Goal: Task Accomplishment & Management: Use online tool/utility

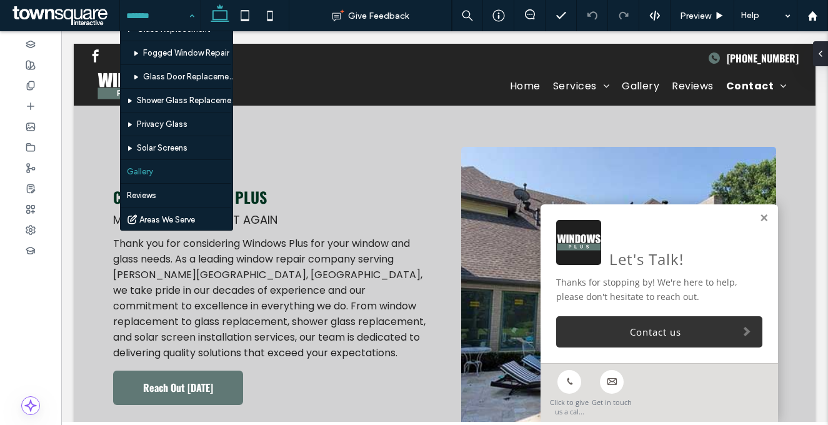
scroll to position [62, 0]
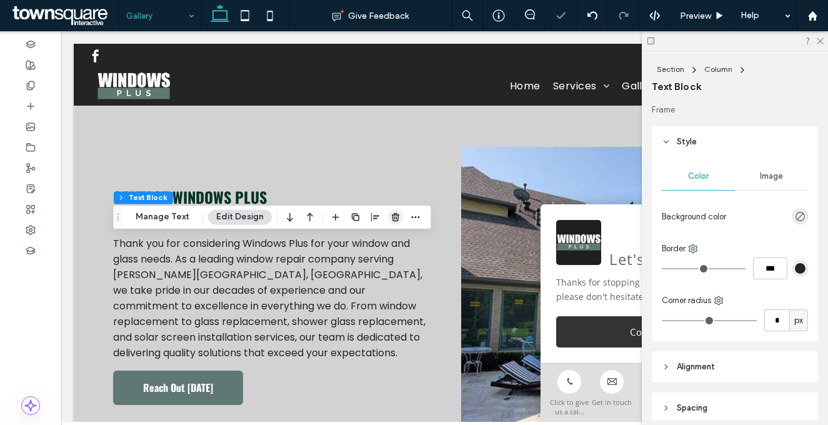
click at [391, 216] on icon "button" at bounding box center [396, 217] width 10 height 10
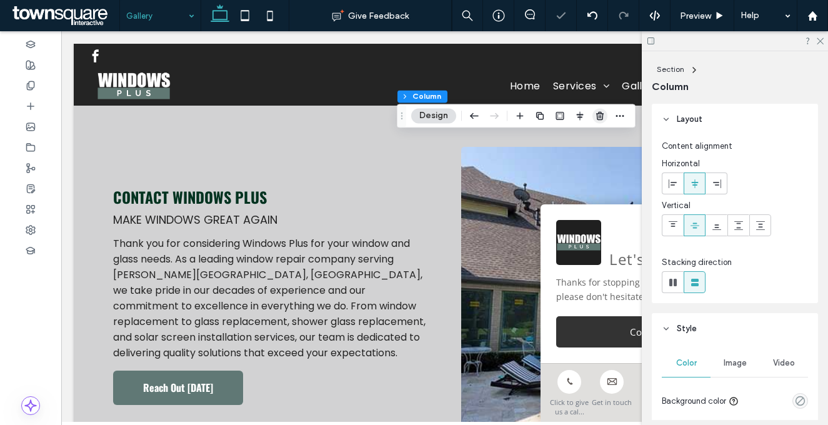
click at [599, 118] on icon "button" at bounding box center [600, 116] width 10 height 10
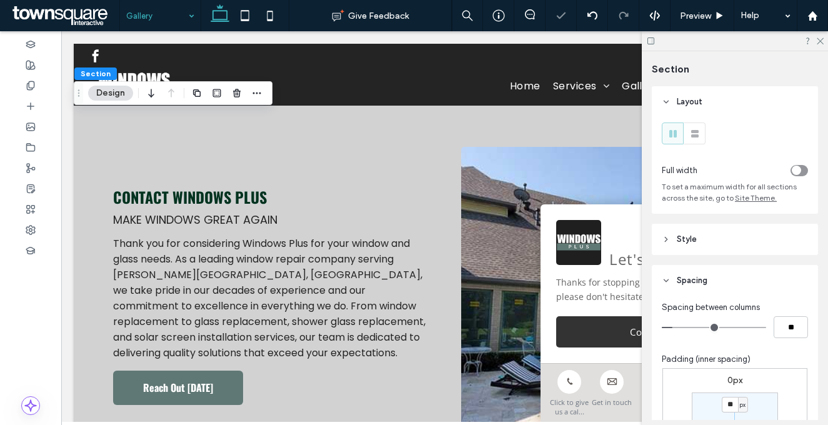
type input "***"
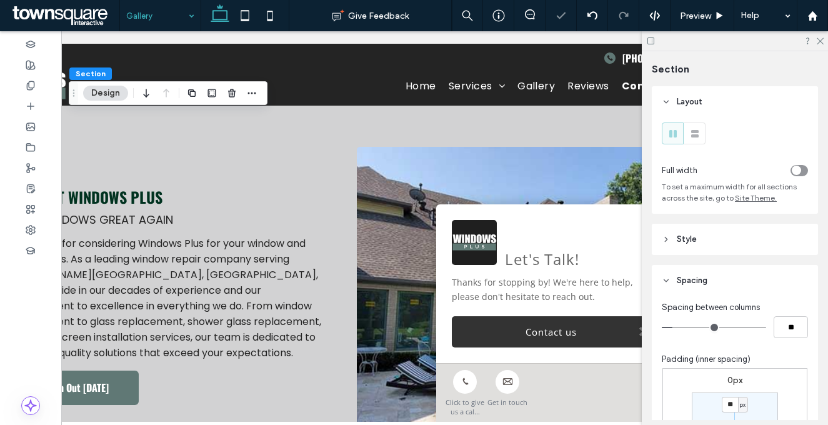
scroll to position [0, 125]
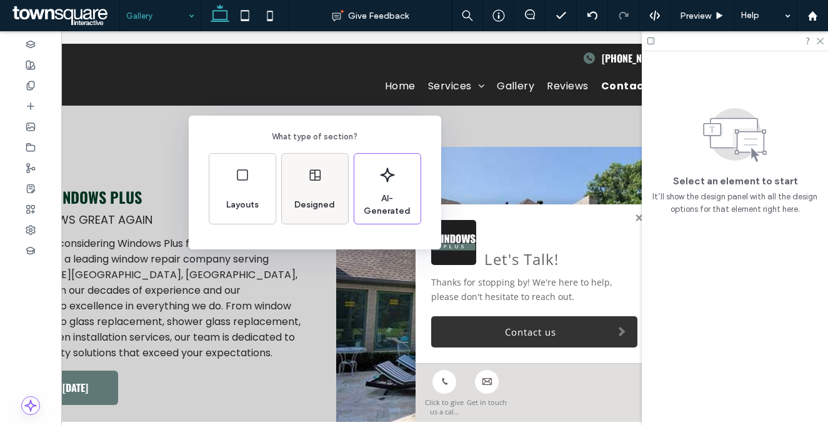
click at [333, 216] on div "Designed" at bounding box center [314, 204] width 51 height 27
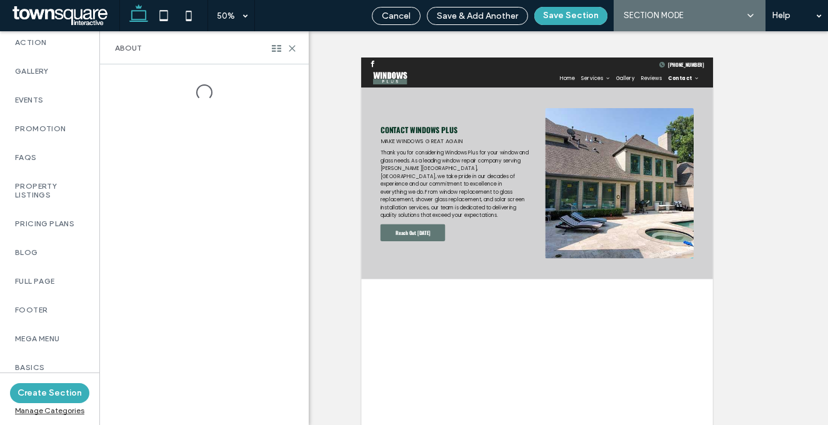
scroll to position [924, 0]
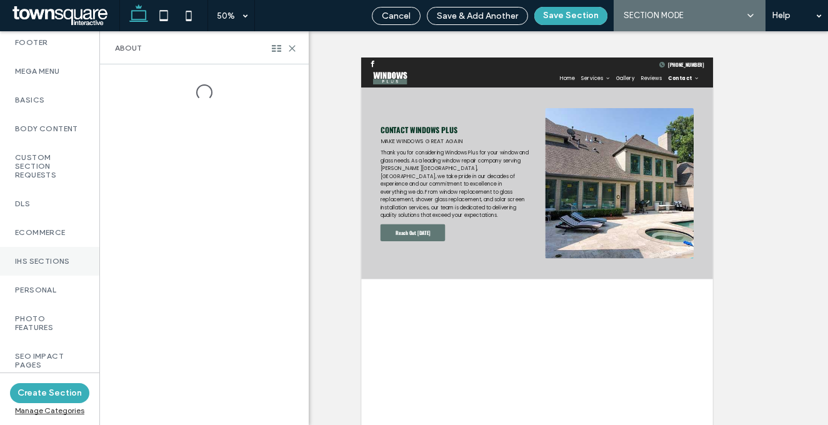
click at [63, 265] on label "IHS Sections" at bounding box center [49, 261] width 69 height 9
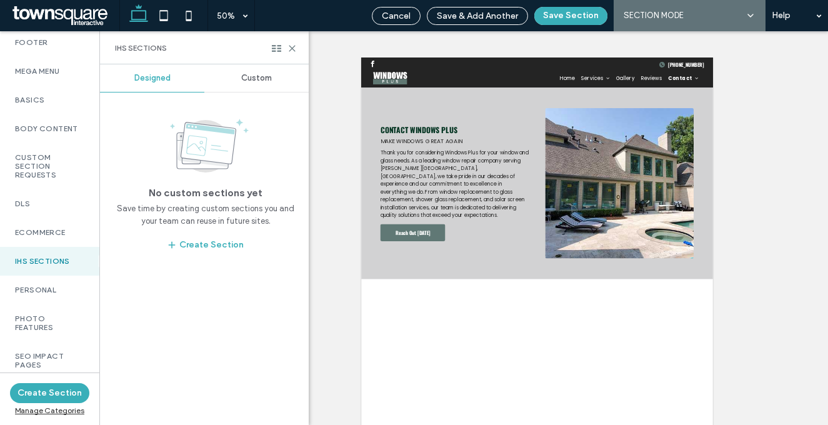
click at [254, 77] on span "Custom" at bounding box center [256, 78] width 31 height 10
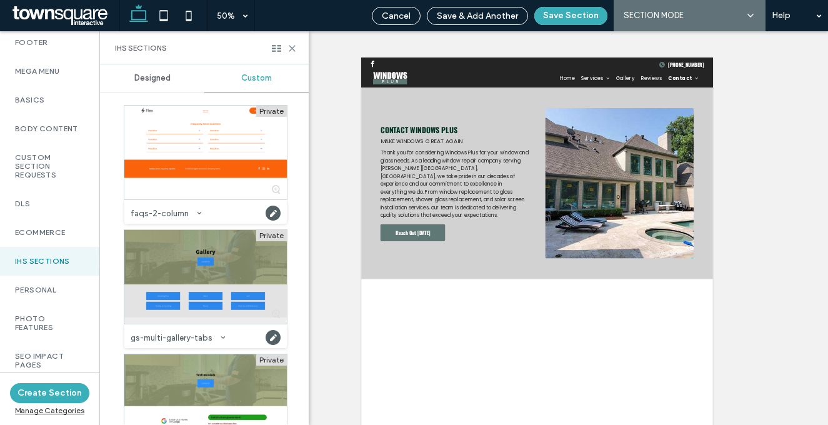
scroll to position [2, 0]
click at [191, 290] on div at bounding box center [205, 276] width 162 height 94
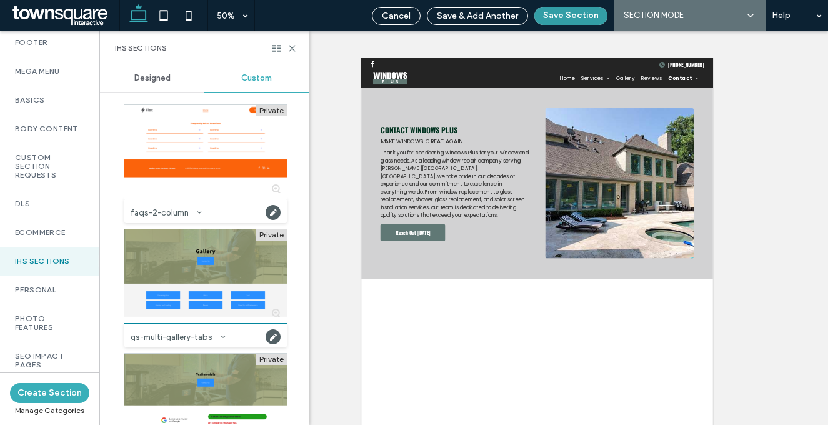
click at [562, 16] on button "Save Section" at bounding box center [570, 16] width 73 height 18
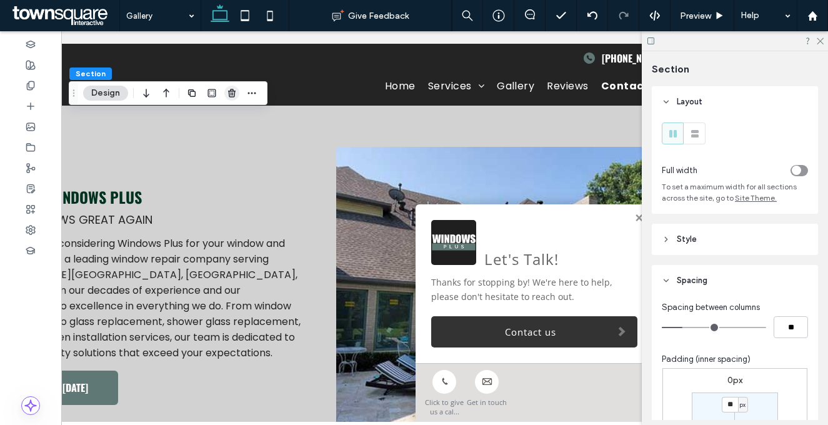
click at [233, 95] on icon "button" at bounding box center [232, 93] width 10 height 10
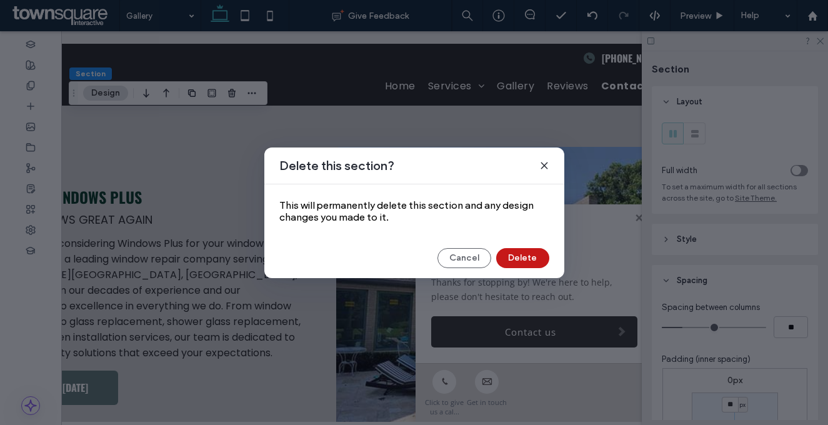
click at [529, 252] on button "Delete" at bounding box center [522, 258] width 53 height 20
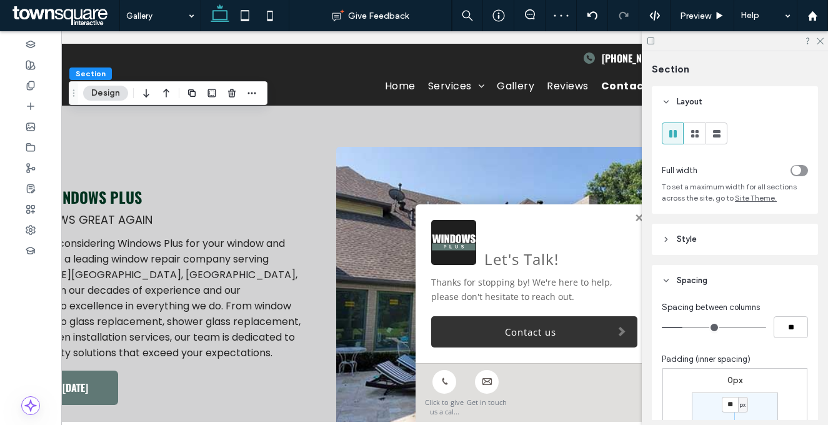
click at [750, 245] on header "Style" at bounding box center [735, 239] width 166 height 31
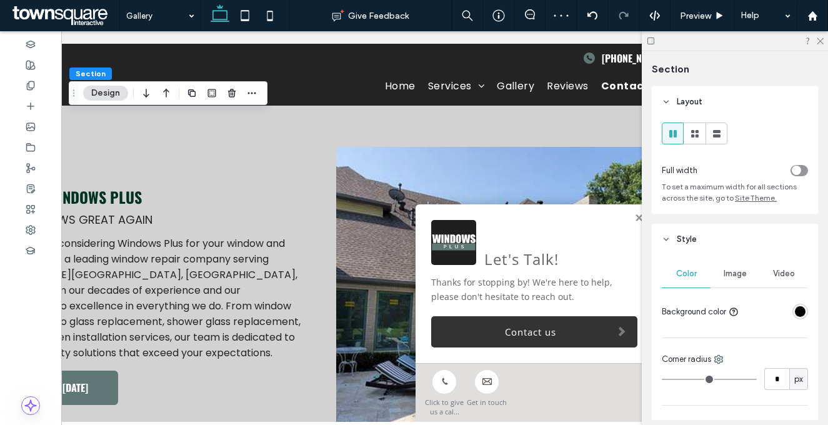
click at [787, 320] on div at bounding box center [776, 312] width 64 height 22
click at [795, 314] on div "rgba(0, 0, 0, 1)" at bounding box center [800, 311] width 11 height 11
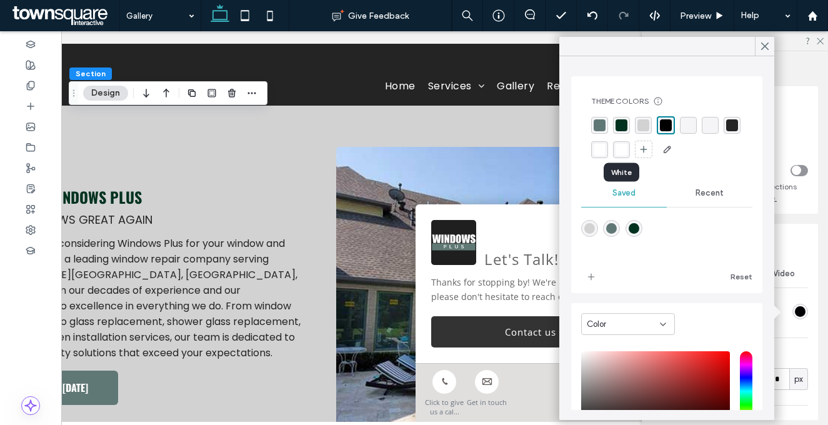
click at [605, 148] on div "rgba(255, 255, 255, 1)" at bounding box center [600, 150] width 12 height 12
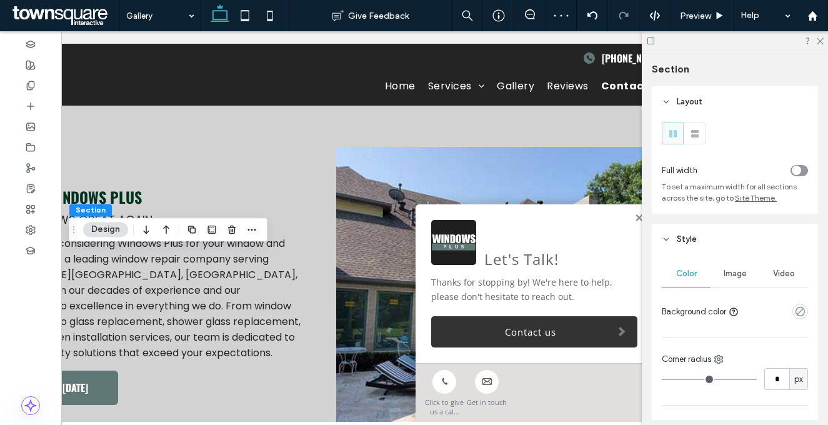
click at [794, 319] on div "empty color" at bounding box center [800, 312] width 16 height 16
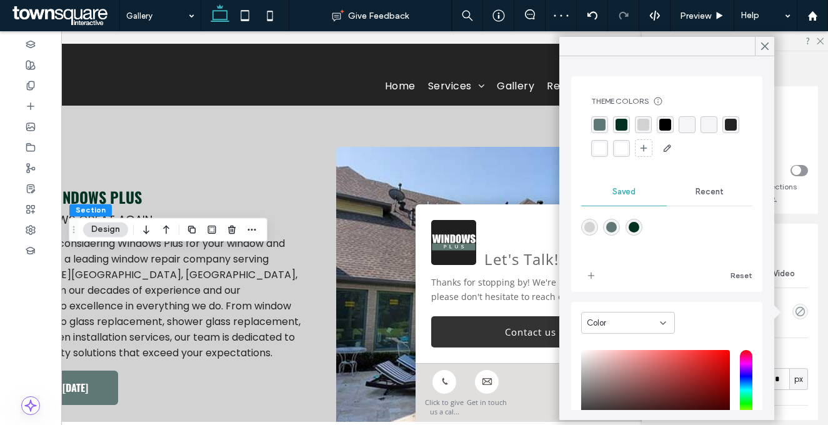
click at [642, 126] on div "rgba(210, 210, 211, 1)" at bounding box center [643, 125] width 12 height 12
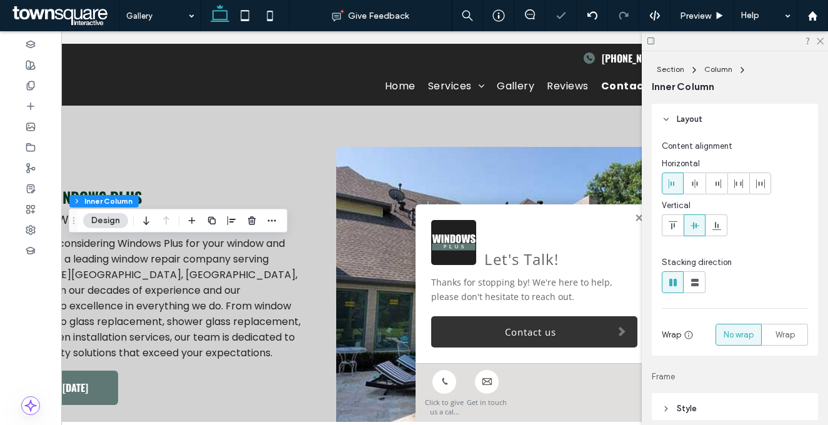
type input "**"
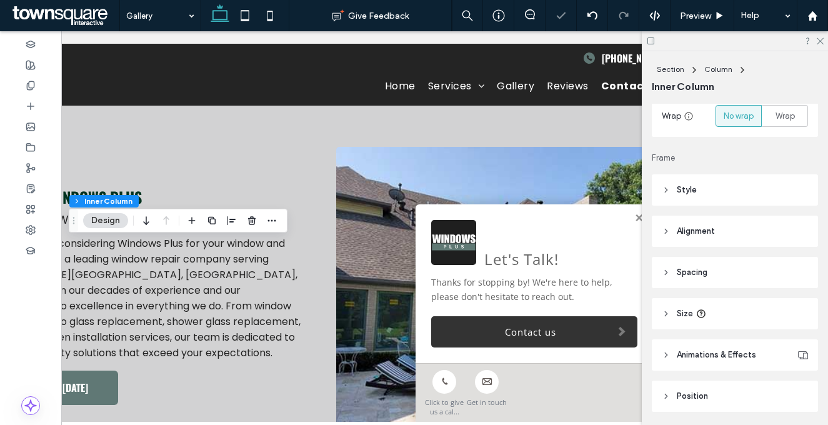
scroll to position [261, 0]
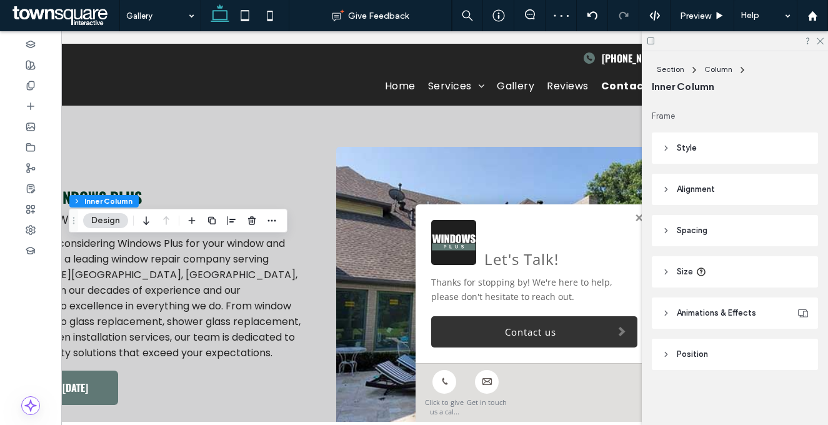
click at [715, 142] on header "Style" at bounding box center [735, 147] width 166 height 31
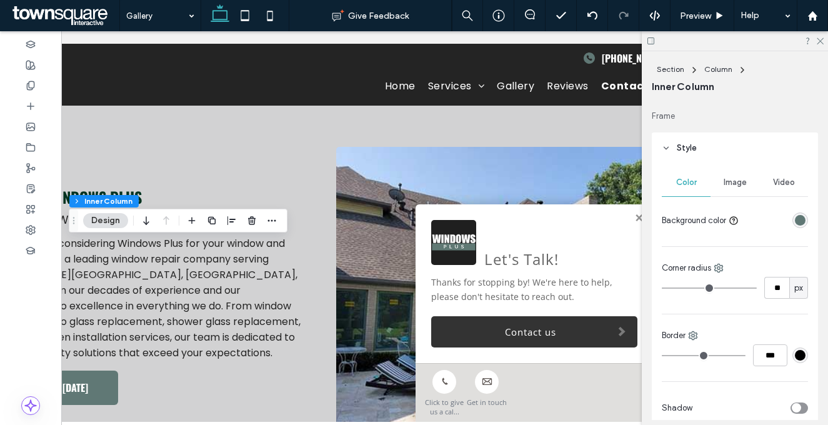
type input "**"
type input "*"
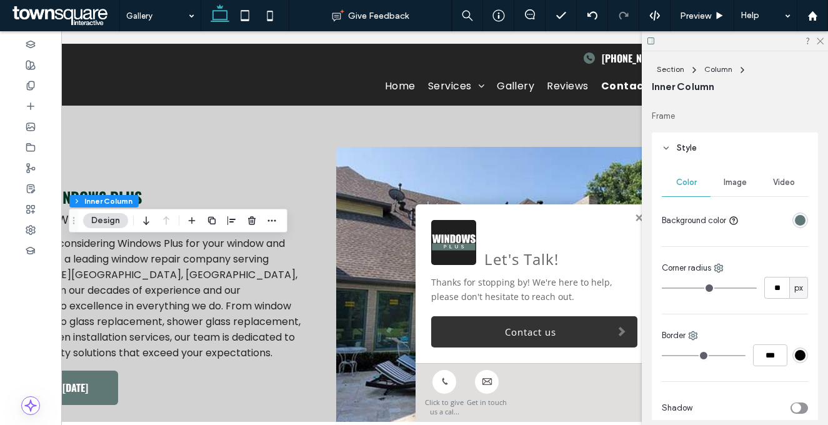
type input "*"
drag, startPoint x: 679, startPoint y: 287, endPoint x: 625, endPoint y: 271, distance: 56.1
type input "*"
click at [662, 287] on input "range" at bounding box center [709, 287] width 95 height 1
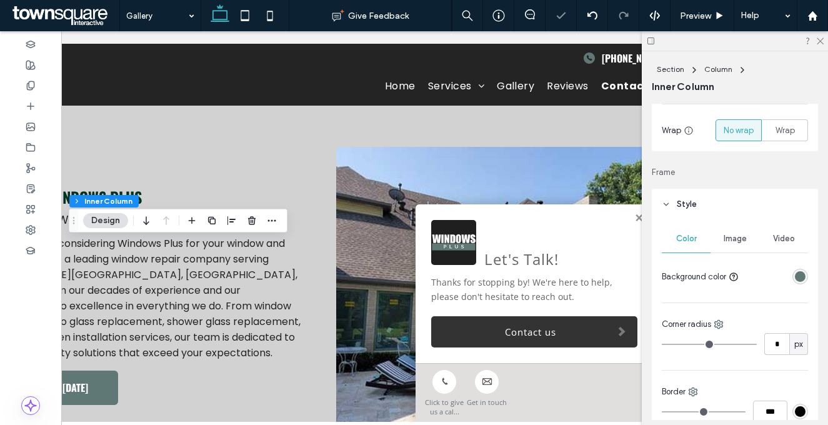
scroll to position [526, 0]
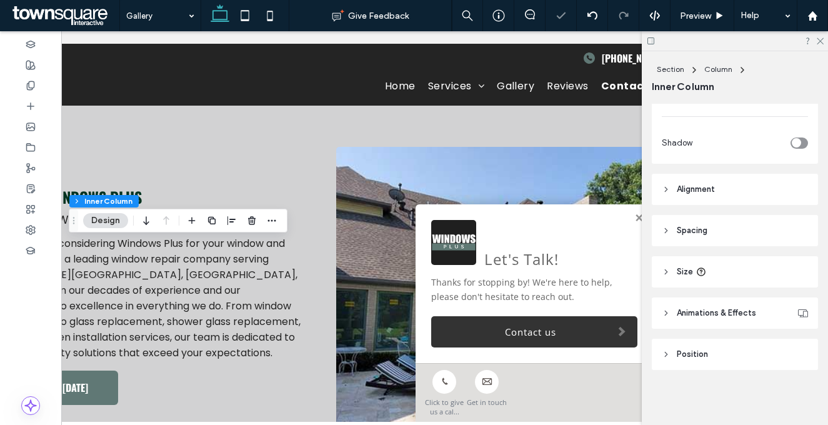
click at [741, 274] on header "Size" at bounding box center [735, 271] width 166 height 31
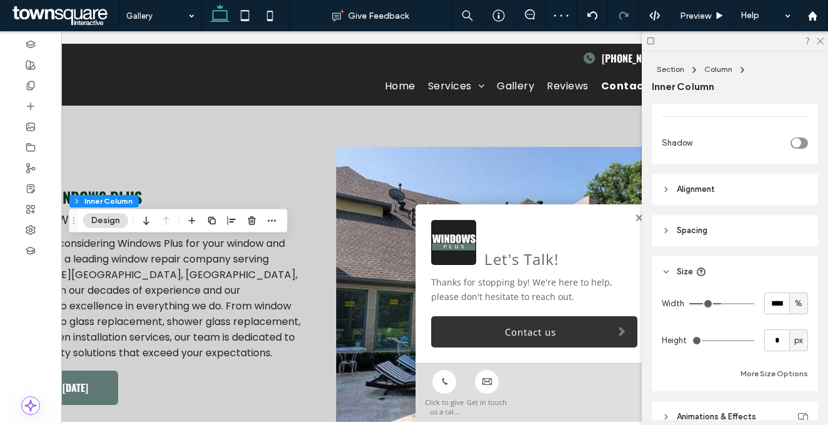
click at [795, 309] on span "%" at bounding box center [798, 303] width 7 height 12
click at [794, 405] on div "A" at bounding box center [791, 413] width 17 height 22
type input "**"
type input "*"
click at [794, 340] on span "px" at bounding box center [798, 340] width 9 height 12
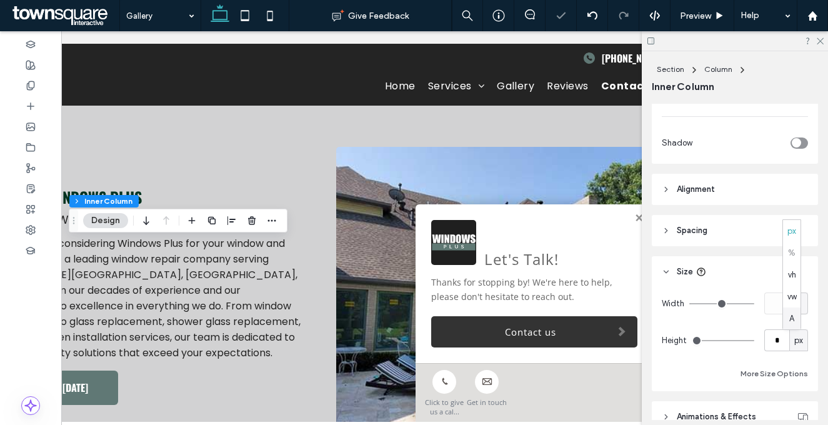
click at [789, 320] on span "A" at bounding box center [791, 318] width 5 height 12
type input "**"
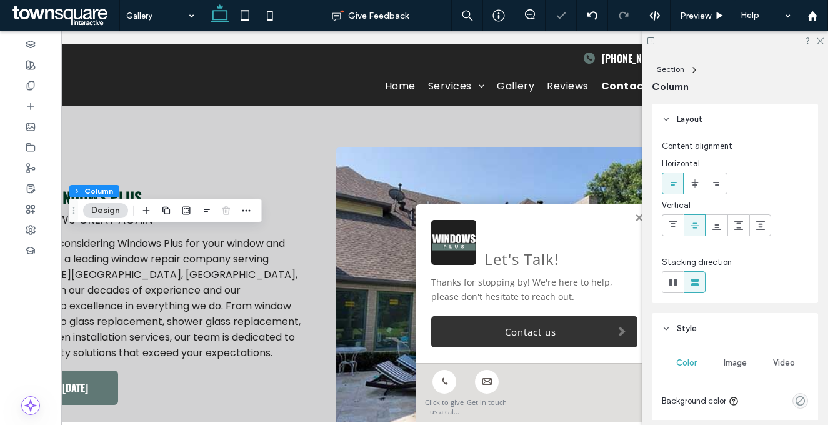
scroll to position [0, 0]
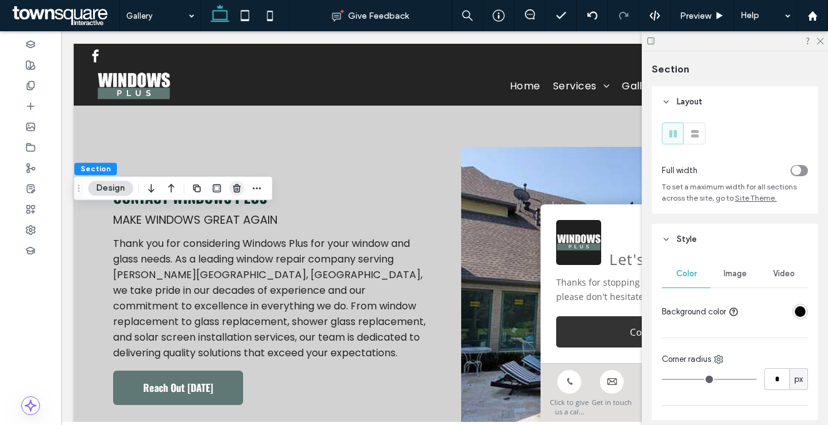
click at [239, 187] on icon "button" at bounding box center [237, 188] width 10 height 10
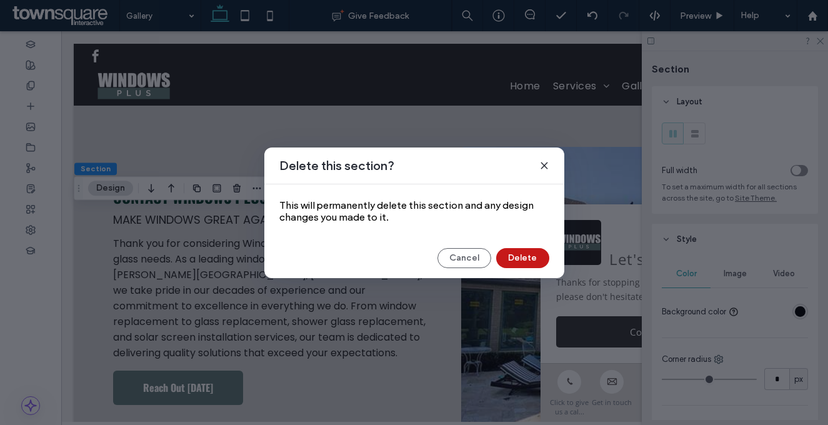
click at [511, 254] on button "Delete" at bounding box center [522, 258] width 53 height 20
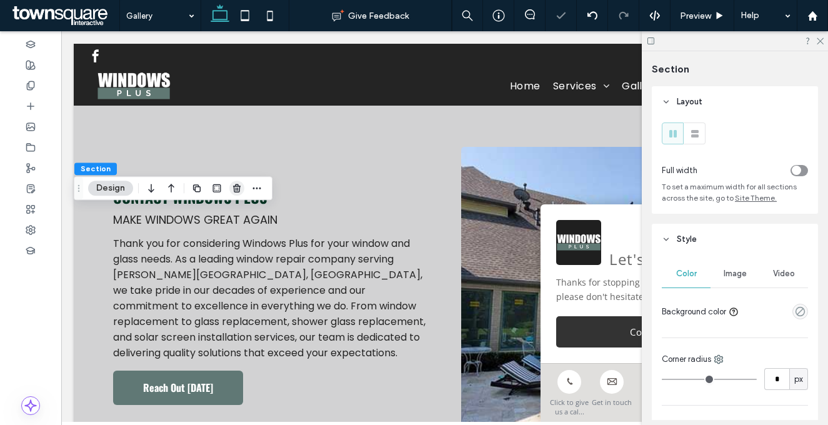
click at [237, 192] on use "button" at bounding box center [236, 188] width 7 height 8
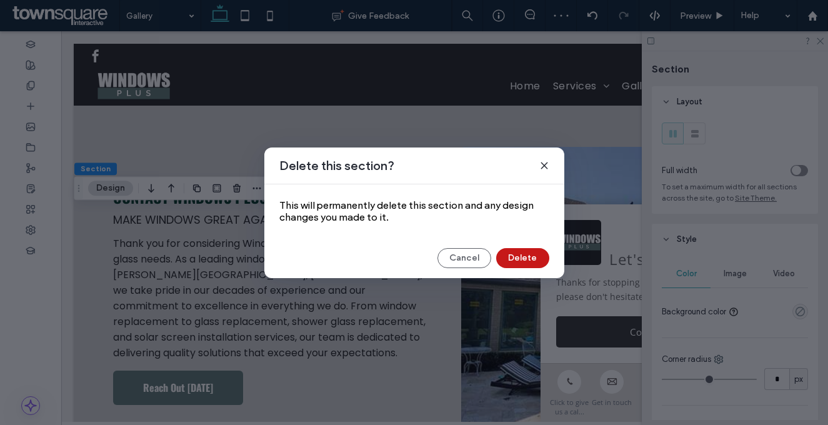
click at [511, 261] on button "Delete" at bounding box center [522, 258] width 53 height 20
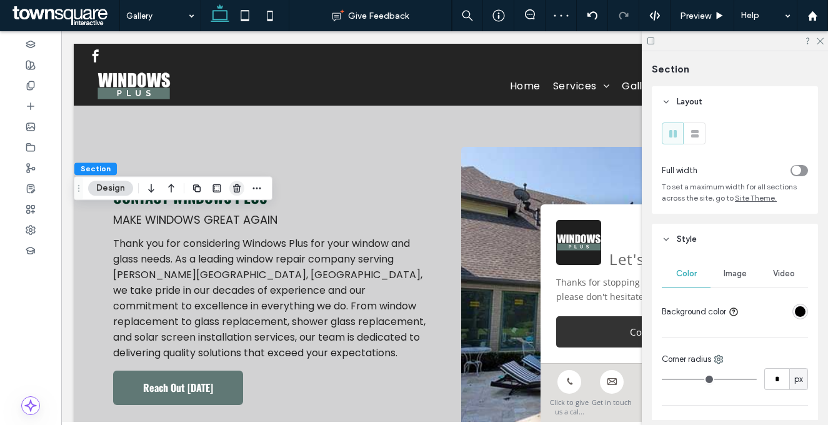
click at [241, 189] on icon "button" at bounding box center [237, 188] width 10 height 10
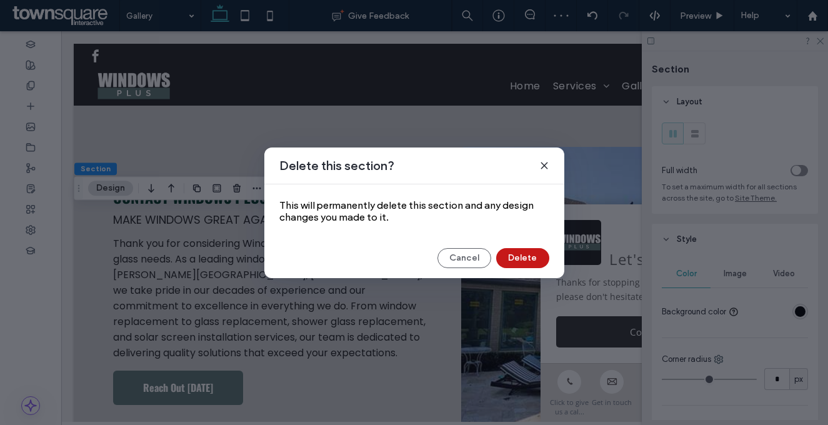
click at [516, 255] on button "Delete" at bounding box center [522, 258] width 53 height 20
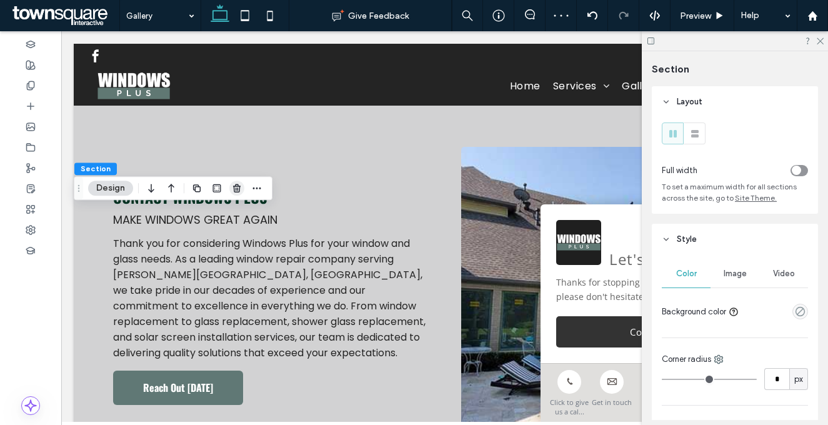
click at [234, 191] on use "button" at bounding box center [236, 188] width 7 height 8
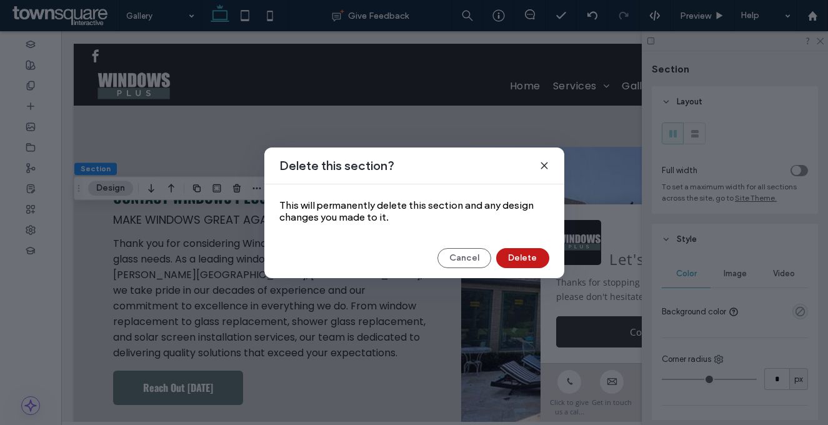
click at [539, 254] on button "Delete" at bounding box center [522, 258] width 53 height 20
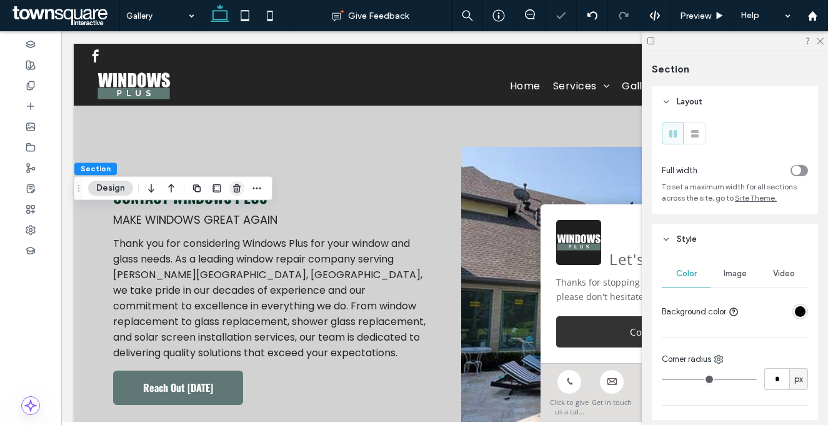
click at [239, 184] on icon "button" at bounding box center [237, 188] width 10 height 10
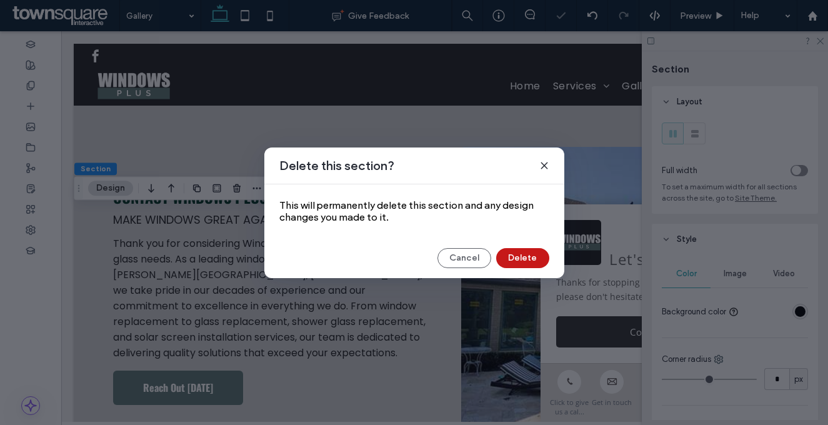
click at [513, 255] on button "Delete" at bounding box center [522, 258] width 53 height 20
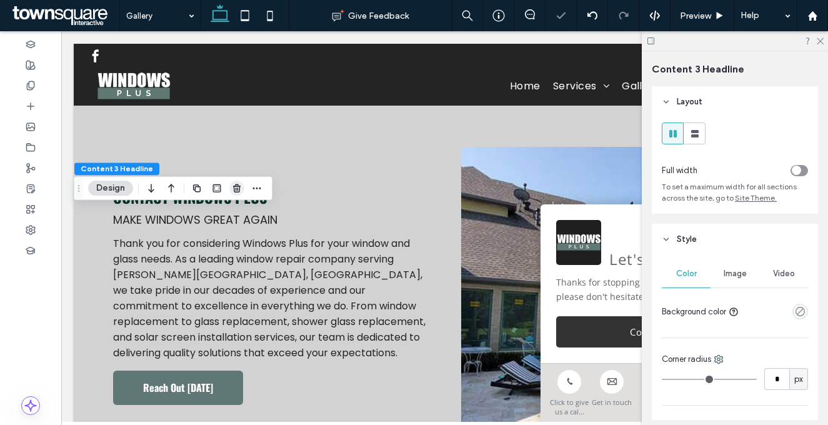
click at [237, 187] on icon "button" at bounding box center [237, 188] width 10 height 10
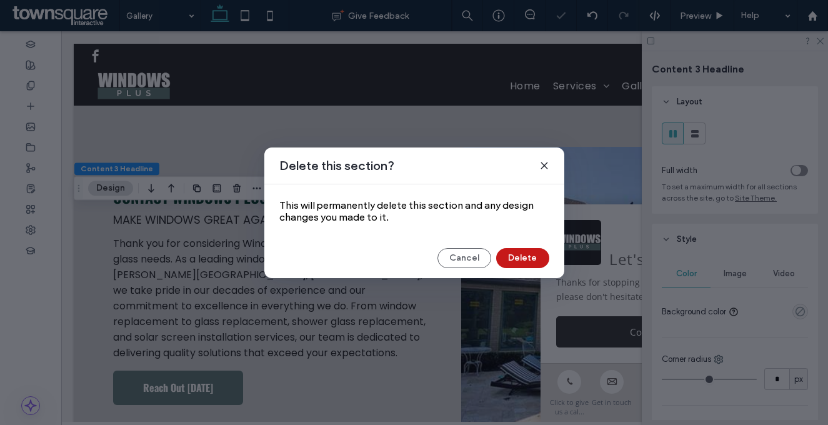
click at [512, 258] on button "Delete" at bounding box center [522, 258] width 53 height 20
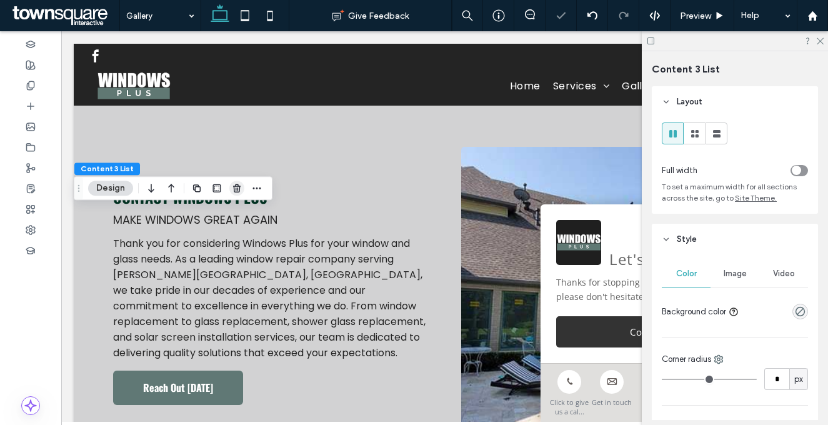
click at [233, 187] on icon "button" at bounding box center [237, 188] width 10 height 10
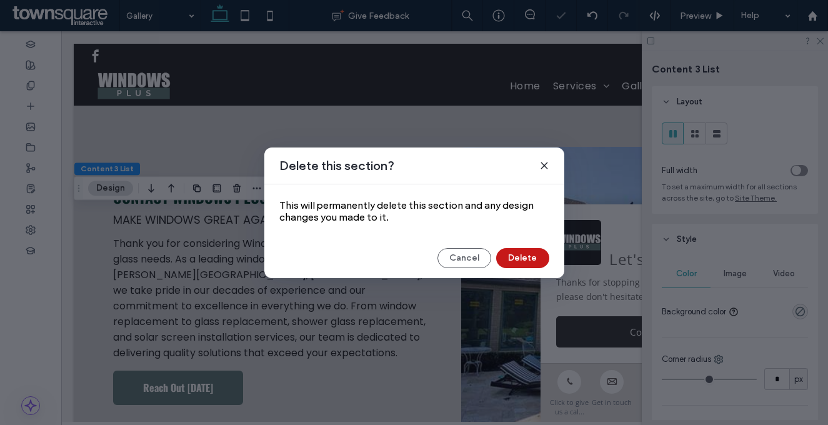
click at [521, 261] on button "Delete" at bounding box center [522, 258] width 53 height 20
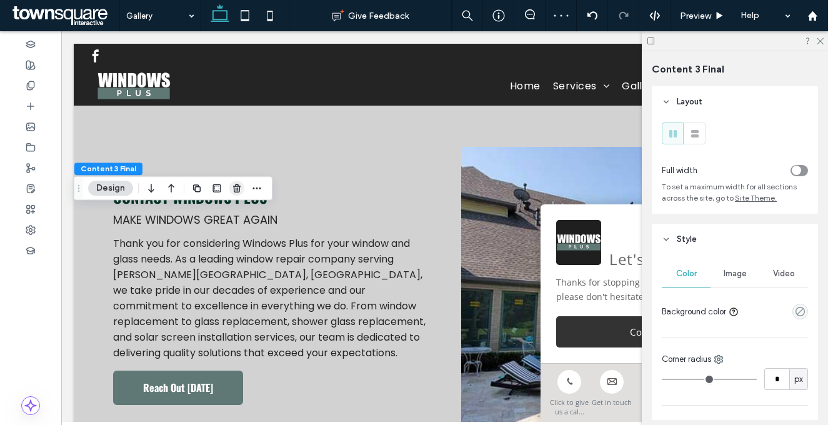
click at [234, 189] on use "button" at bounding box center [236, 188] width 7 height 8
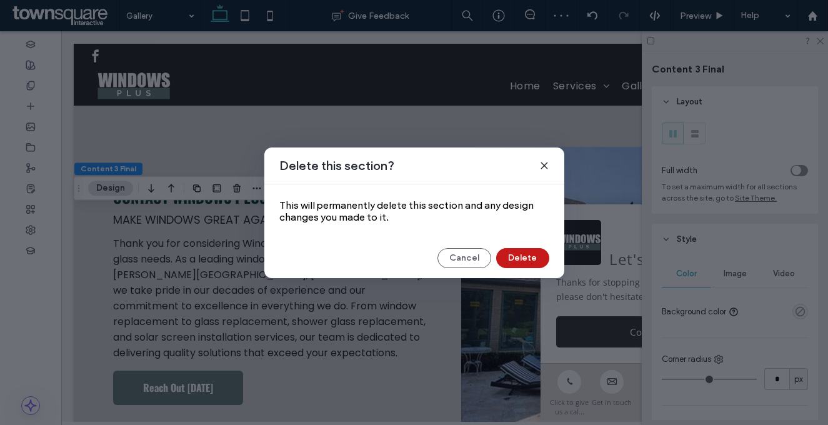
click at [532, 254] on button "Delete" at bounding box center [522, 258] width 53 height 20
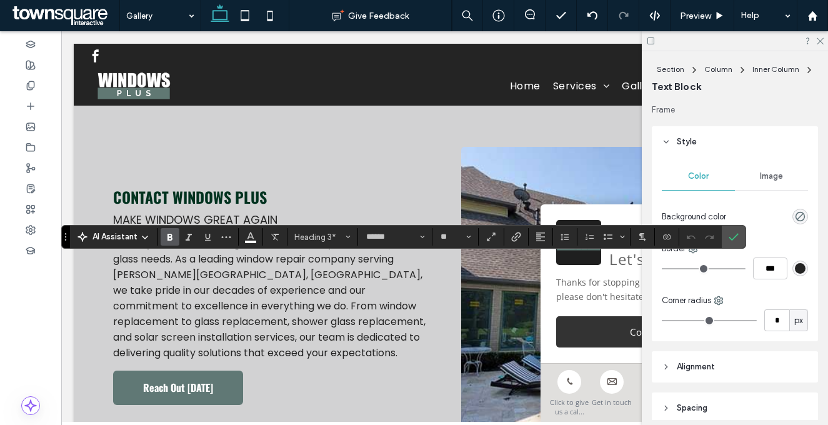
type input "**"
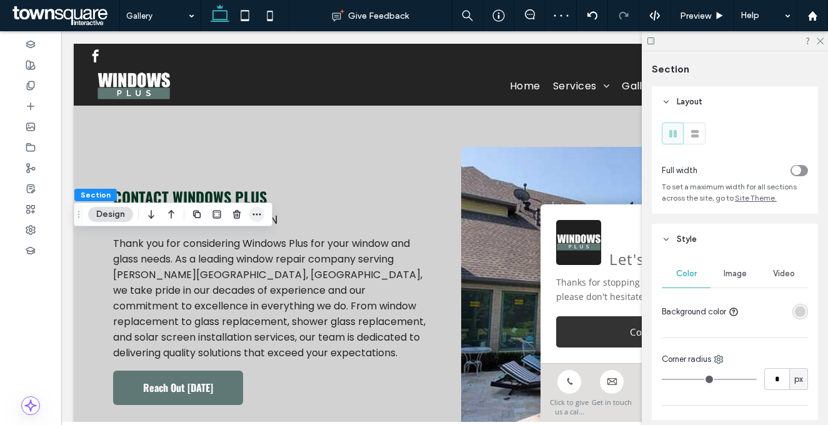
click at [254, 216] on icon "button" at bounding box center [257, 214] width 10 height 10
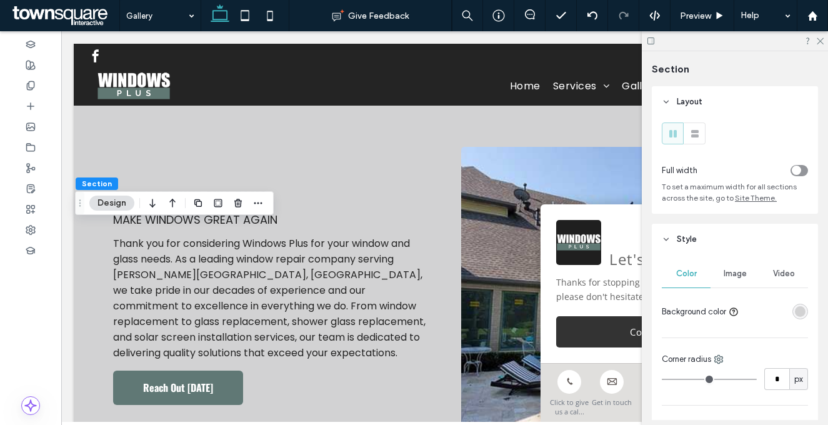
drag, startPoint x: 80, startPoint y: 214, endPoint x: 79, endPoint y: 126, distance: 88.1
click at [79, 199] on icon "Drag" at bounding box center [80, 203] width 10 height 9
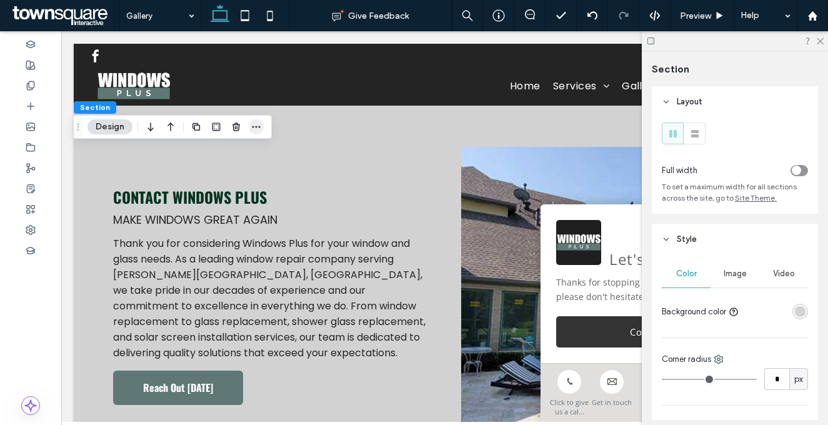
click at [258, 126] on use "button" at bounding box center [256, 127] width 8 height 2
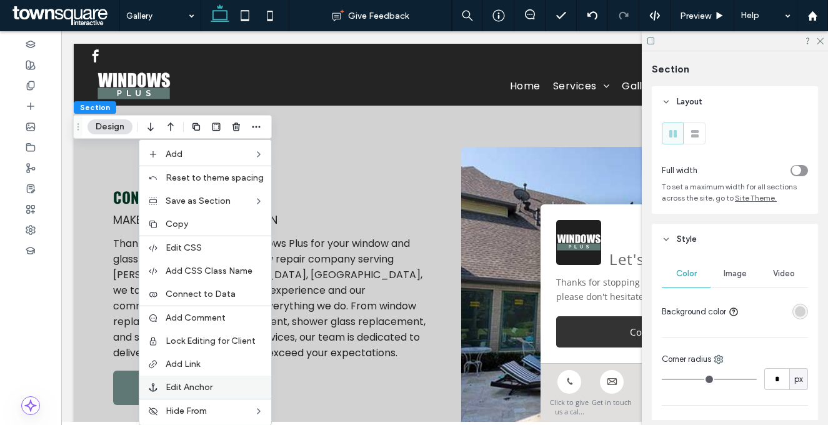
click at [222, 384] on label "Edit Anchor" at bounding box center [215, 387] width 98 height 11
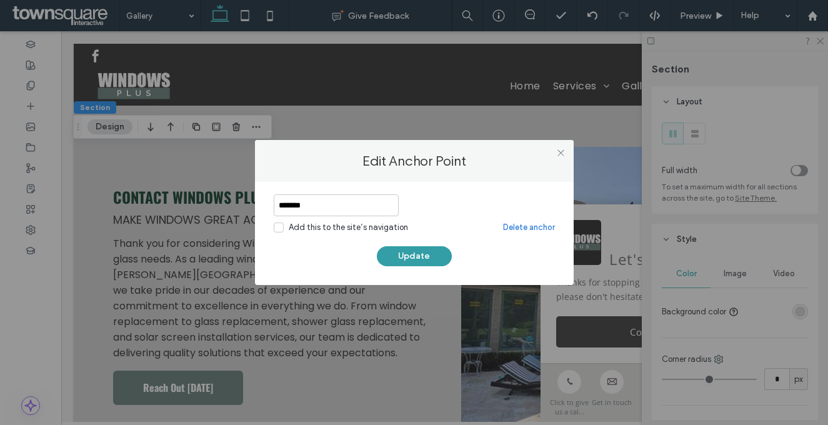
type input "*******"
click at [394, 256] on button "Update" at bounding box center [414, 256] width 75 height 20
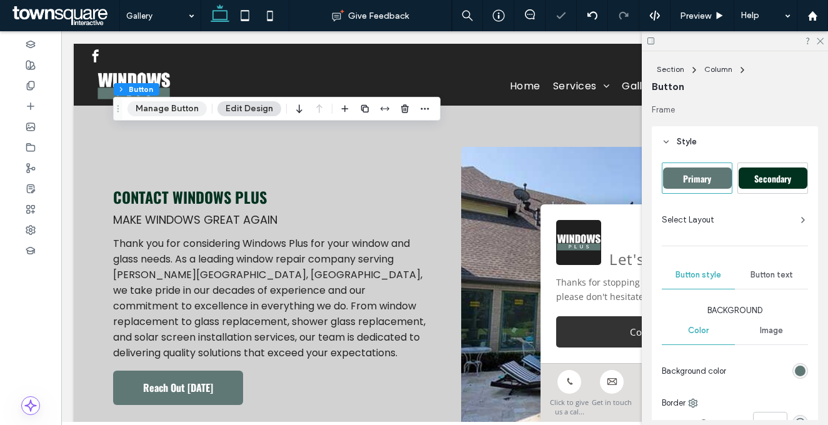
click at [177, 108] on button "Manage Button" at bounding box center [166, 108] width 79 height 15
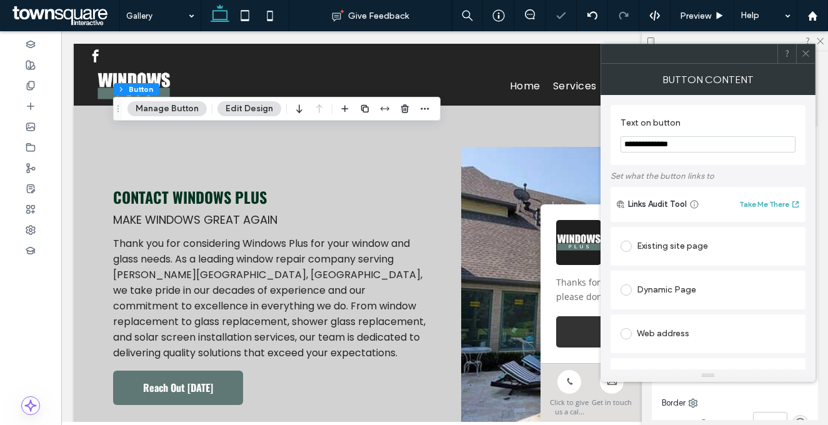
click at [678, 145] on input "**********" at bounding box center [707, 144] width 175 height 16
paste input "Text on button"
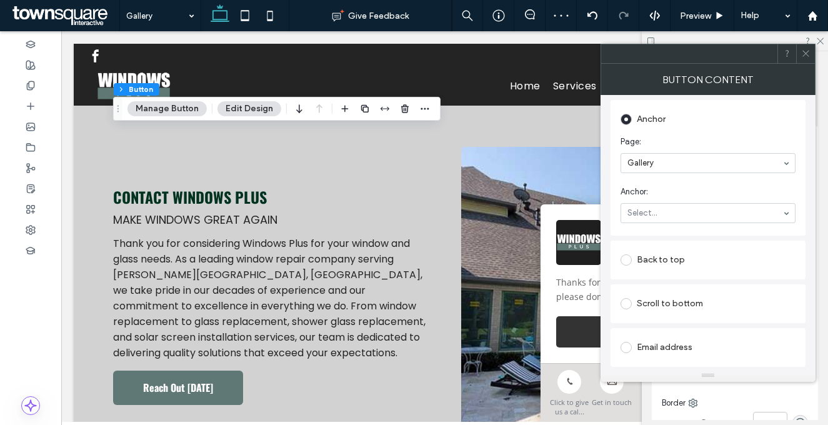
type input "*******"
click at [807, 57] on icon at bounding box center [805, 53] width 9 height 9
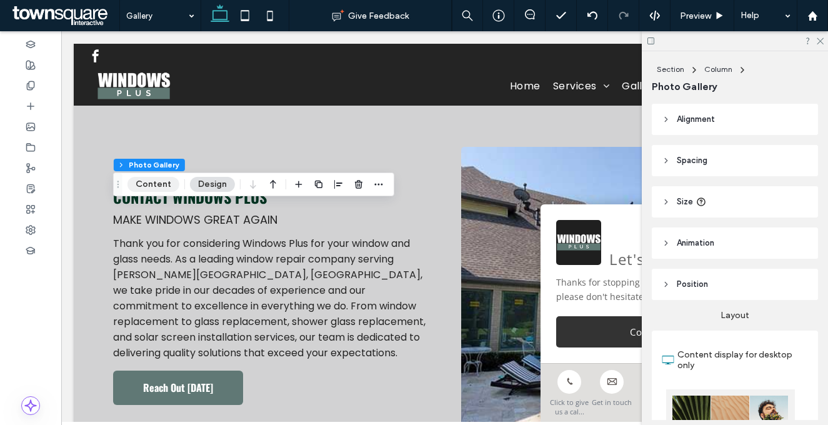
click at [160, 182] on button "Content" at bounding box center [153, 184] width 52 height 15
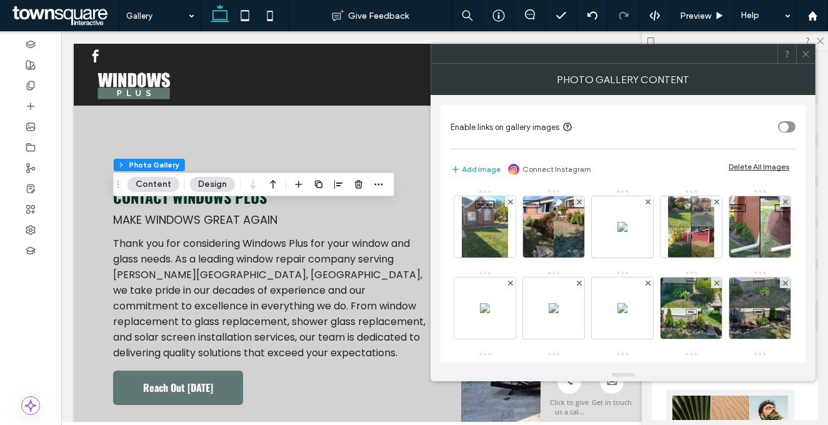
click at [752, 164] on div "Delete All Images" at bounding box center [759, 166] width 61 height 9
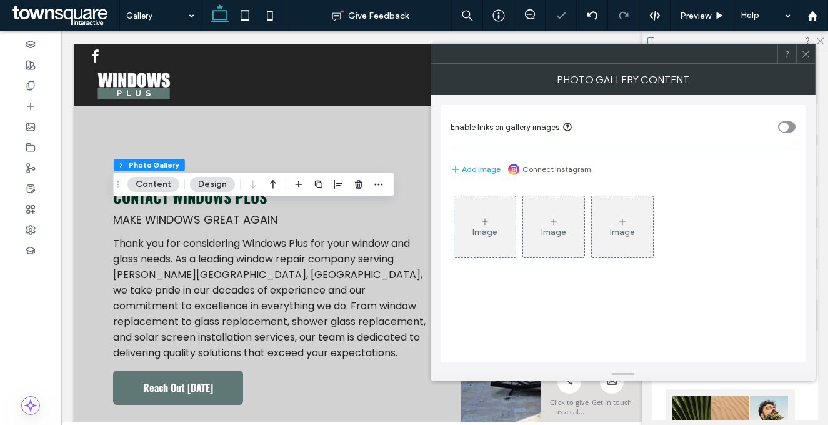
click at [503, 215] on div "Image" at bounding box center [484, 226] width 61 height 59
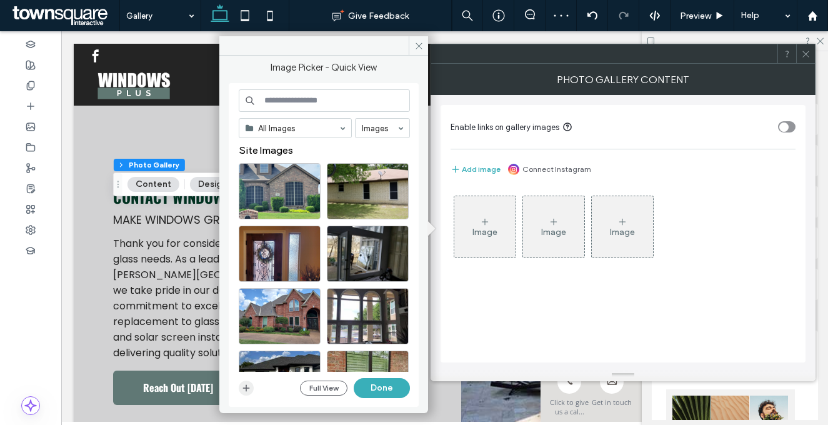
click at [247, 389] on icon "button" at bounding box center [246, 388] width 10 height 10
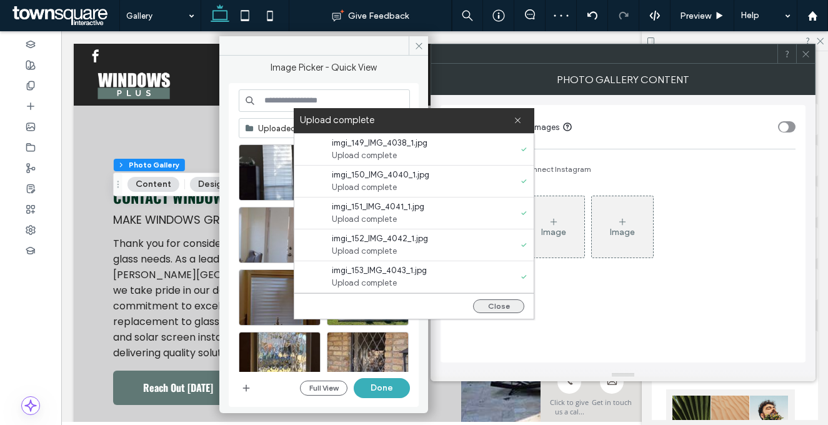
click at [496, 304] on button "Close" at bounding box center [498, 306] width 51 height 14
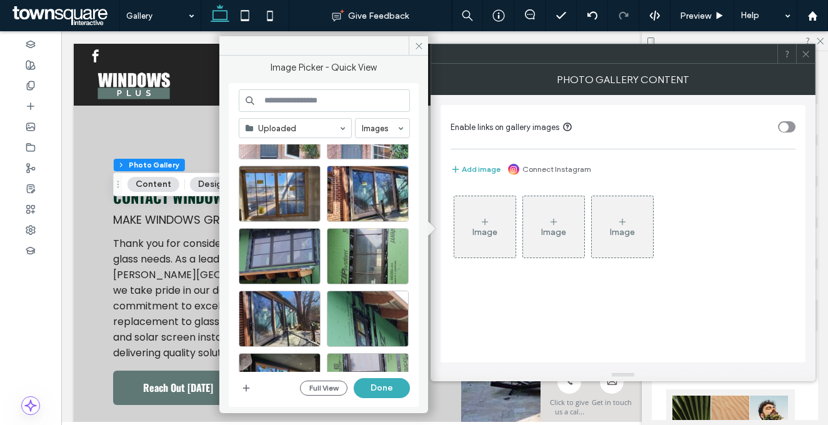
scroll to position [516, 0]
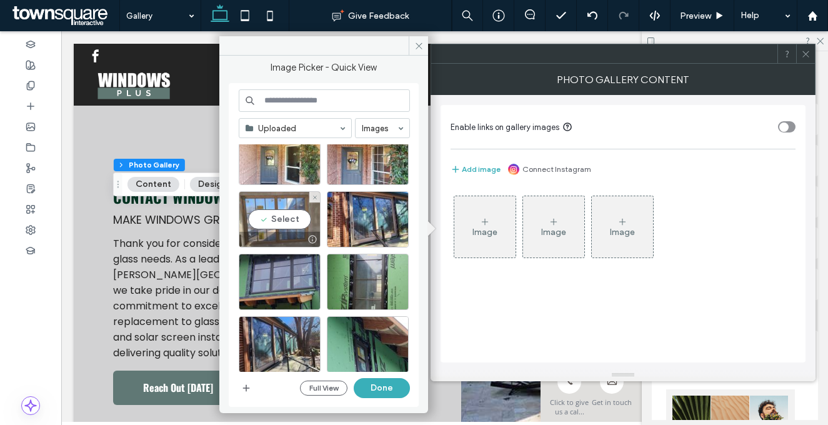
click at [282, 212] on div "Select" at bounding box center [280, 219] width 82 height 56
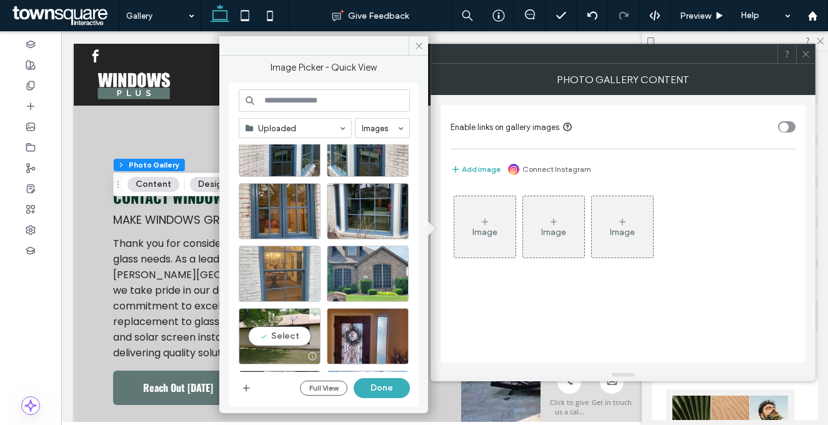
scroll to position [3328, 0]
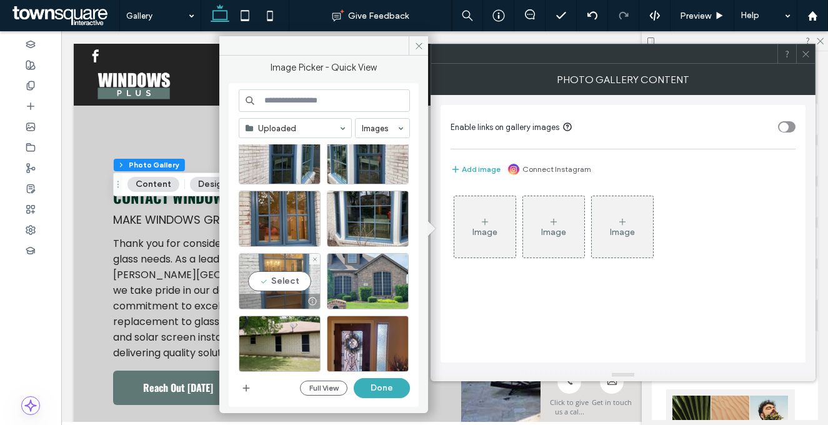
click at [278, 281] on div "Select" at bounding box center [280, 281] width 82 height 56
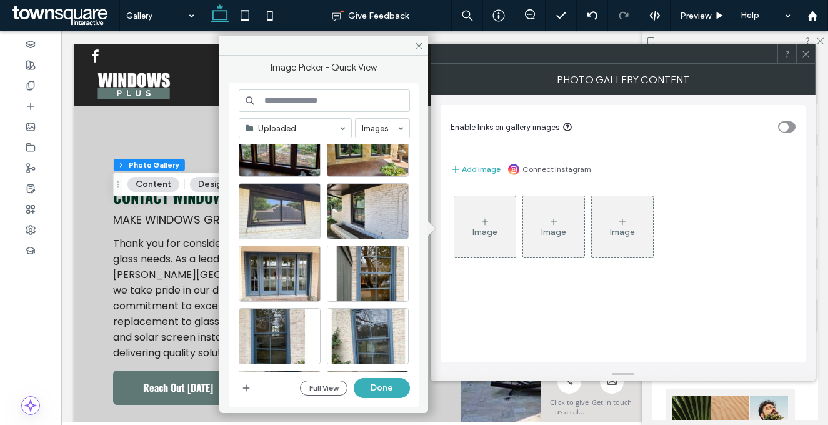
scroll to position [2630, 0]
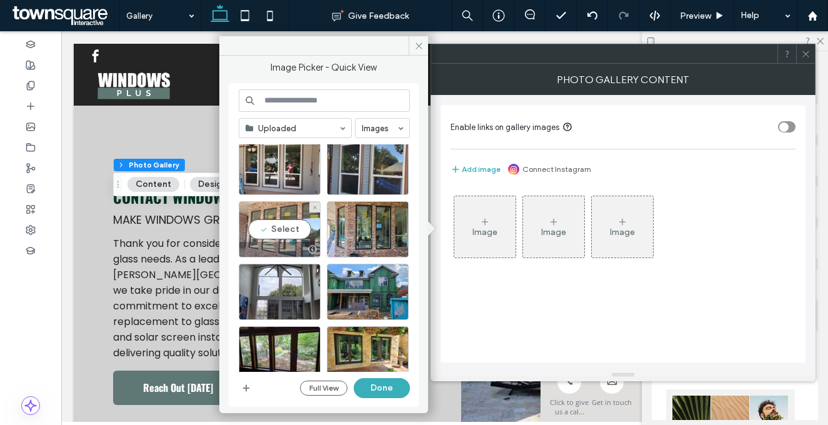
click at [284, 226] on div "Select" at bounding box center [280, 229] width 82 height 56
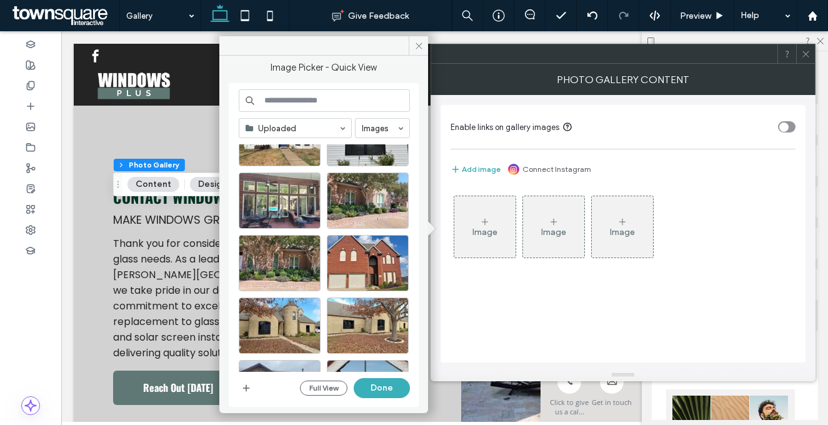
scroll to position [2263, 0]
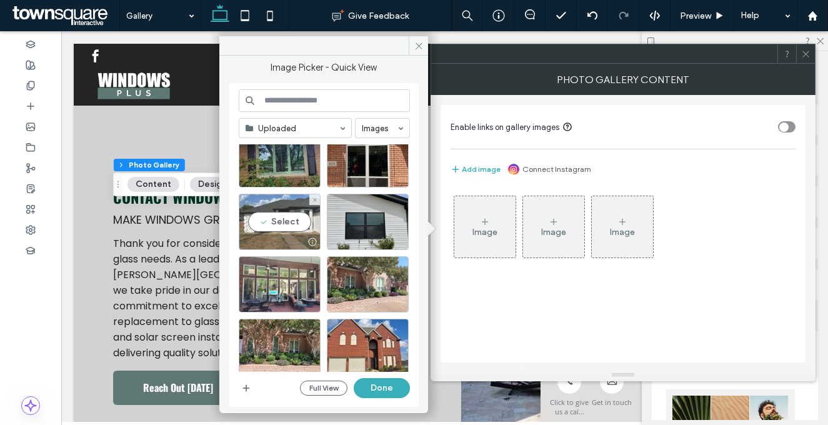
click at [284, 221] on div "Select" at bounding box center [280, 222] width 82 height 56
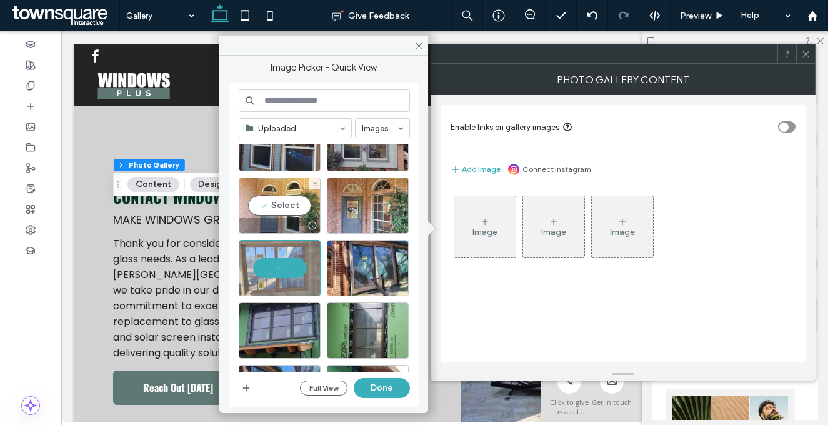
scroll to position [569, 0]
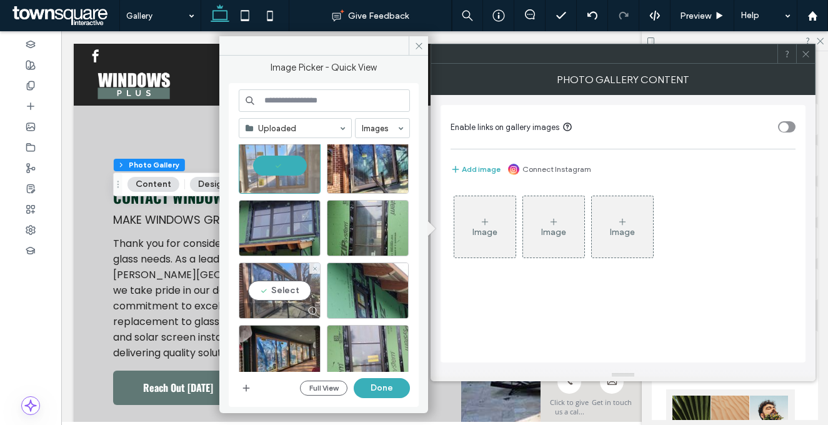
click at [288, 296] on div "Select" at bounding box center [280, 290] width 82 height 56
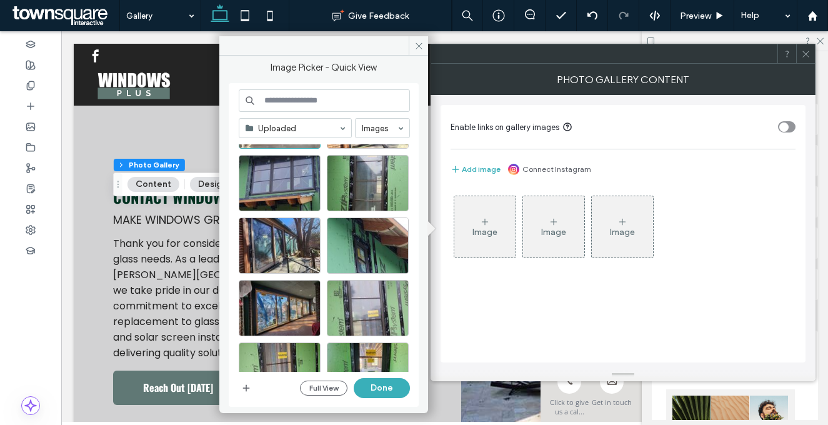
scroll to position [685, 0]
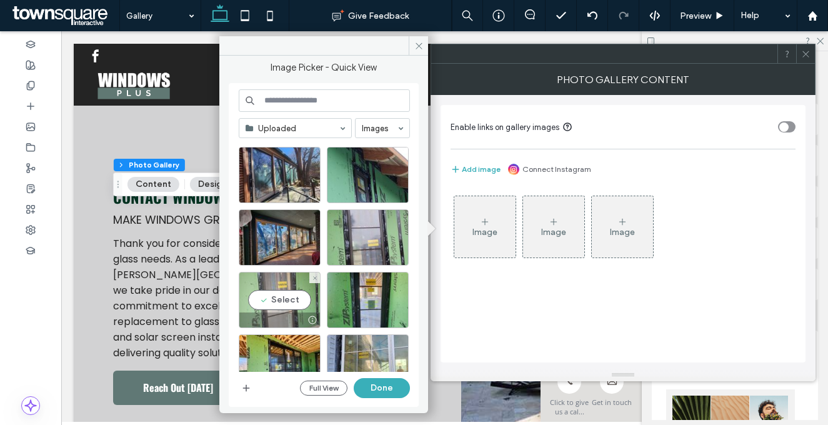
click at [287, 300] on div "Select" at bounding box center [280, 300] width 82 height 56
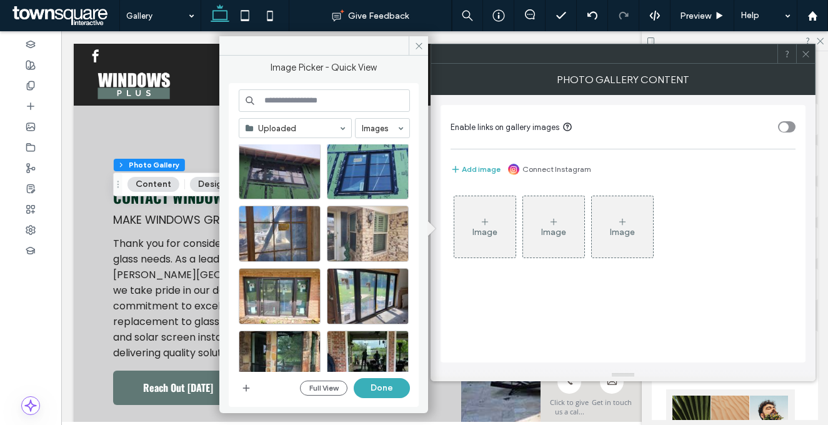
scroll to position [1137, 0]
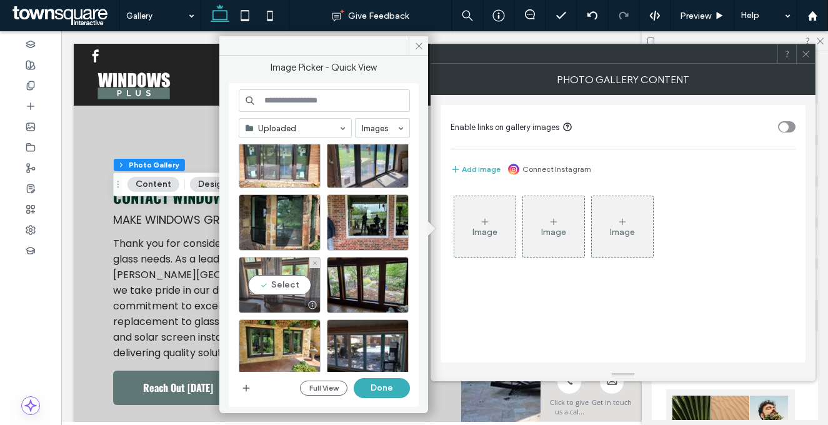
click at [282, 281] on div "Select" at bounding box center [280, 285] width 82 height 56
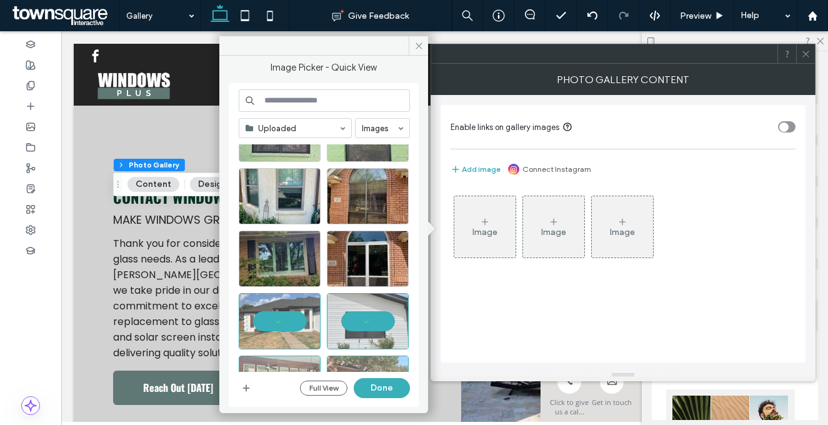
scroll to position [2093, 0]
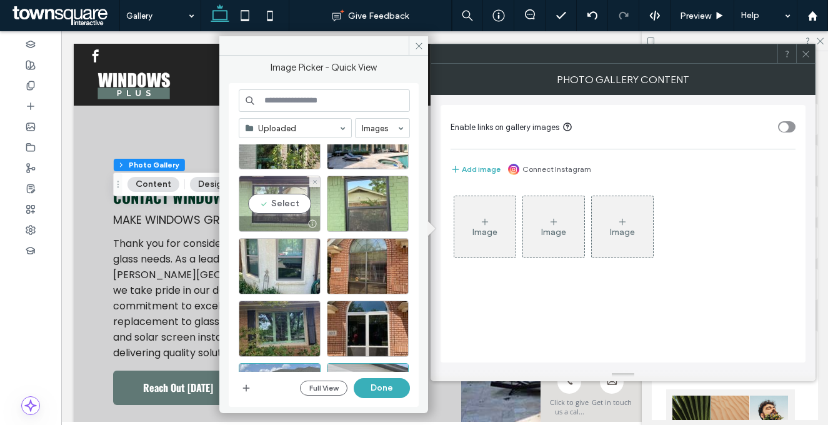
click at [283, 197] on div "Select" at bounding box center [280, 204] width 82 height 56
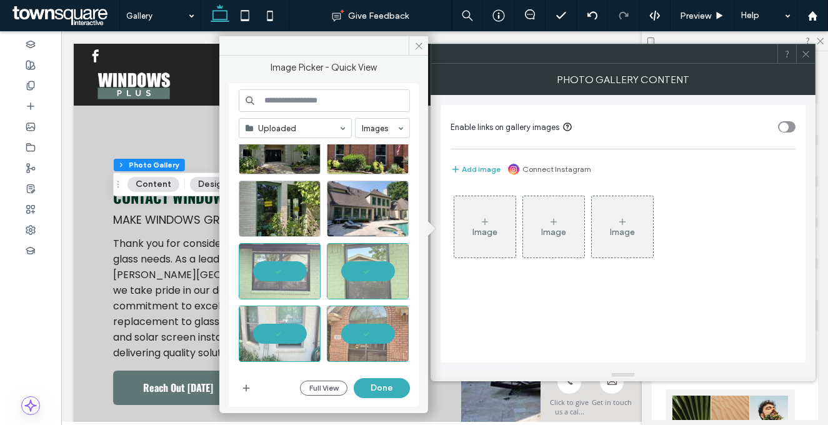
scroll to position [1806, 0]
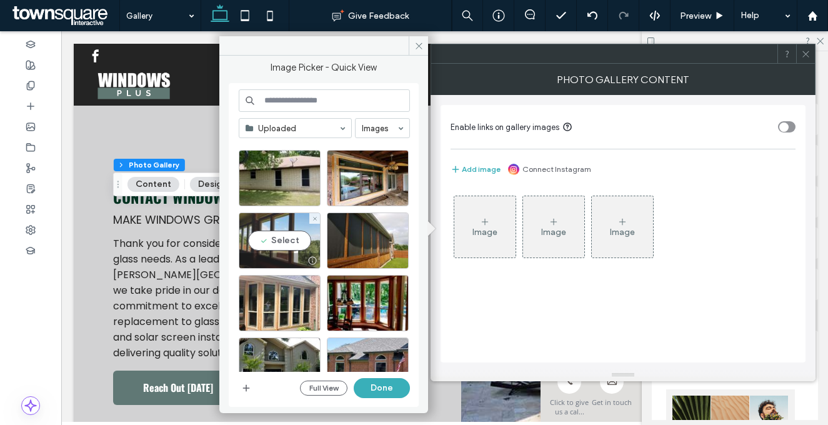
click at [284, 237] on div "Select" at bounding box center [280, 240] width 82 height 56
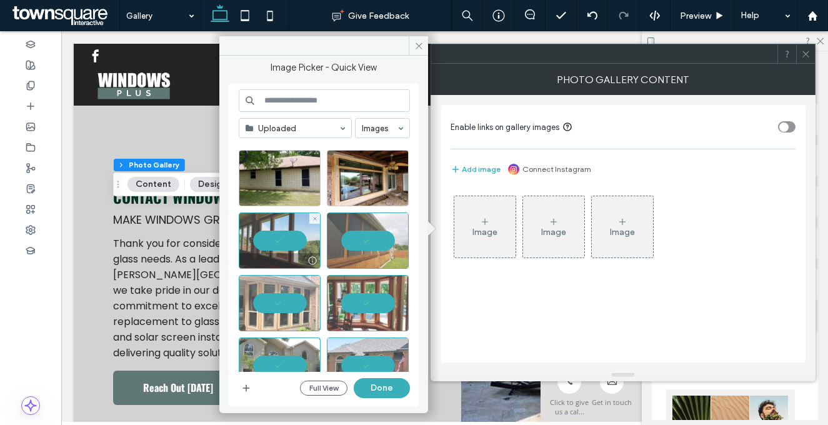
scroll to position [1675, 0]
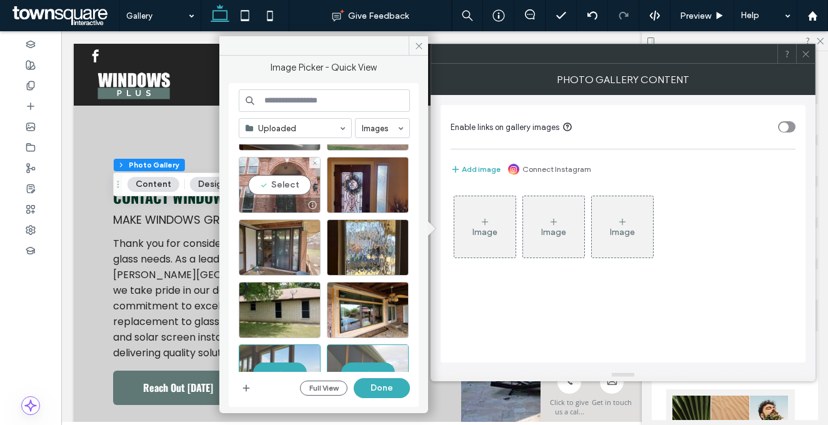
click at [275, 187] on div "Select" at bounding box center [280, 185] width 82 height 56
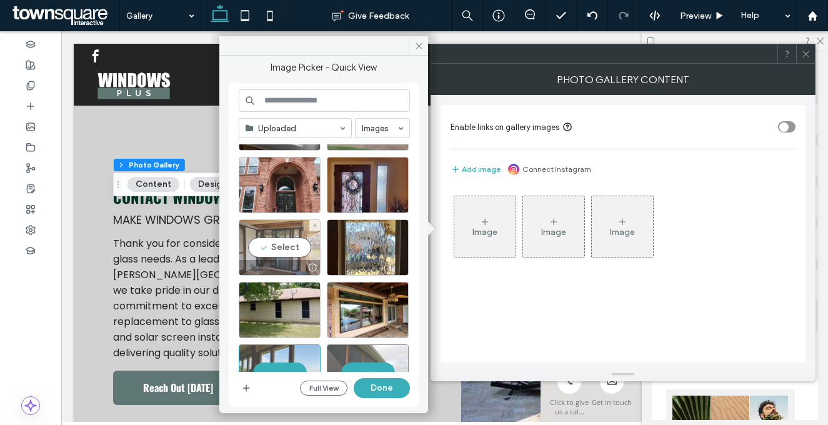
click at [280, 254] on div "Select" at bounding box center [280, 247] width 82 height 56
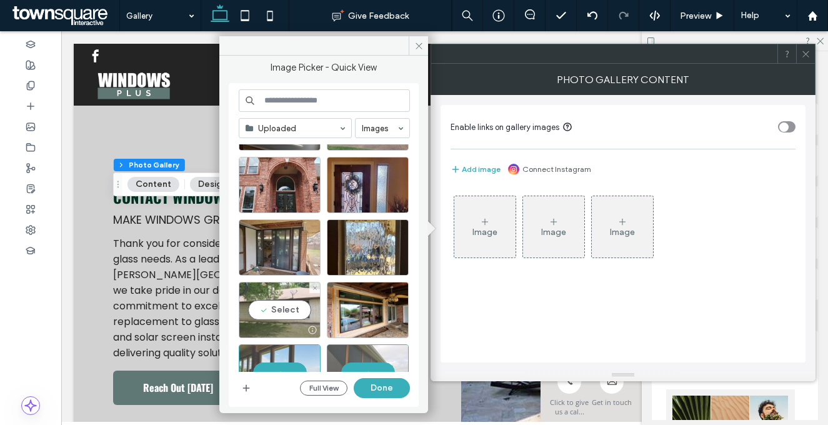
drag, startPoint x: 281, startPoint y: 317, endPoint x: 296, endPoint y: 315, distance: 14.5
click at [281, 317] on div "Select" at bounding box center [280, 310] width 82 height 56
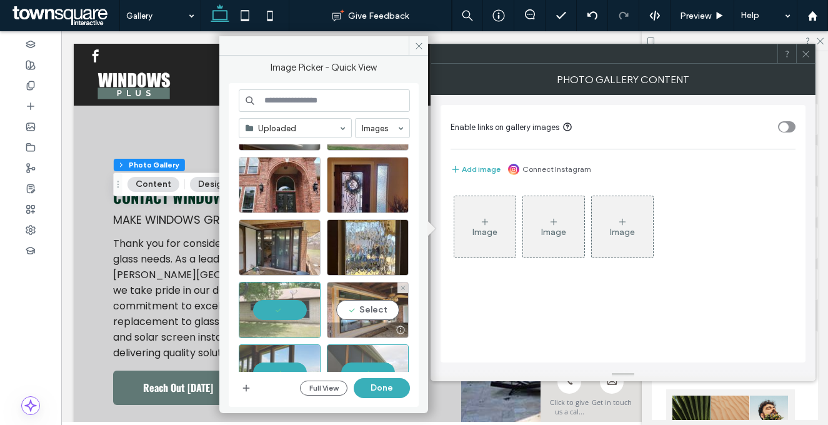
click at [348, 306] on div "Select" at bounding box center [368, 310] width 82 height 56
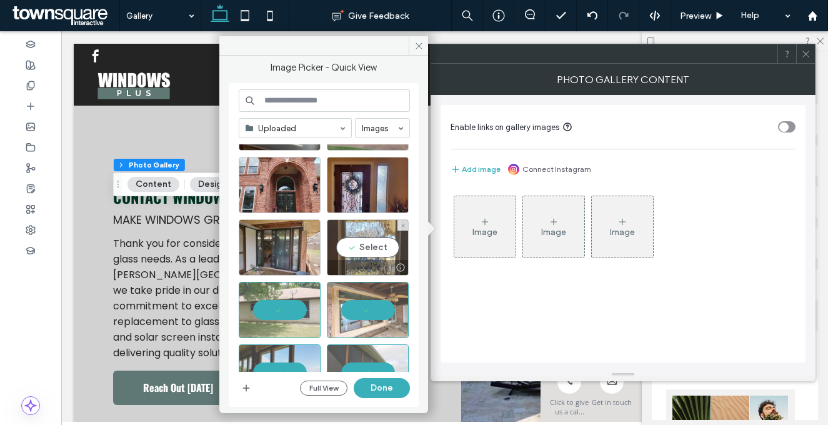
drag, startPoint x: 362, startPoint y: 251, endPoint x: 298, endPoint y: 246, distance: 63.9
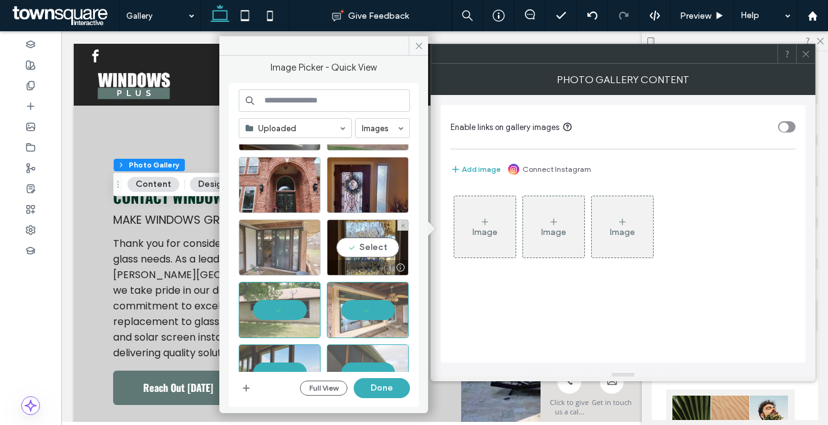
click at [362, 251] on div "Select" at bounding box center [368, 247] width 82 height 56
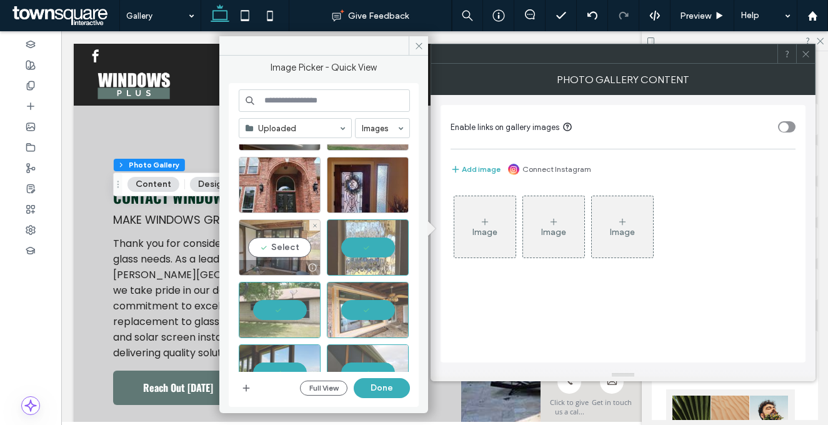
click at [280, 246] on div "Select" at bounding box center [280, 247] width 82 height 56
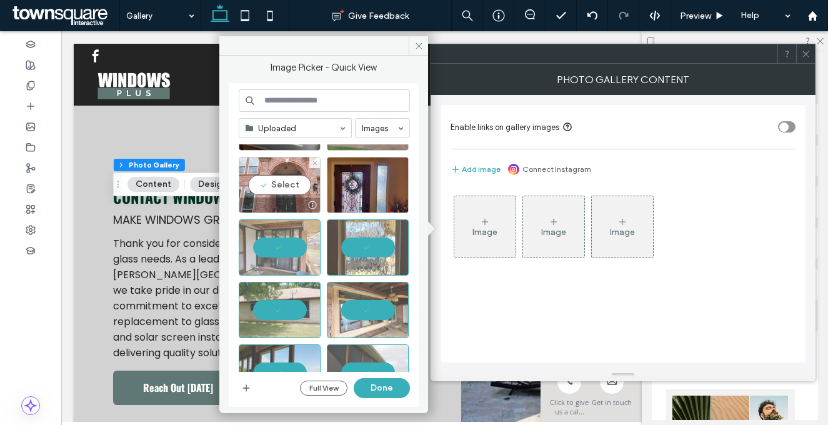
click at [269, 179] on div "Select" at bounding box center [280, 185] width 82 height 56
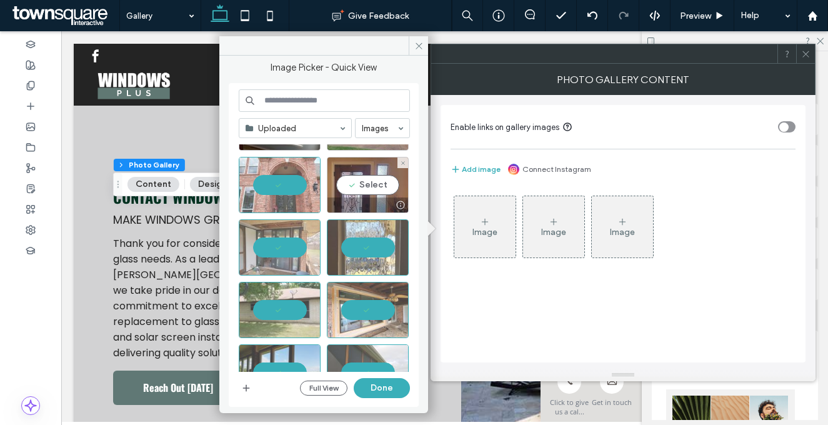
click at [340, 179] on div "Select" at bounding box center [368, 185] width 82 height 56
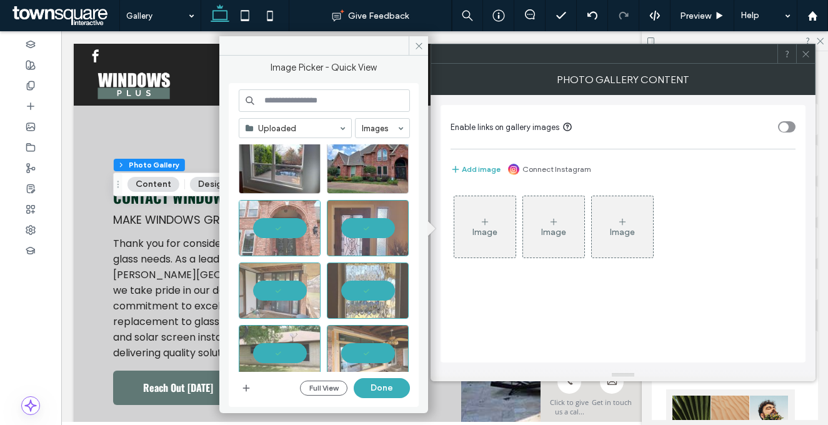
scroll to position [1606, 0]
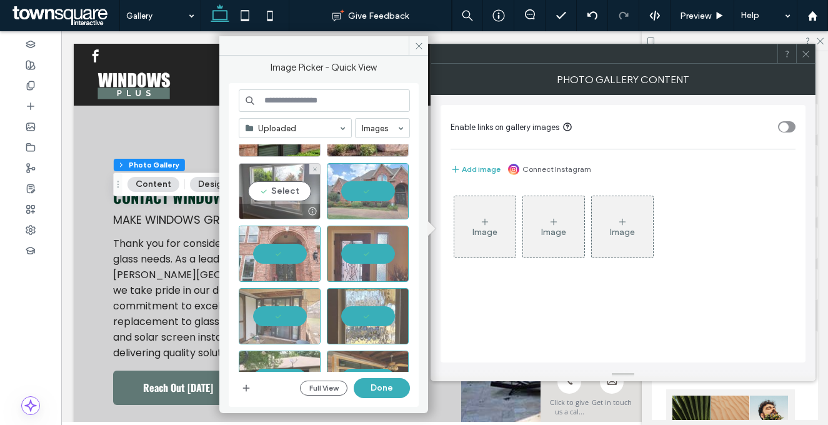
click at [309, 196] on div "Select" at bounding box center [280, 191] width 82 height 56
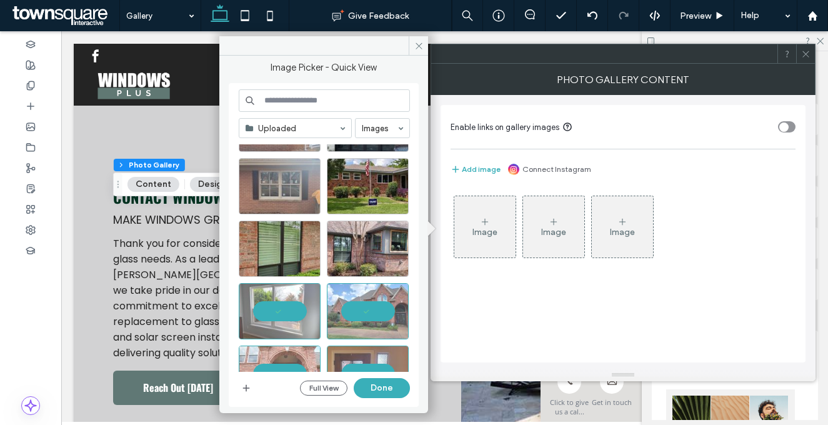
scroll to position [1469, 0]
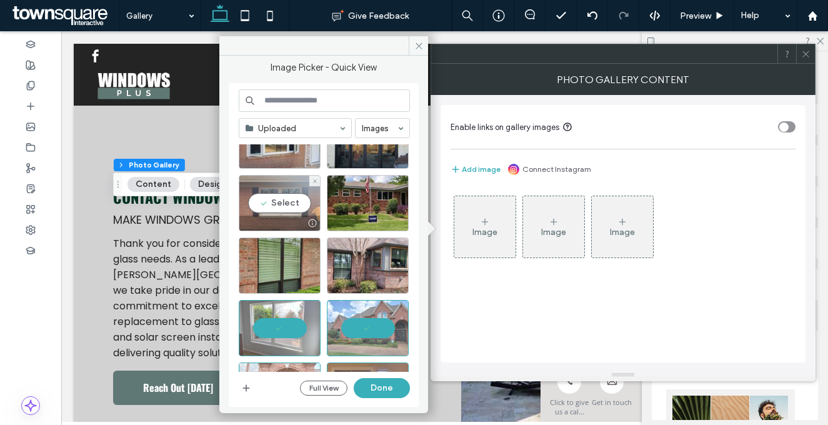
click at [276, 231] on div "Select" at bounding box center [280, 203] width 82 height 56
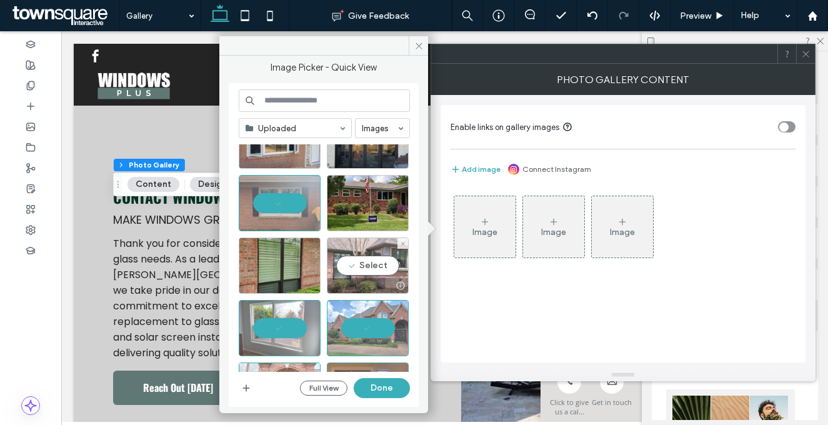
click at [344, 256] on div "Select" at bounding box center [368, 265] width 82 height 56
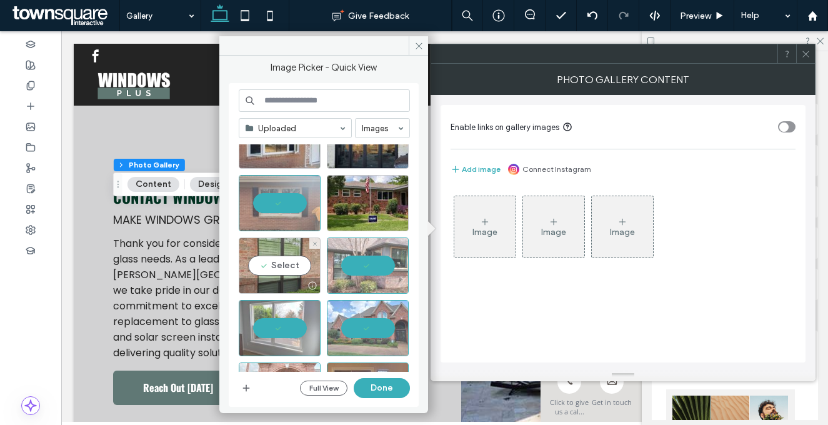
click at [299, 260] on div "Select" at bounding box center [280, 265] width 82 height 56
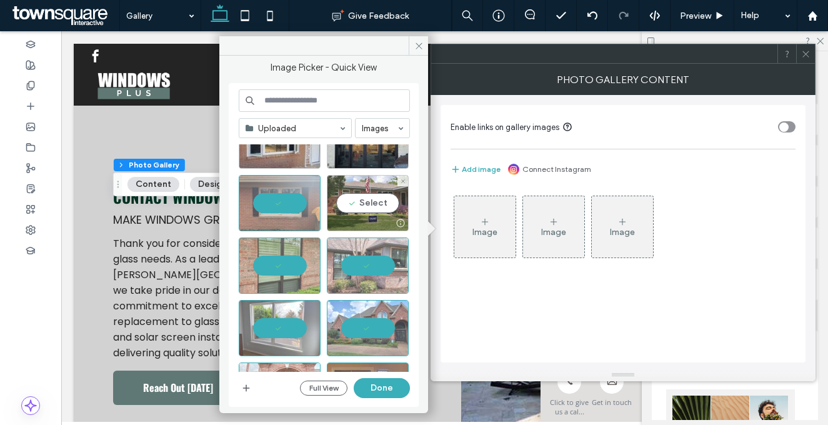
click at [348, 204] on div "Select" at bounding box center [368, 203] width 82 height 56
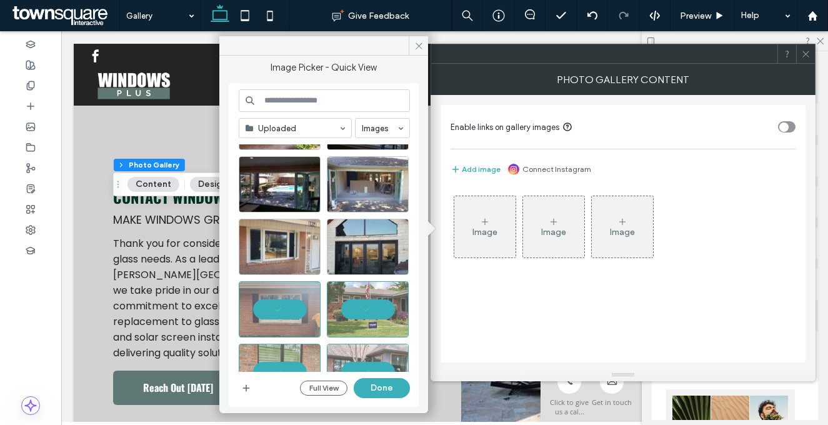
scroll to position [1362, 0]
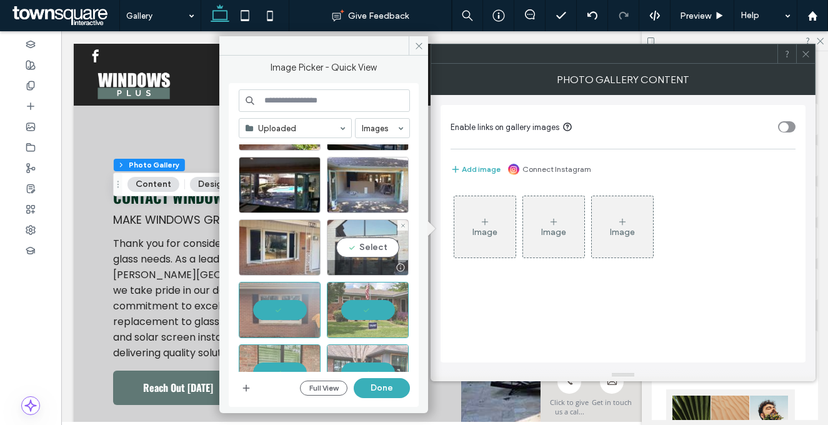
click at [355, 221] on div "Select" at bounding box center [368, 247] width 82 height 56
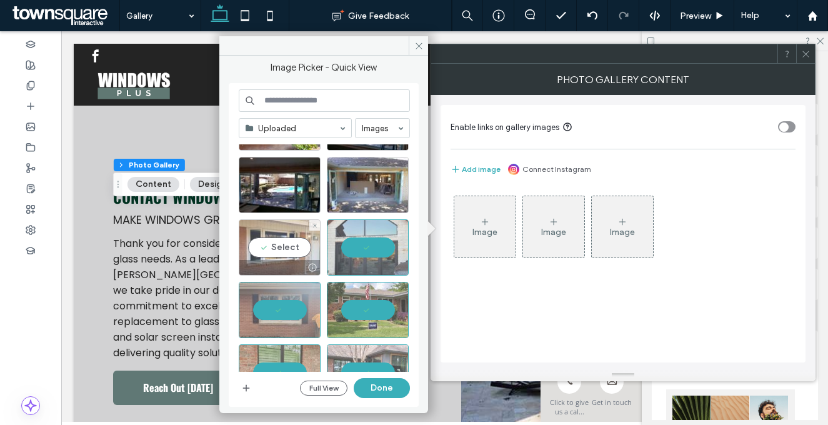
click at [293, 232] on div "Select" at bounding box center [280, 247] width 82 height 56
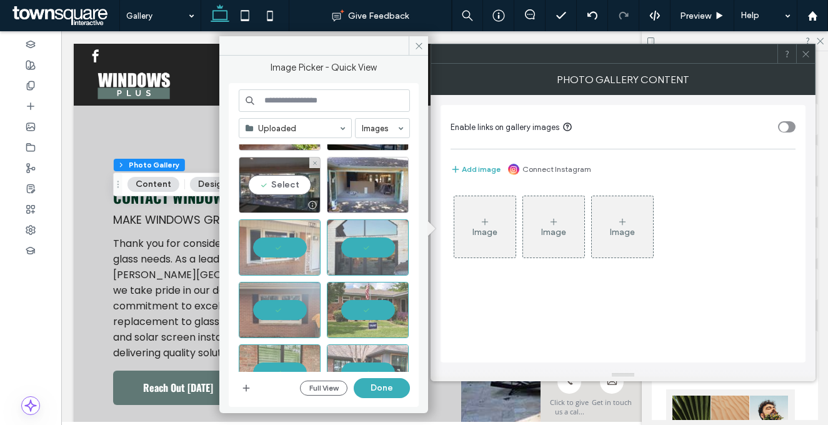
click at [279, 192] on div "Select" at bounding box center [280, 185] width 82 height 56
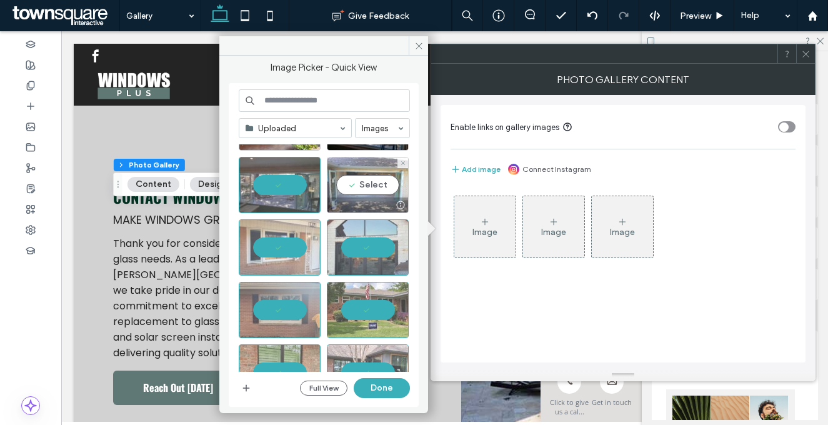
click at [344, 188] on div "Select" at bounding box center [368, 185] width 82 height 56
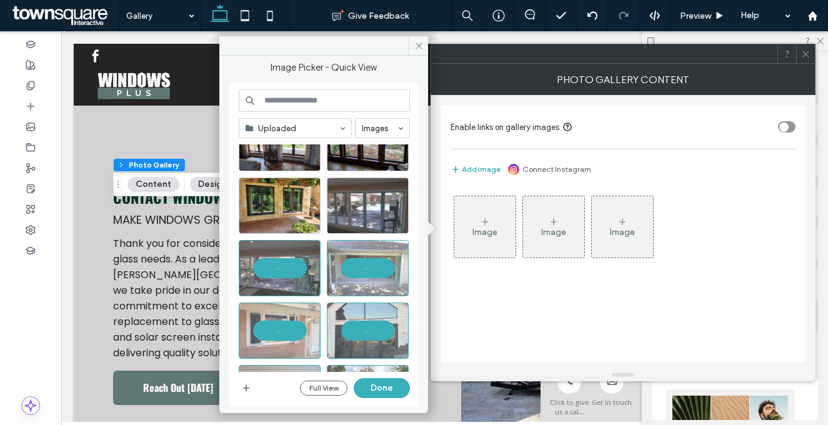
click at [347, 203] on div at bounding box center [368, 205] width 82 height 56
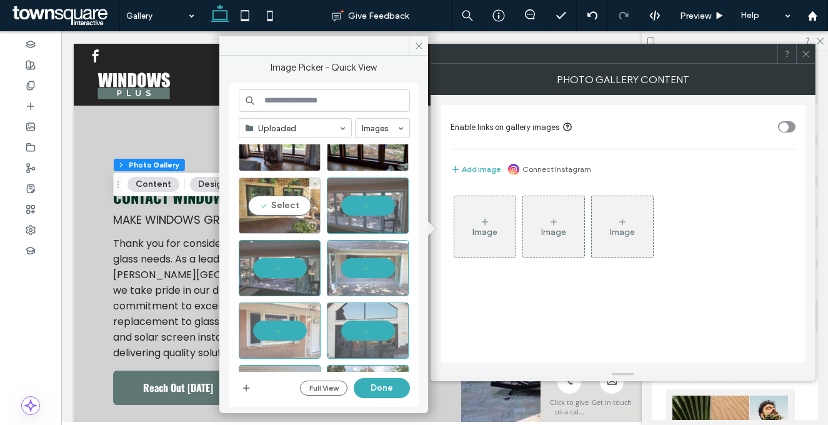
click at [298, 205] on div "Select" at bounding box center [280, 205] width 82 height 56
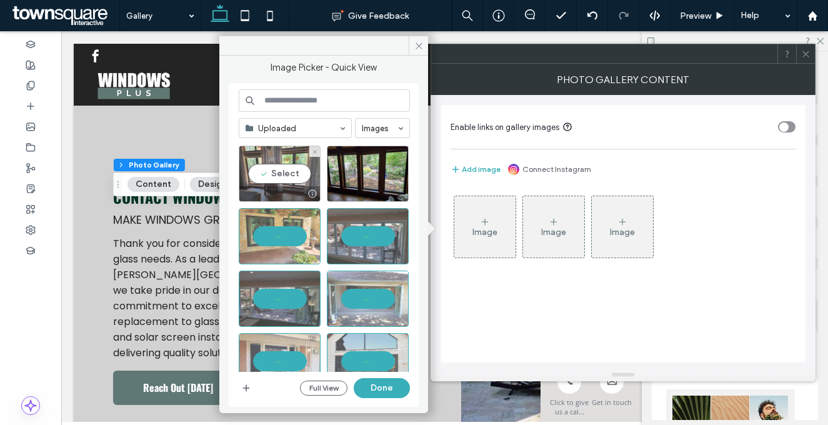
click at [276, 177] on div "Select" at bounding box center [280, 174] width 82 height 56
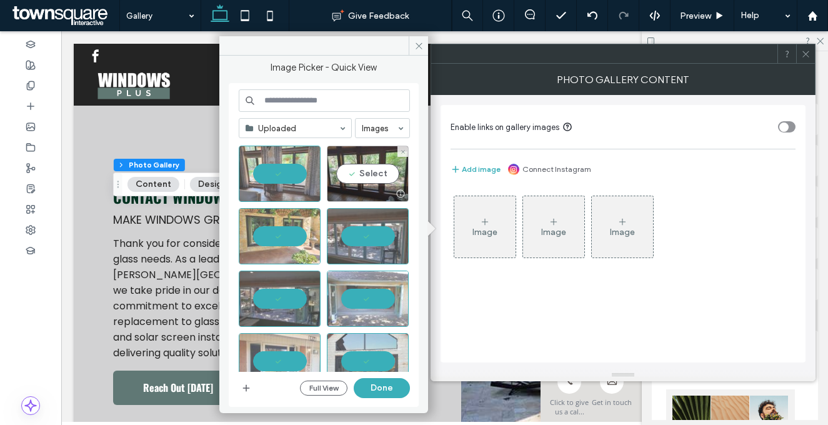
click at [374, 181] on div "Select" at bounding box center [368, 174] width 82 height 56
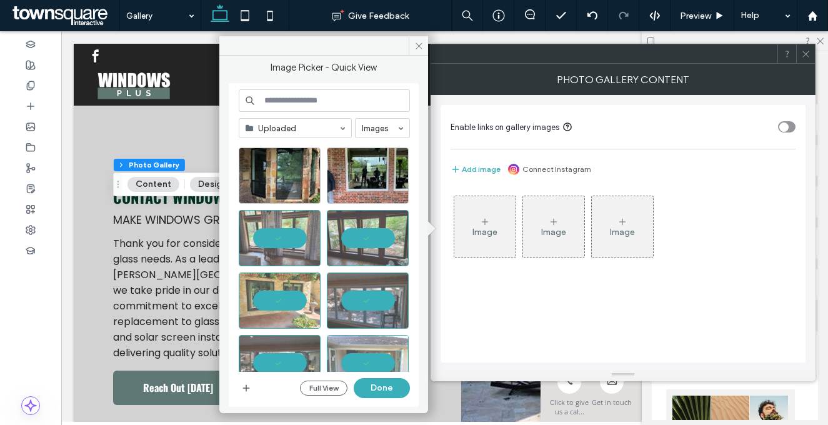
scroll to position [1118, 0]
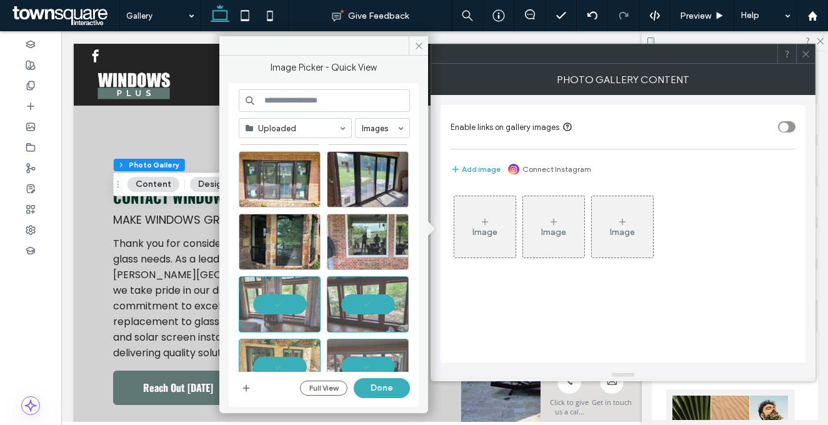
click at [367, 214] on div at bounding box center [368, 242] width 82 height 56
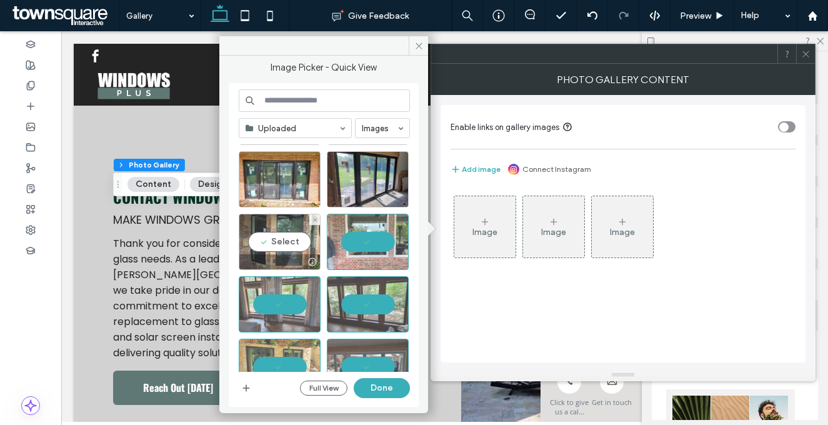
click at [301, 227] on div "Select" at bounding box center [280, 242] width 82 height 56
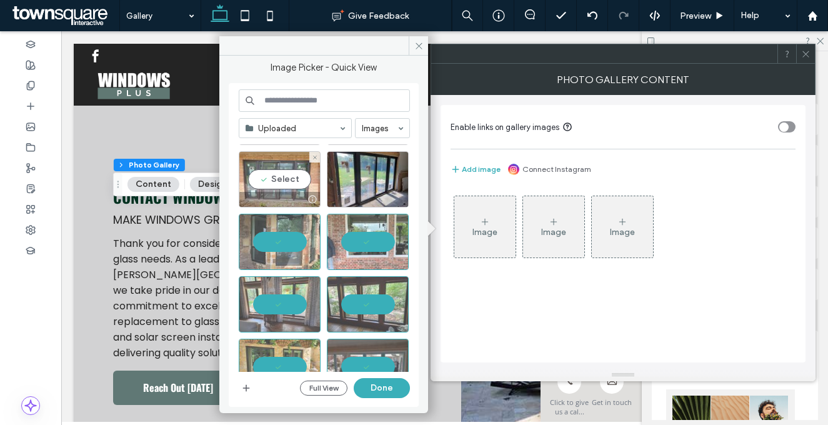
click at [285, 181] on div "Select" at bounding box center [280, 179] width 82 height 56
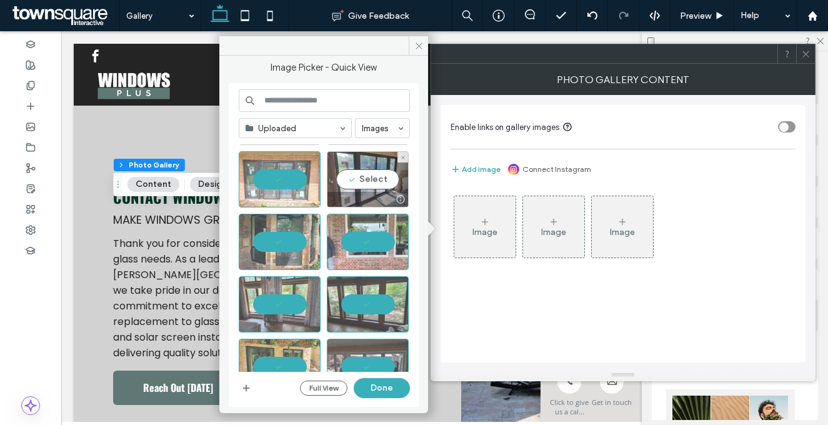
click at [339, 182] on div "Select" at bounding box center [368, 179] width 82 height 56
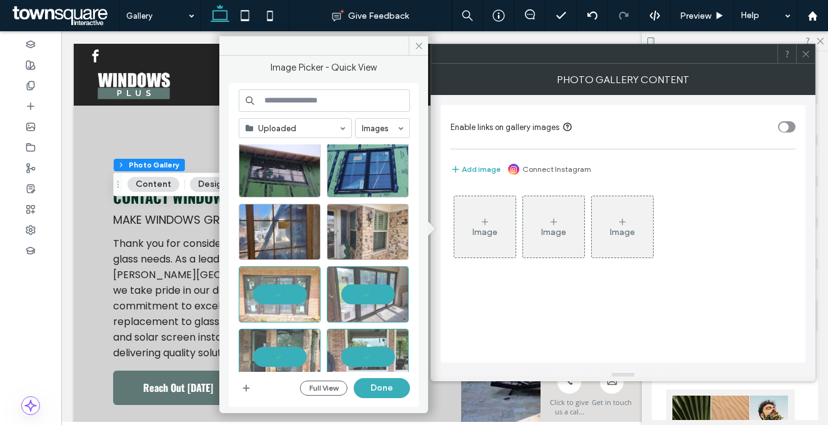
scroll to position [1003, 0]
click at [362, 229] on div "Select" at bounding box center [368, 232] width 82 height 56
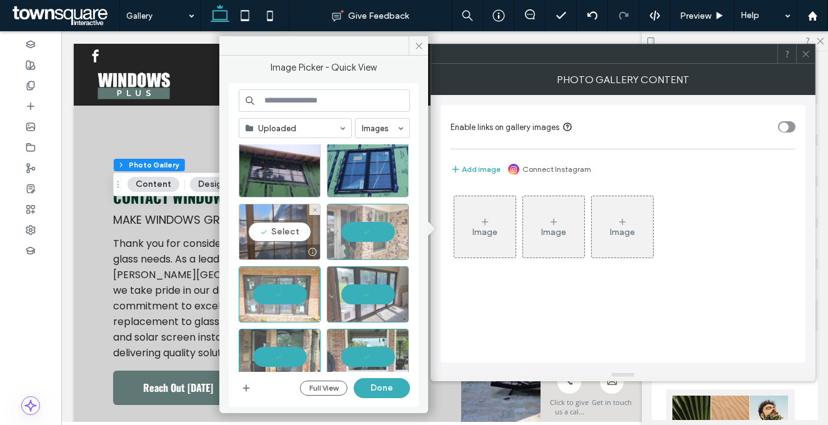
click at [276, 232] on div "Select" at bounding box center [280, 232] width 82 height 56
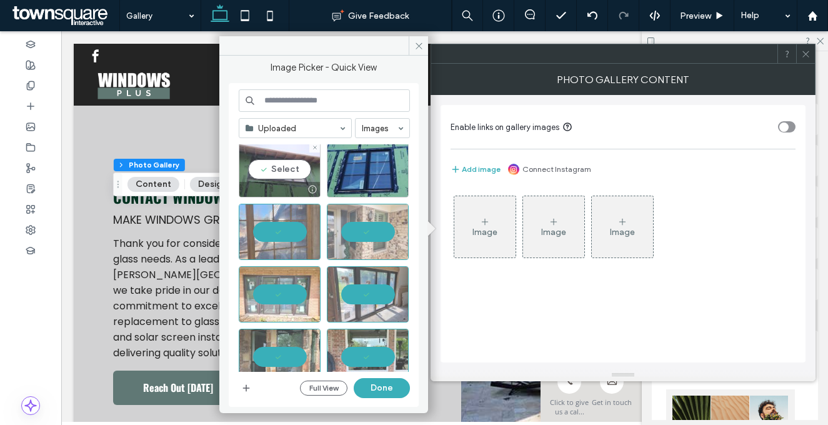
click at [278, 169] on div "Select" at bounding box center [280, 169] width 82 height 56
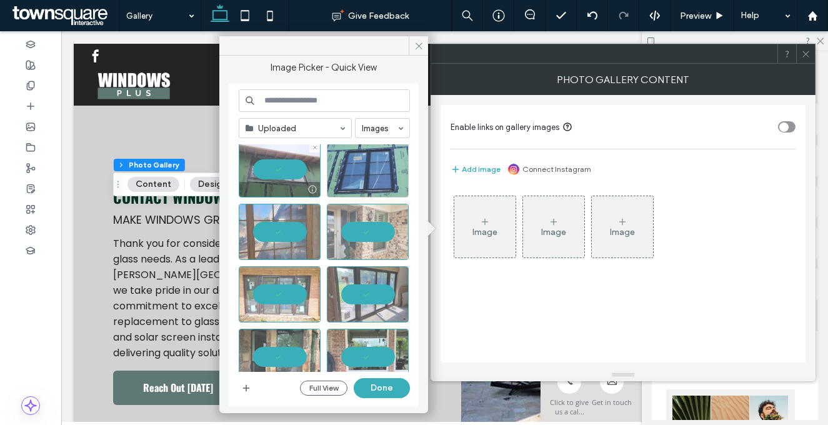
click at [360, 169] on div at bounding box center [368, 169] width 82 height 56
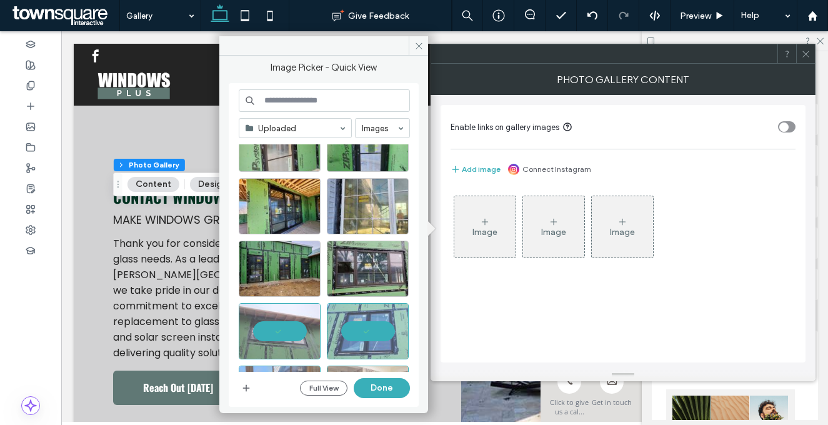
scroll to position [840, 0]
click at [368, 272] on div at bounding box center [368, 269] width 82 height 56
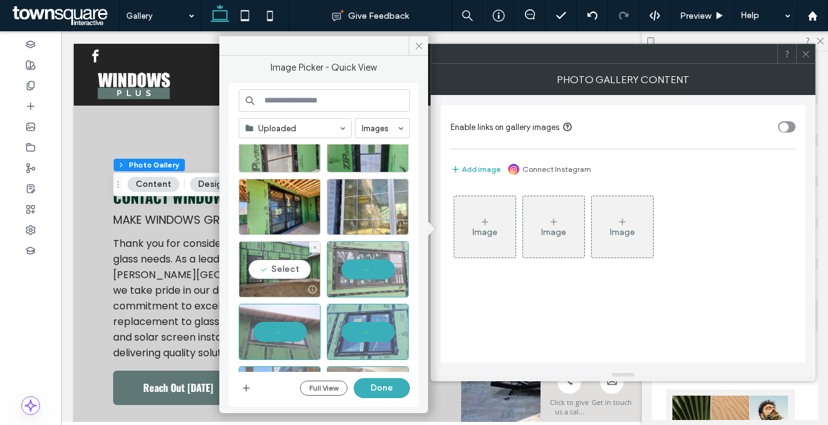
click at [303, 263] on div "Select" at bounding box center [280, 269] width 82 height 56
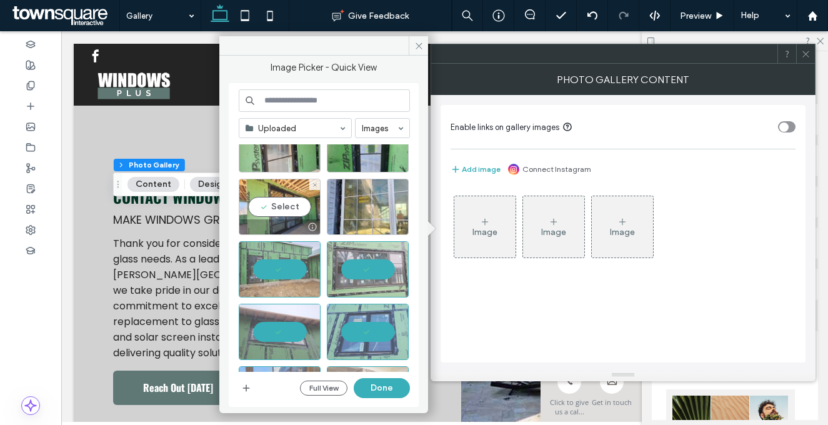
click at [282, 217] on div "Select" at bounding box center [280, 207] width 82 height 56
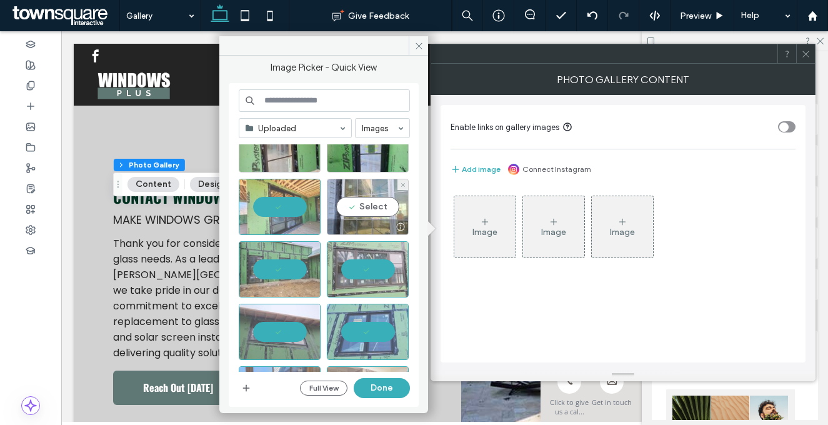
click at [330, 211] on div "Select" at bounding box center [368, 207] width 82 height 56
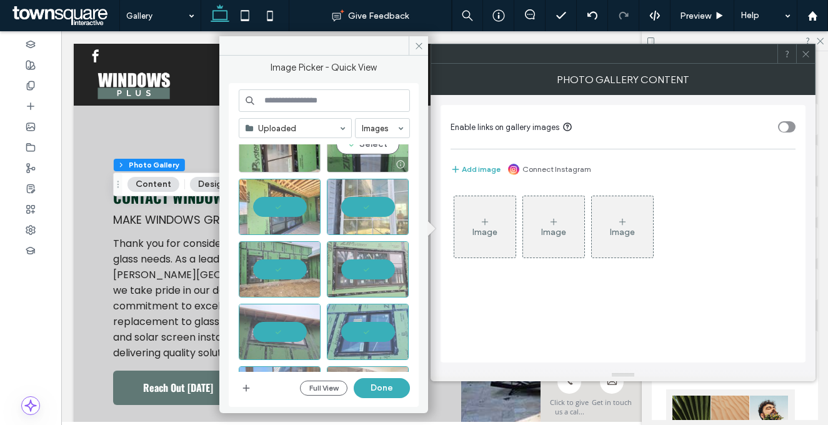
drag, startPoint x: 357, startPoint y: 151, endPoint x: 343, endPoint y: 152, distance: 13.9
click at [357, 151] on div "Select" at bounding box center [368, 144] width 82 height 56
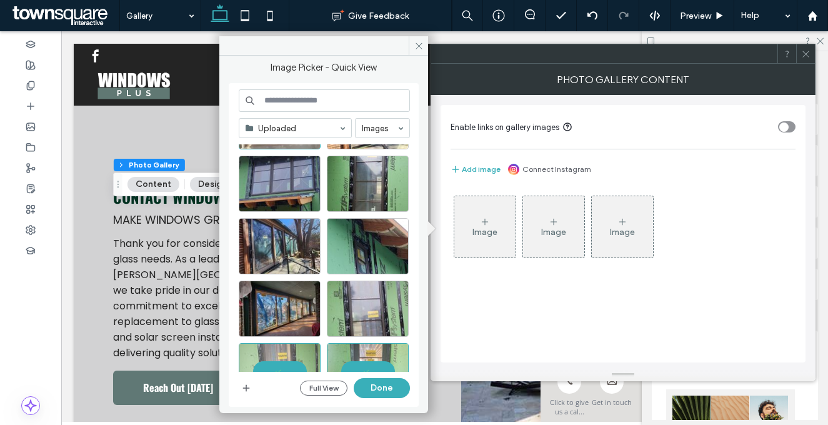
scroll to position [612, 0]
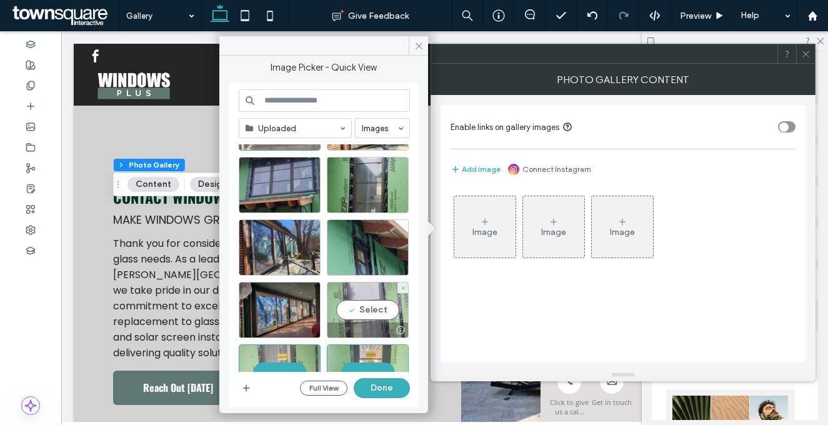
click at [356, 297] on div "Select" at bounding box center [368, 310] width 82 height 56
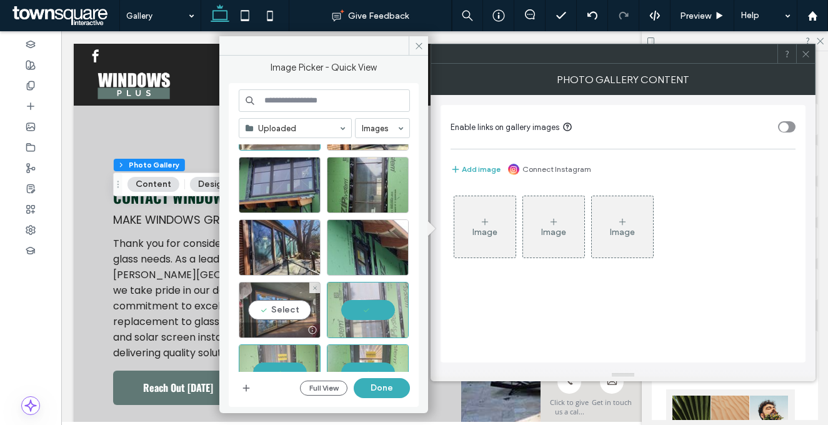
click at [297, 287] on div "Select" at bounding box center [280, 310] width 82 height 56
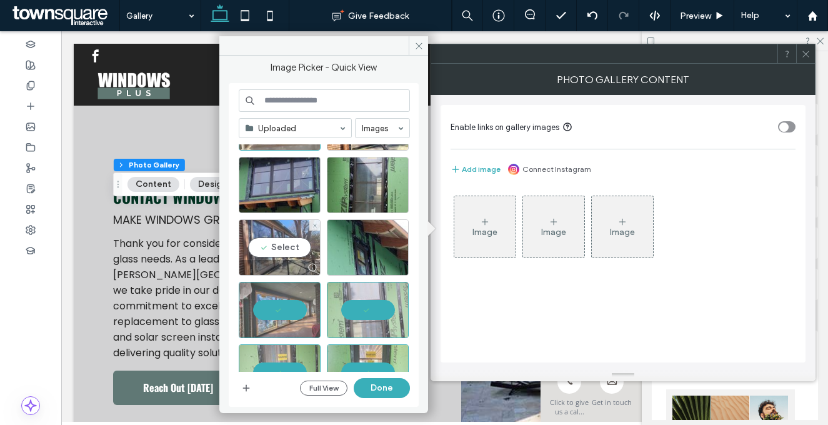
click at [277, 242] on div "Select" at bounding box center [280, 247] width 82 height 56
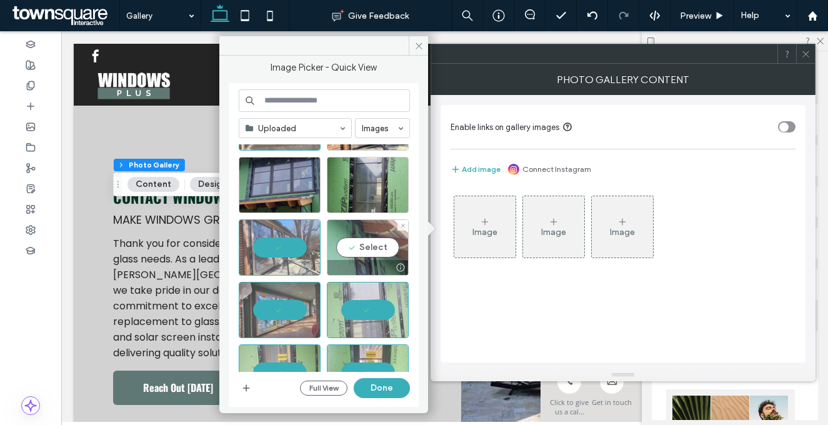
click at [337, 239] on div "Select" at bounding box center [368, 247] width 82 height 56
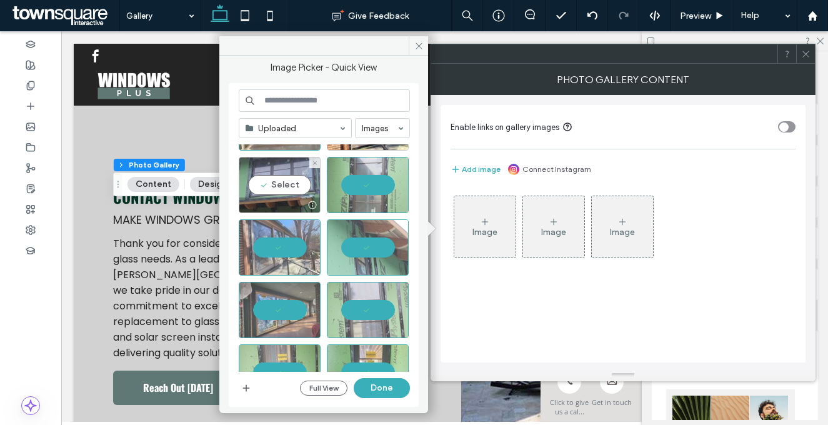
click at [273, 189] on div "Select" at bounding box center [280, 185] width 82 height 56
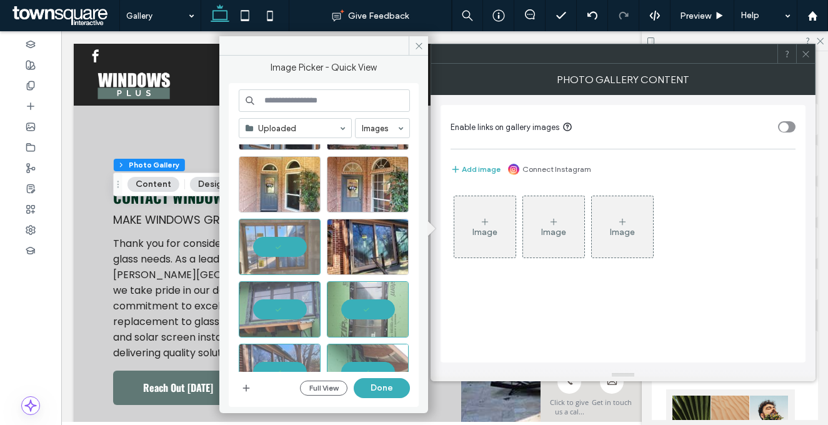
scroll to position [474, 0]
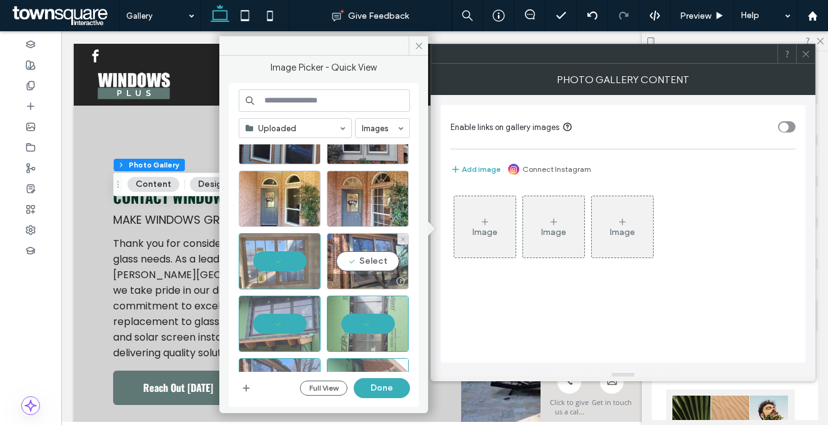
click at [376, 268] on div "Select" at bounding box center [368, 261] width 82 height 56
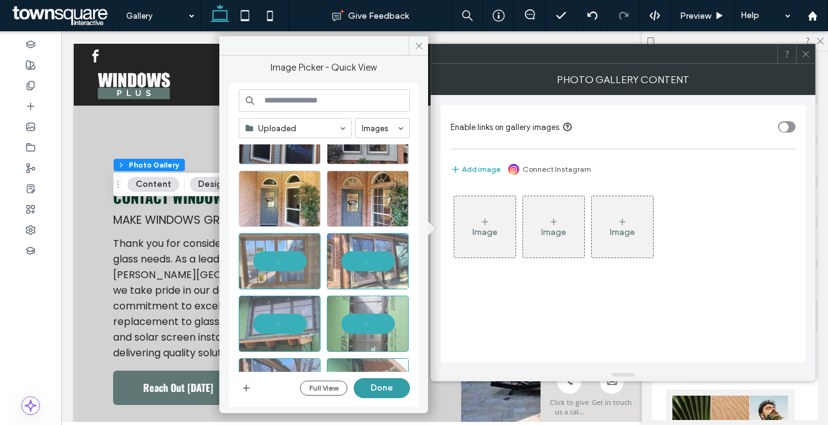
click at [387, 387] on button "Done" at bounding box center [382, 388] width 56 height 20
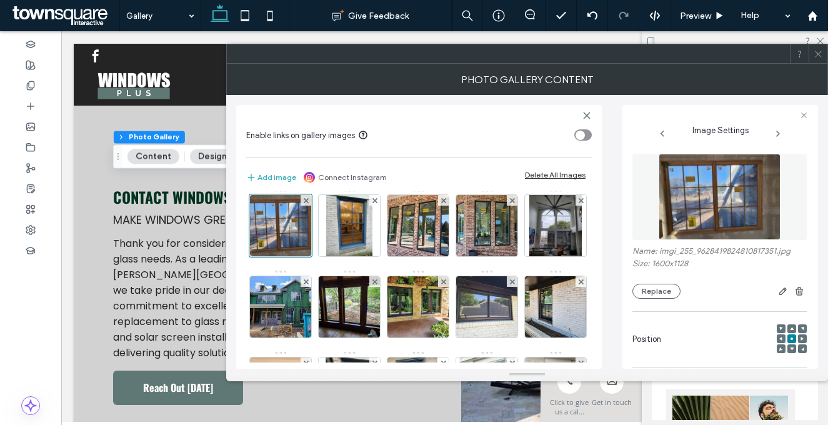
scroll to position [0, 0]
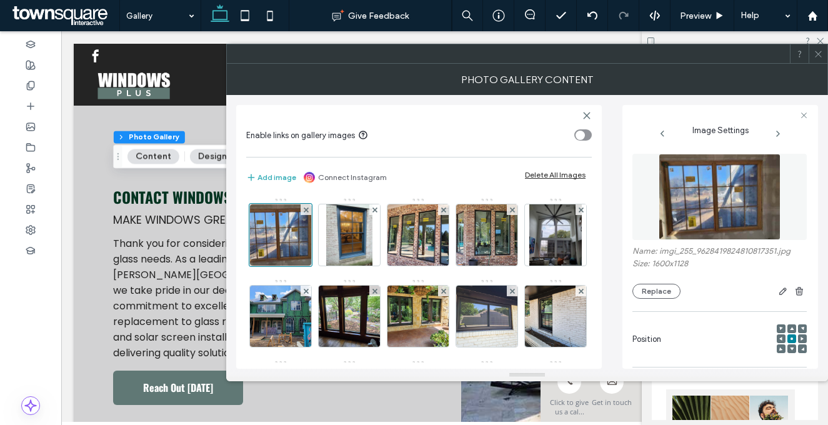
click at [819, 52] on icon at bounding box center [818, 53] width 9 height 9
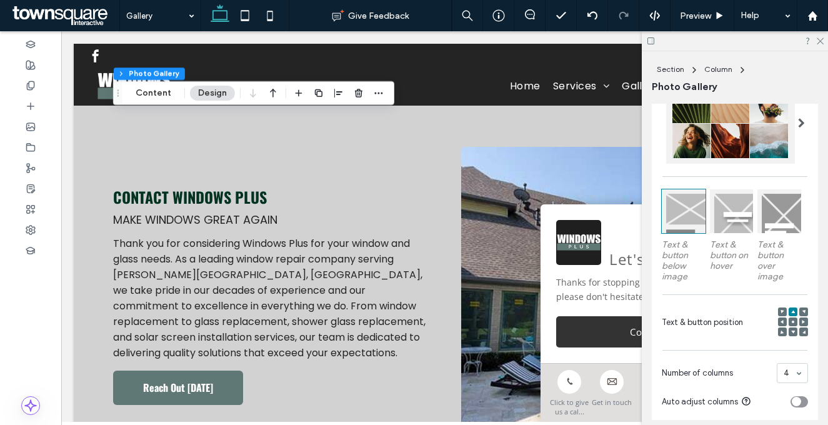
scroll to position [567, 0]
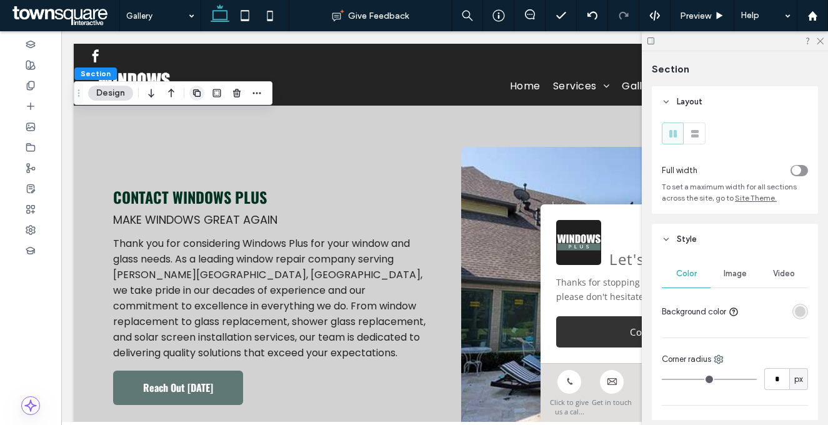
click at [200, 99] on span "button" at bounding box center [196, 93] width 15 height 15
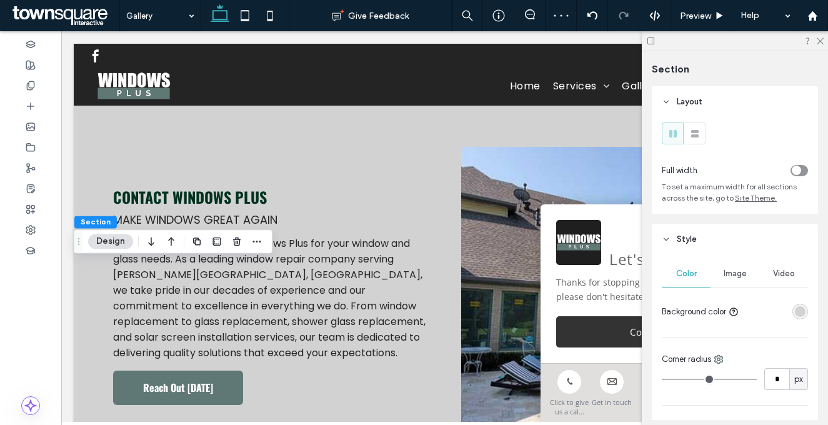
click at [795, 312] on div "rgba(210, 210, 211, 1)" at bounding box center [800, 311] width 11 height 11
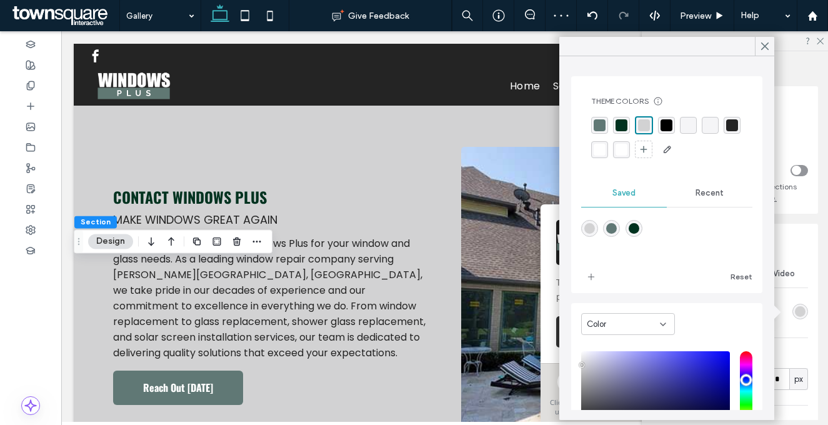
click at [605, 149] on div "rgba(255, 255, 255, 1)" at bounding box center [600, 150] width 12 height 12
click at [761, 46] on icon at bounding box center [764, 46] width 11 height 11
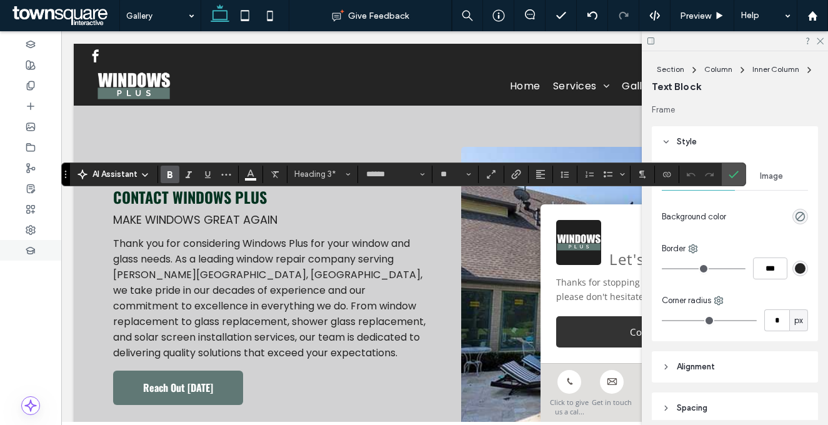
type input "**"
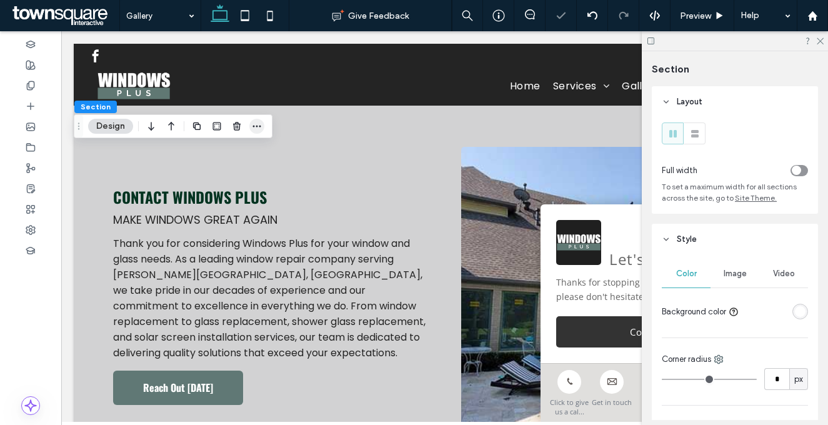
click at [261, 125] on icon "button" at bounding box center [257, 126] width 10 height 10
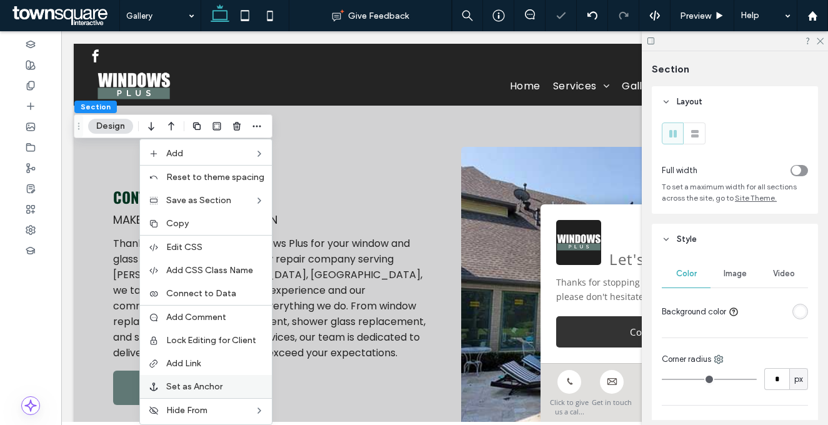
click at [194, 381] on span "Set as Anchor" at bounding box center [194, 386] width 56 height 11
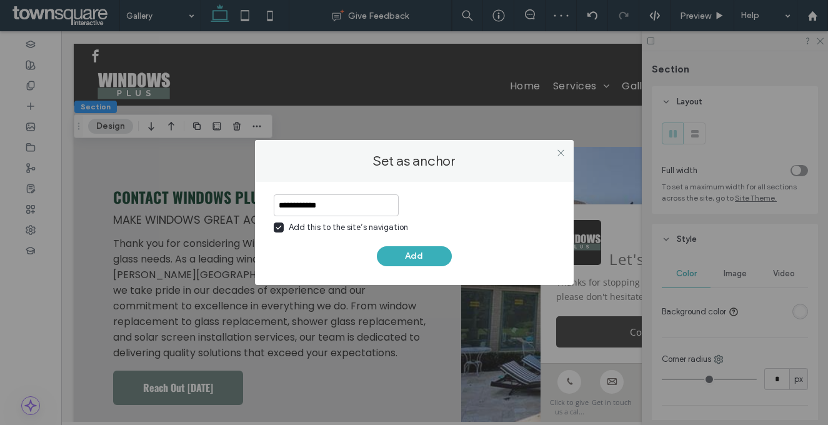
type input "**********"
click at [299, 227] on div "Add this to the site’s navigation" at bounding box center [348, 227] width 119 height 12
click at [393, 258] on button "Add" at bounding box center [414, 256] width 75 height 20
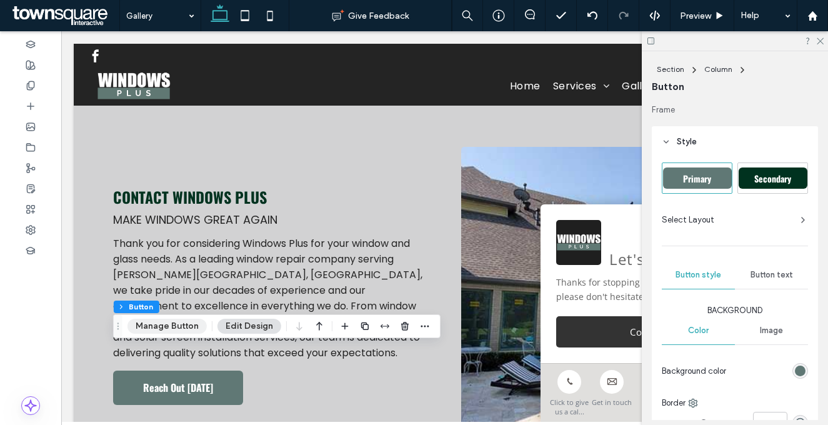
click at [181, 319] on button "Manage Button" at bounding box center [166, 326] width 79 height 15
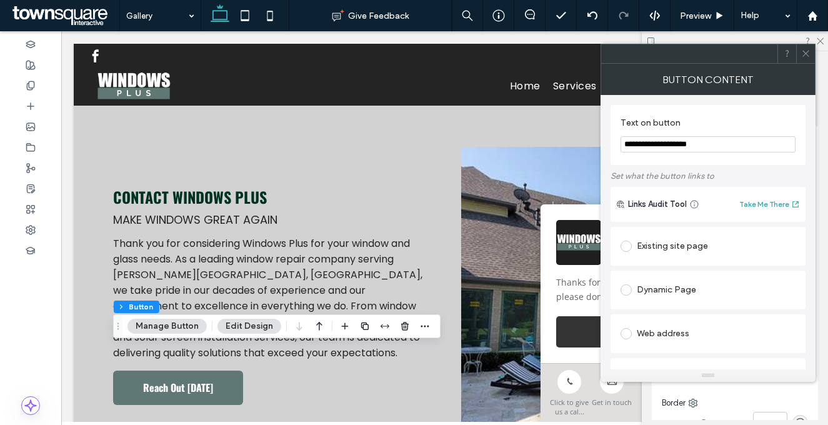
click at [708, 142] on input "**********" at bounding box center [707, 144] width 175 height 16
paste input "Text on button"
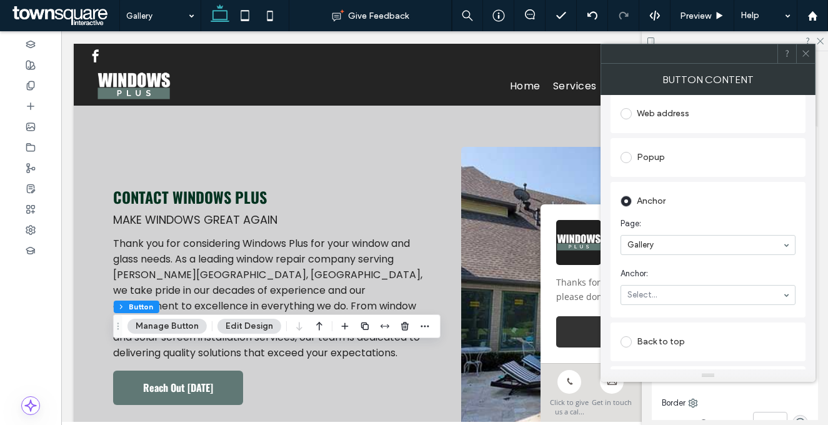
scroll to position [224, 0]
type input "**********"
click at [799, 54] on div at bounding box center [805, 53] width 19 height 19
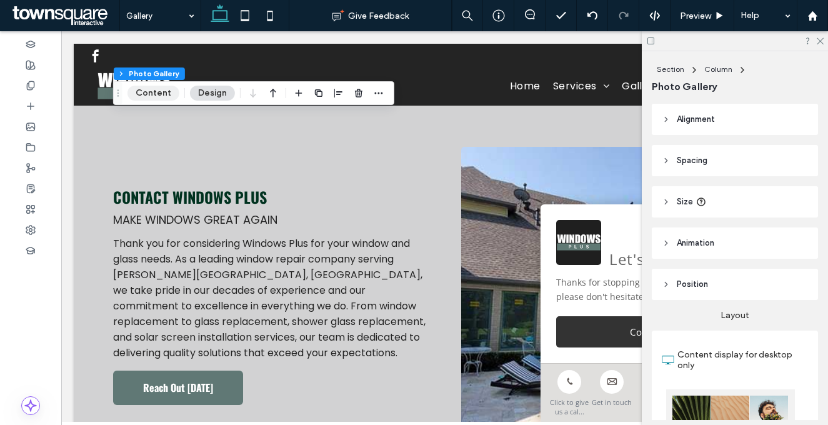
click at [159, 92] on button "Content" at bounding box center [153, 93] width 52 height 15
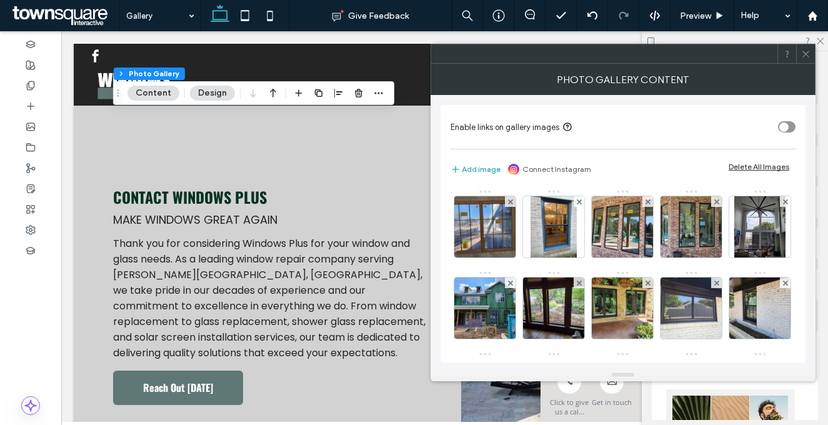
click at [759, 166] on div "Delete All Images" at bounding box center [759, 166] width 61 height 9
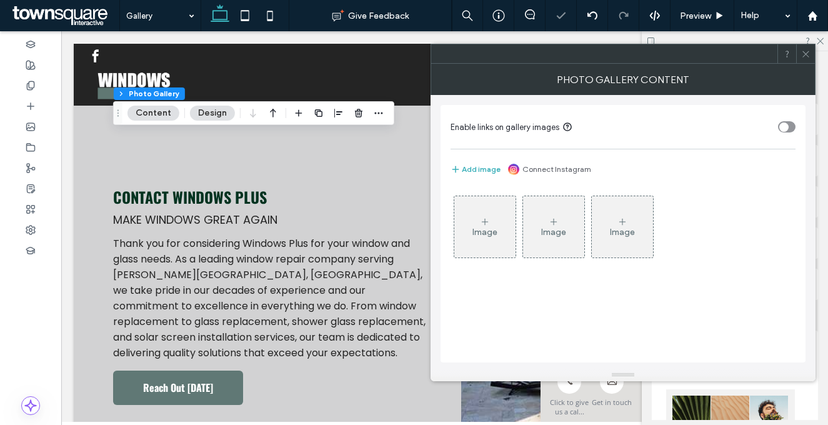
click at [489, 208] on div "Image" at bounding box center [484, 226] width 61 height 59
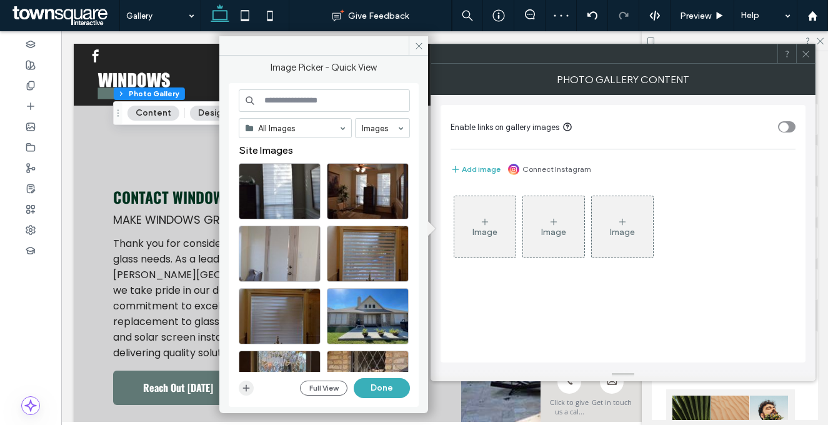
click at [242, 385] on icon "button" at bounding box center [246, 388] width 10 height 10
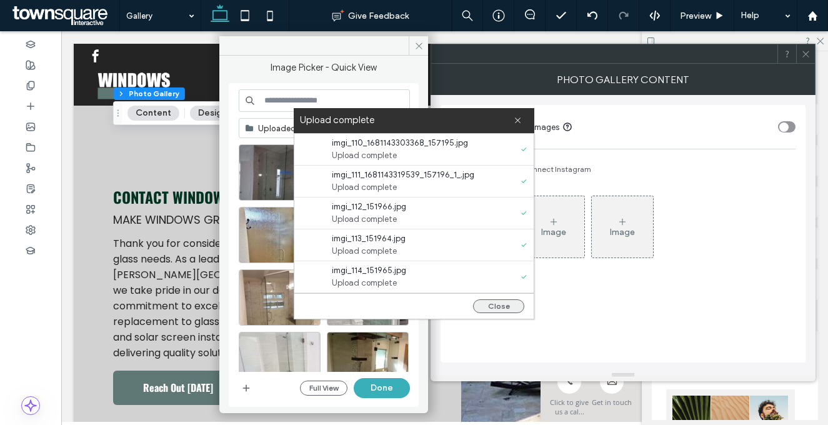
click at [494, 304] on button "Close" at bounding box center [498, 306] width 51 height 14
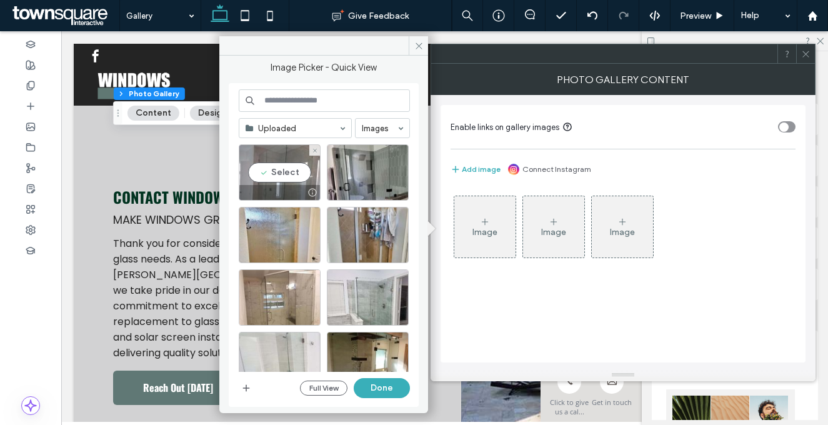
click at [279, 174] on div "Select" at bounding box center [280, 172] width 82 height 56
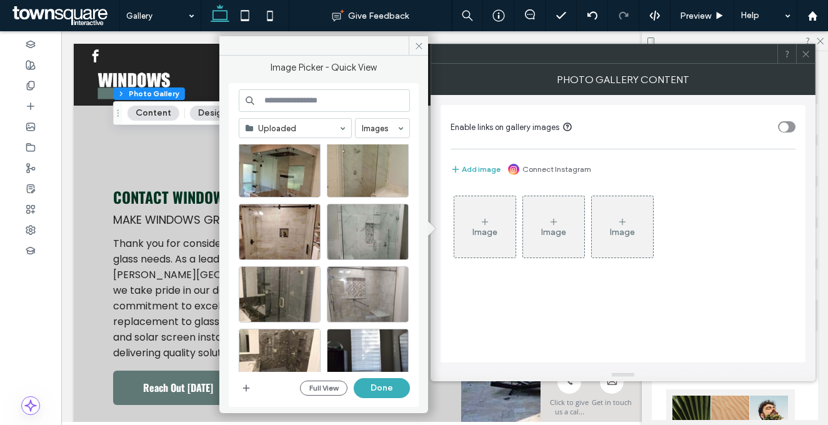
scroll to position [321, 0]
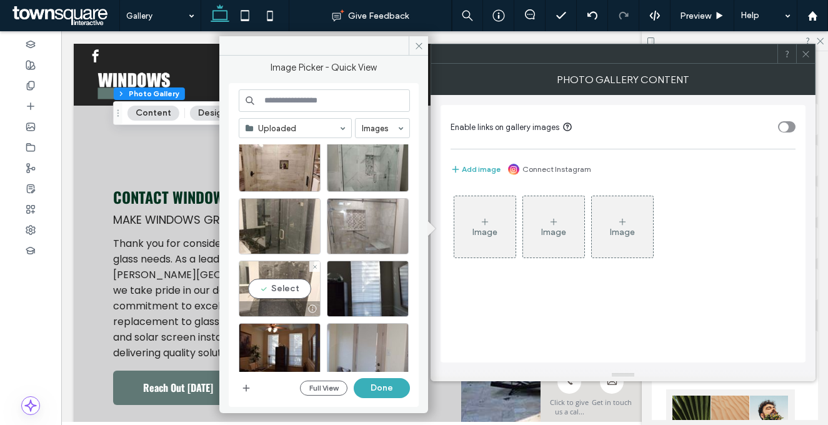
click at [282, 286] on div "Select" at bounding box center [280, 289] width 82 height 56
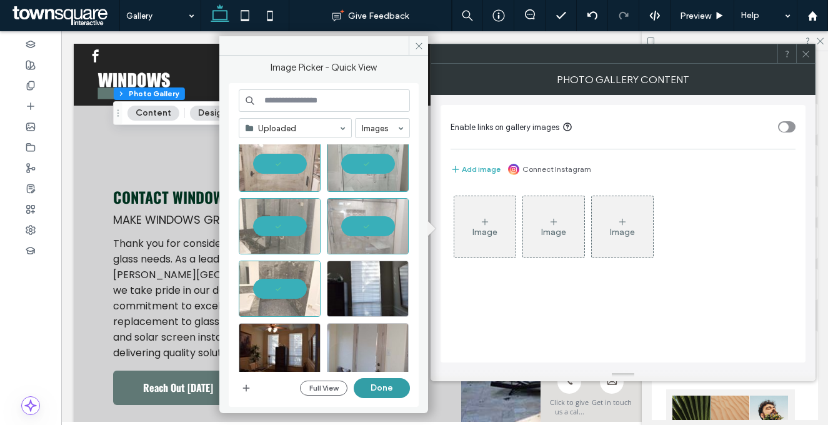
click at [381, 392] on button "Done" at bounding box center [382, 388] width 56 height 20
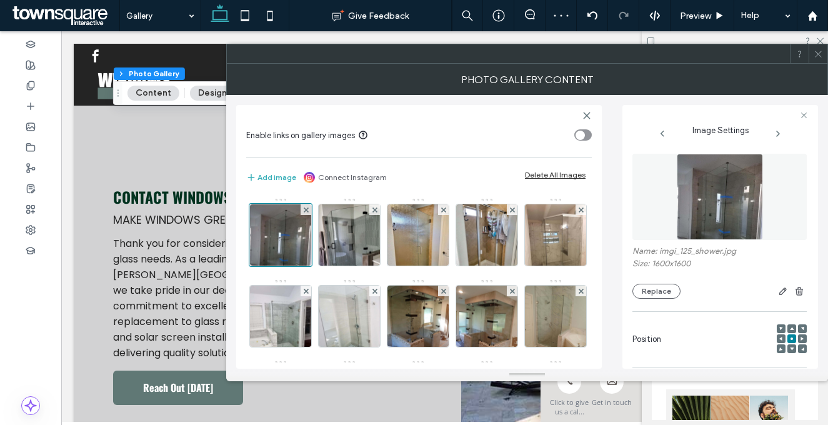
click at [815, 50] on icon at bounding box center [818, 53] width 9 height 9
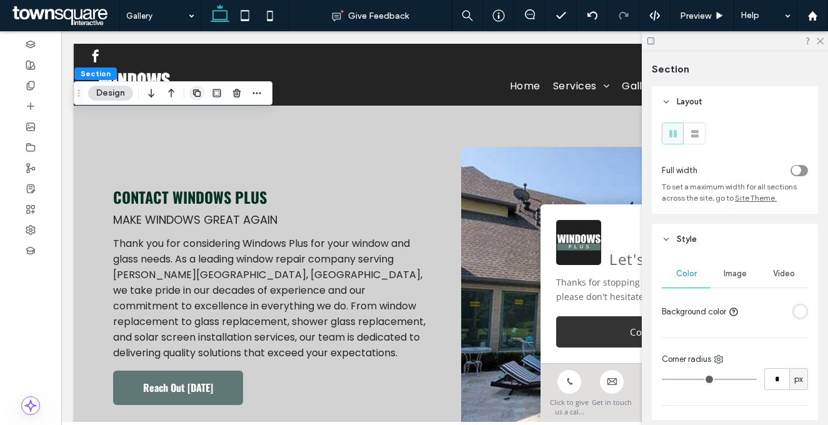
click at [197, 92] on icon "button" at bounding box center [197, 93] width 10 height 10
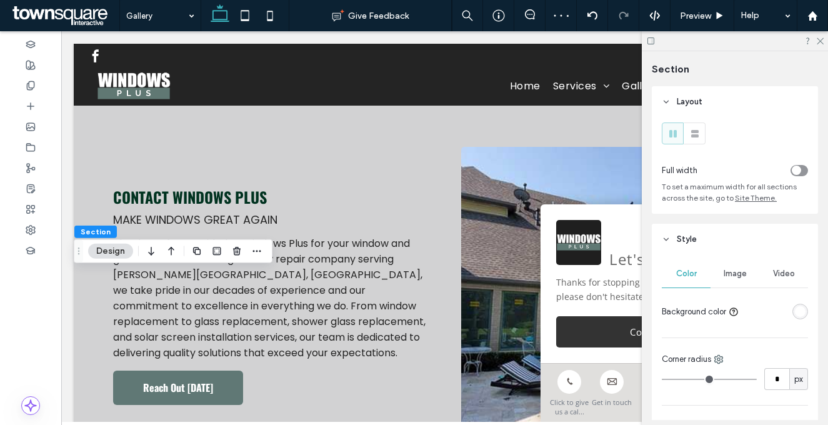
click at [795, 307] on div "rgba(255, 255, 255, 1)" at bounding box center [800, 311] width 11 height 11
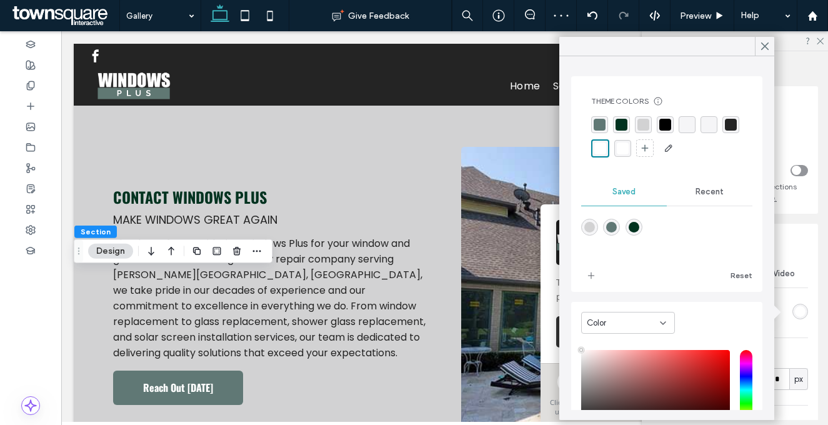
click at [649, 121] on div "rgba(210, 210, 211, 1)" at bounding box center [643, 124] width 17 height 17
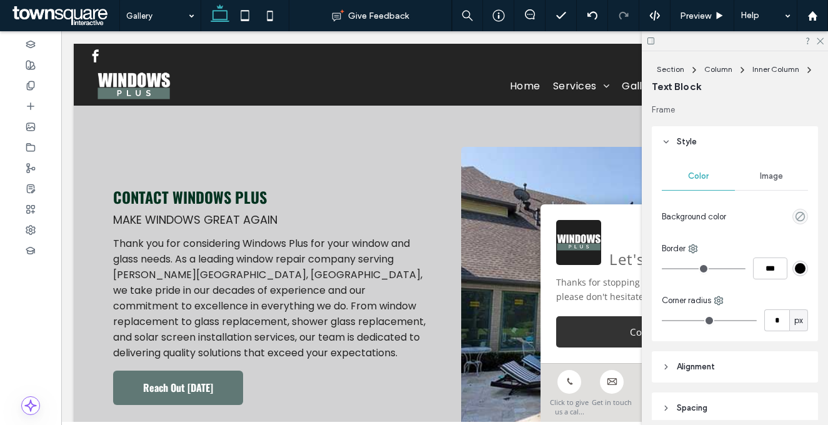
type input "******"
type input "**"
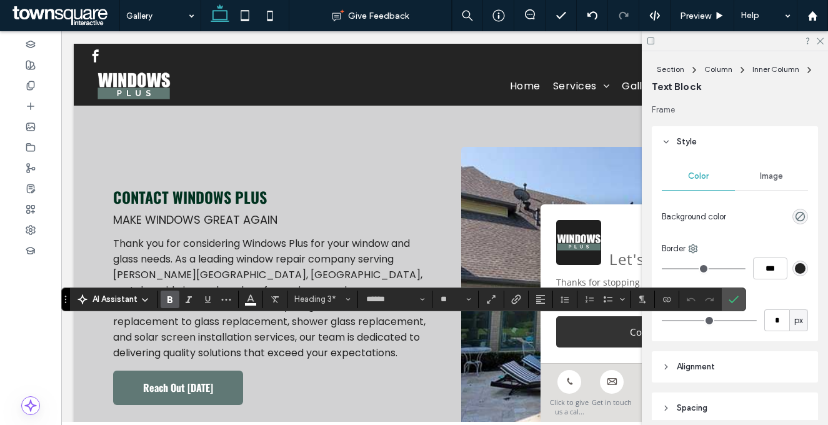
type input "**"
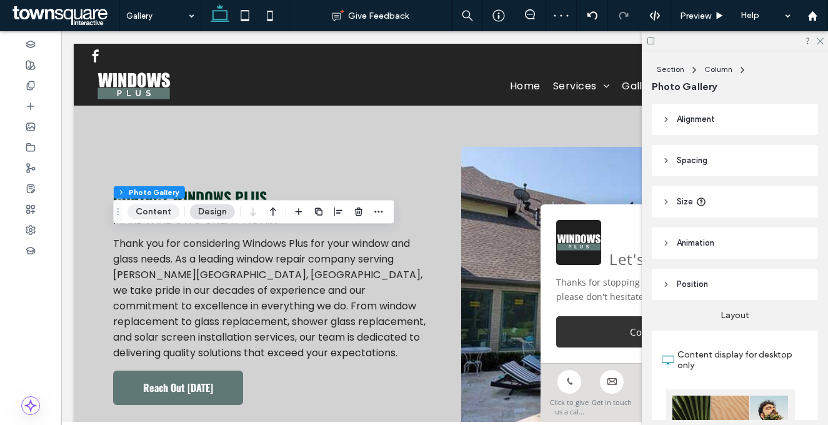
click at [162, 211] on button "Content" at bounding box center [153, 211] width 52 height 15
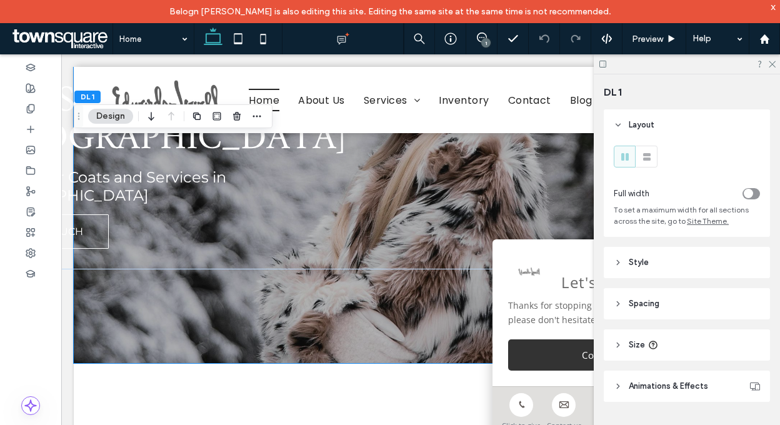
click at [711, 264] on header "Style" at bounding box center [687, 262] width 166 height 31
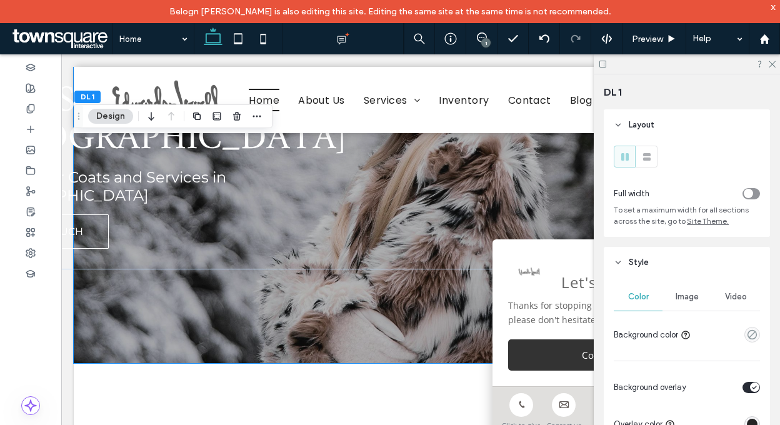
click at [745, 194] on div "toggle" at bounding box center [748, 193] width 9 height 9
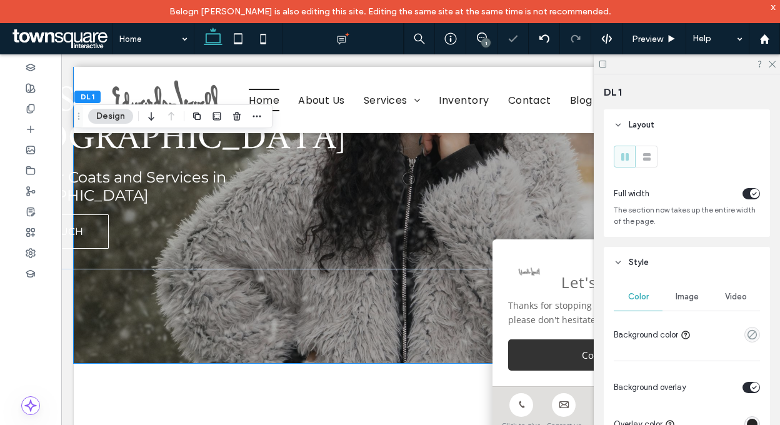
click at [752, 194] on icon "toggle" at bounding box center [754, 193] width 4 height 2
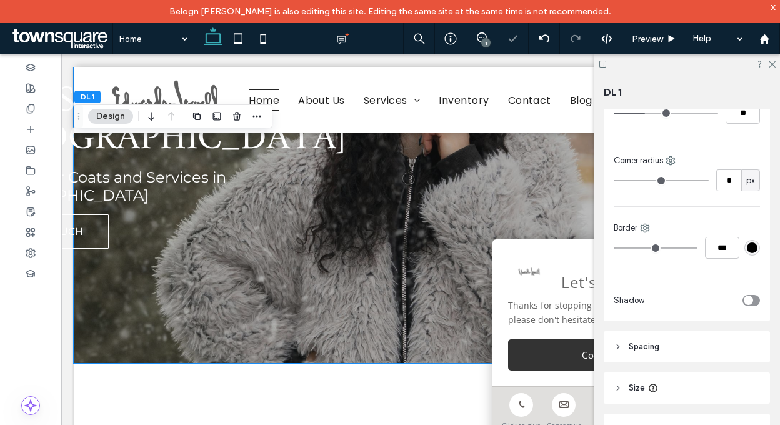
scroll to position [416, 0]
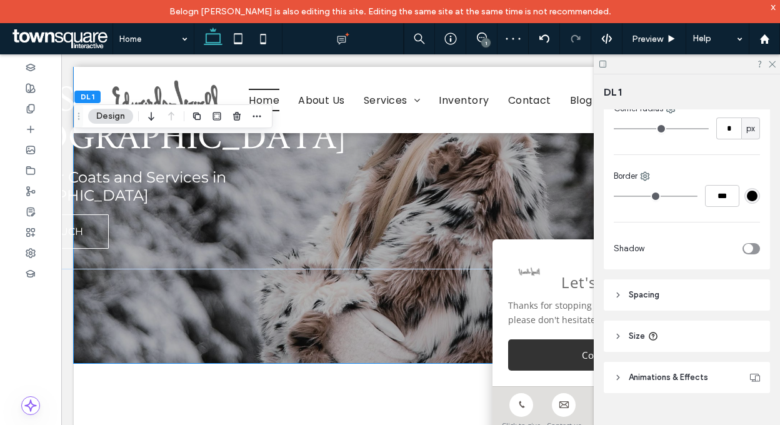
click at [687, 300] on header "Spacing" at bounding box center [687, 294] width 166 height 31
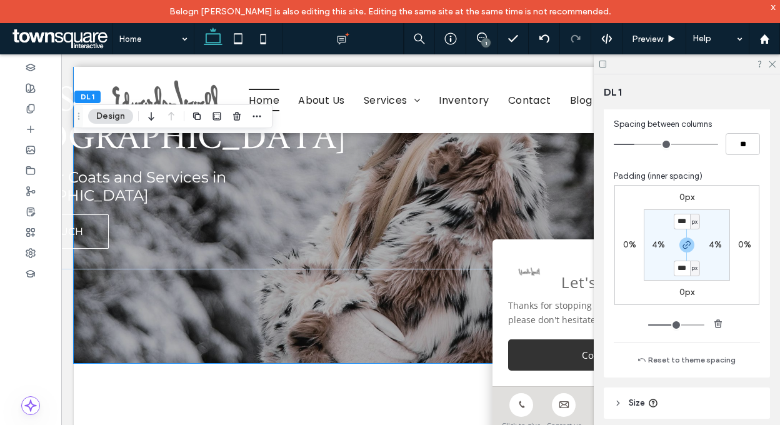
scroll to position [680, 0]
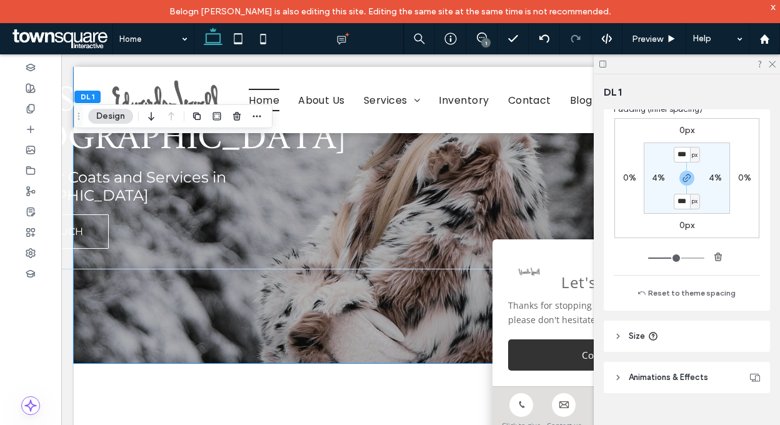
click at [699, 337] on header "Size" at bounding box center [687, 336] width 166 height 31
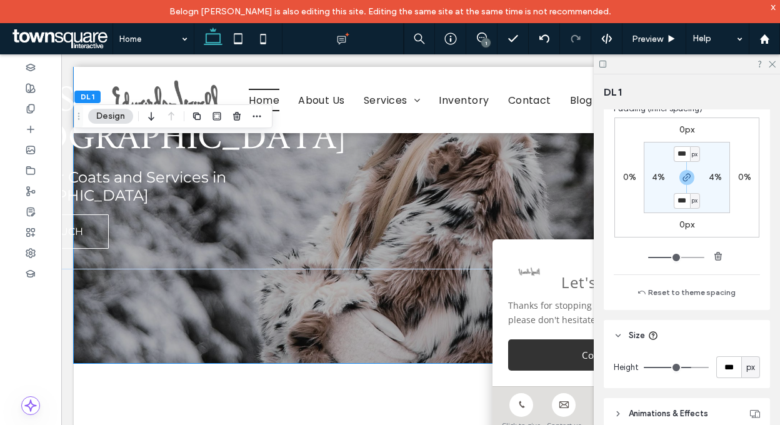
scroll to position [717, 0]
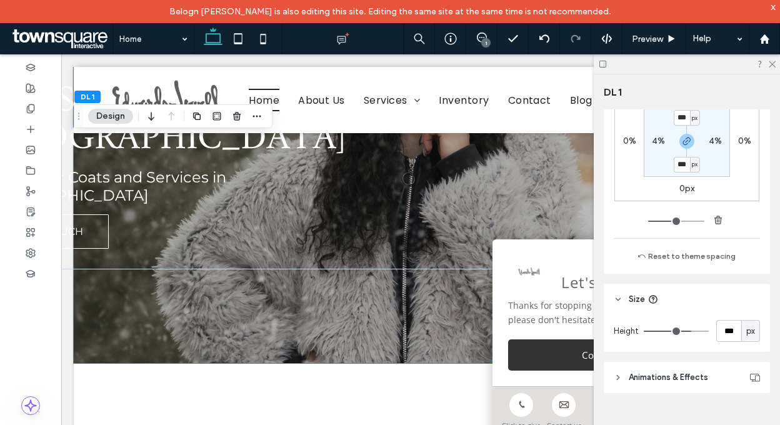
click at [746, 331] on span "px" at bounding box center [750, 331] width 9 height 12
click at [745, 309] on span "A" at bounding box center [743, 309] width 5 height 12
type input "*"
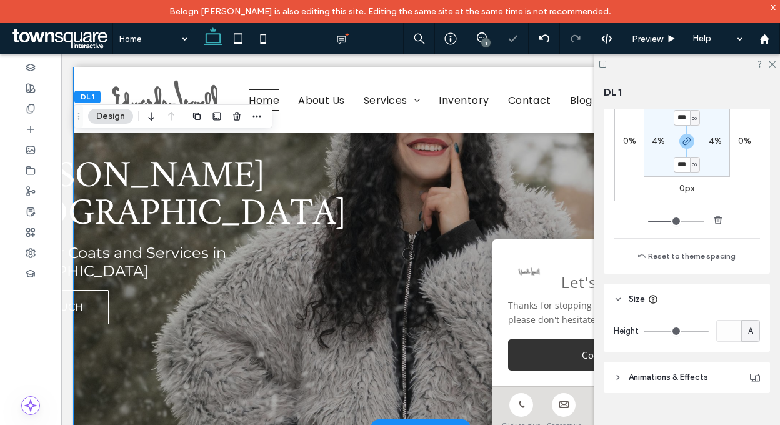
scroll to position [84, 0]
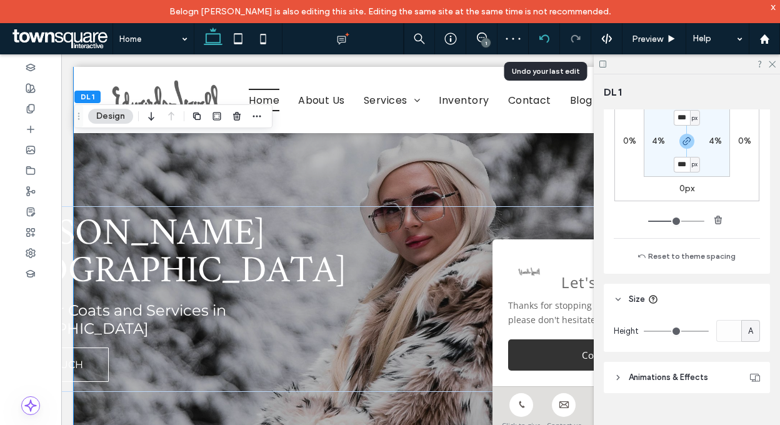
click at [540, 38] on use at bounding box center [544, 38] width 10 height 8
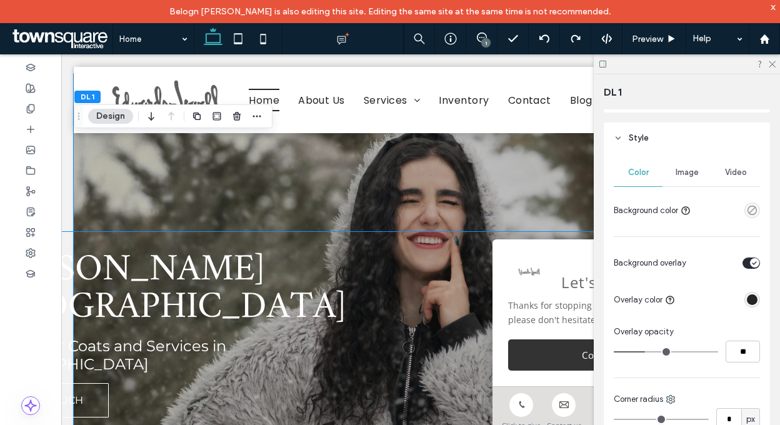
scroll to position [0, 0]
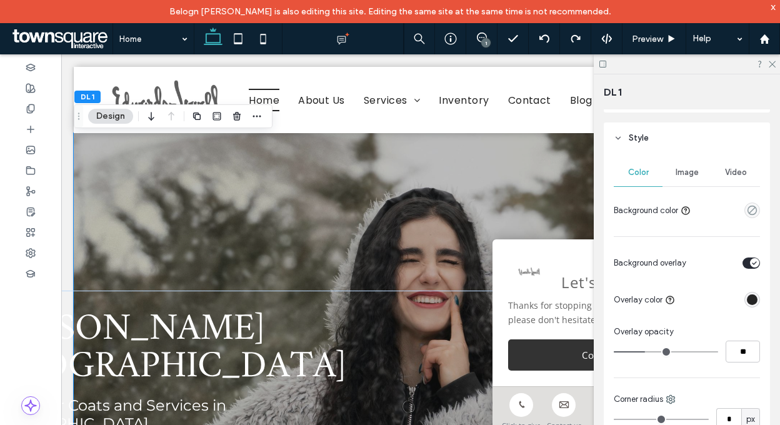
click at [444, 216] on div "Edwards-Lowell Luxury Fur Coats and Services in Los Angeles GET IN TOUCH" at bounding box center [421, 362] width 694 height 458
click at [676, 177] on span "Image" at bounding box center [686, 172] width 23 height 10
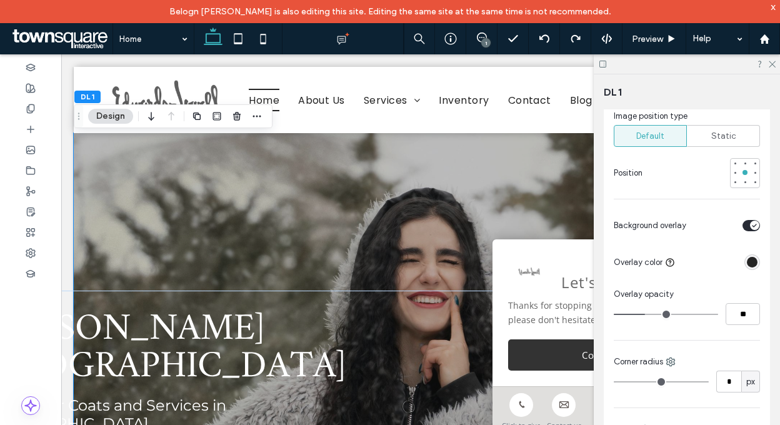
scroll to position [427, 0]
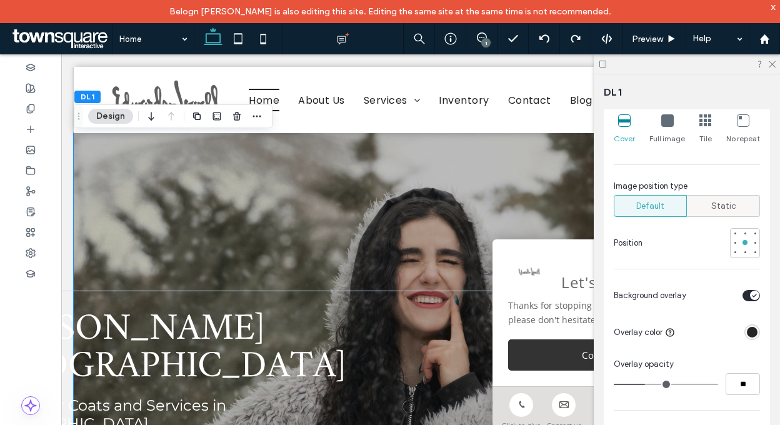
click at [718, 197] on div "Static" at bounding box center [723, 206] width 57 height 21
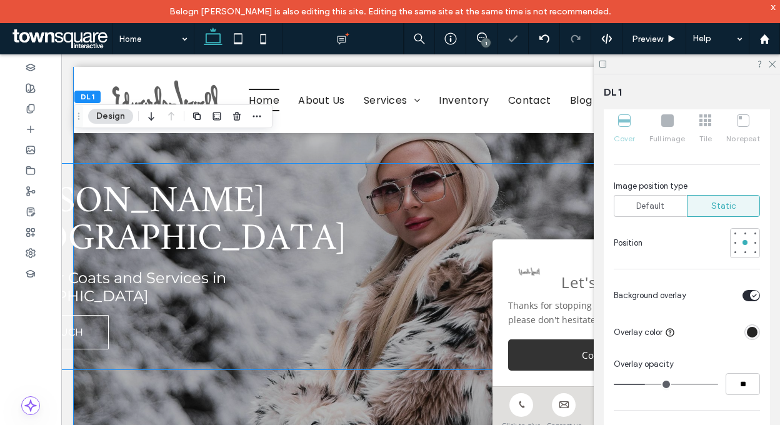
scroll to position [0, 0]
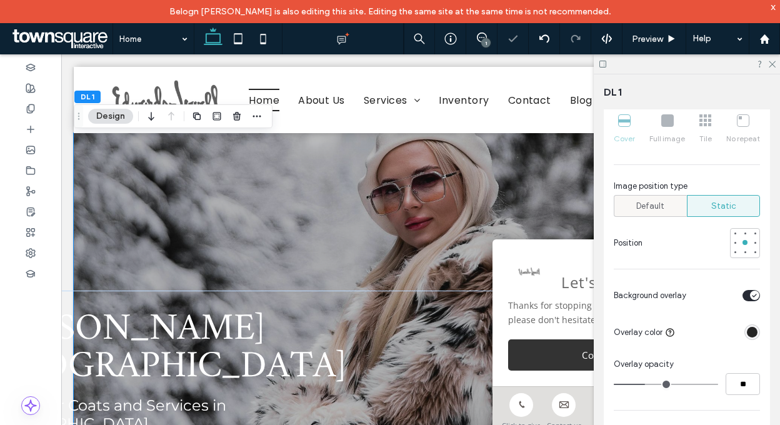
click at [649, 198] on div "Default" at bounding box center [650, 206] width 57 height 21
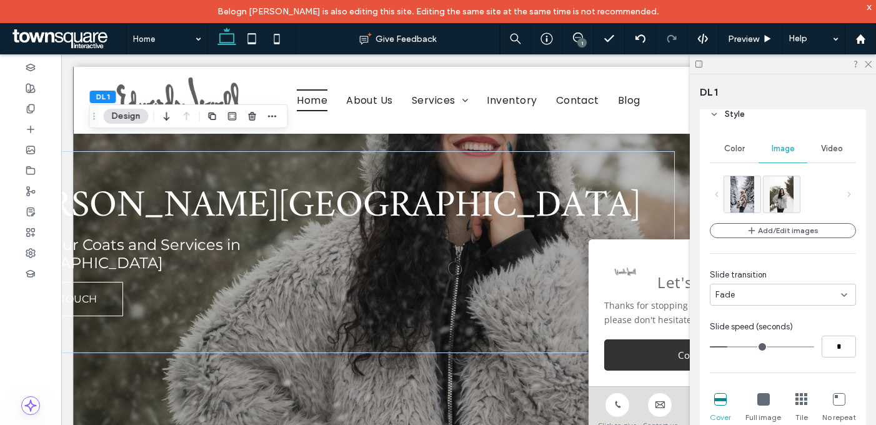
scroll to position [146, 0]
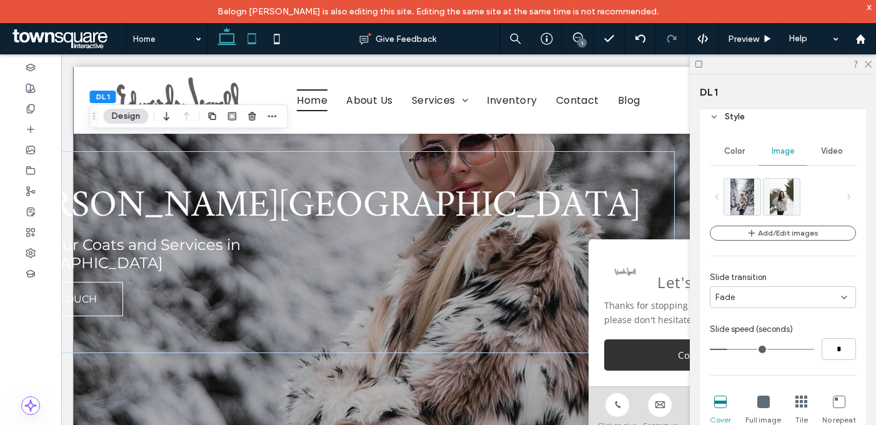
click at [251, 42] on use at bounding box center [252, 38] width 8 height 11
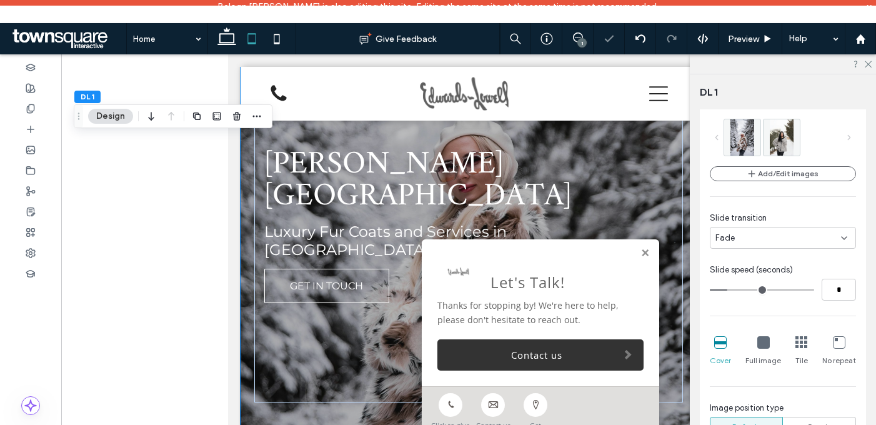
type input "**"
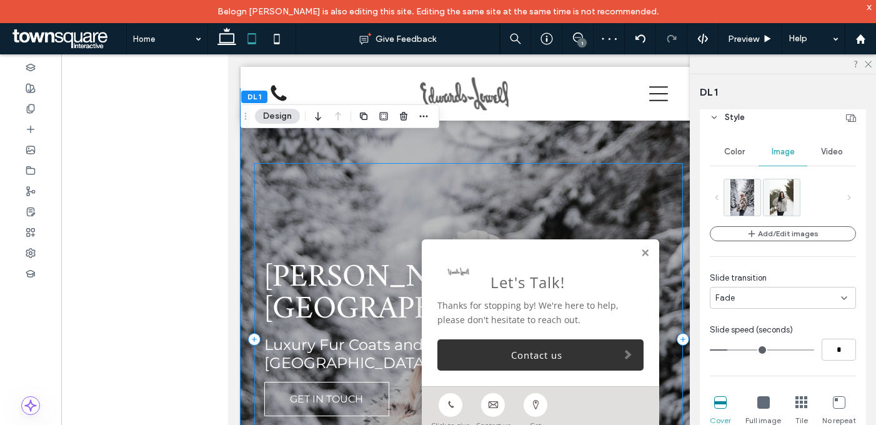
scroll to position [0, 0]
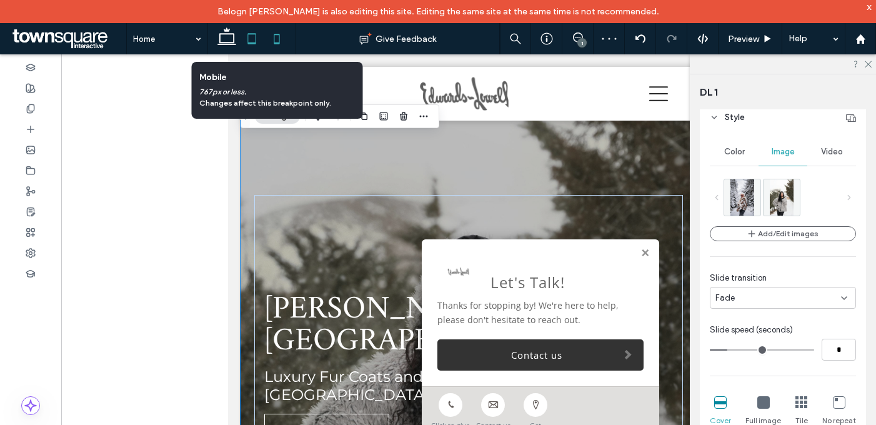
click at [276, 39] on icon at bounding box center [276, 38] width 25 height 25
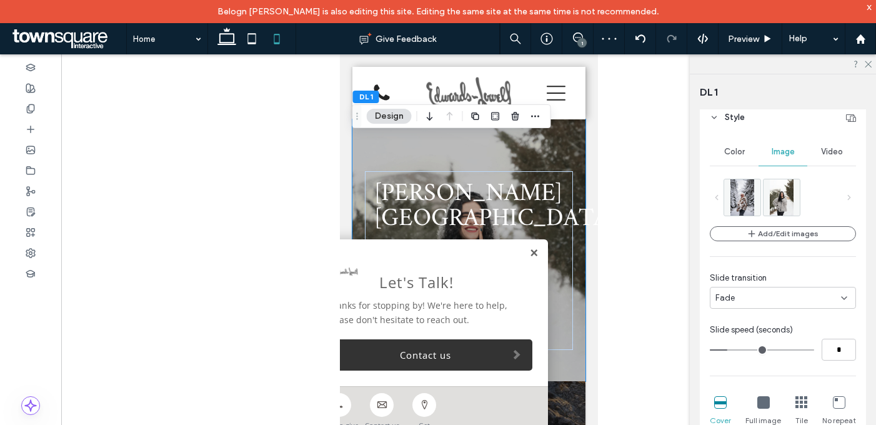
click at [529, 249] on link at bounding box center [533, 253] width 9 height 11
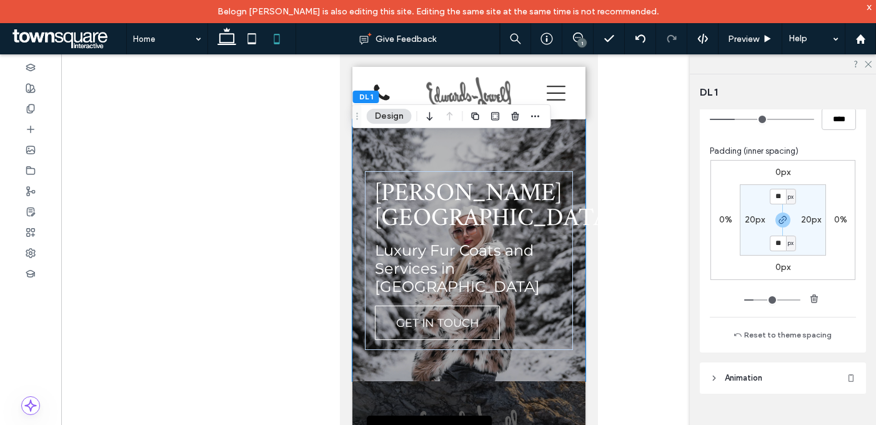
scroll to position [914, 0]
click at [255, 35] on icon at bounding box center [251, 38] width 25 height 25
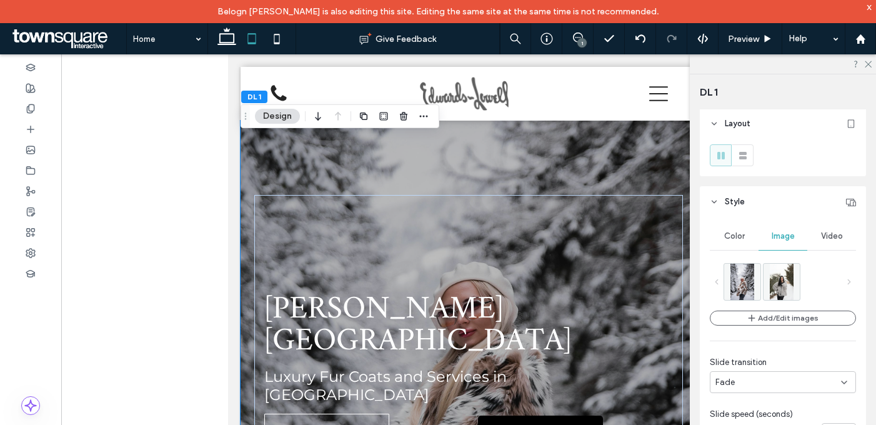
scroll to position [0, 0]
click at [228, 37] on icon at bounding box center [226, 38] width 25 height 25
type input "***"
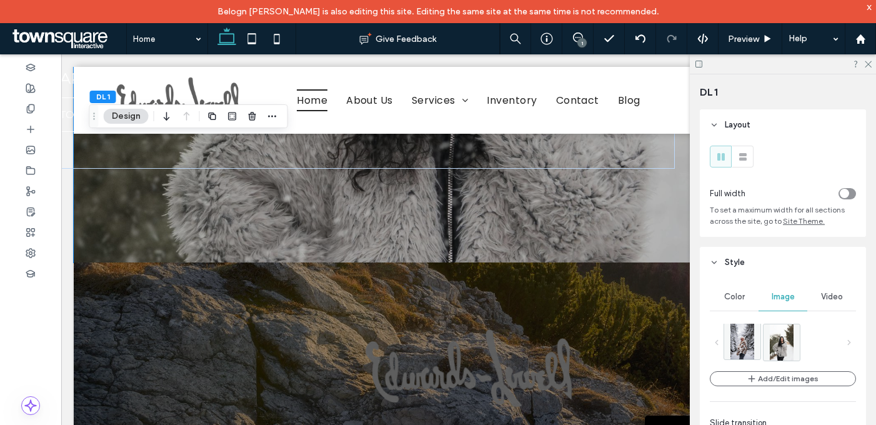
click at [742, 336] on img at bounding box center [742, 341] width 24 height 36
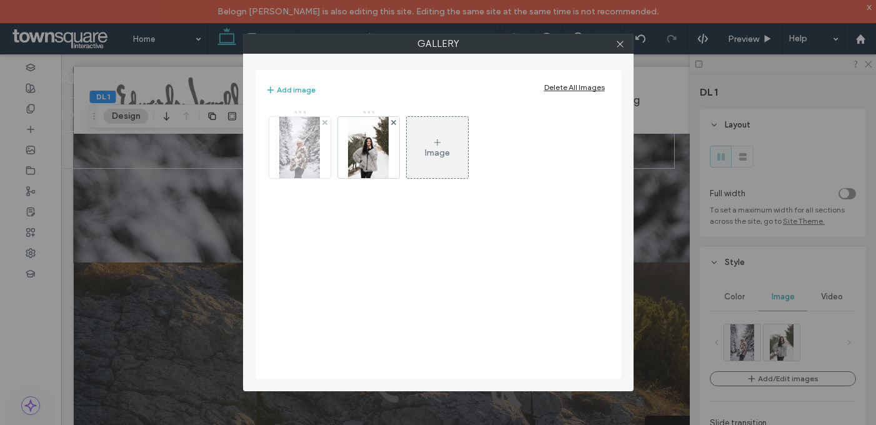
click at [288, 147] on img at bounding box center [299, 147] width 41 height 61
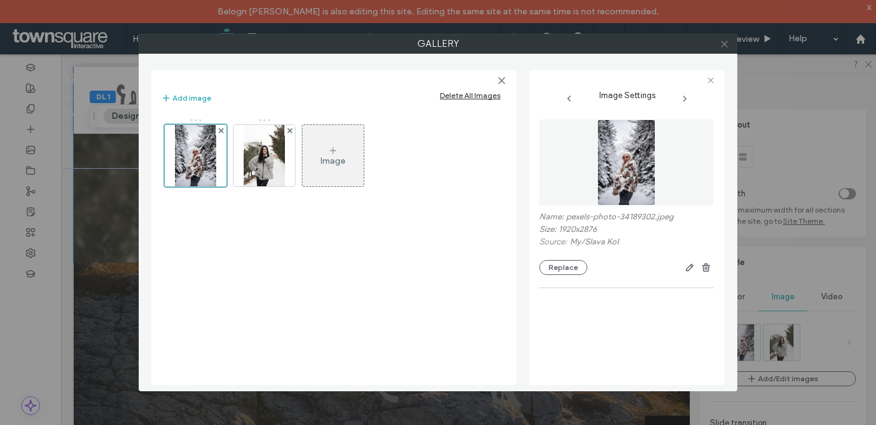
click at [725, 44] on icon at bounding box center [724, 43] width 9 height 9
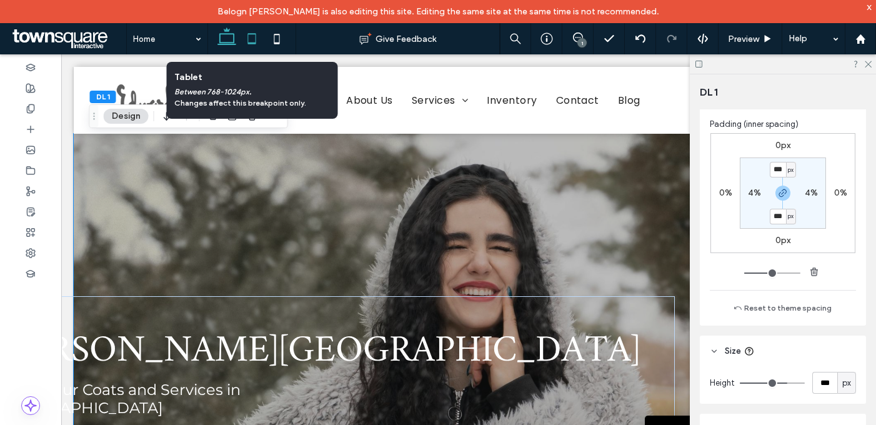
click at [255, 41] on icon at bounding box center [251, 38] width 25 height 25
type input "**"
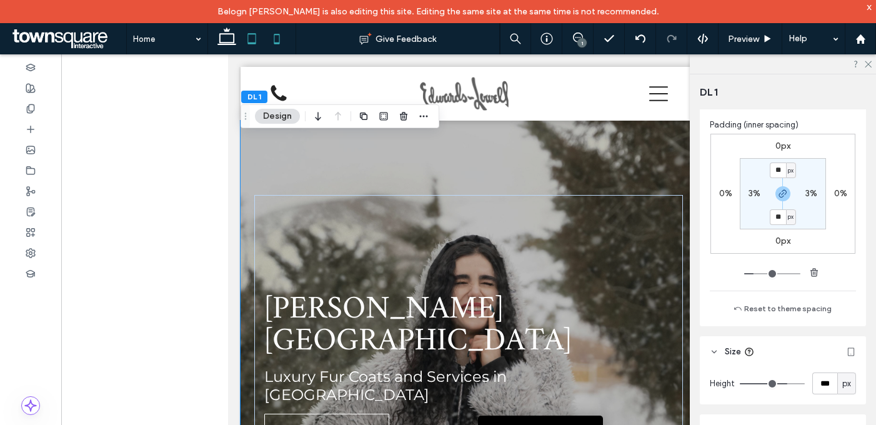
click at [281, 43] on icon at bounding box center [276, 38] width 25 height 25
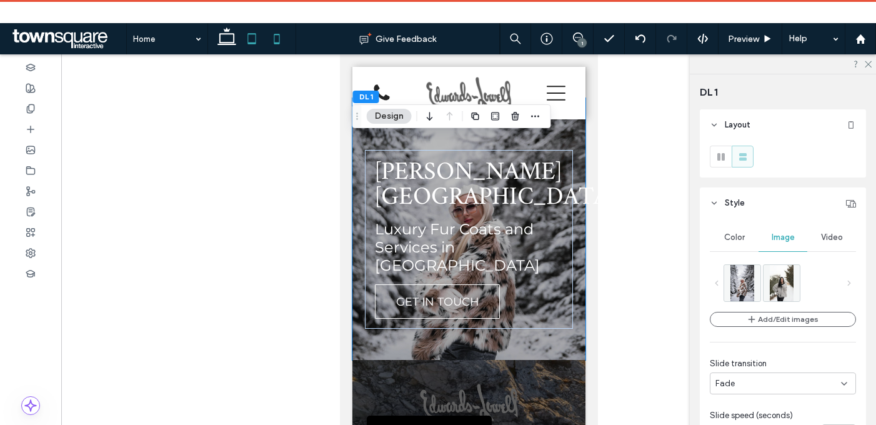
click at [255, 35] on icon at bounding box center [251, 38] width 25 height 25
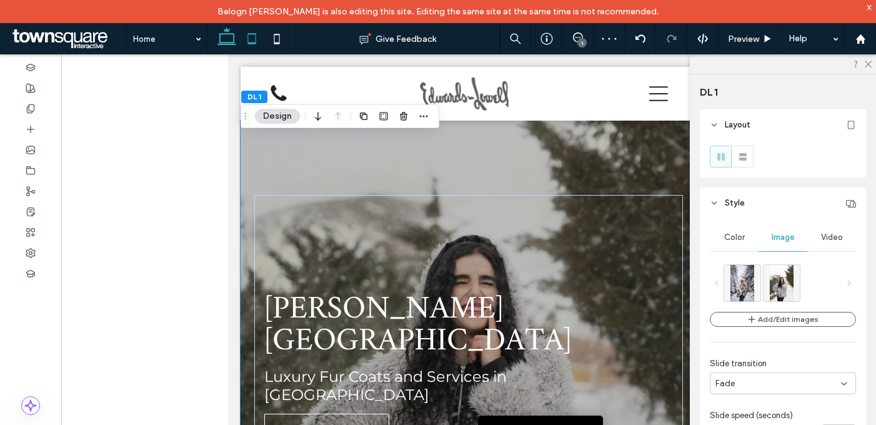
click at [229, 45] on icon at bounding box center [226, 38] width 25 height 25
type input "***"
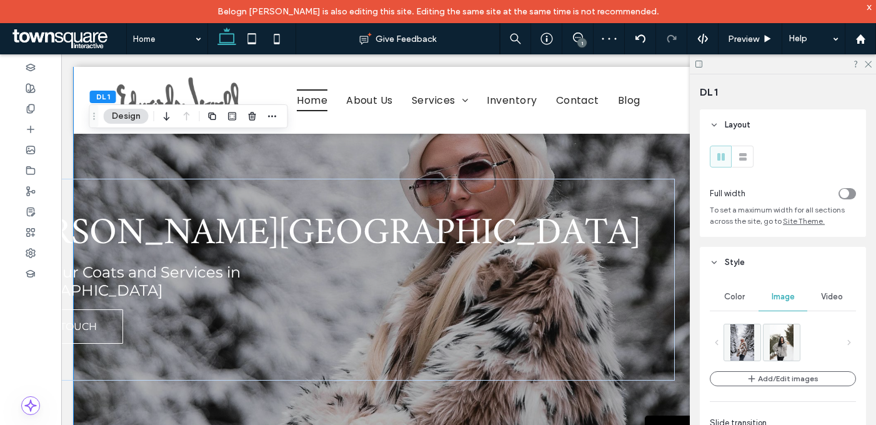
click at [528, 145] on div "Edwards-Lowell Luxury Fur Coats and Services in Los Angeles GET IN TOUCH" at bounding box center [469, 245] width 750 height 458
click at [21, 67] on div at bounding box center [30, 67] width 61 height 21
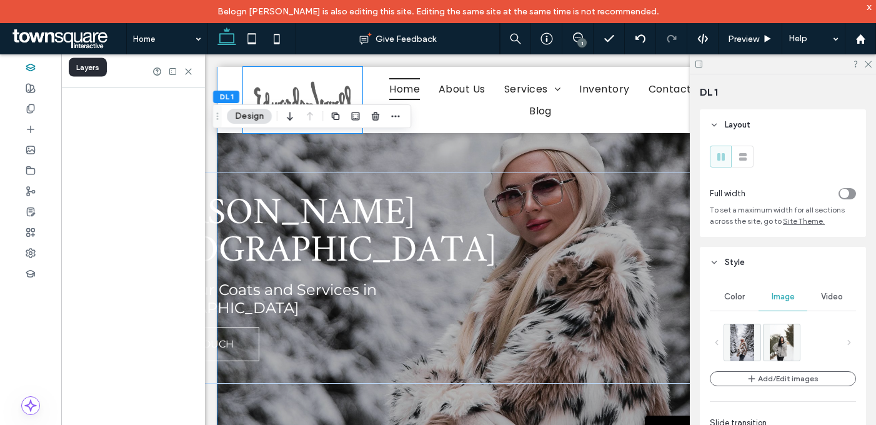
scroll to position [117, 0]
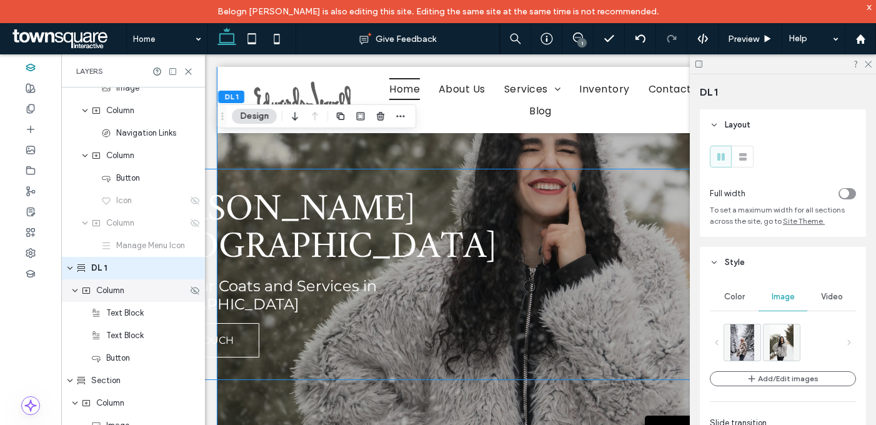
click at [119, 294] on span "Column" at bounding box center [110, 290] width 28 height 12
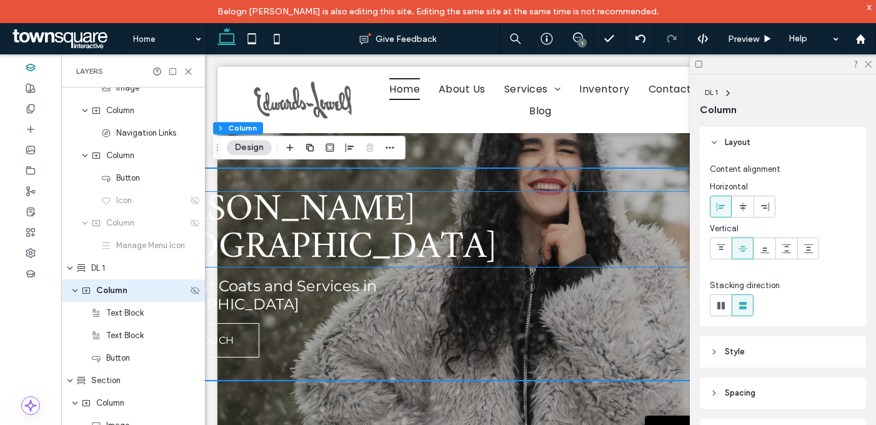
scroll to position [101, 0]
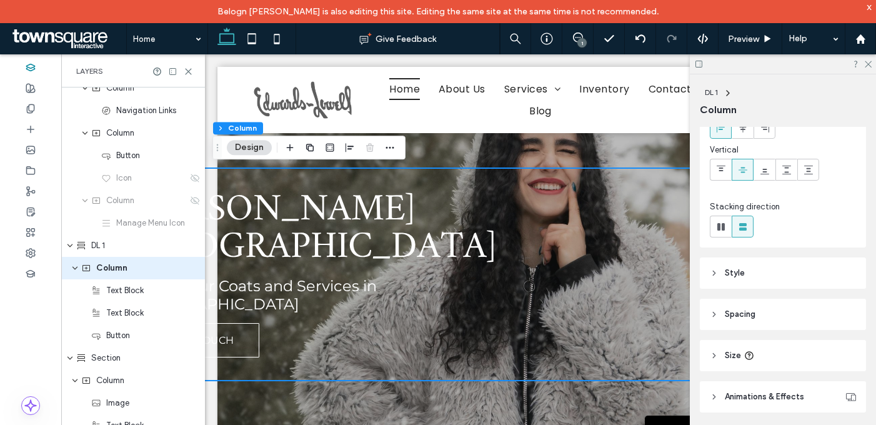
click at [774, 282] on header "Style" at bounding box center [783, 272] width 166 height 31
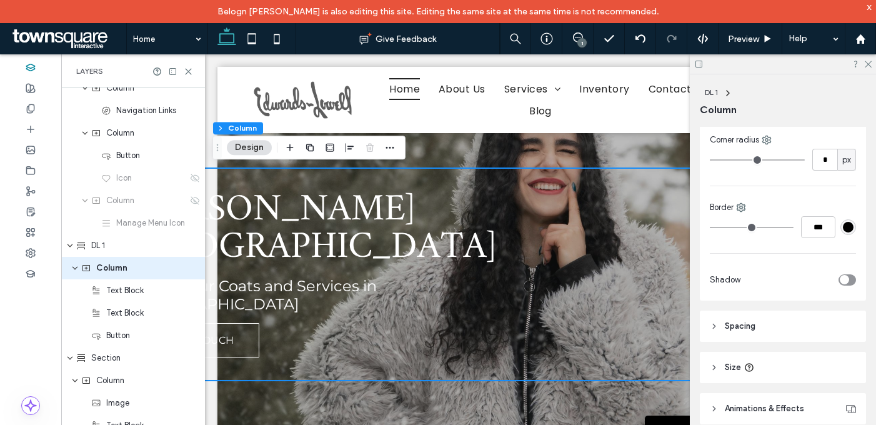
click at [774, 327] on header "Spacing" at bounding box center [783, 326] width 166 height 31
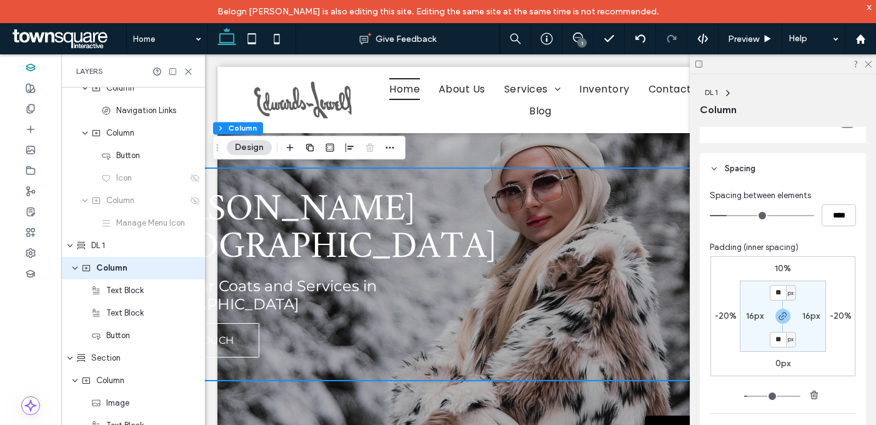
scroll to position [505, 0]
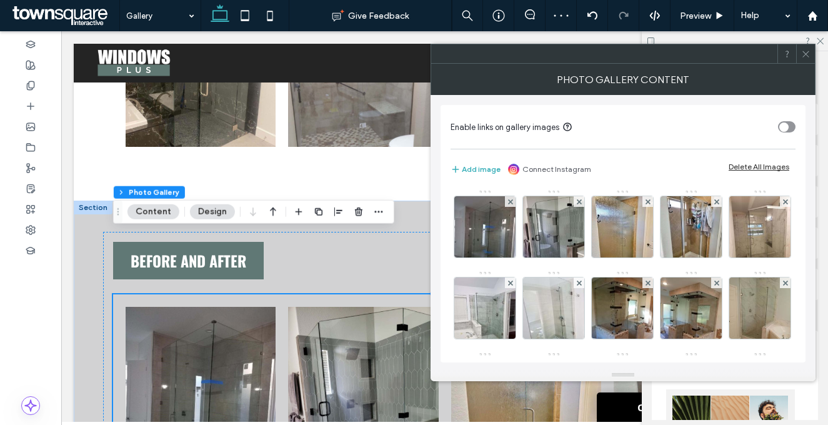
click at [760, 162] on div "Delete All Images" at bounding box center [759, 166] width 61 height 9
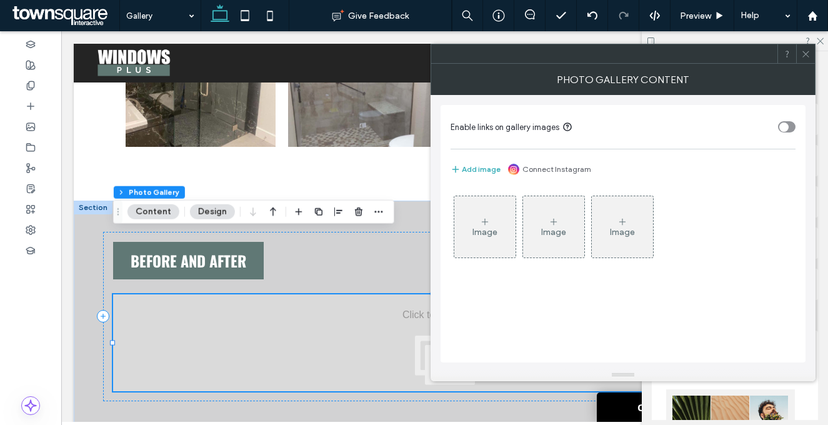
click at [502, 218] on div "Image" at bounding box center [484, 226] width 61 height 59
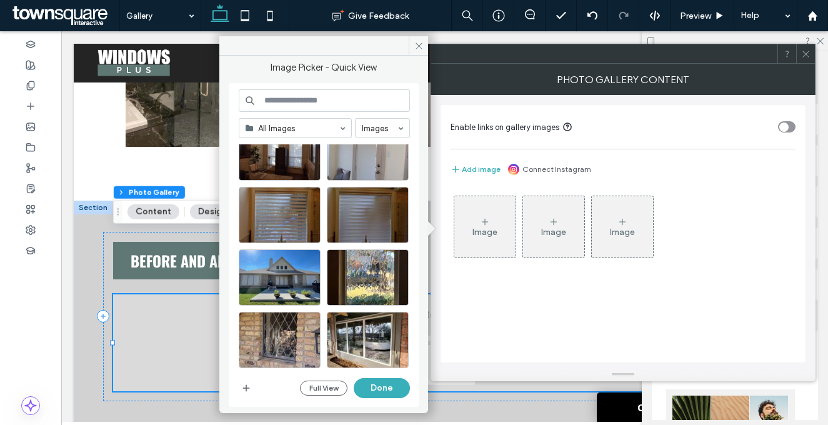
scroll to position [539, 0]
click at [382, 274] on div "Select" at bounding box center [368, 277] width 82 height 56
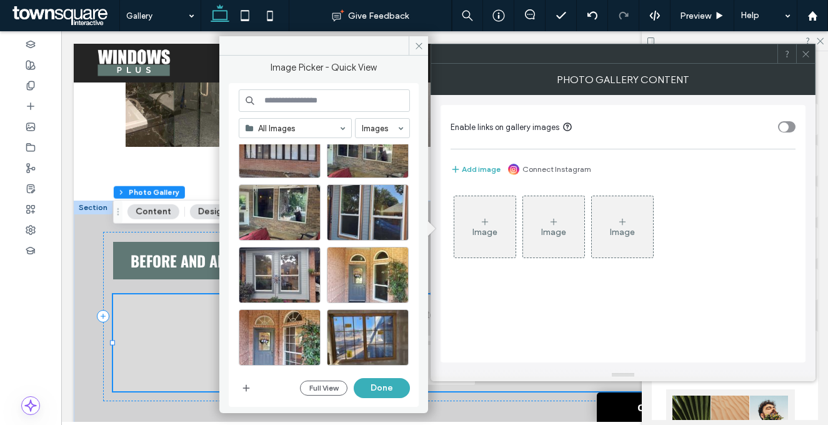
scroll to position [886, 0]
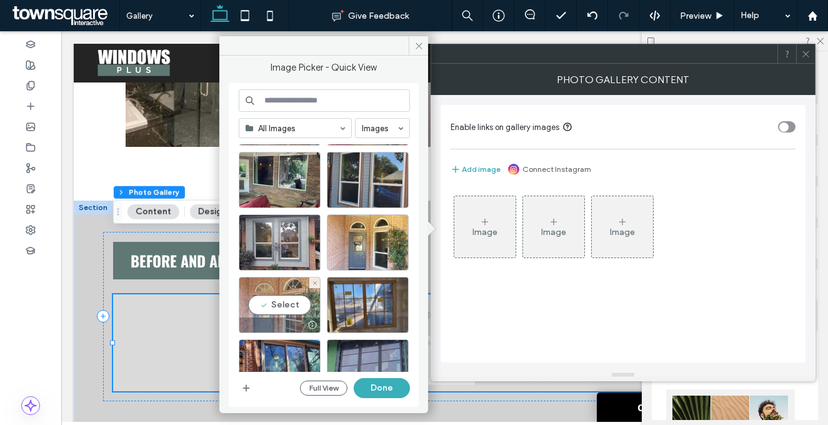
click at [287, 307] on div "Select" at bounding box center [280, 305] width 82 height 56
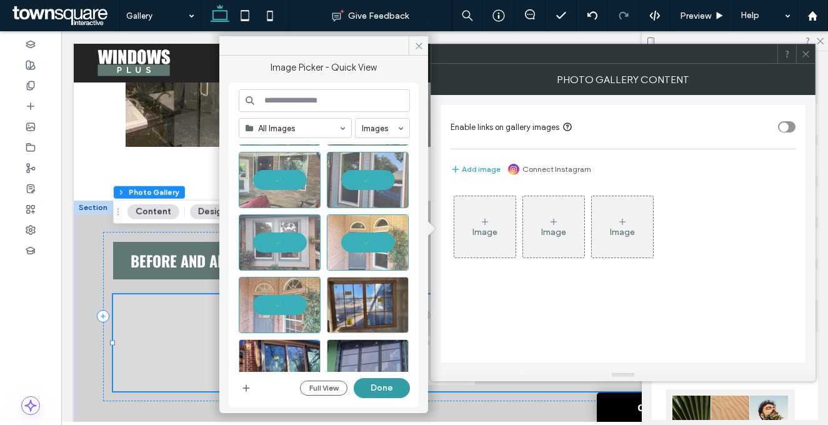
click at [391, 392] on button "Done" at bounding box center [382, 388] width 56 height 20
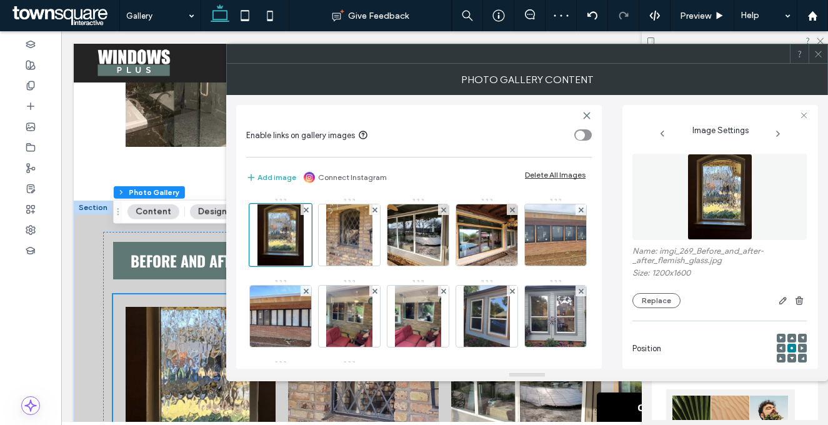
drag, startPoint x: 815, startPoint y: 52, endPoint x: 753, endPoint y: 95, distance: 75.4
click at [815, 52] on icon at bounding box center [818, 53] width 9 height 9
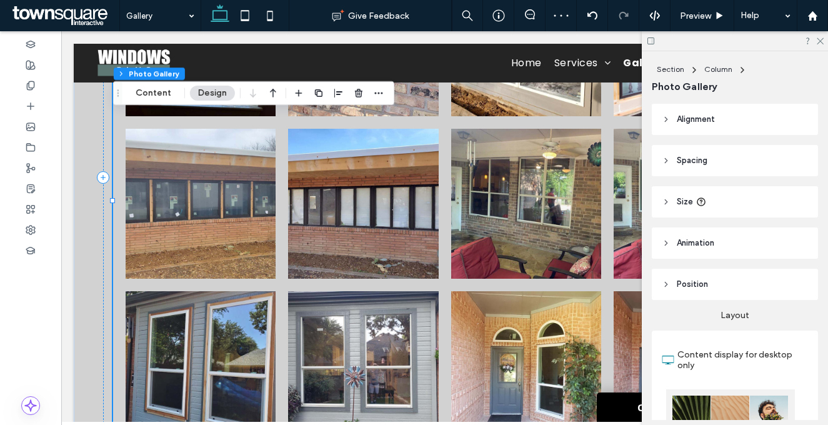
scroll to position [5507, 0]
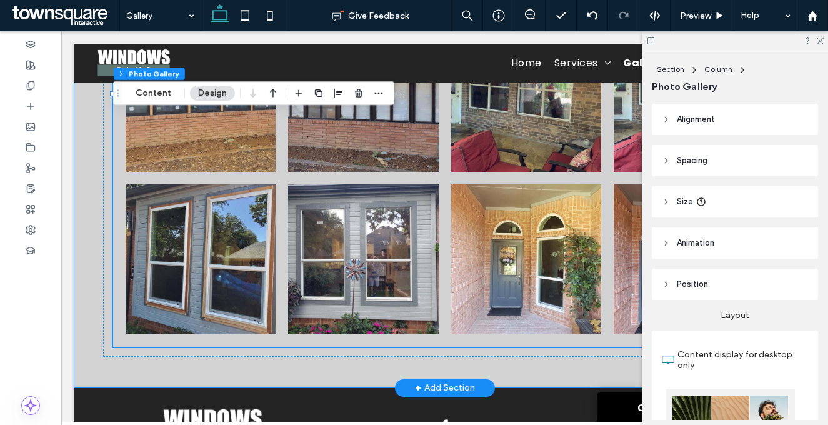
click at [359, 302] on div "Before and After Button Button Button Button Button Button Button Button Button…" at bounding box center [445, 70] width 742 height 635
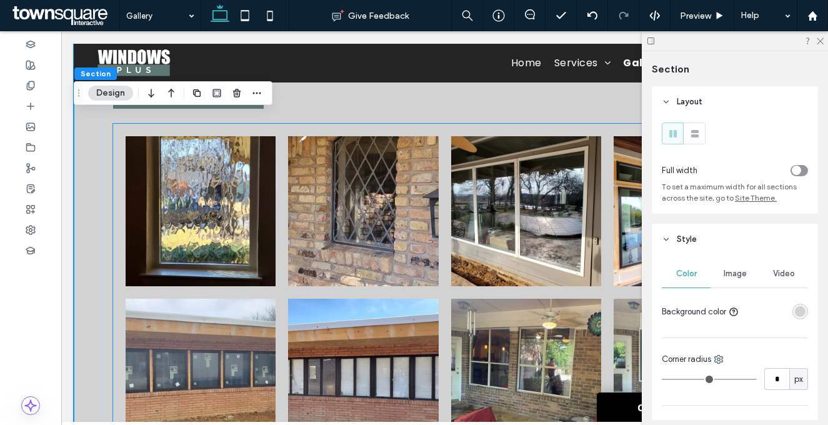
scroll to position [4923, 0]
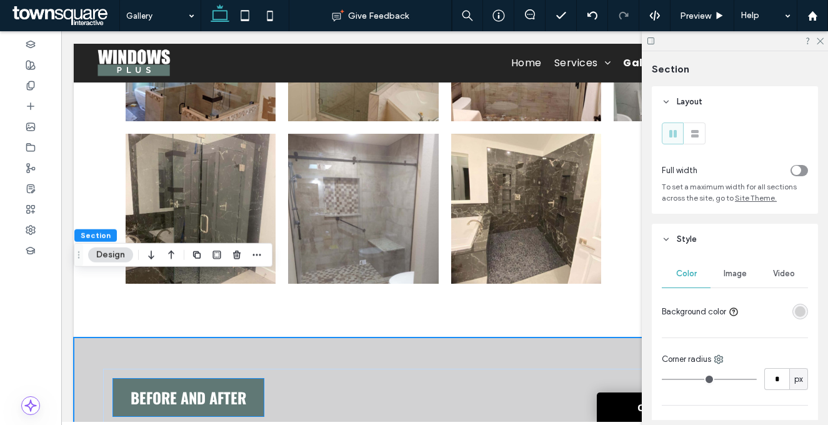
click at [191, 386] on span "Before and After" at bounding box center [189, 397] width 116 height 22
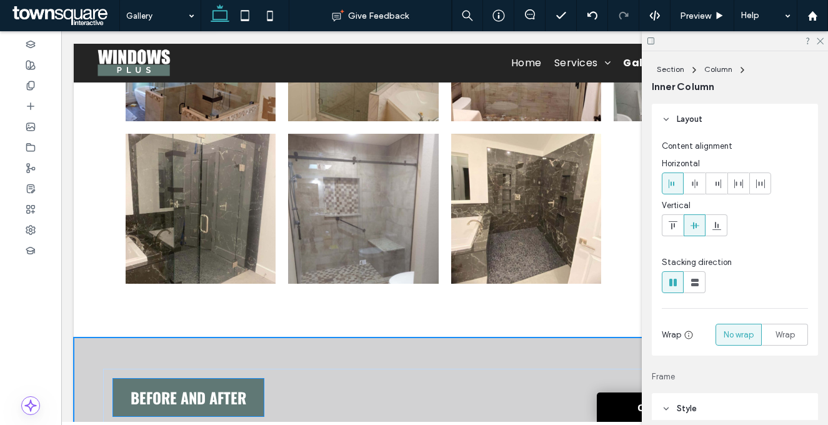
type input "**"
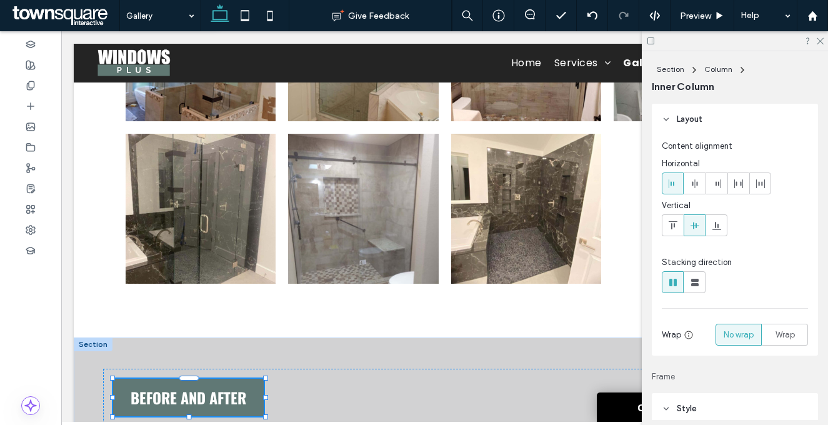
click at [191, 386] on span "Before and After" at bounding box center [189, 397] width 116 height 22
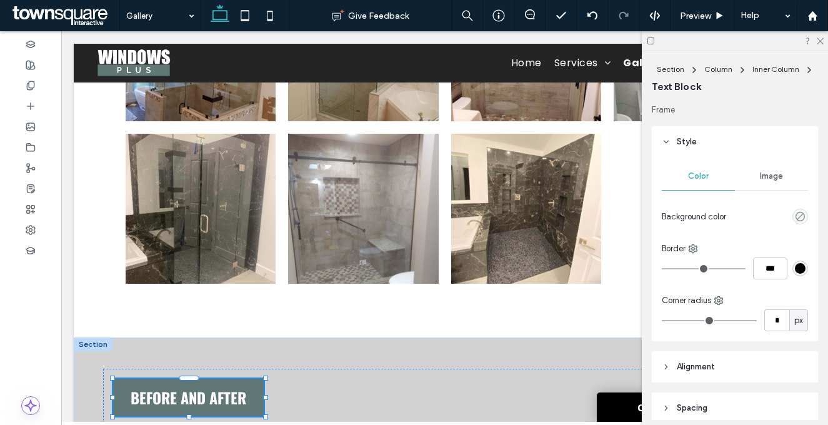
type input "******"
type input "**"
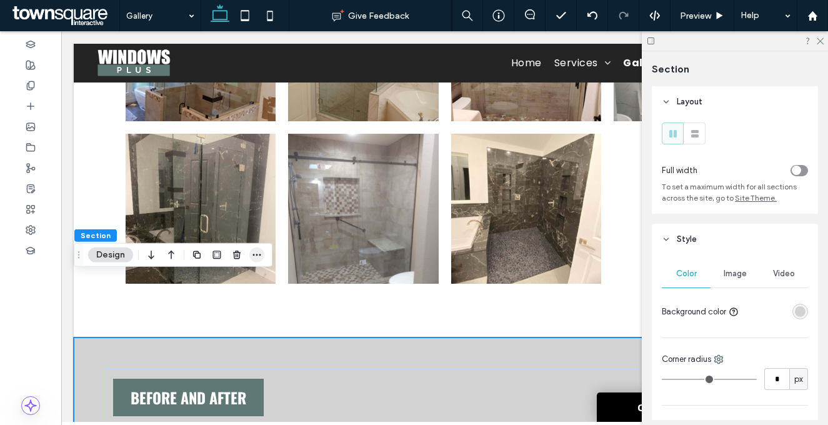
click at [261, 254] on icon "button" at bounding box center [257, 255] width 10 height 10
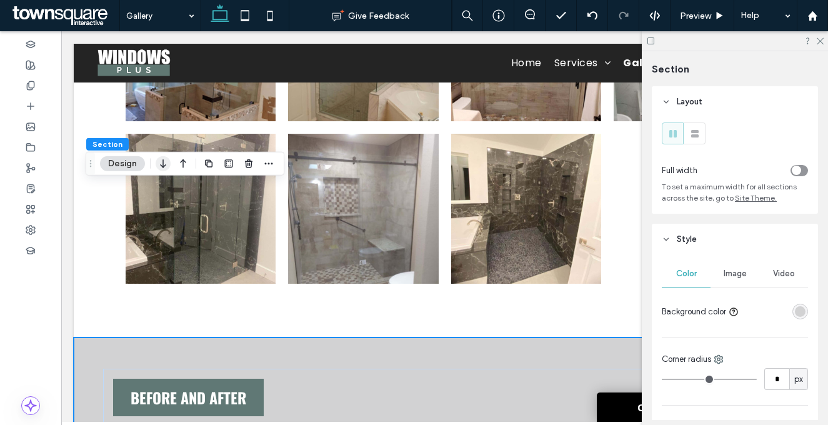
drag, startPoint x: 83, startPoint y: 254, endPoint x: 164, endPoint y: 114, distance: 161.3
click at [88, 159] on icon "Drag" at bounding box center [91, 163] width 10 height 9
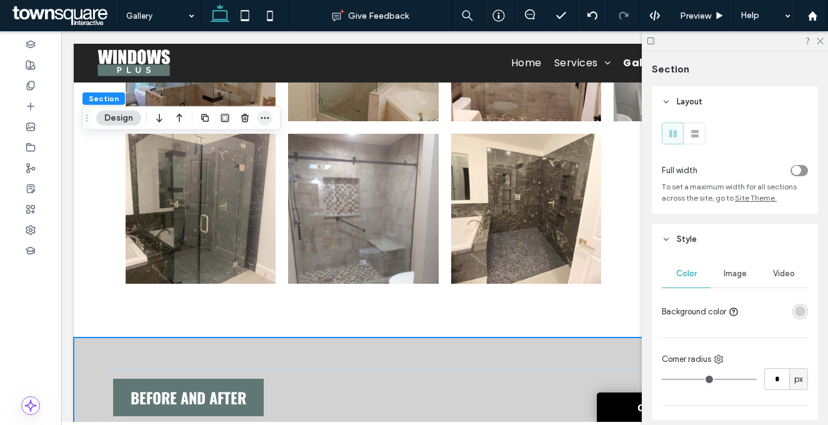
click at [271, 112] on span "button" at bounding box center [264, 118] width 15 height 15
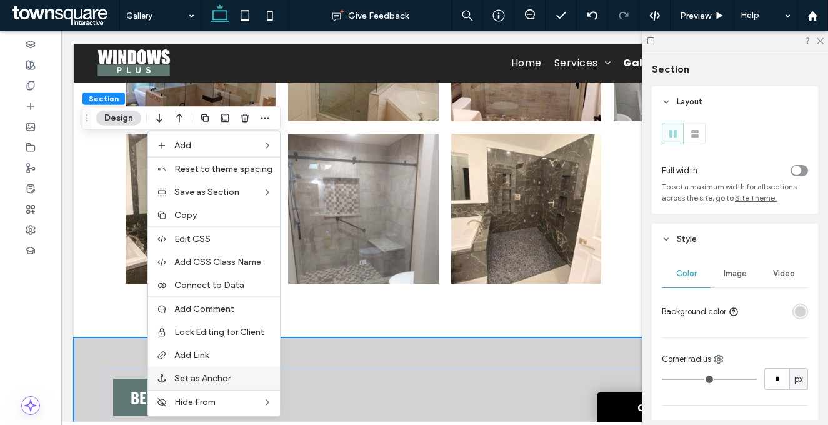
click at [231, 374] on span "Set as Anchor" at bounding box center [202, 378] width 56 height 11
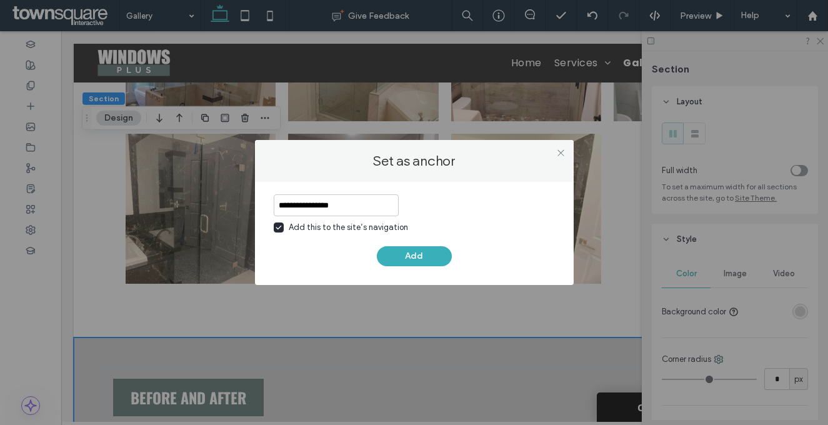
type input "**********"
click at [316, 222] on div "Add this to the site’s navigation" at bounding box center [348, 227] width 119 height 12
click at [397, 258] on button "Add" at bounding box center [414, 256] width 75 height 20
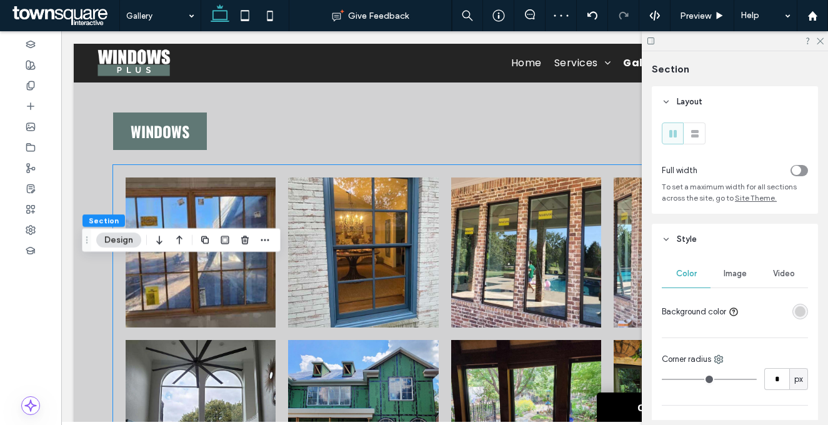
scroll to position [0, 0]
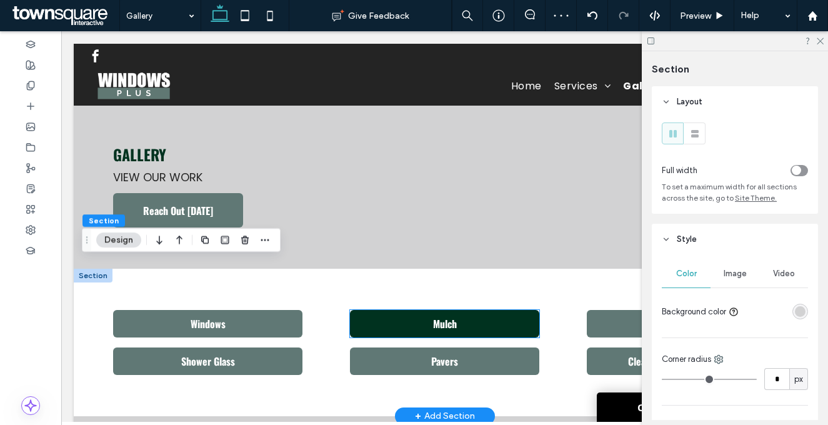
click at [433, 326] on span "Mulch" at bounding box center [445, 323] width 24 height 15
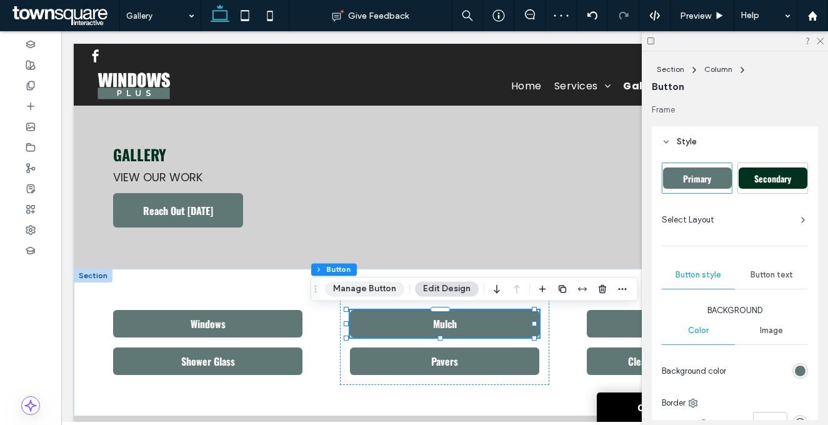
click at [361, 284] on button "Manage Button" at bounding box center [364, 288] width 79 height 15
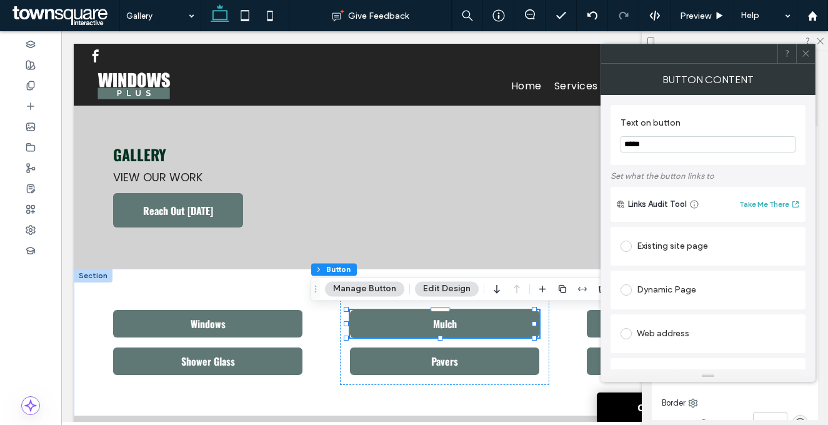
click at [688, 138] on input "*****" at bounding box center [707, 144] width 175 height 16
paste input "**********"
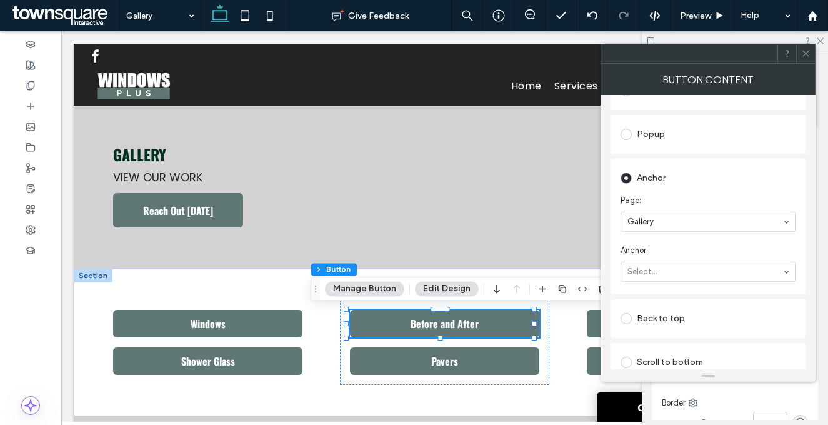
scroll to position [246, 0]
type input "**********"
click at [806, 52] on icon at bounding box center [805, 53] width 9 height 9
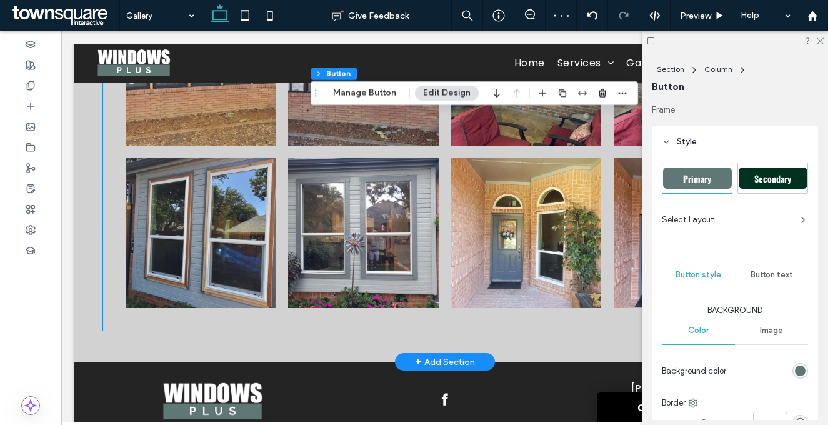
scroll to position [5541, 0]
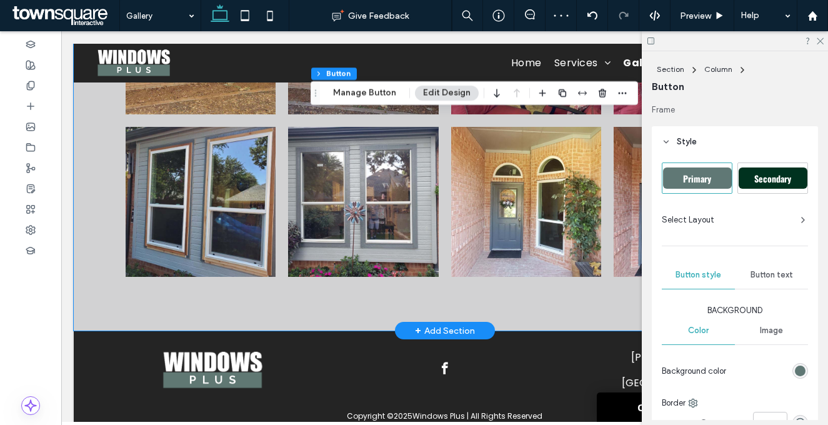
click at [338, 250] on div "Before and After Button Button Button Button Button Button Button Button Button…" at bounding box center [445, 13] width 742 height 635
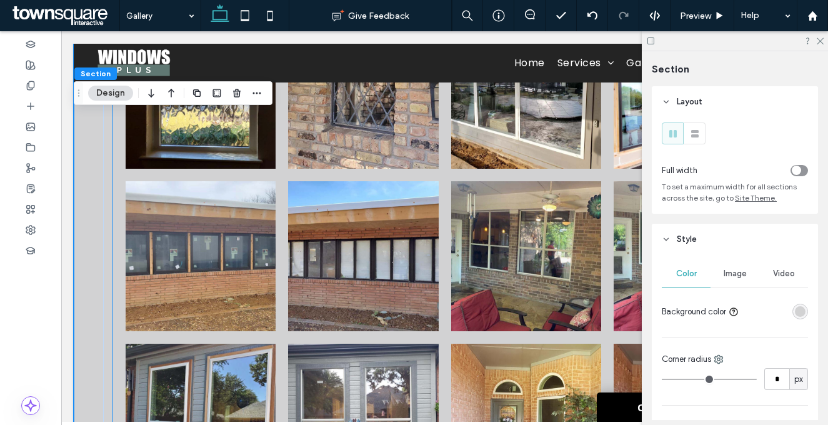
scroll to position [5324, 0]
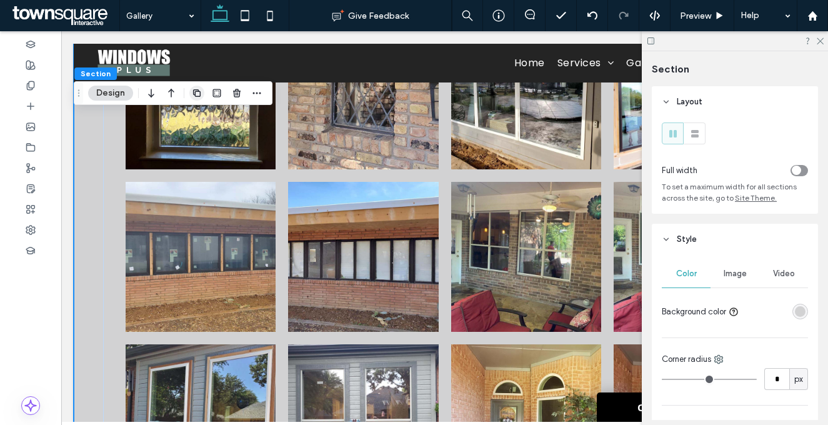
click at [197, 93] on icon "button" at bounding box center [197, 93] width 10 height 10
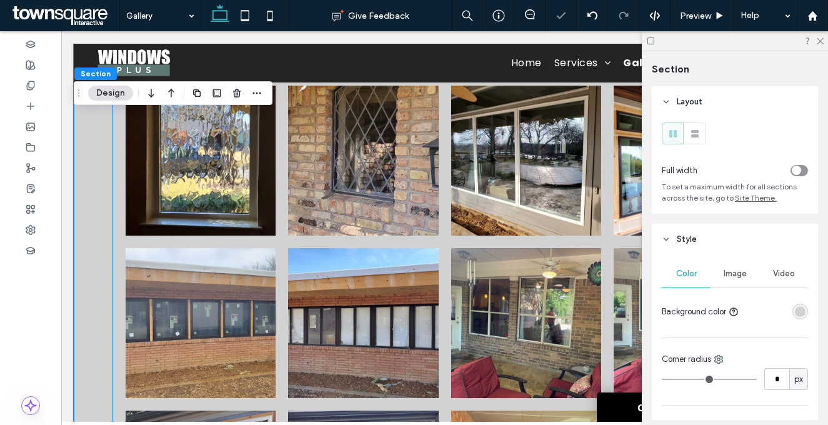
scroll to position [5900, 0]
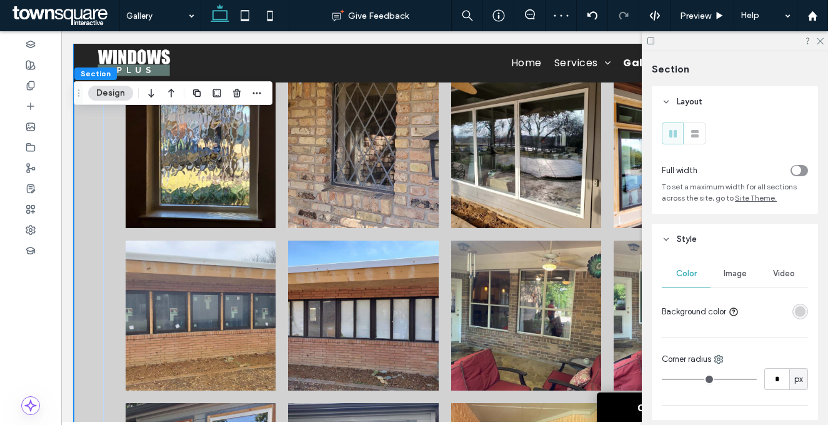
click at [796, 309] on div "rgba(210, 210, 211, 1)" at bounding box center [800, 311] width 11 height 11
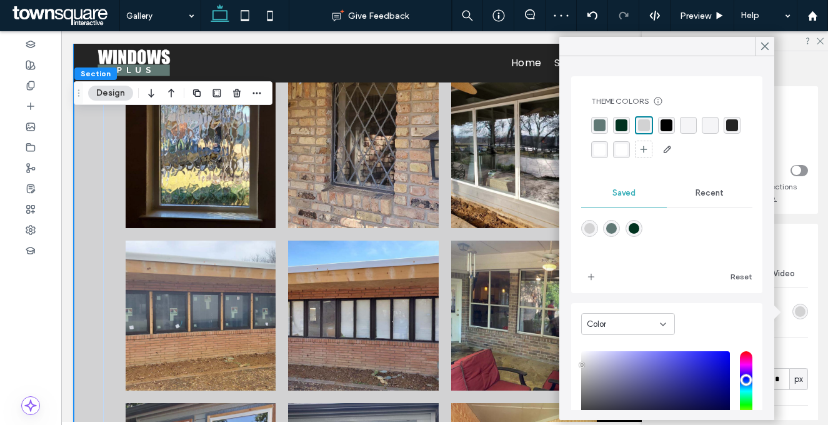
click at [608, 153] on div "rgba(255, 255, 255, 1)" at bounding box center [599, 149] width 17 height 17
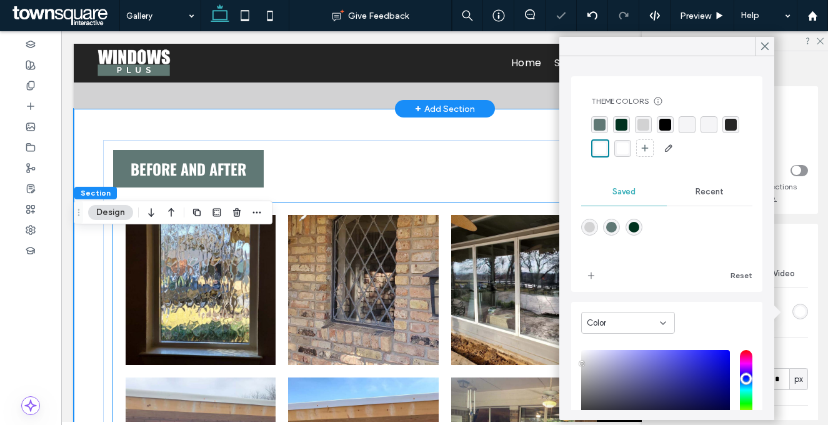
scroll to position [5570, 0]
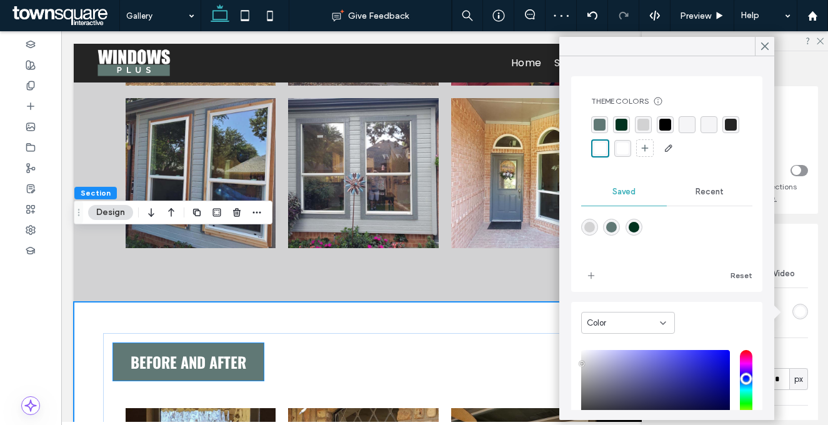
click at [207, 351] on span "Before and After" at bounding box center [189, 362] width 116 height 22
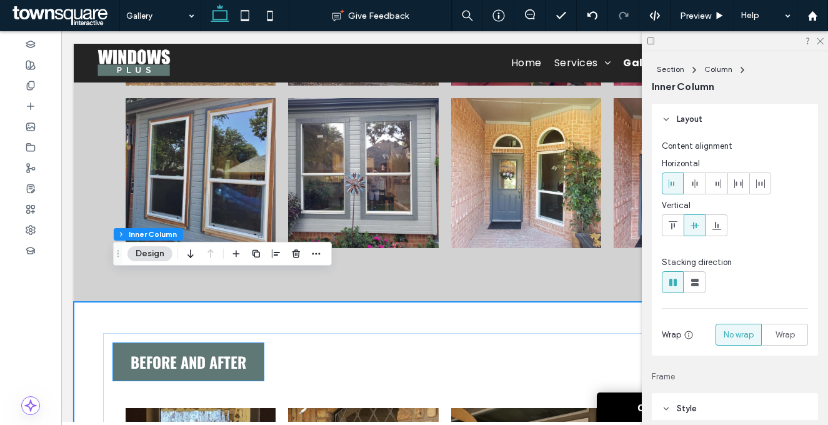
click at [207, 351] on span "Before and After" at bounding box center [189, 362] width 116 height 22
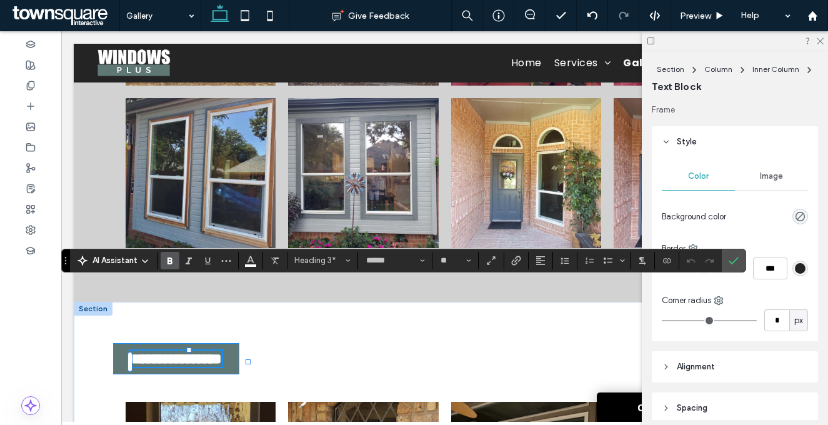
paste div
type input "**"
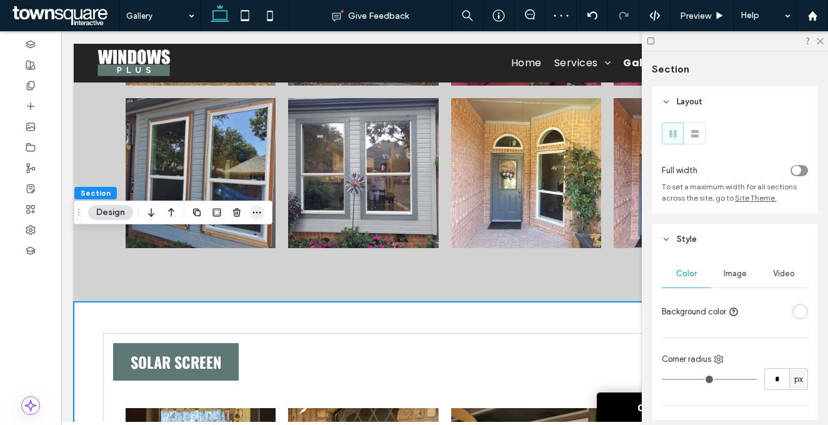
click at [259, 211] on icon "button" at bounding box center [257, 212] width 10 height 10
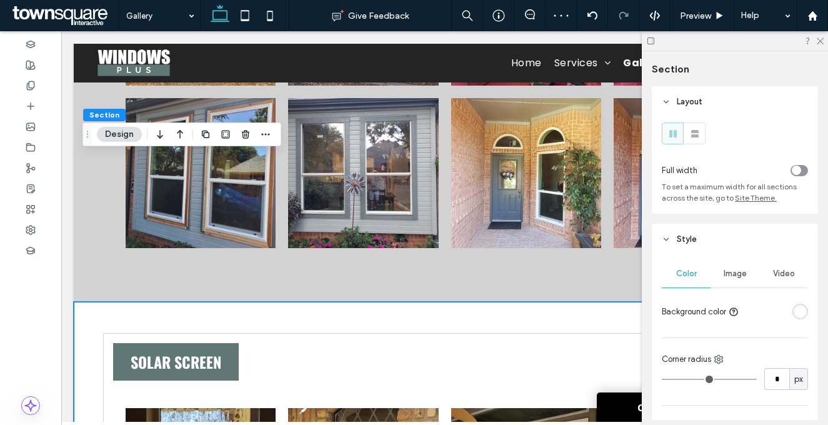
drag, startPoint x: 79, startPoint y: 212, endPoint x: 88, endPoint y: 96, distance: 115.9
click at [88, 130] on icon "Drag" at bounding box center [87, 134] width 10 height 9
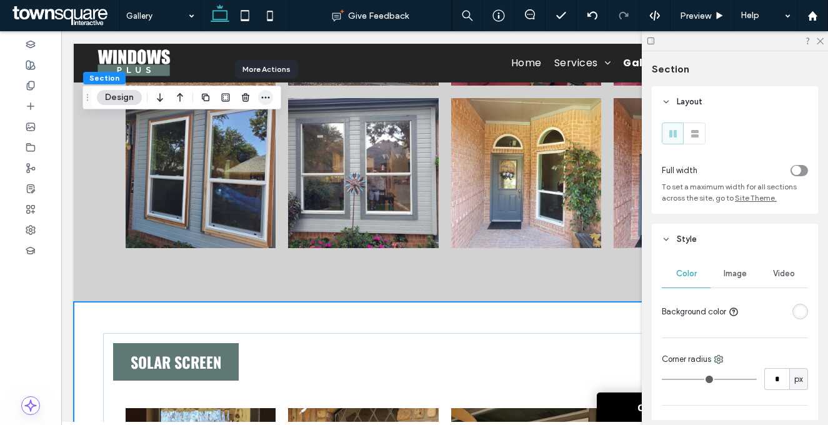
click at [264, 97] on icon "button" at bounding box center [266, 97] width 10 height 10
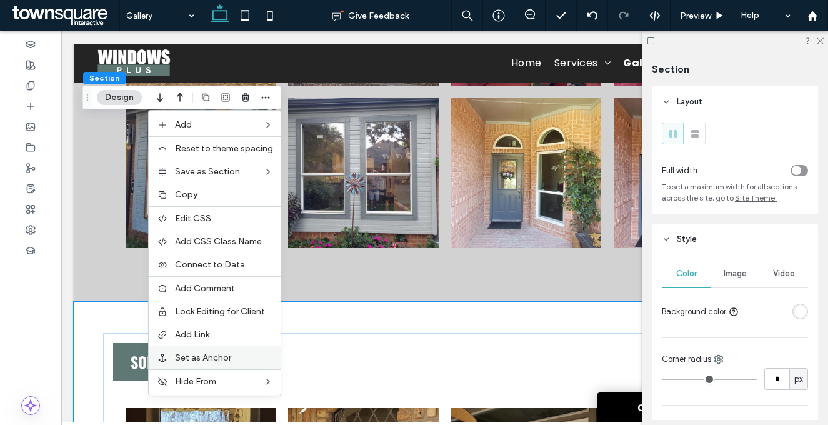
click at [231, 355] on span "Set as Anchor" at bounding box center [203, 357] width 56 height 11
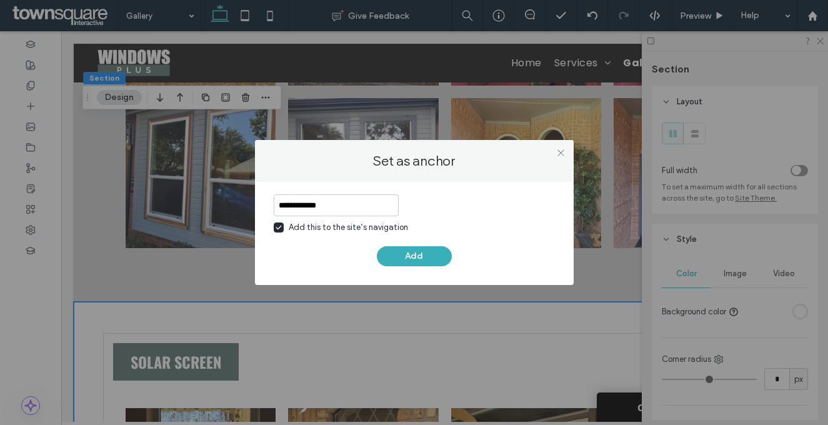
type input "**********"
click at [306, 222] on div "Add this to the site’s navigation" at bounding box center [348, 227] width 119 height 12
click at [397, 250] on button "Add" at bounding box center [414, 256] width 75 height 20
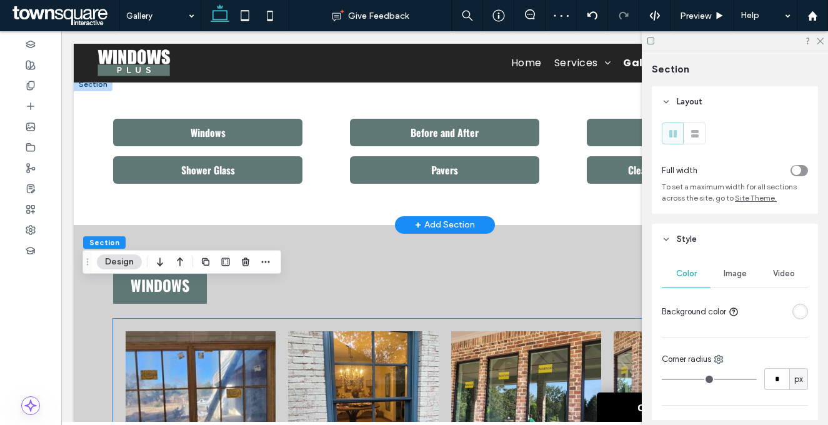
scroll to position [0, 0]
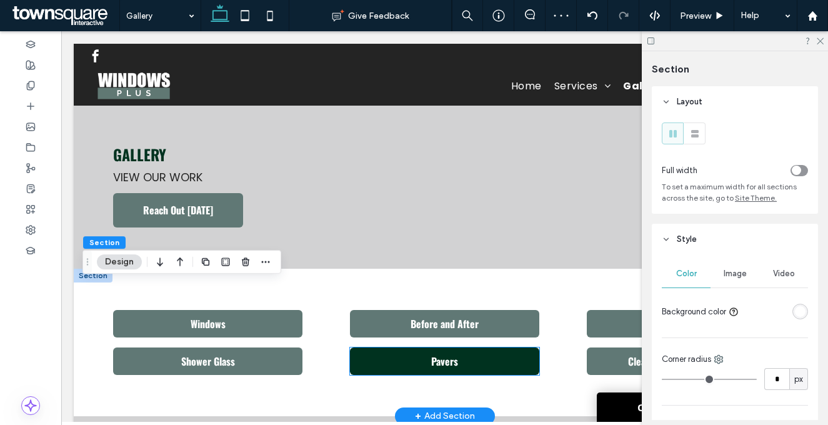
click at [461, 357] on link "Pavers" at bounding box center [444, 360] width 189 height 27
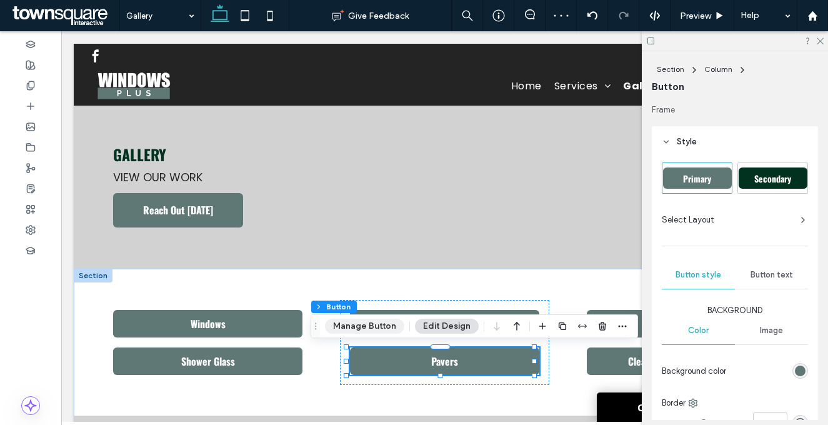
click at [366, 323] on button "Manage Button" at bounding box center [364, 326] width 79 height 15
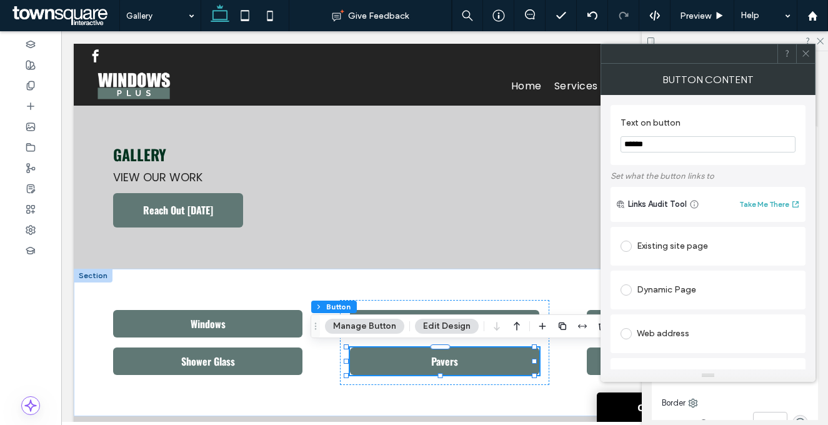
drag, startPoint x: 692, startPoint y: 135, endPoint x: 691, endPoint y: 142, distance: 7.0
click at [692, 135] on section "Text on button ******" at bounding box center [707, 134] width 175 height 47
click at [691, 142] on input "******" at bounding box center [707, 144] width 175 height 16
paste input "******"
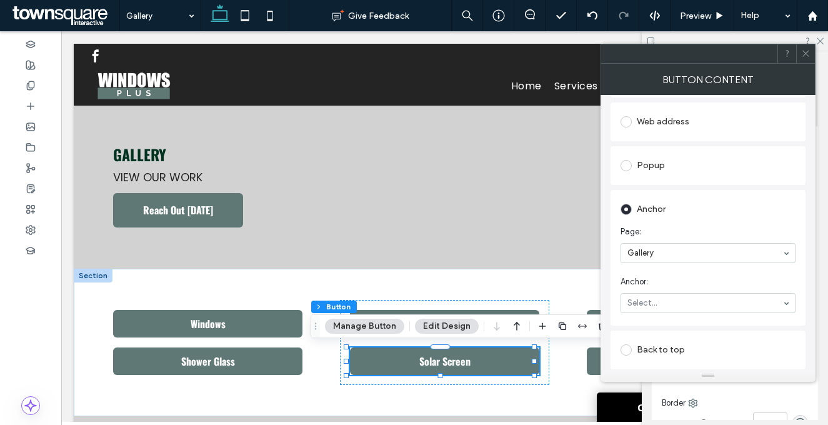
scroll to position [223, 0]
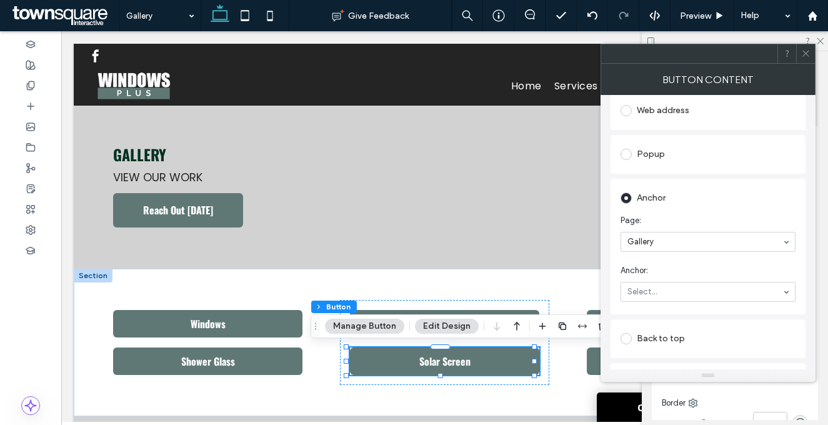
type input "**********"
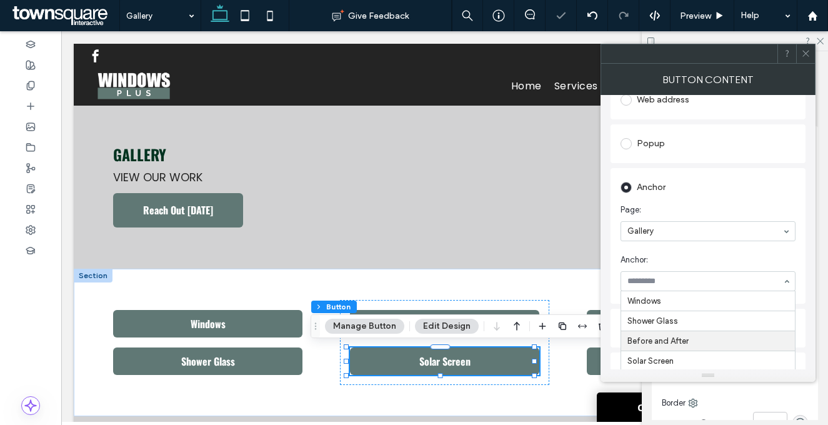
scroll to position [249, 0]
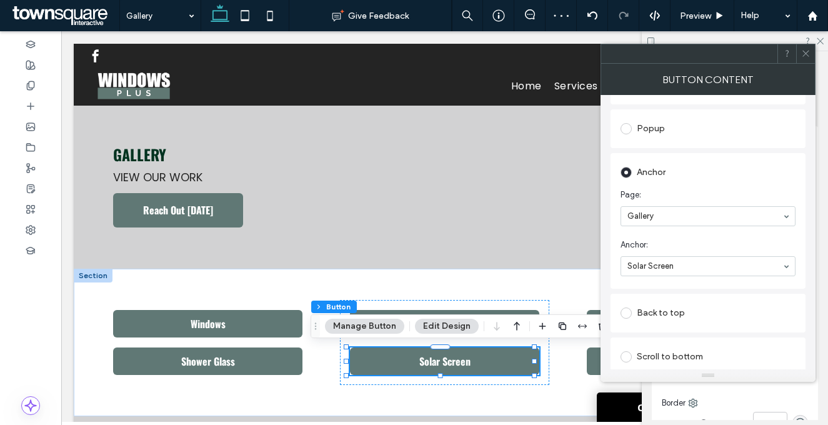
click at [805, 51] on icon at bounding box center [805, 53] width 9 height 9
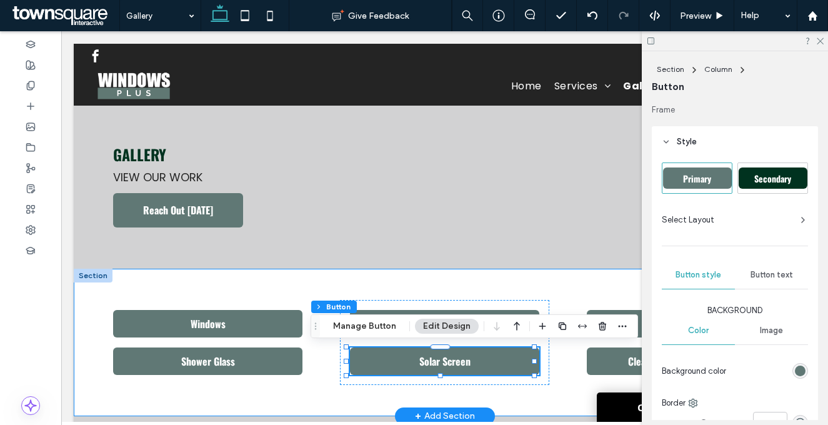
click at [441, 285] on div "Windows Shower Glass Before and After Solar Screen Sod Clean Up and Maintenance" at bounding box center [445, 342] width 742 height 147
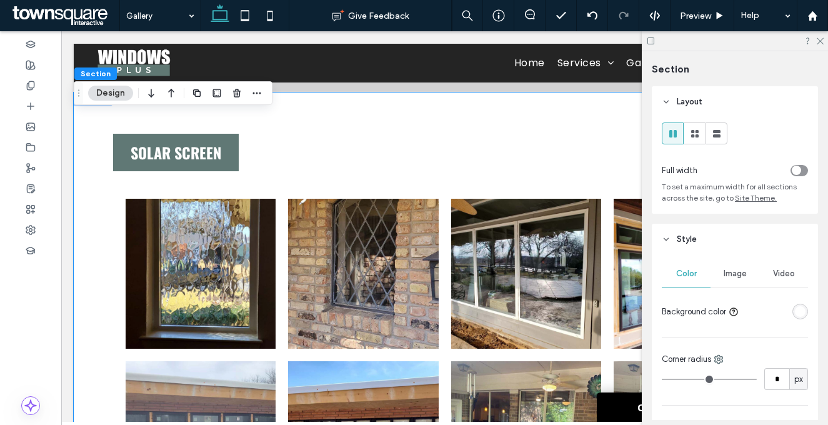
scroll to position [5815, 0]
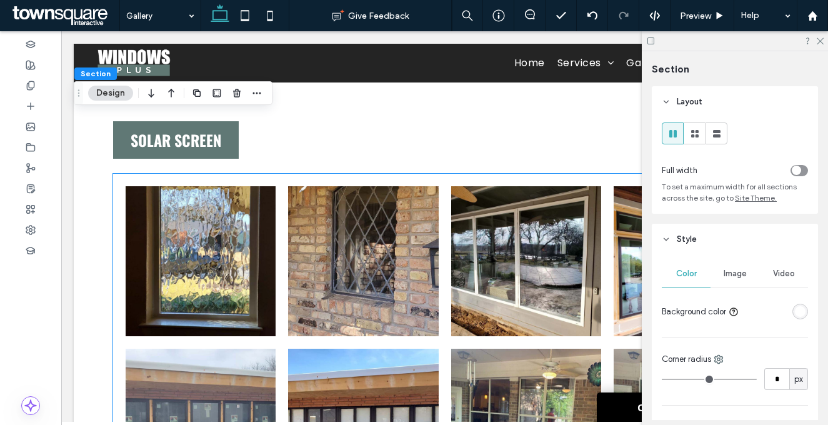
click at [331, 349] on link at bounding box center [363, 424] width 150 height 150
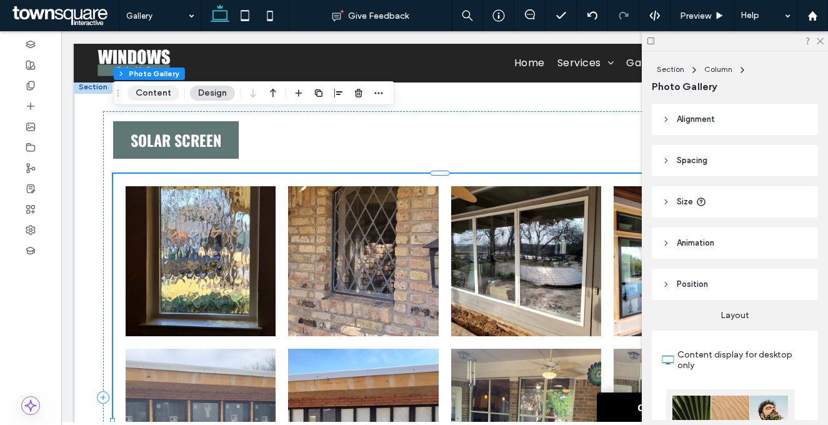
click at [157, 95] on button "Content" at bounding box center [153, 93] width 52 height 15
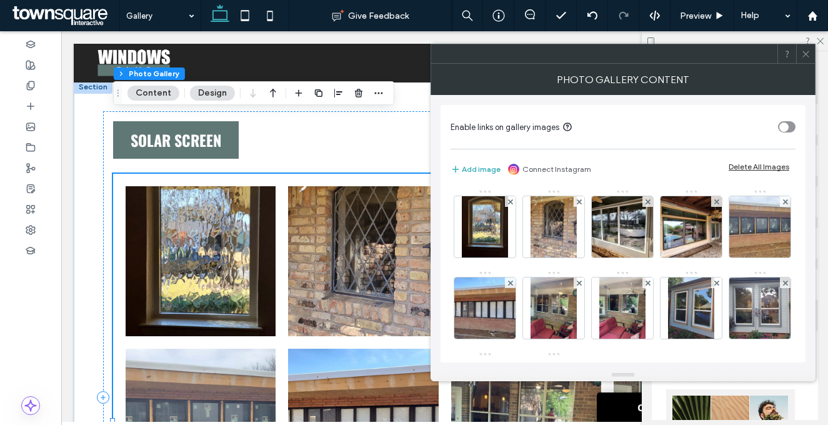
click at [740, 164] on div "Delete All Images" at bounding box center [759, 166] width 61 height 9
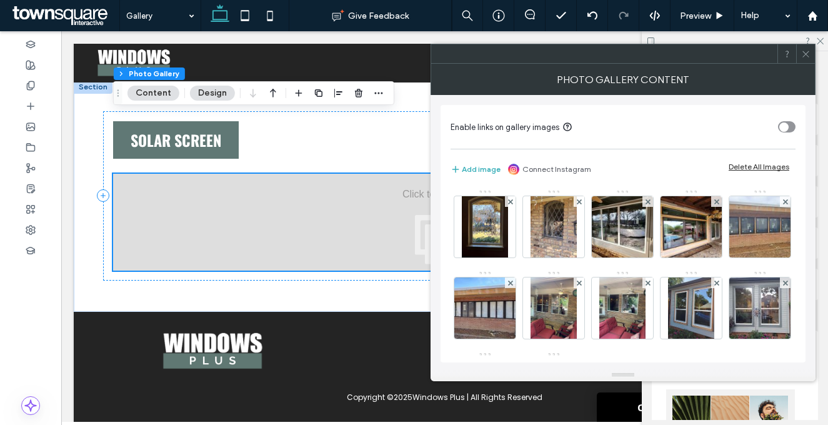
scroll to position [5786, 0]
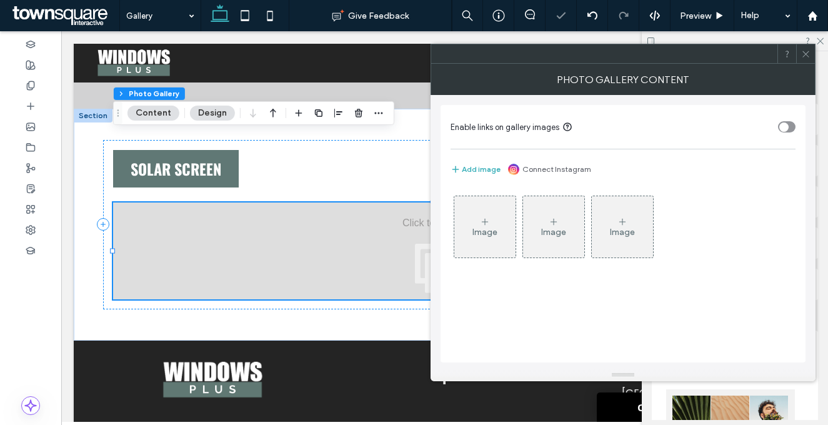
click at [515, 221] on figure "Image" at bounding box center [485, 227] width 62 height 62
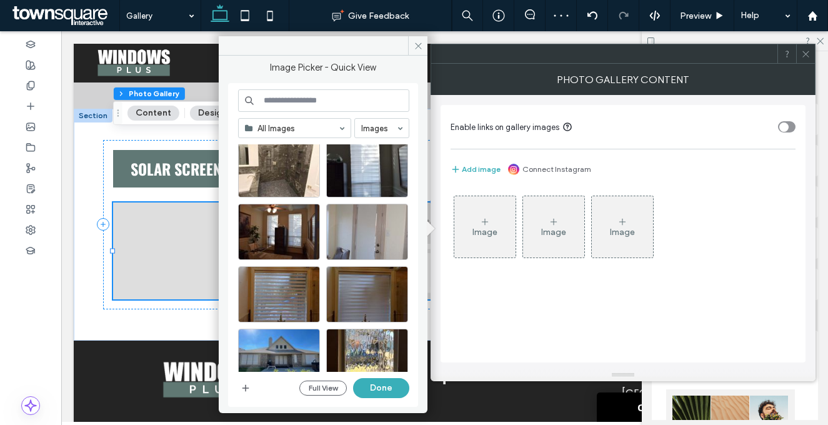
scroll to position [541, 0]
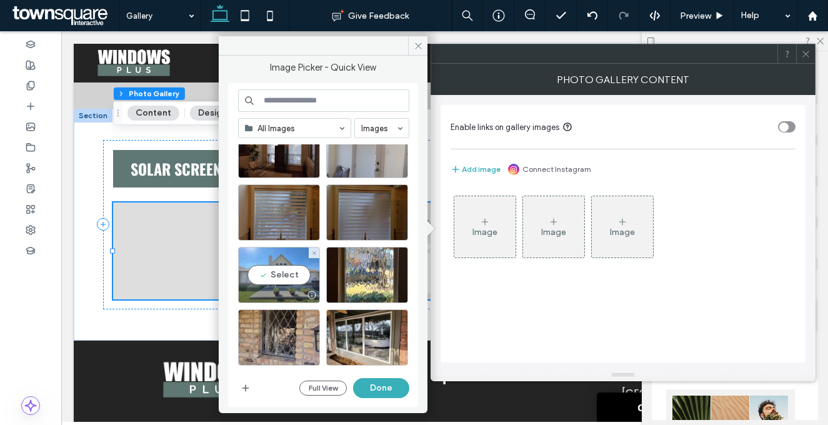
click at [306, 282] on div "Select" at bounding box center [279, 275] width 82 height 56
click at [376, 386] on button "Done" at bounding box center [381, 388] width 56 height 20
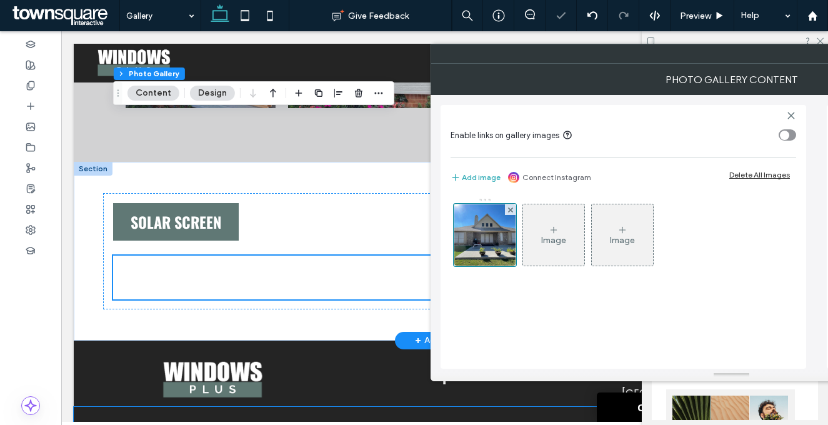
scroll to position [5815, 0]
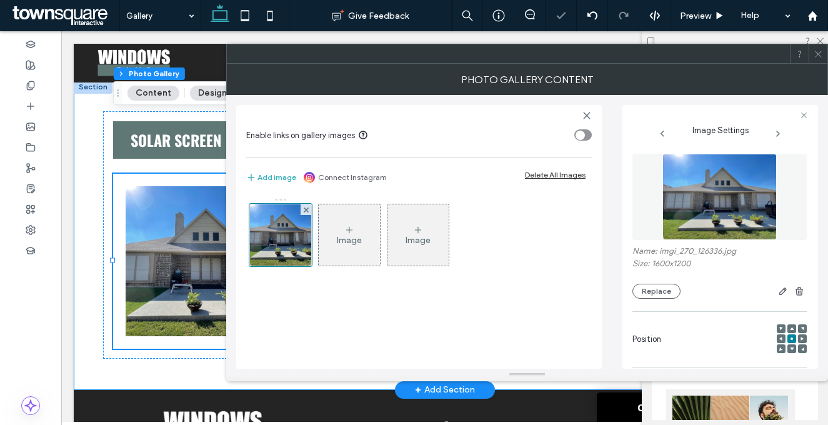
click at [92, 191] on div "Solar Screen Button" at bounding box center [445, 235] width 742 height 310
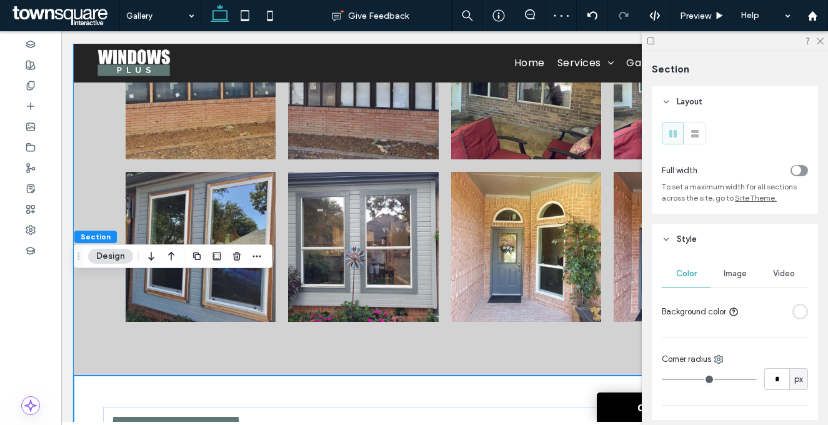
scroll to position [5656, 0]
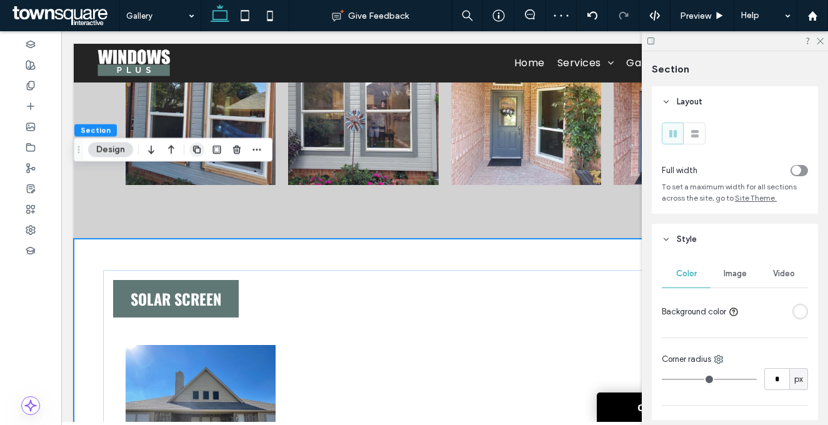
click at [197, 152] on icon "button" at bounding box center [197, 149] width 10 height 10
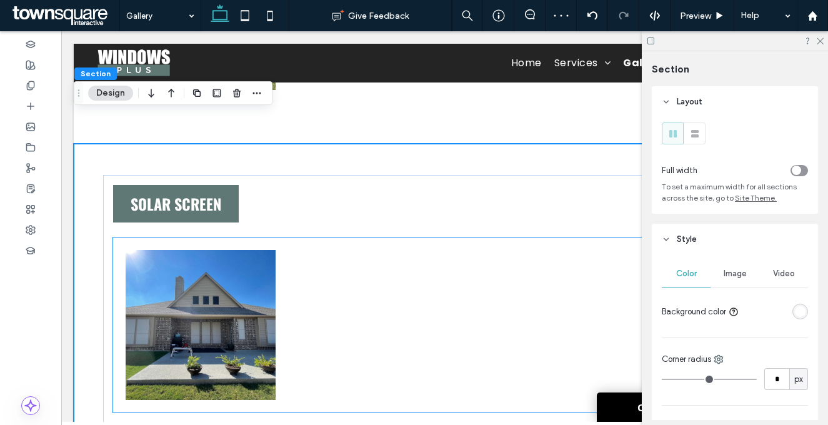
scroll to position [6066, 0]
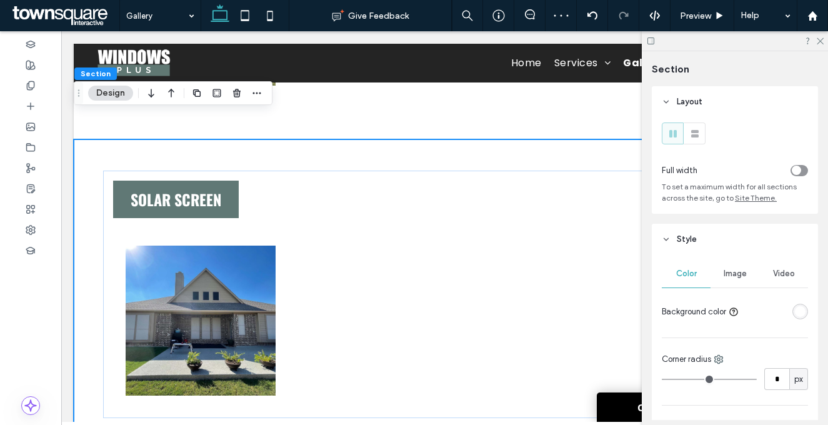
click at [797, 315] on div "rgba(255, 255, 255, 1)" at bounding box center [800, 311] width 11 height 11
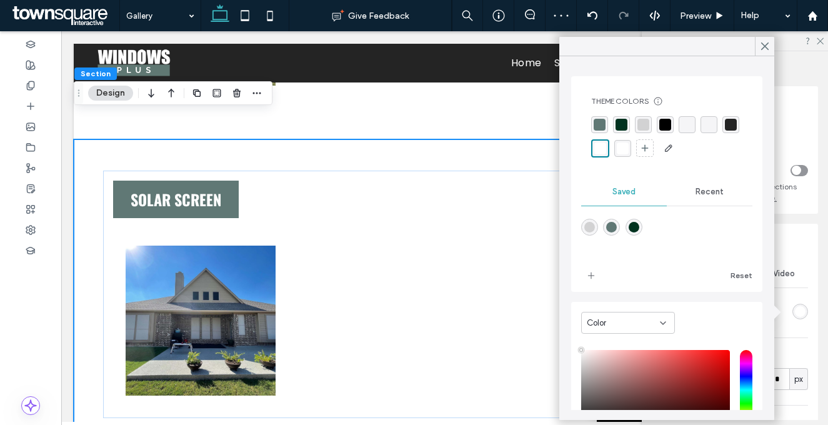
click at [641, 124] on div "rgba(210, 210, 211, 1)" at bounding box center [643, 125] width 12 height 12
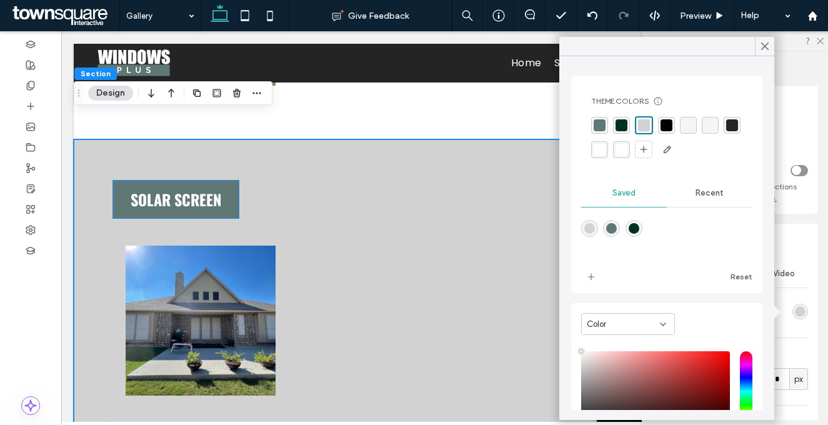
click at [173, 188] on span "Solar Screen" at bounding box center [176, 199] width 91 height 22
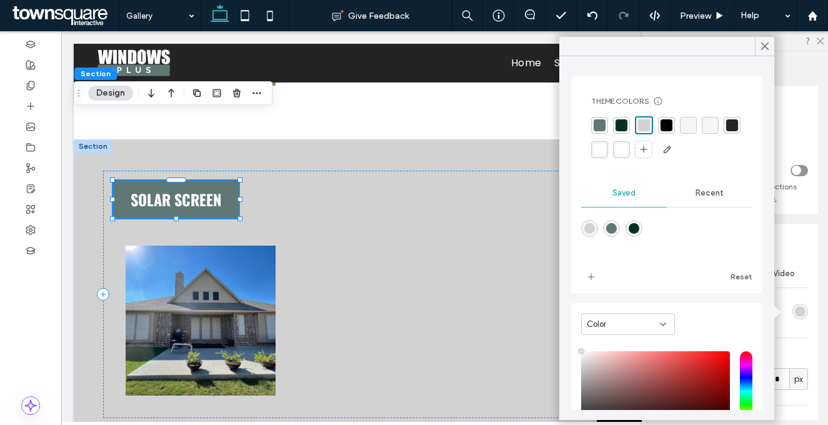
click at [173, 188] on span "Solar Screen" at bounding box center [176, 199] width 91 height 22
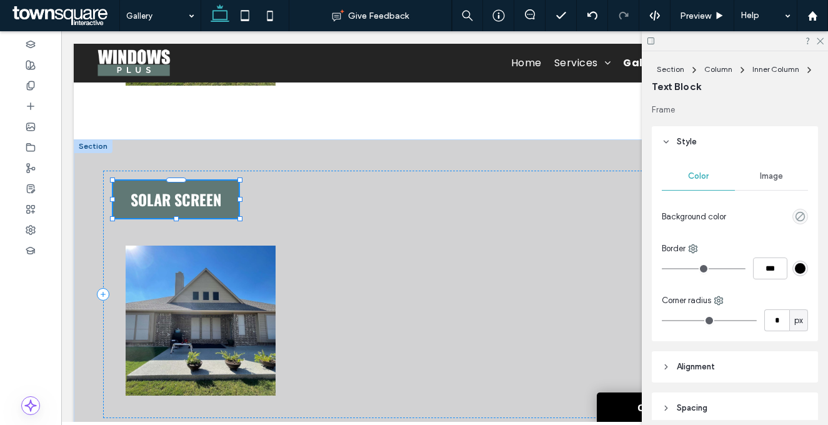
type input "******"
type input "**"
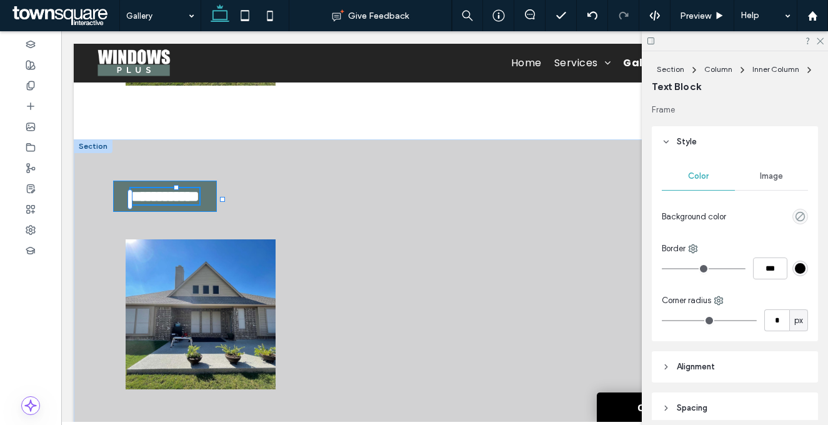
paste div
type input "**"
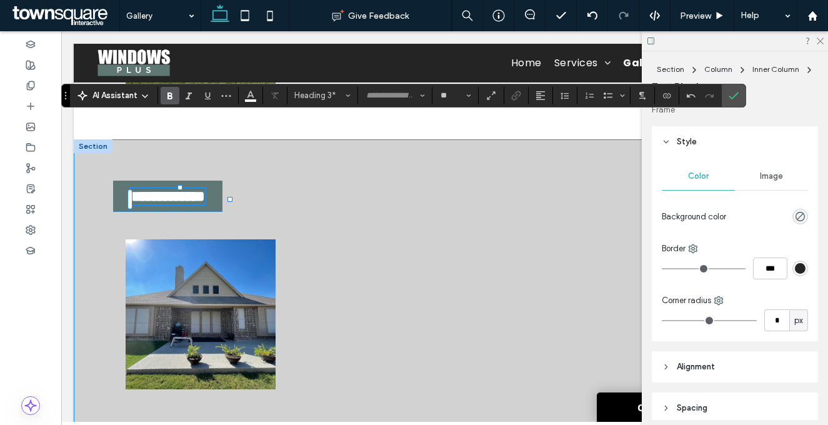
click at [92, 159] on div "**********" at bounding box center [445, 291] width 742 height 304
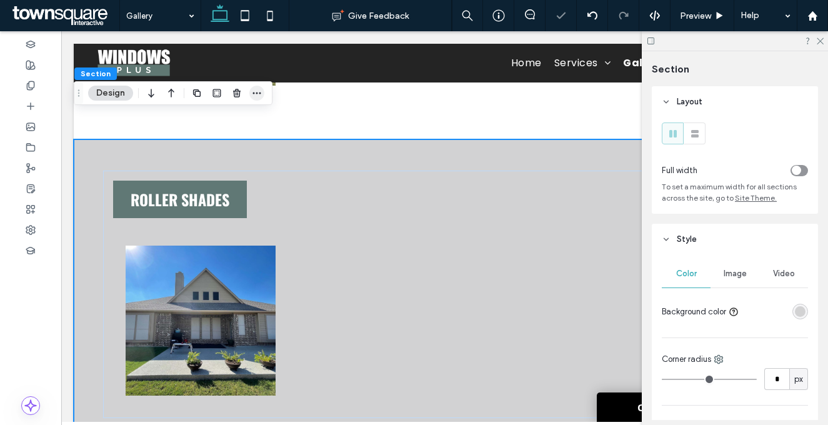
click at [262, 91] on span "button" at bounding box center [256, 93] width 15 height 15
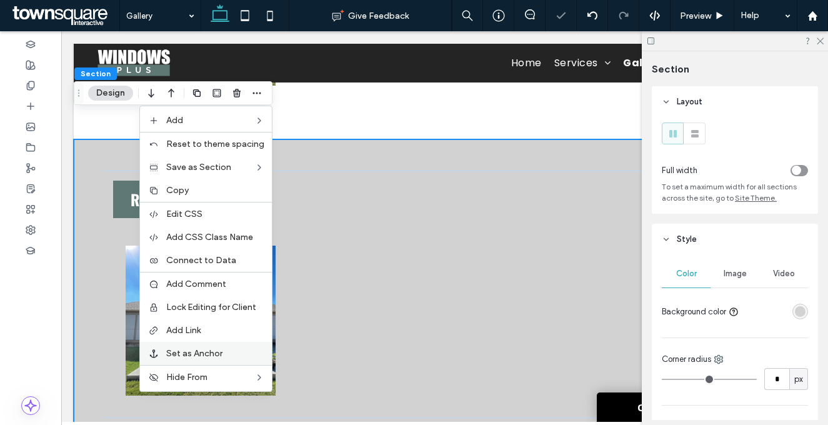
click at [237, 349] on label "Set as Anchor" at bounding box center [215, 353] width 98 height 11
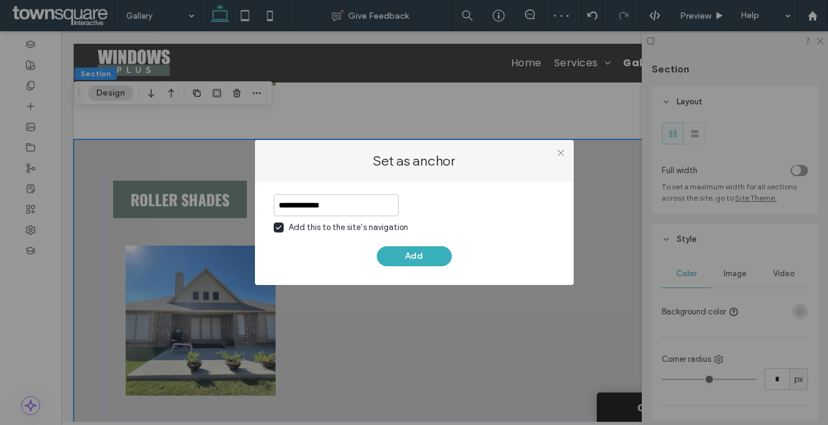
type input "**********"
click at [308, 227] on div "Add this to the site’s navigation" at bounding box center [348, 227] width 119 height 12
click at [396, 254] on button "Add" at bounding box center [414, 256] width 75 height 20
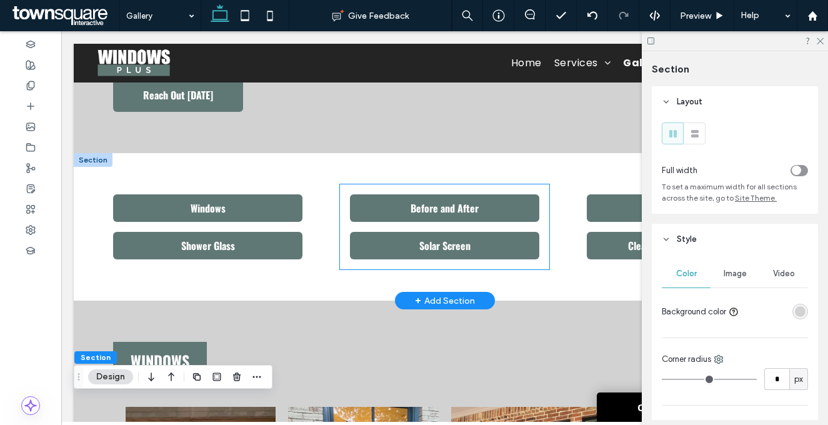
scroll to position [116, 0]
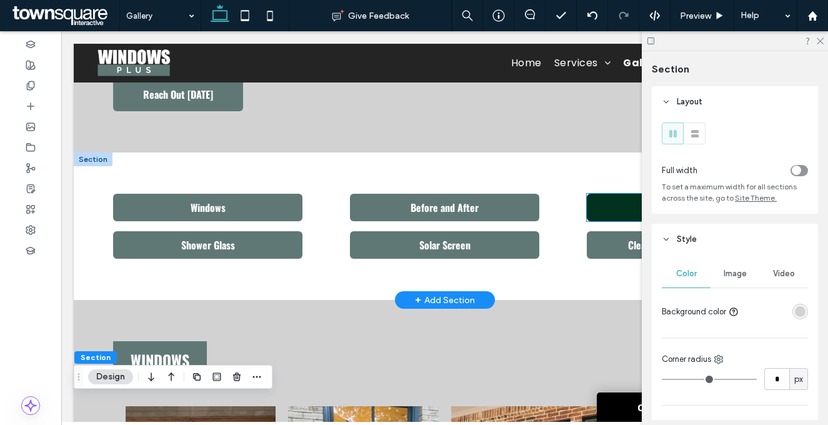
click at [589, 207] on link "Sod" at bounding box center [681, 207] width 189 height 27
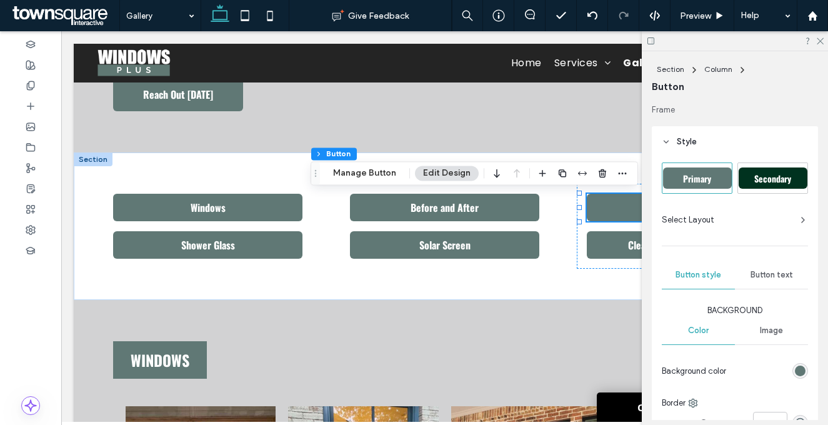
scroll to position [0, 186]
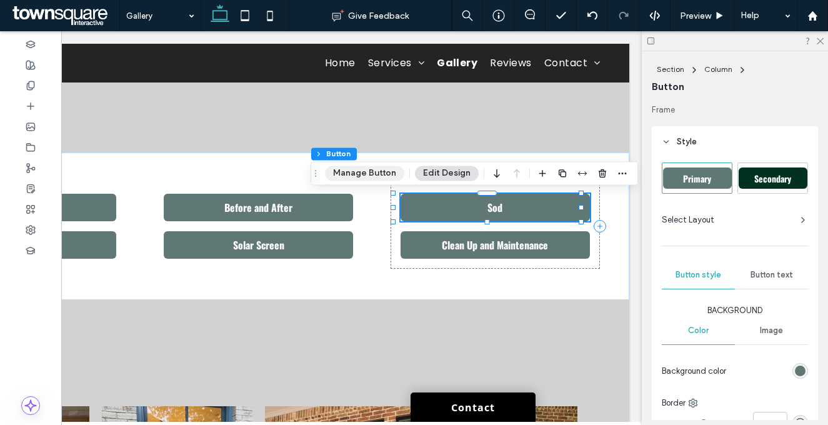
click at [386, 171] on button "Manage Button" at bounding box center [364, 173] width 79 height 15
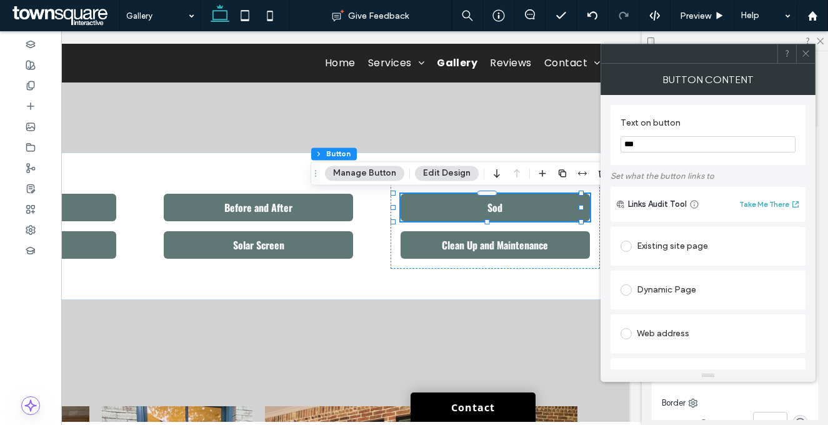
click at [652, 145] on input "***" at bounding box center [707, 144] width 175 height 16
paste input "**********"
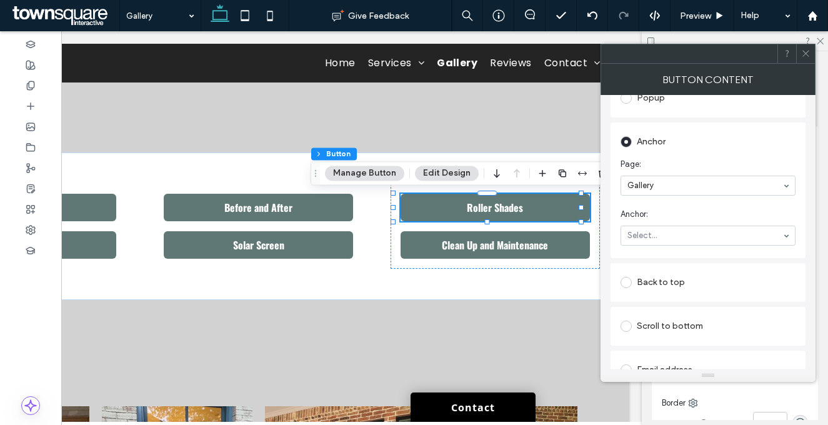
scroll to position [289, 0]
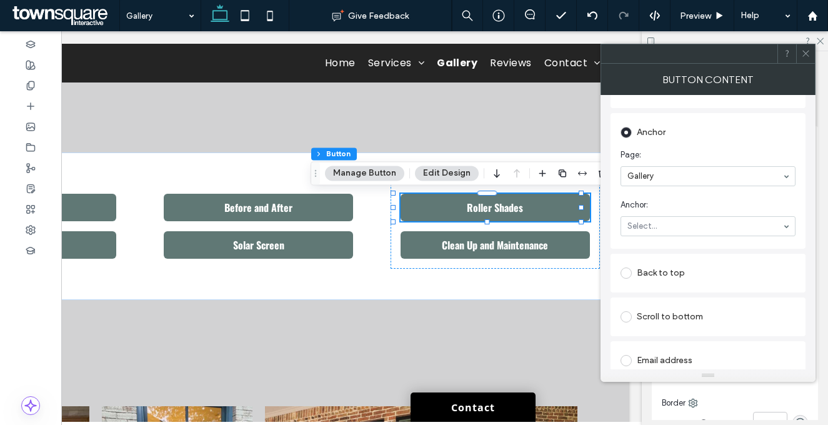
type input "**********"
click at [807, 54] on icon at bounding box center [805, 53] width 9 height 9
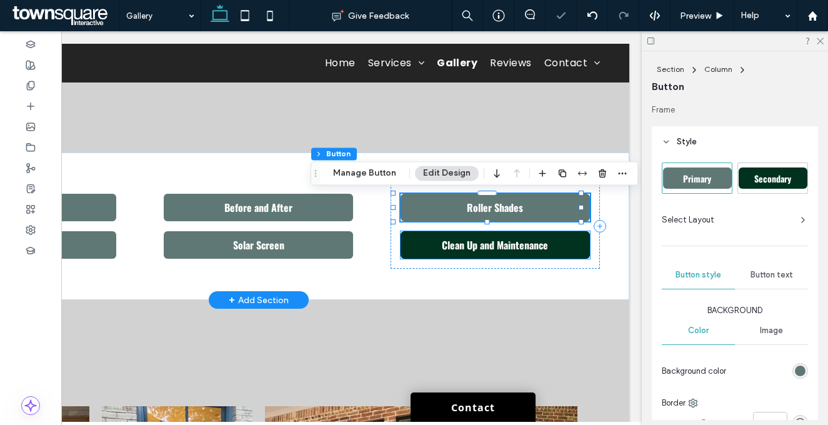
click at [511, 253] on link "Clean Up and Maintenance" at bounding box center [495, 244] width 189 height 27
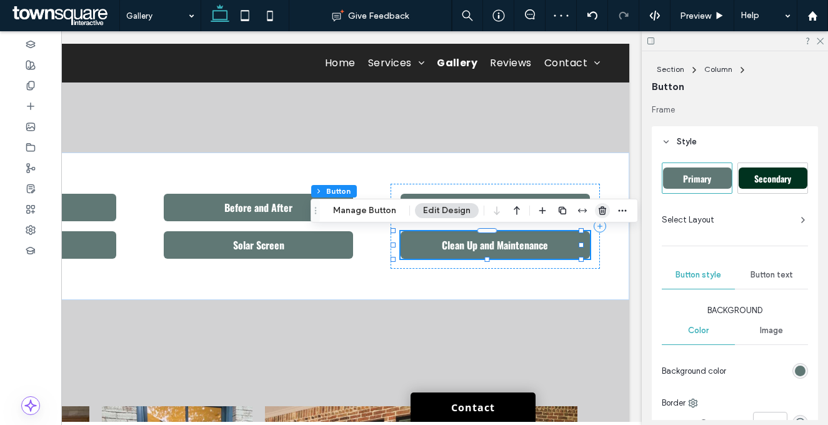
click at [604, 211] on icon "button" at bounding box center [602, 211] width 10 height 10
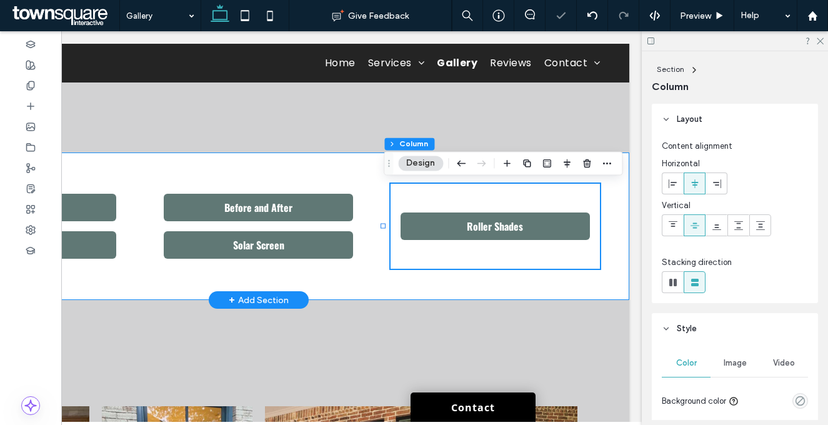
click at [359, 269] on div "Windows Shower Glass Before and After Solar Screen Roller Shades" at bounding box center [259, 225] width 742 height 147
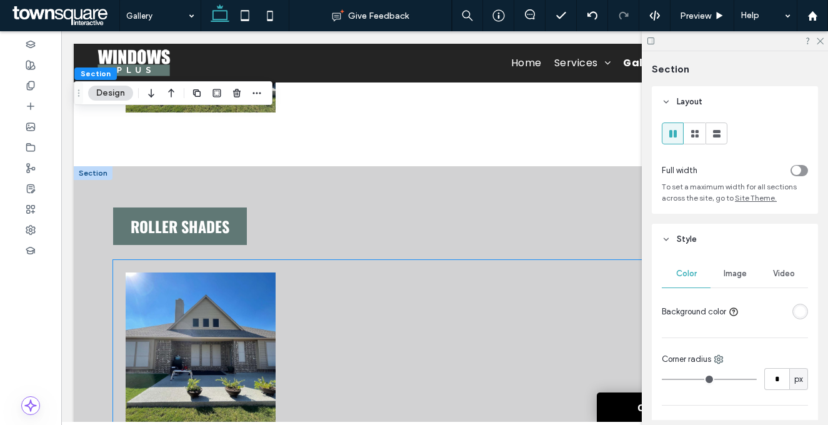
scroll to position [6015, 0]
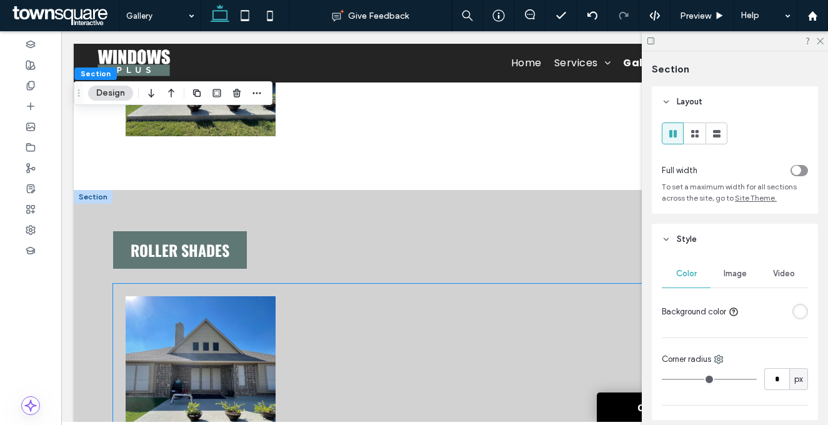
click at [288, 290] on div at bounding box center [363, 371] width 162 height 162
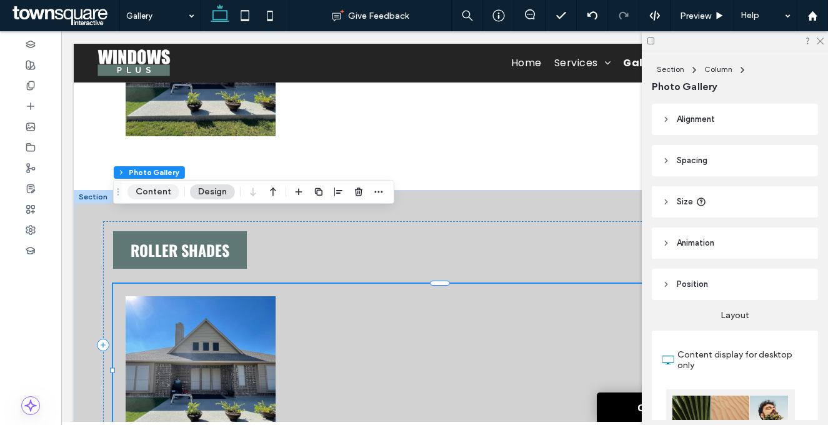
click at [167, 190] on button "Content" at bounding box center [153, 191] width 52 height 15
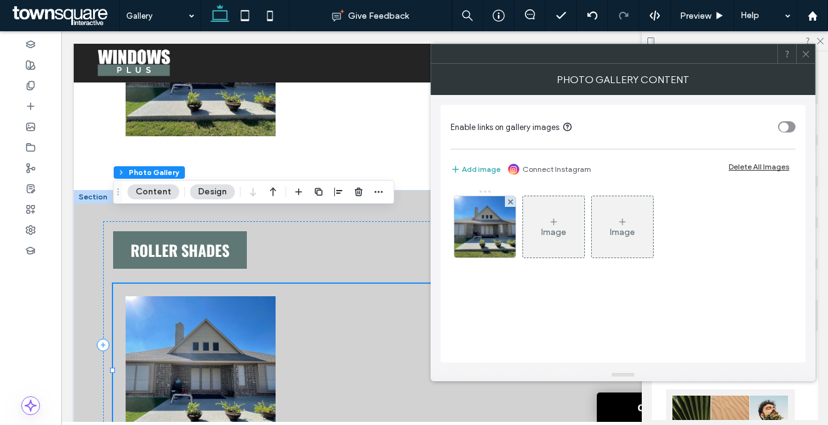
click at [740, 166] on div "Delete All Images" at bounding box center [759, 166] width 61 height 9
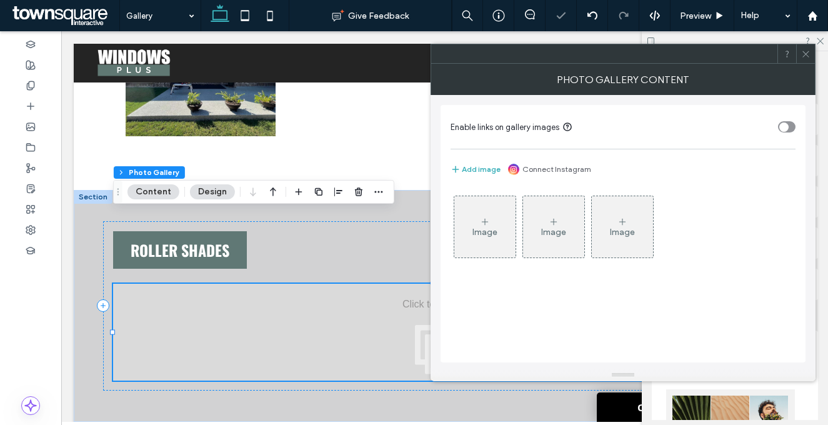
click at [497, 225] on div "Image" at bounding box center [484, 226] width 61 height 59
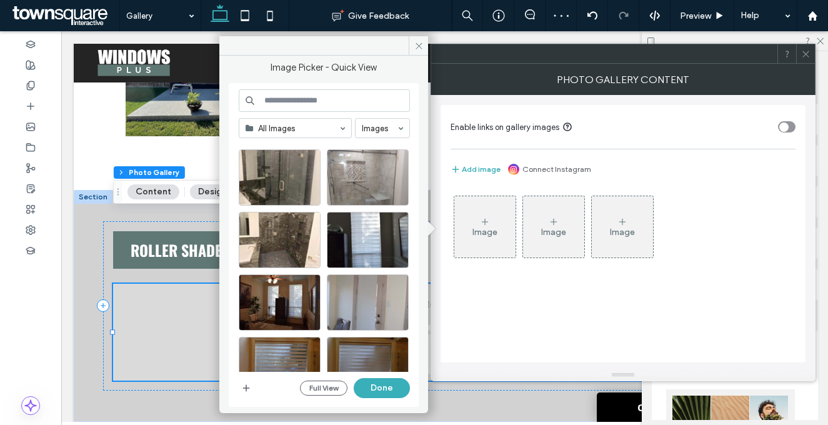
scroll to position [420, 0]
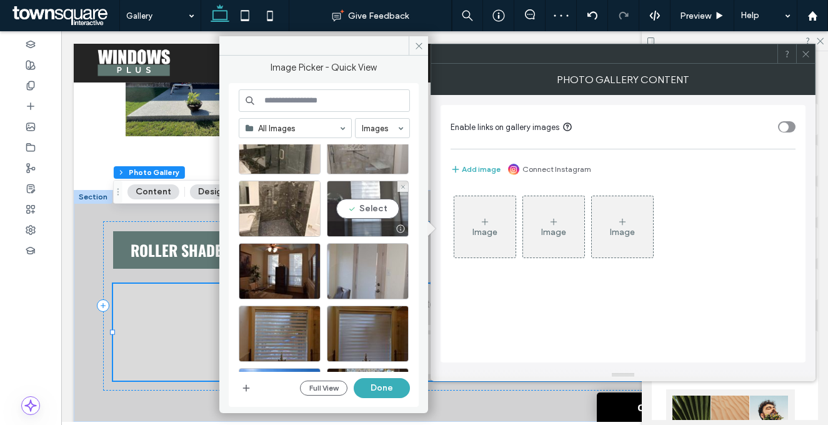
click at [370, 211] on div "Select" at bounding box center [368, 209] width 82 height 56
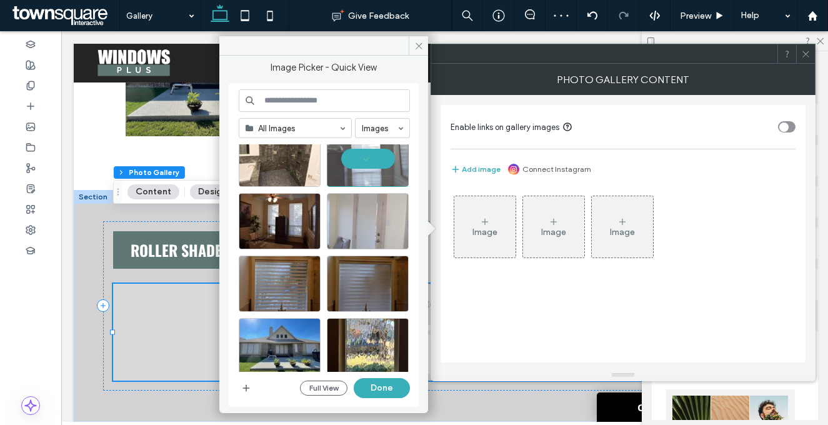
scroll to position [541, 0]
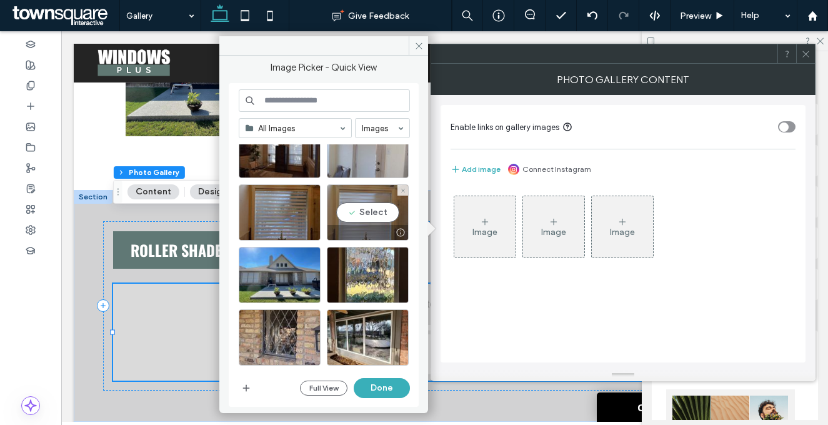
click at [361, 219] on div "Select" at bounding box center [368, 212] width 82 height 56
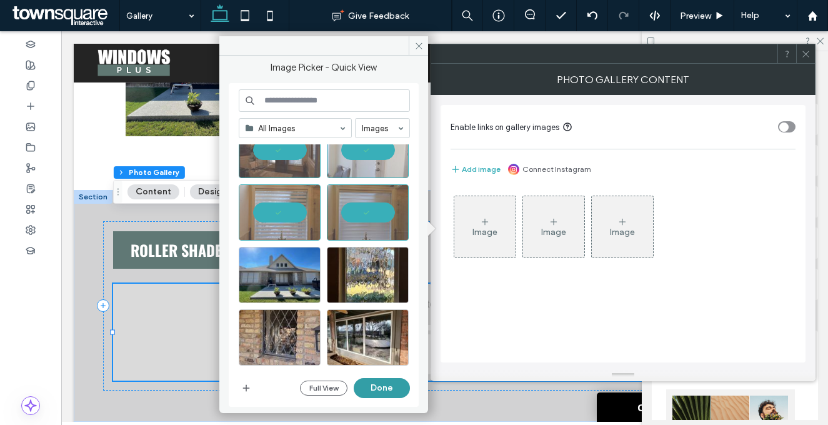
click at [381, 386] on button "Done" at bounding box center [382, 388] width 56 height 20
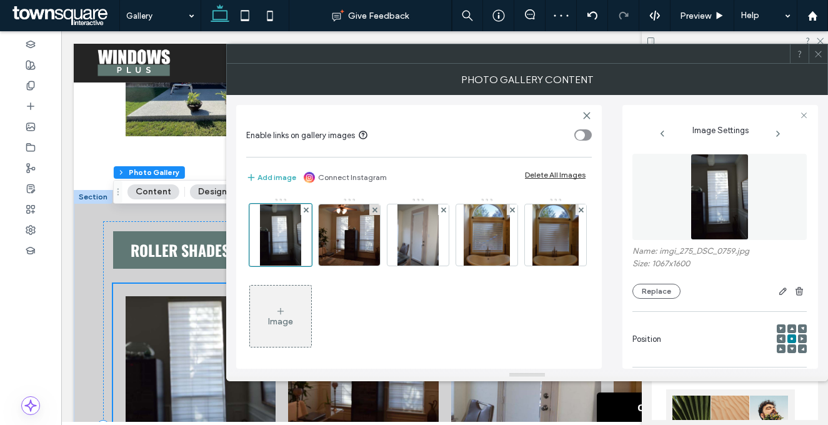
click at [815, 51] on icon at bounding box center [818, 53] width 9 height 9
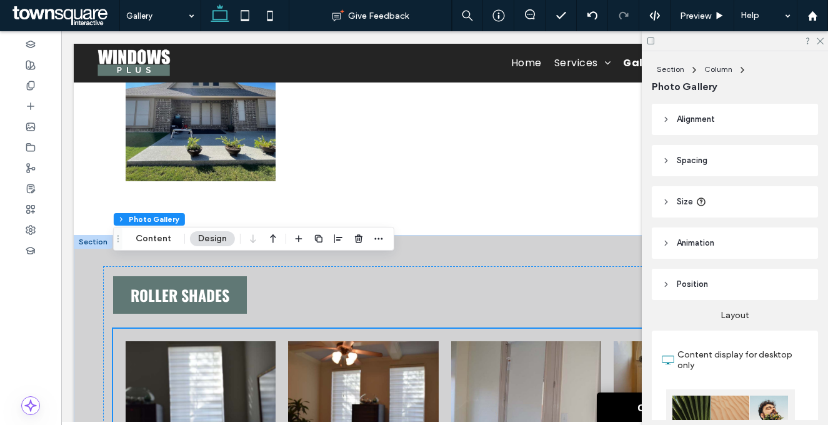
scroll to position [5968, 0]
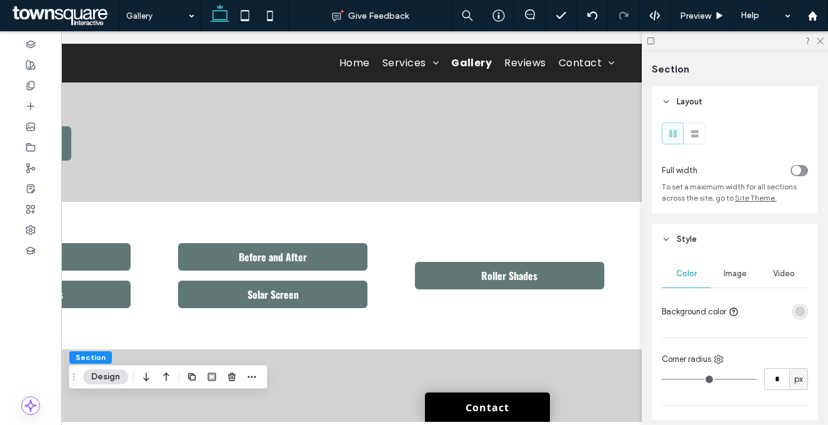
scroll to position [0, 186]
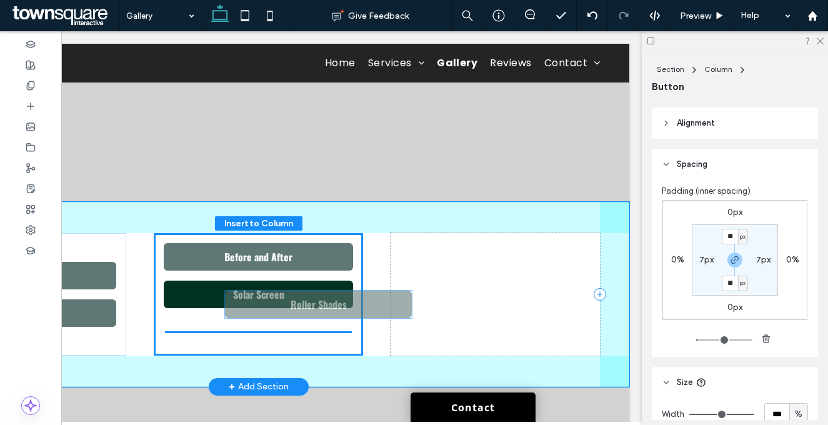
drag, startPoint x: 453, startPoint y: 275, endPoint x: 289, endPoint y: 304, distance: 166.9
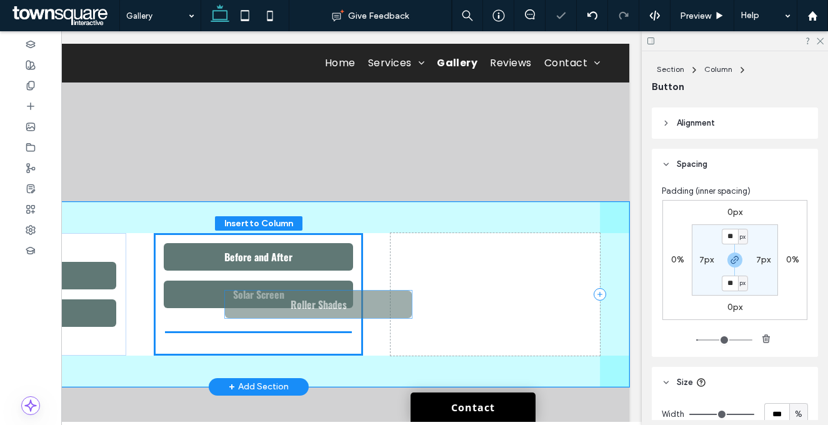
scroll to position [462, 0]
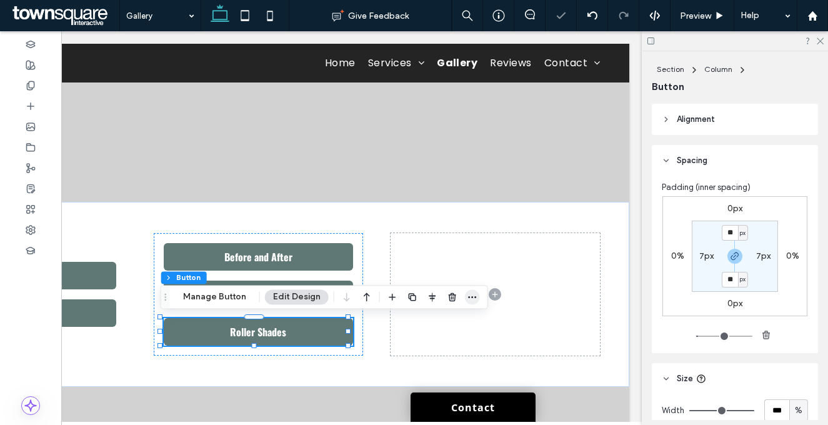
click at [465, 292] on span "button" at bounding box center [472, 296] width 15 height 15
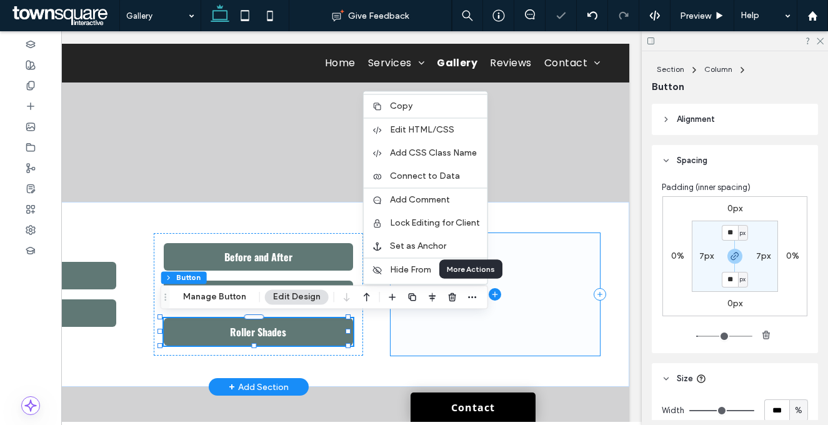
click at [541, 285] on span at bounding box center [495, 294] width 209 height 122
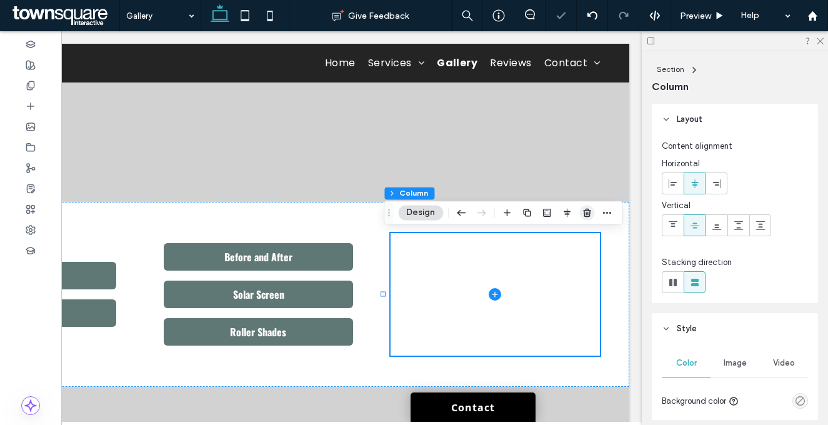
click at [592, 211] on icon "button" at bounding box center [587, 212] width 10 height 10
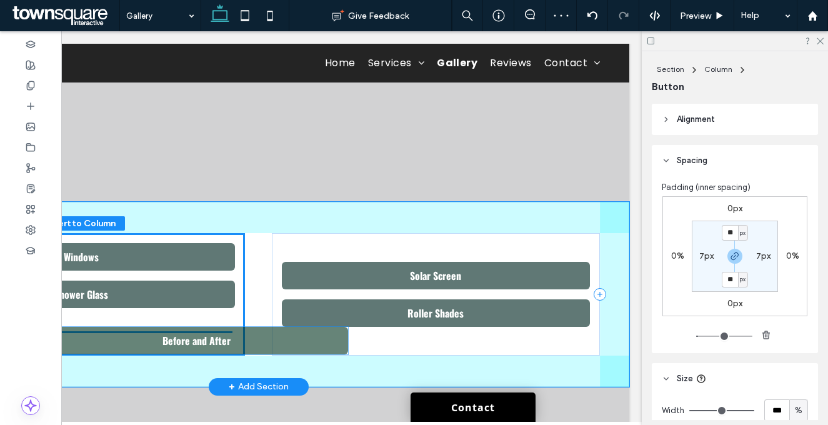
drag, startPoint x: 314, startPoint y: 256, endPoint x: 82, endPoint y: 340, distance: 246.5
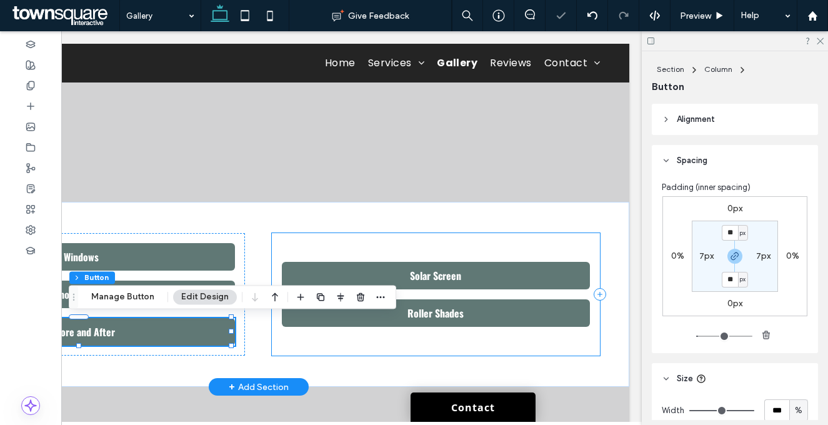
click at [362, 251] on div "Solar Screen Roller Shades" at bounding box center [435, 294] width 327 height 122
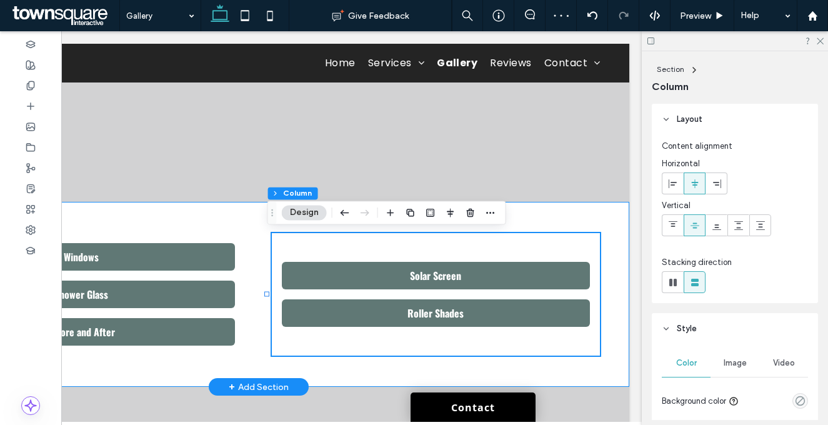
click at [250, 231] on div "Windows Shower Glass Before and After Solar Screen Roller Shades" at bounding box center [259, 294] width 742 height 185
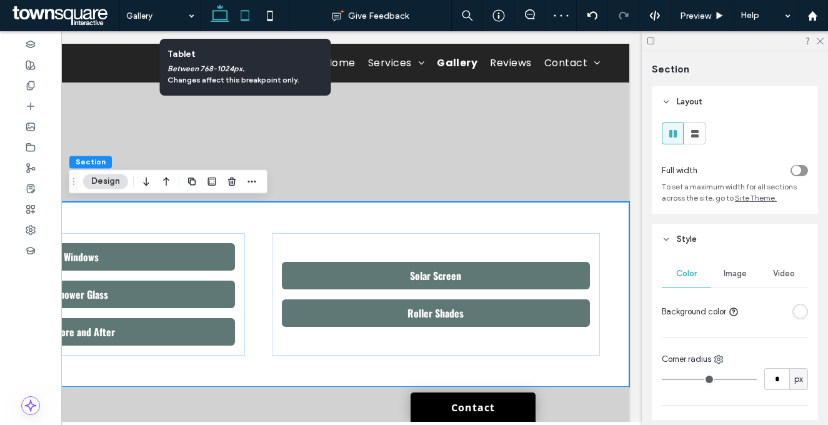
click at [245, 20] on use at bounding box center [245, 15] width 8 height 11
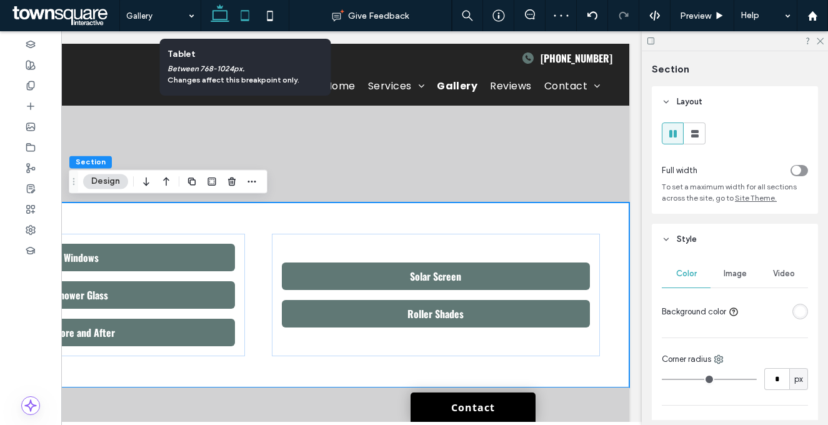
type input "*"
type input "**"
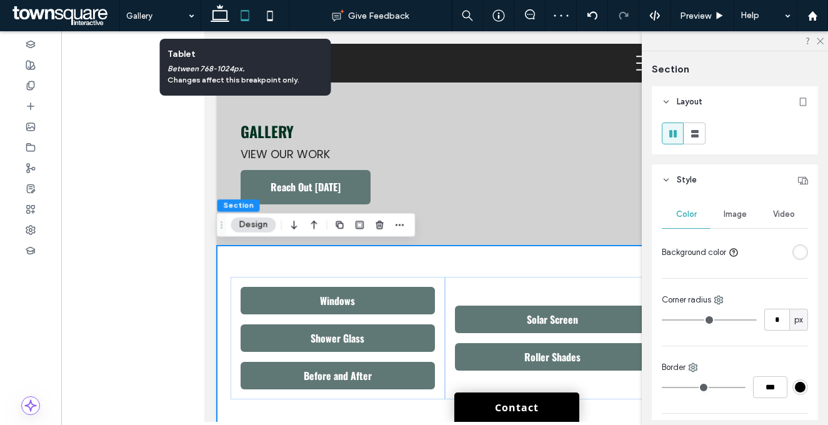
scroll to position [0, 0]
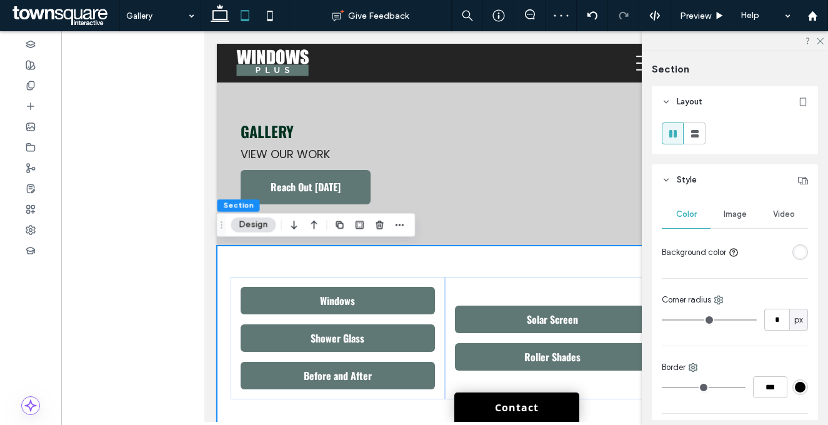
click at [426, 266] on div "Windows Shower Glass Before and After Solar Screen Roller Shades" at bounding box center [444, 338] width 456 height 185
drag, startPoint x: 222, startPoint y: 13, endPoint x: 235, endPoint y: 18, distance: 13.5
click at [222, 13] on icon at bounding box center [219, 15] width 25 height 25
type input "*"
type input "**"
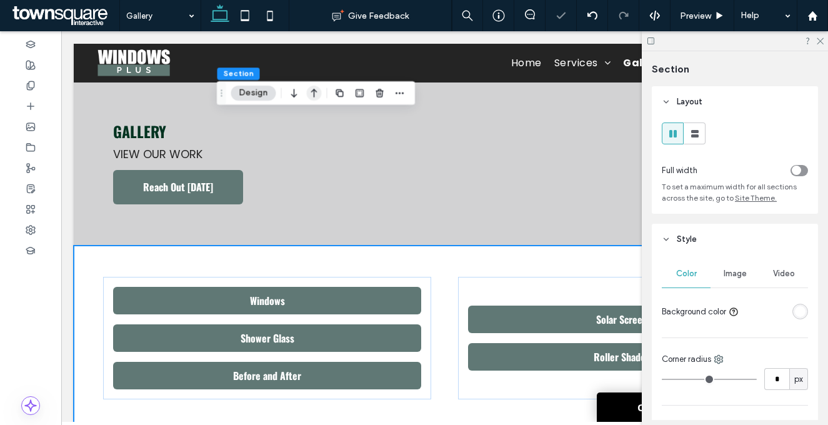
scroll to position [148, 0]
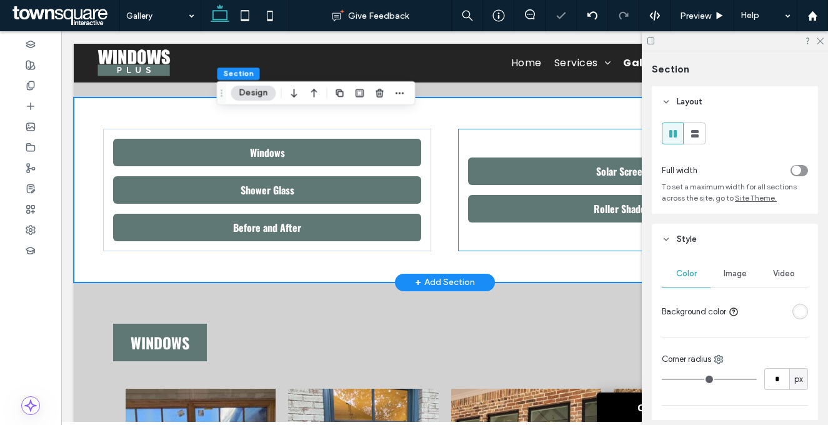
click at [495, 140] on div "Solar Screen Roller Shades" at bounding box center [621, 190] width 327 height 122
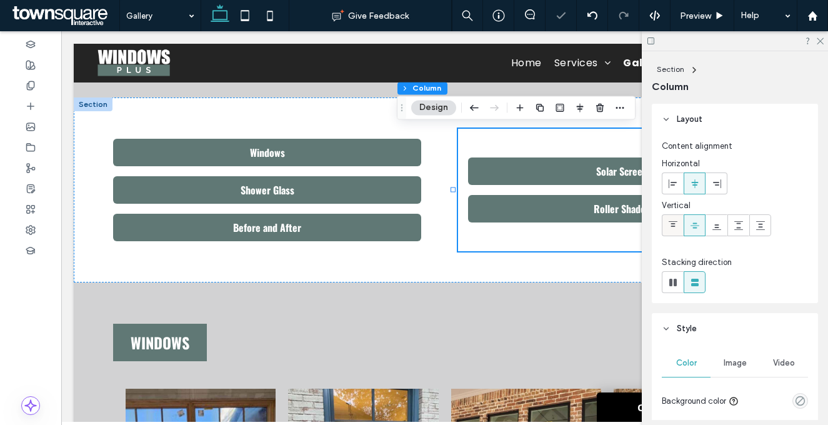
click at [677, 225] on icon at bounding box center [673, 226] width 10 height 10
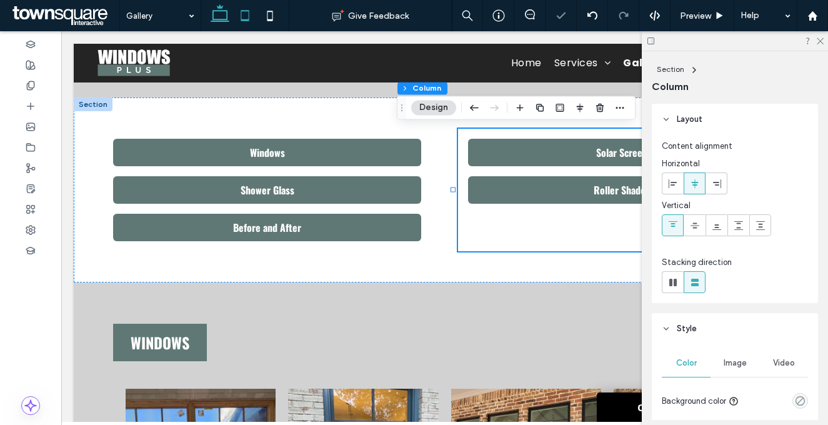
click at [247, 21] on icon at bounding box center [244, 15] width 25 height 25
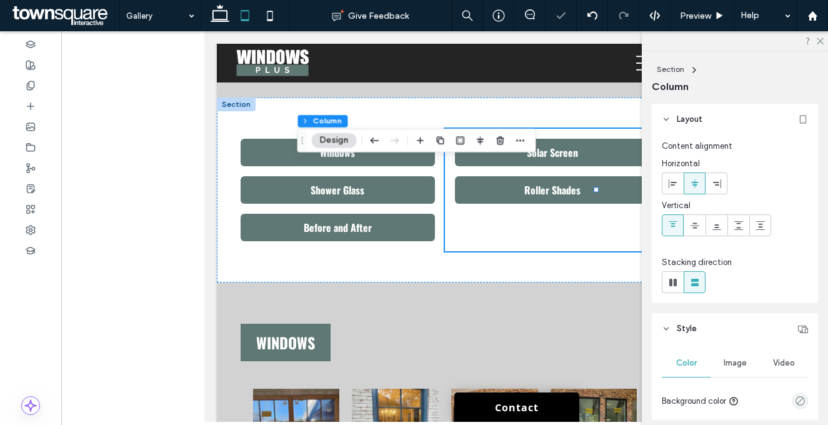
type input "**"
type input "***"
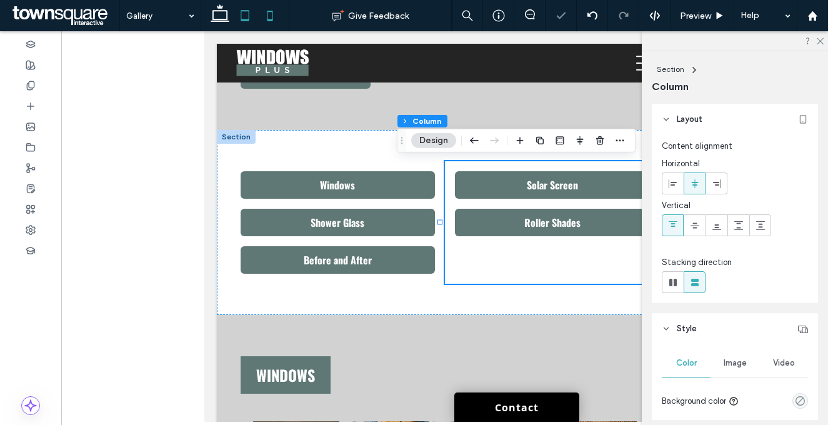
click at [262, 17] on icon at bounding box center [269, 15] width 25 height 25
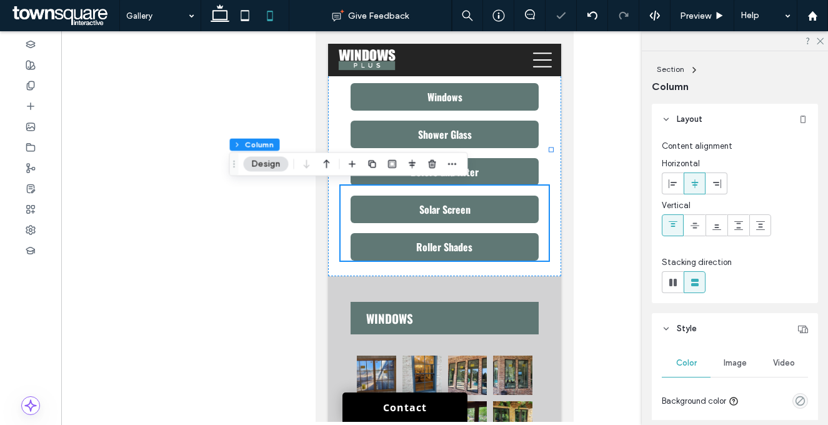
type input "*"
type input "**"
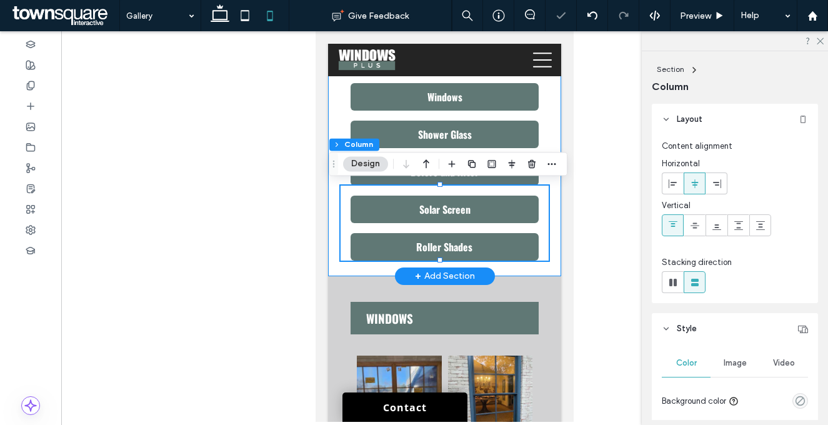
click at [542, 201] on div "Windows Shower Glass Before and After Solar Screen Roller Shades" at bounding box center [444, 166] width 233 height 219
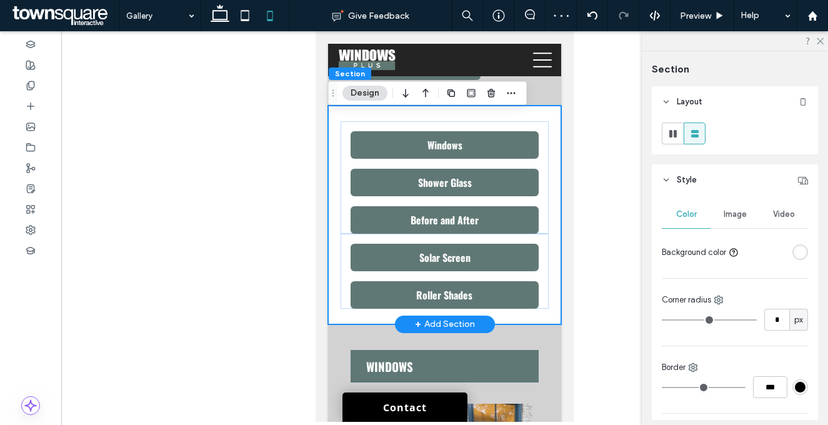
scroll to position [71, 0]
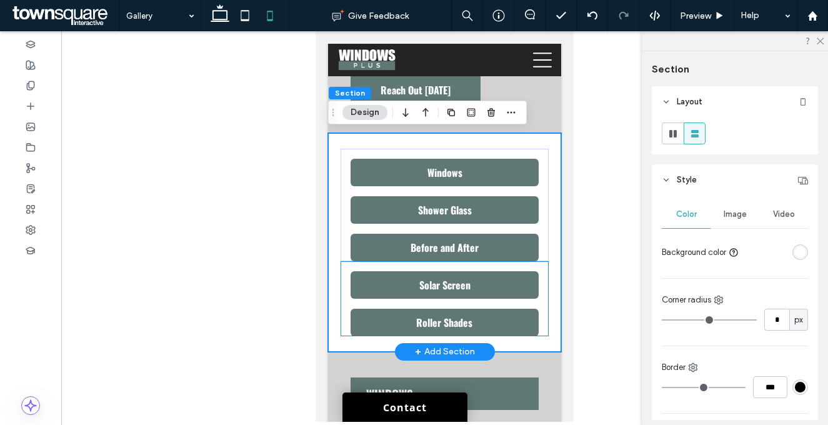
click at [531, 263] on div "Solar Screen Roller Shades" at bounding box center [445, 298] width 208 height 75
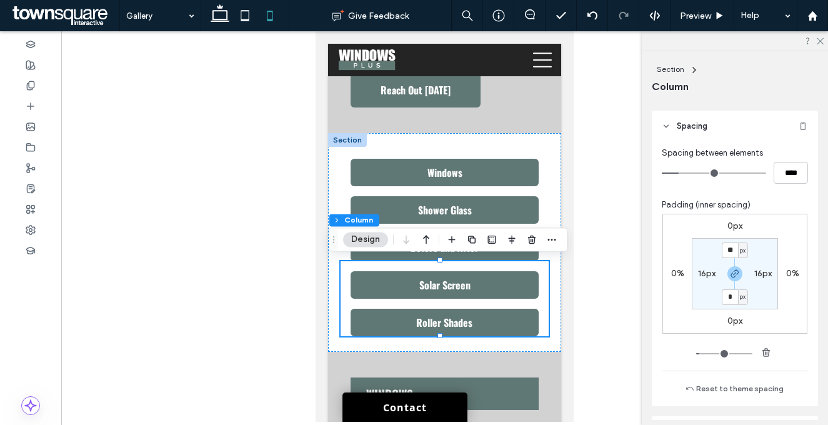
scroll to position [516, 0]
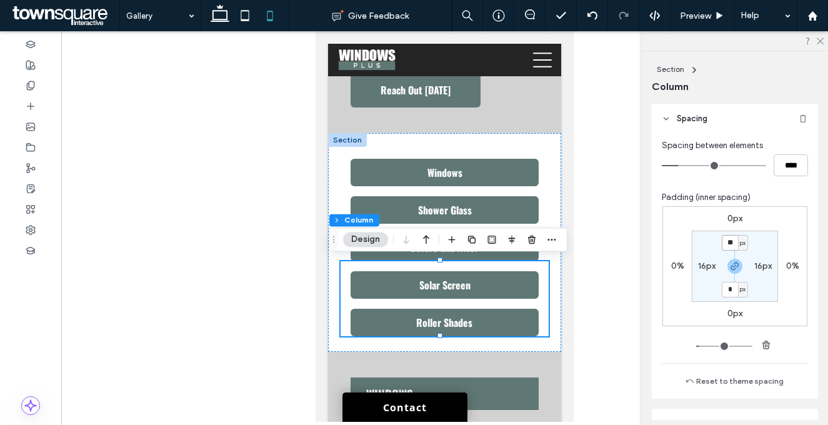
click at [722, 242] on input "**" at bounding box center [730, 243] width 16 height 16
type input "**"
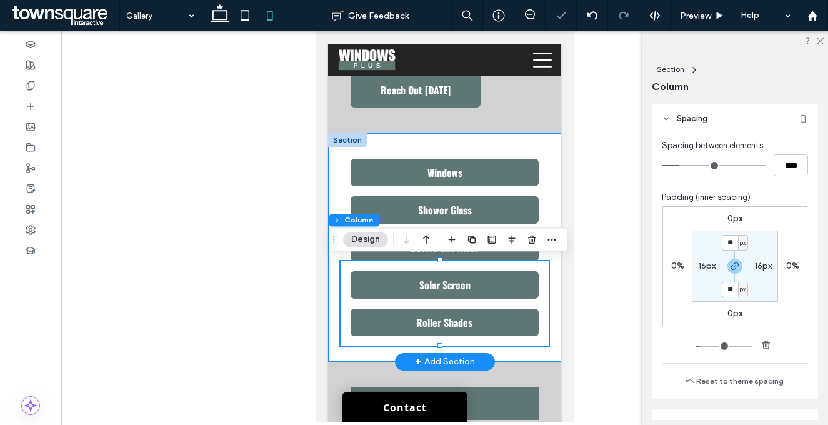
click at [547, 170] on div "Windows Shower Glass Before and After Solar Screen Roller Shades" at bounding box center [444, 247] width 233 height 229
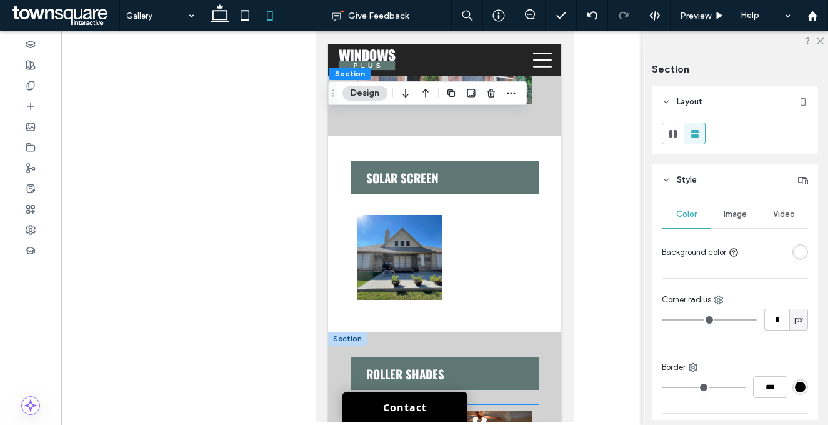
scroll to position [6207, 0]
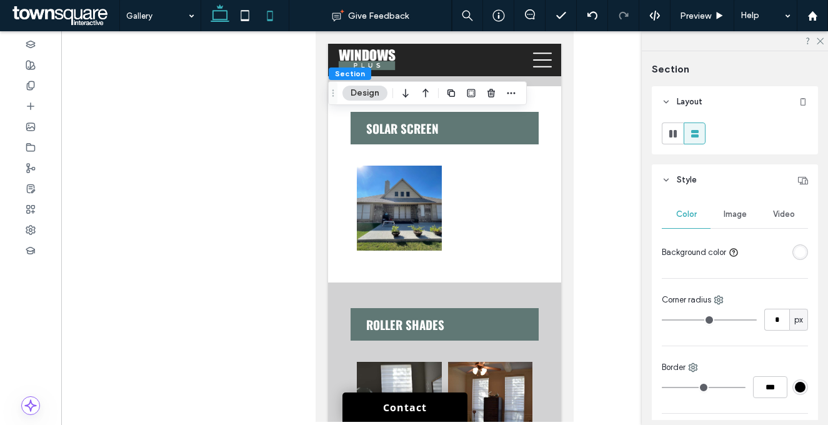
click at [214, 17] on icon at bounding box center [219, 15] width 25 height 25
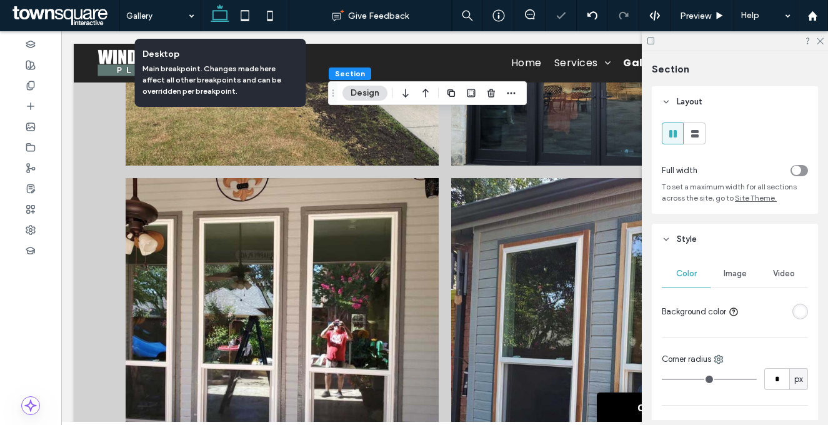
type input "**"
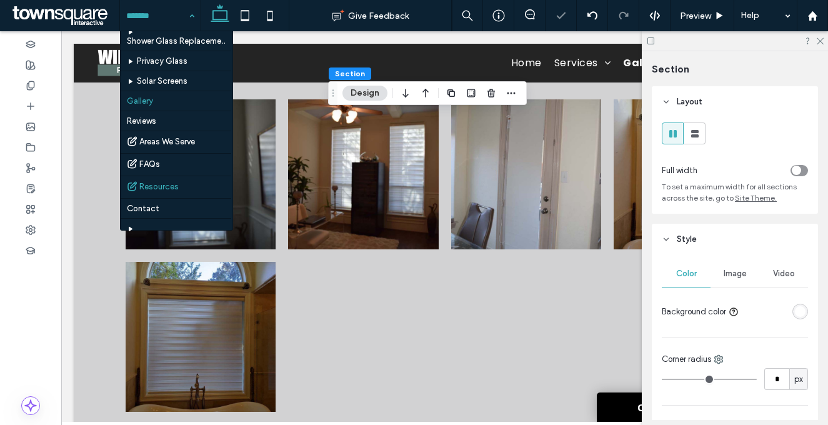
scroll to position [149, 0]
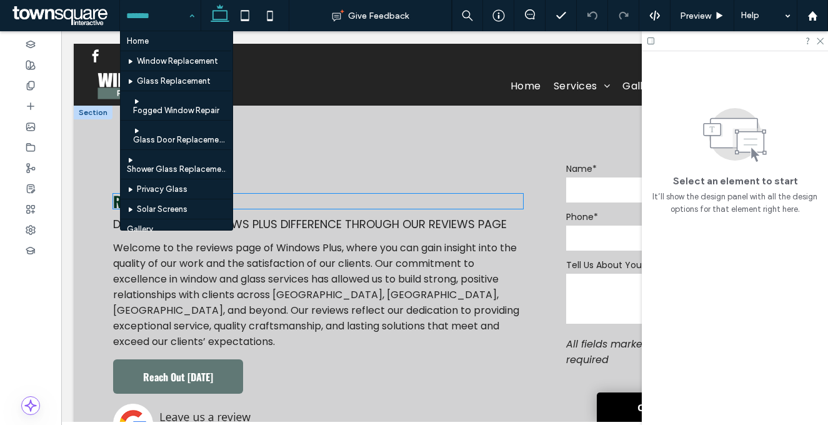
click at [247, 207] on h1 "Reviews" at bounding box center [318, 201] width 410 height 15
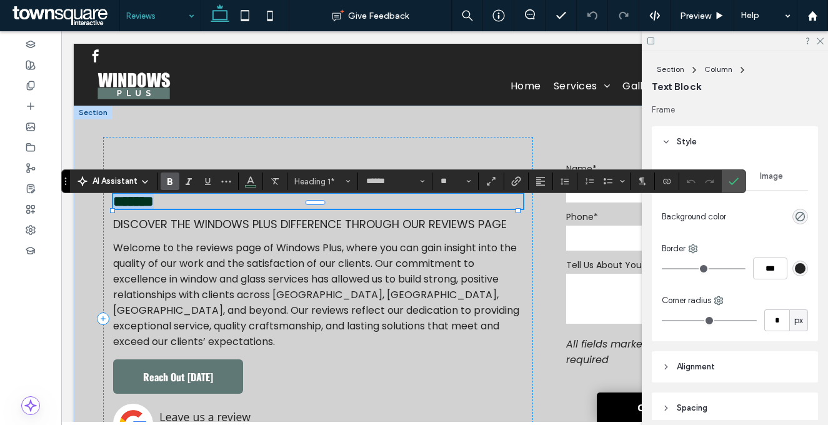
paste div
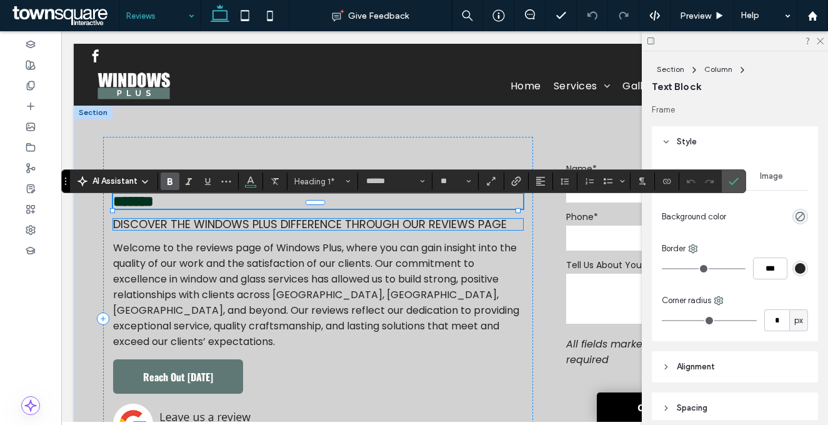
click at [236, 232] on span "Discover the Windows Plus Difference Through Our Reviews Page" at bounding box center [310, 224] width 394 height 16
click at [236, 230] on div "Discover the Windows Plus Difference Through Our Reviews Page" at bounding box center [318, 224] width 410 height 11
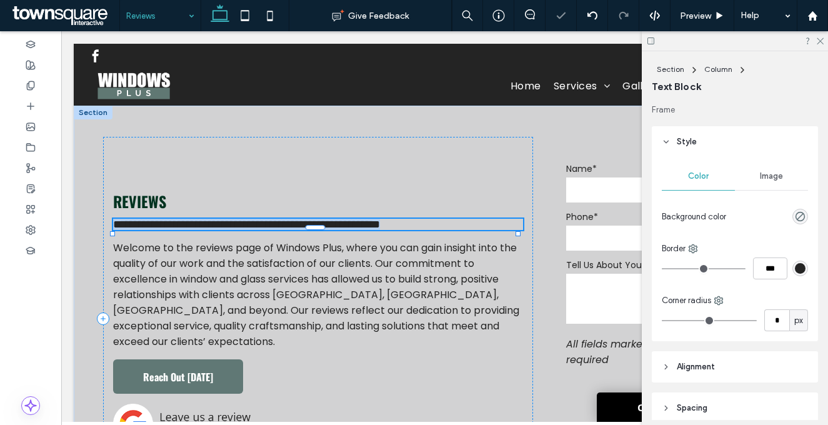
type input "*******"
type input "**"
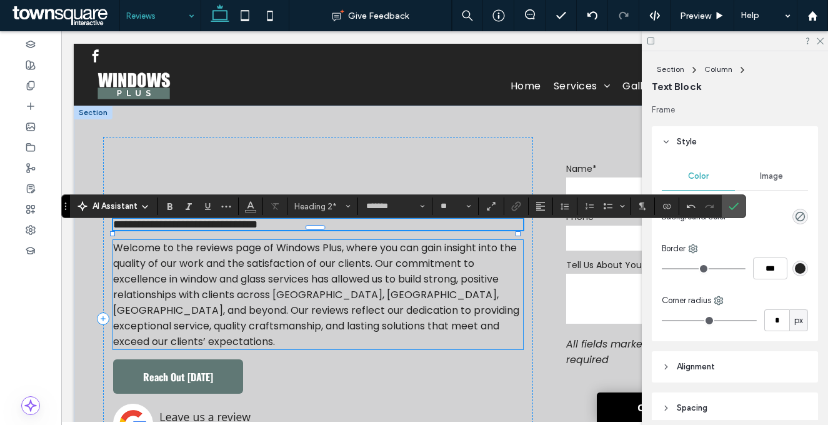
click at [287, 336] on span "Welcome to the reviews page of Windows Plus, where you can gain insight into th…" at bounding box center [316, 295] width 406 height 108
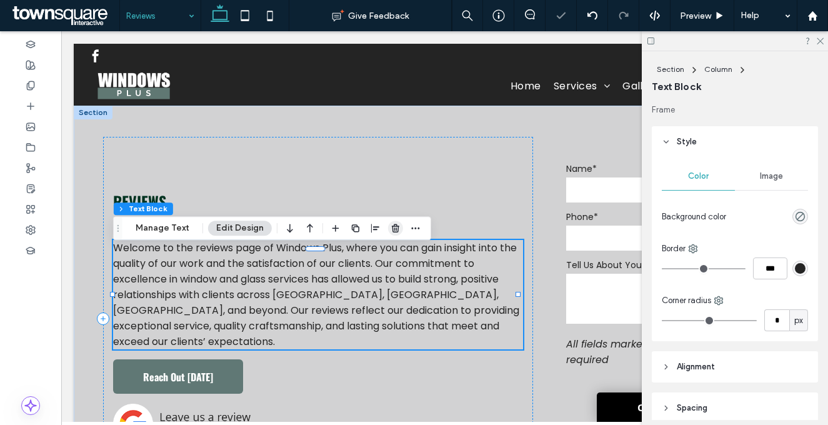
click at [395, 229] on icon "button" at bounding box center [396, 228] width 10 height 10
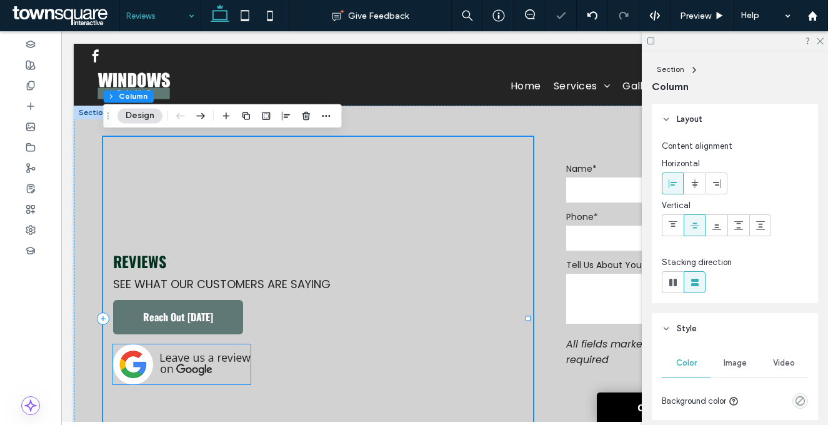
click at [206, 361] on img at bounding box center [181, 364] width 137 height 40
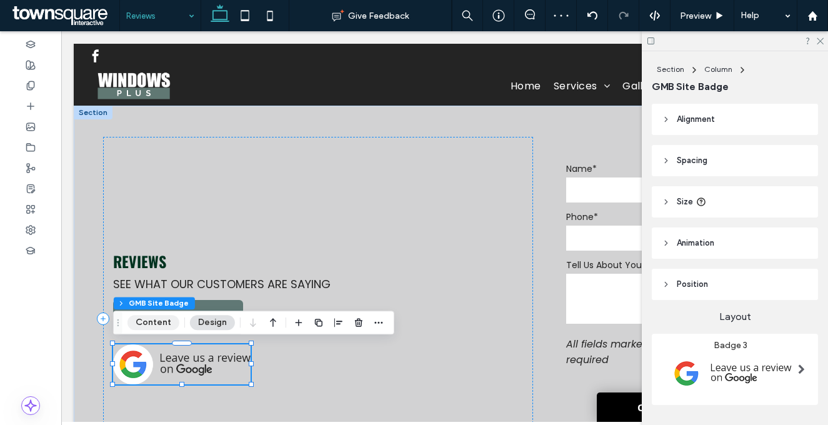
click at [149, 320] on button "Content" at bounding box center [153, 322] width 52 height 15
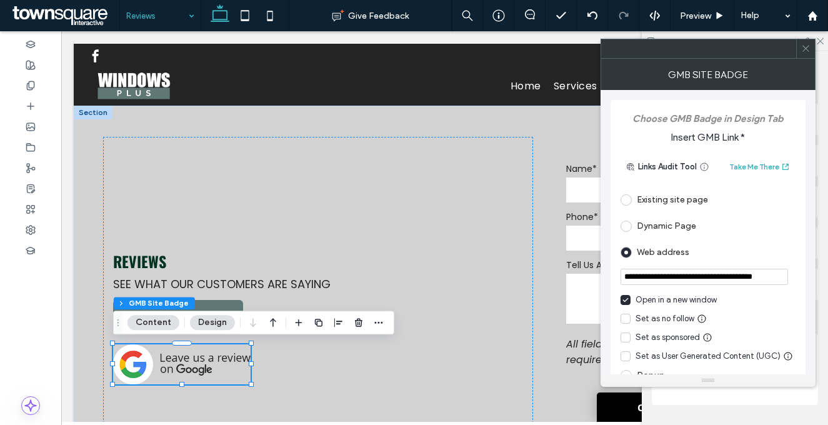
click at [718, 274] on input "**********" at bounding box center [703, 277] width 167 height 16
paste input "url"
type input "**********"
click at [809, 47] on icon at bounding box center [805, 48] width 9 height 9
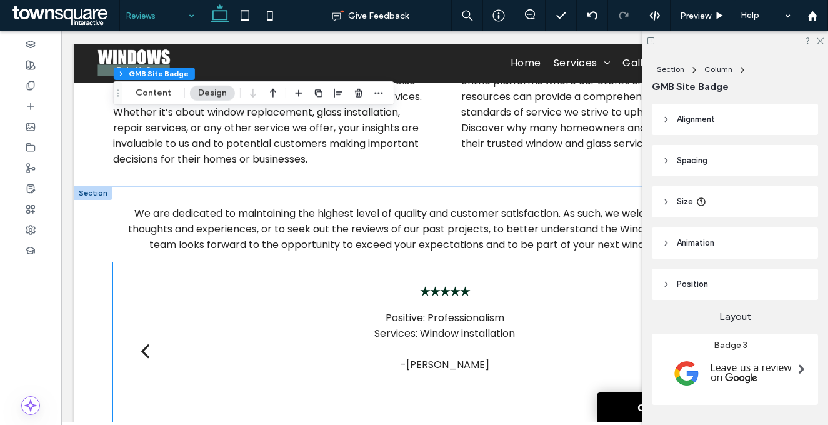
scroll to position [744, 0]
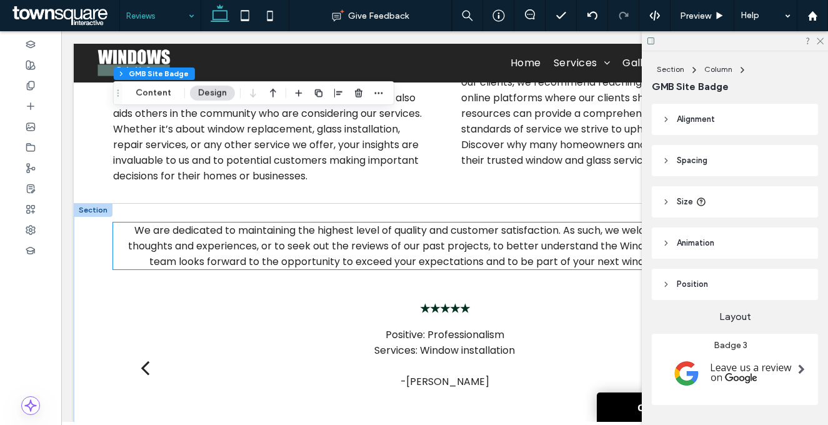
click at [391, 223] on span "We are dedicated to maintaining the highest level of quality and customer satis…" at bounding box center [445, 246] width 634 height 46
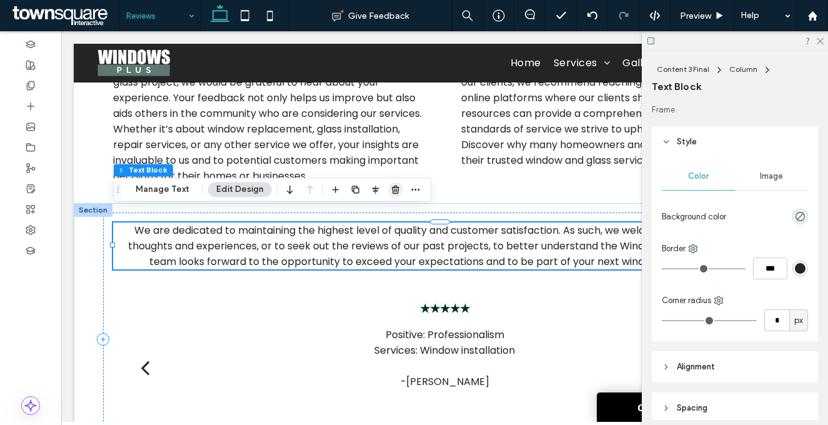
click at [393, 193] on use "button" at bounding box center [395, 190] width 7 height 8
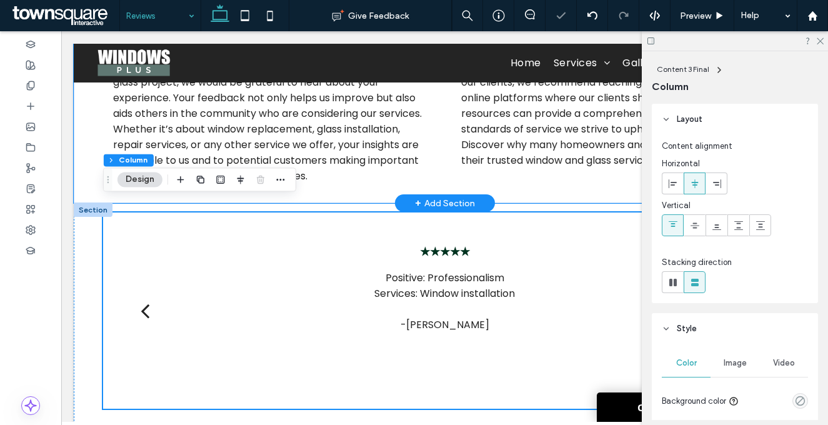
click at [434, 156] on div "Invitation to Share Your Experience If you have recently worked with Windows Pl…" at bounding box center [445, 108] width 742 height 189
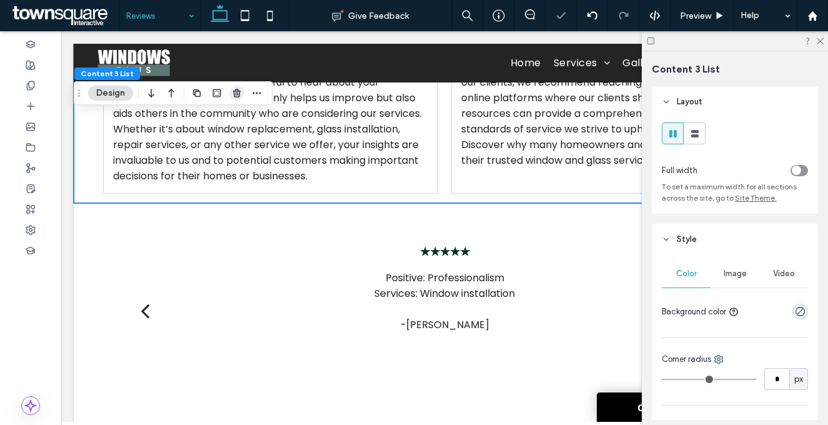
click at [237, 92] on use "button" at bounding box center [236, 93] width 7 height 8
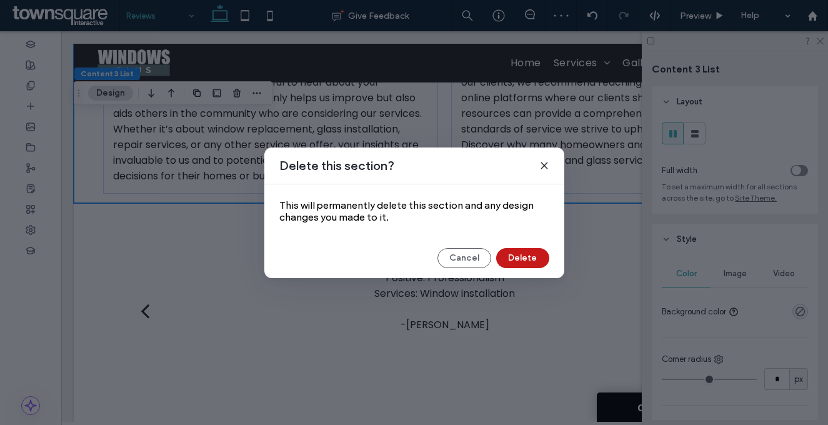
click at [516, 254] on button "Delete" at bounding box center [522, 258] width 53 height 20
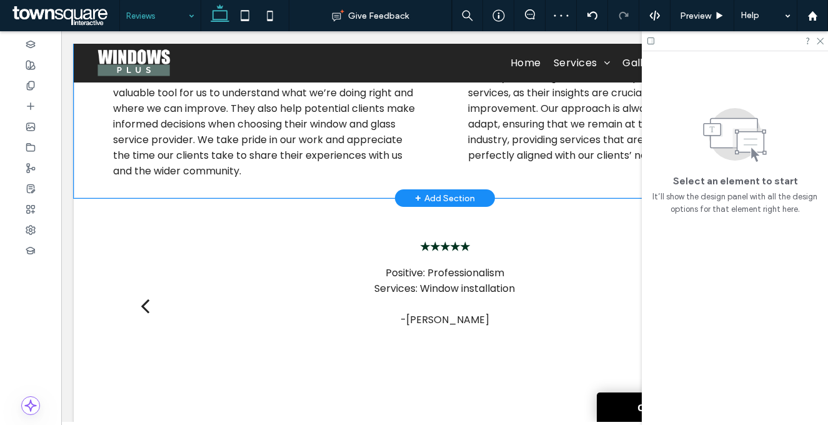
click at [437, 134] on div "Why Reviews Matter to Us At Windows Plus, we believe that reviews are more than…" at bounding box center [445, 85] width 742 height 226
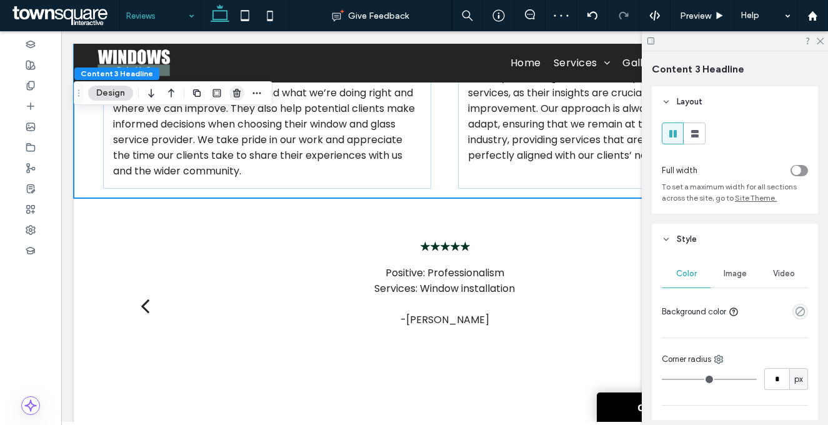
click at [234, 90] on icon "button" at bounding box center [237, 93] width 10 height 10
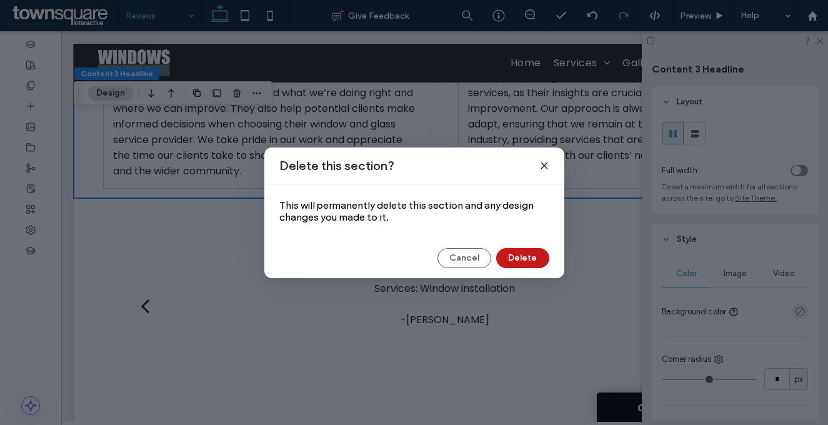
click at [520, 254] on button "Delete" at bounding box center [522, 258] width 53 height 20
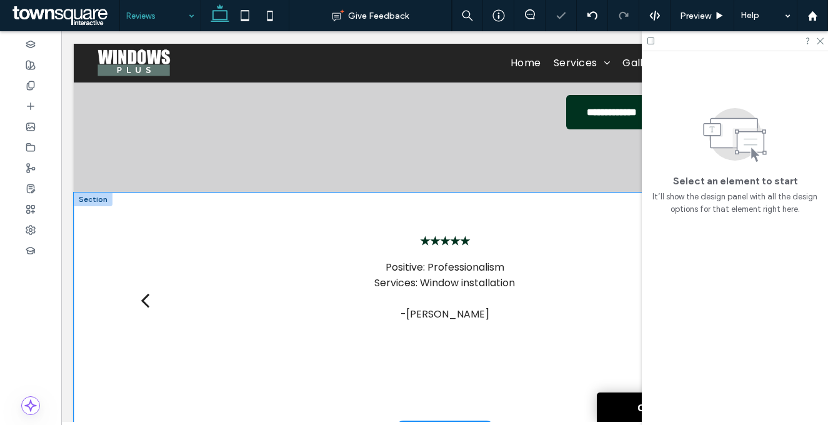
click at [442, 198] on div "★★★★★ We've just finished installing a brand new front door for a homeowner who…" at bounding box center [445, 310] width 742 height 236
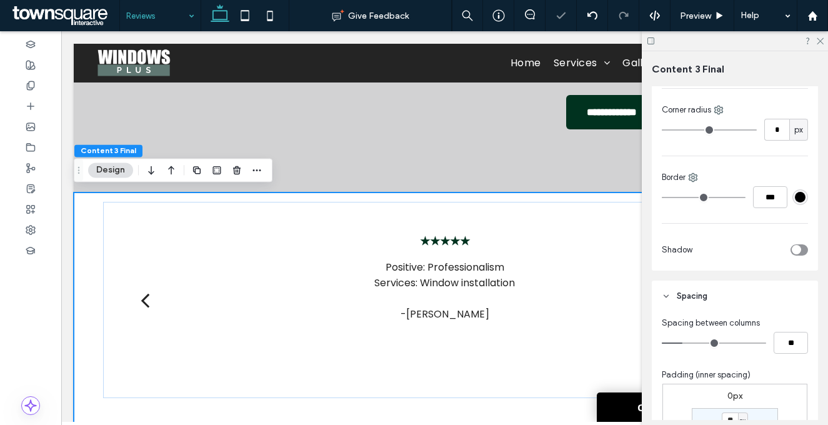
scroll to position [352, 0]
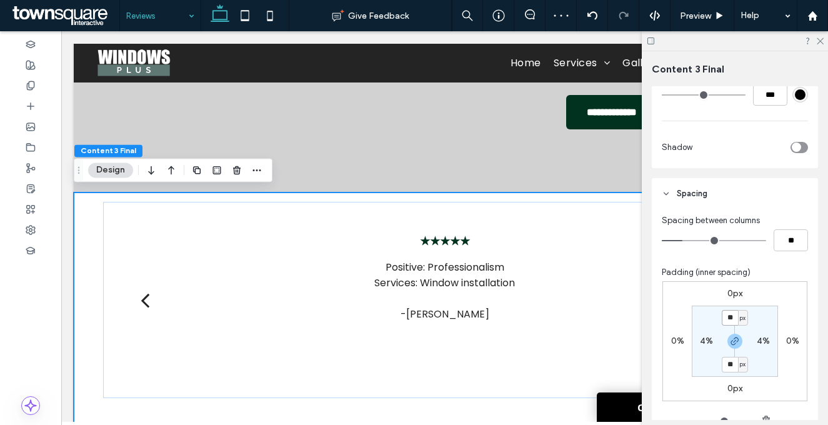
click at [722, 312] on input "**" at bounding box center [730, 318] width 16 height 16
type input "**"
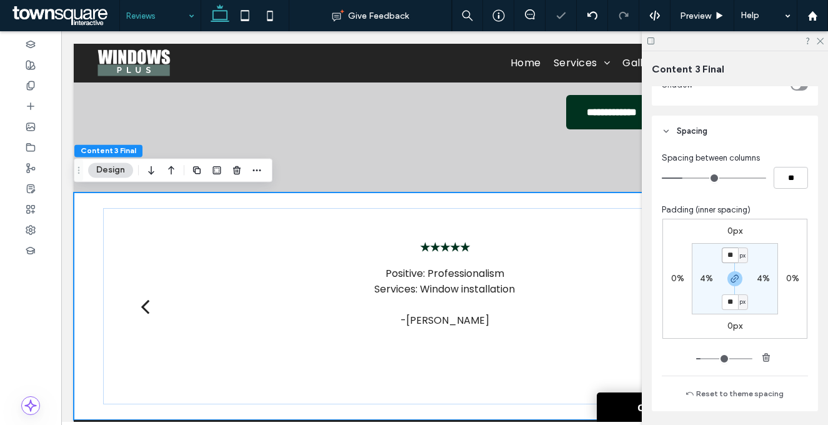
scroll to position [575, 0]
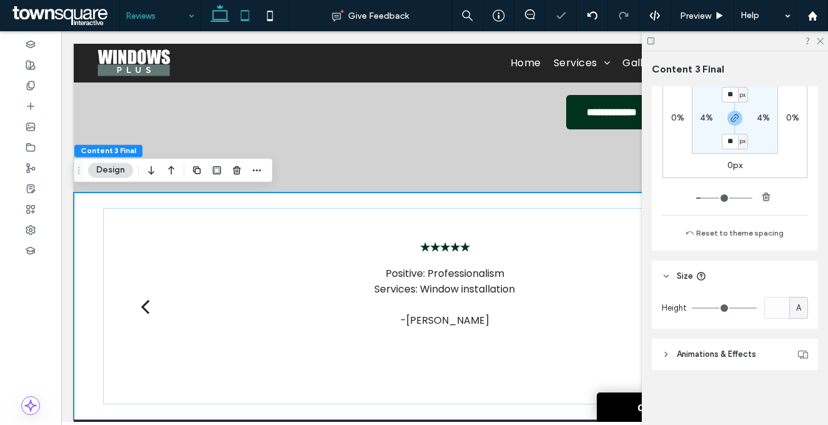
click at [248, 16] on icon at bounding box center [244, 15] width 25 height 25
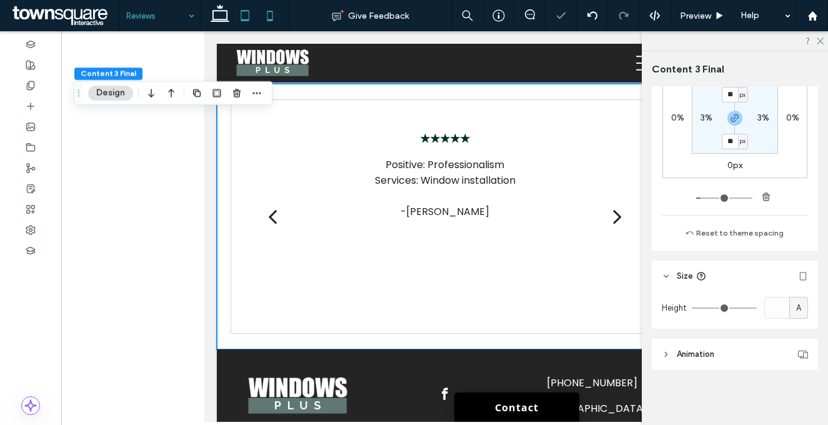
scroll to position [516, 0]
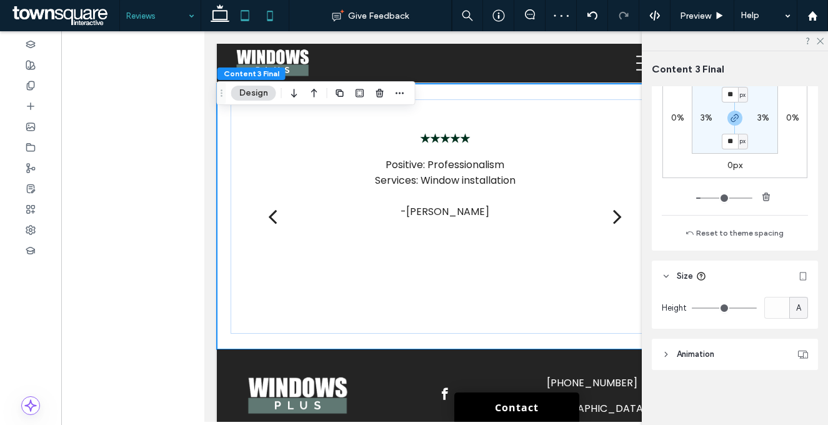
click at [272, 19] on use at bounding box center [270, 16] width 6 height 10
type input "*"
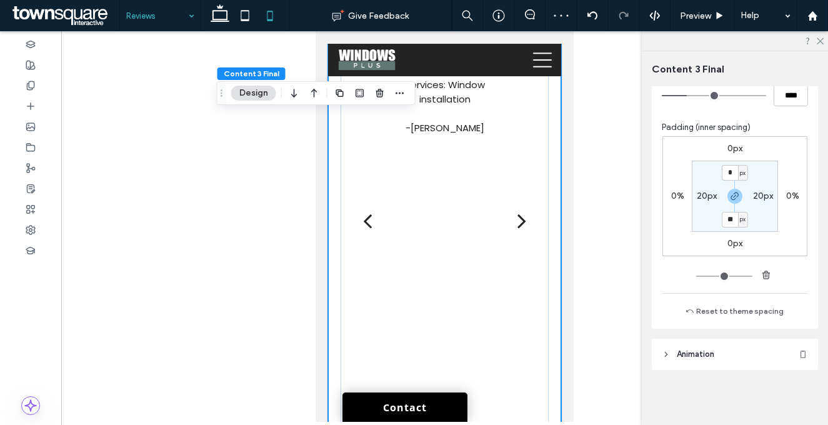
scroll to position [437, 0]
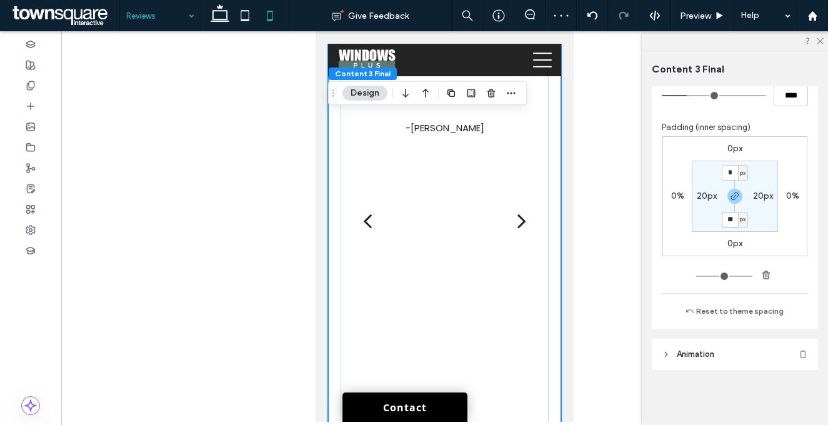
click at [723, 223] on input "**" at bounding box center [730, 220] width 16 height 16
type input "**"
click at [794, 132] on div "Padding (inner spacing)" at bounding box center [735, 127] width 146 height 12
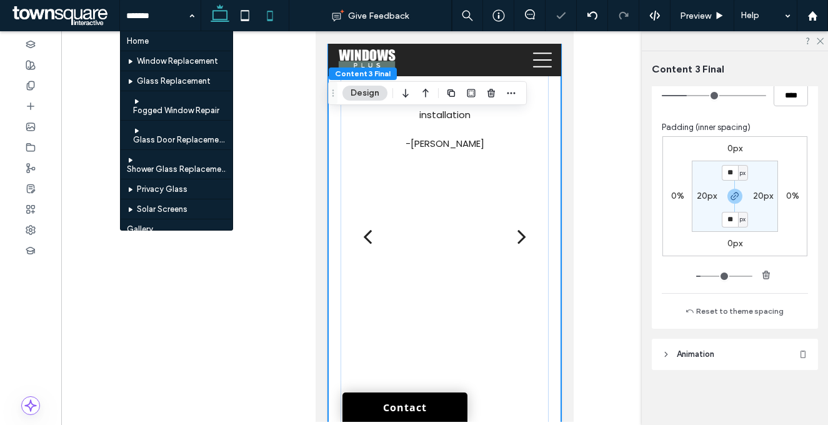
click at [222, 13] on icon at bounding box center [219, 15] width 25 height 25
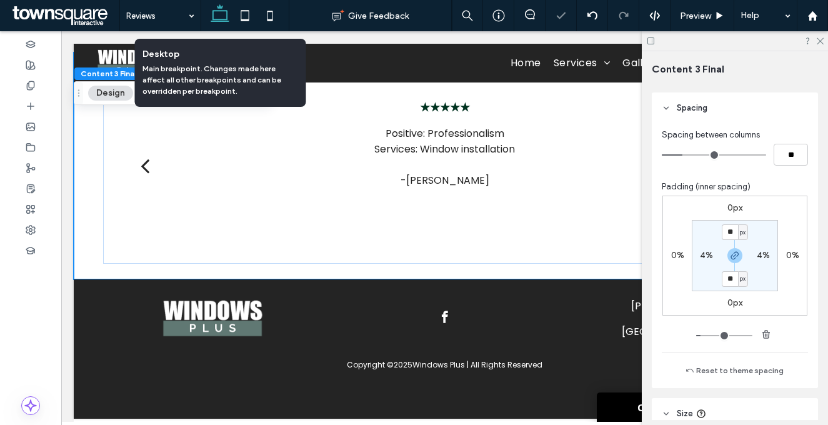
scroll to position [497, 0]
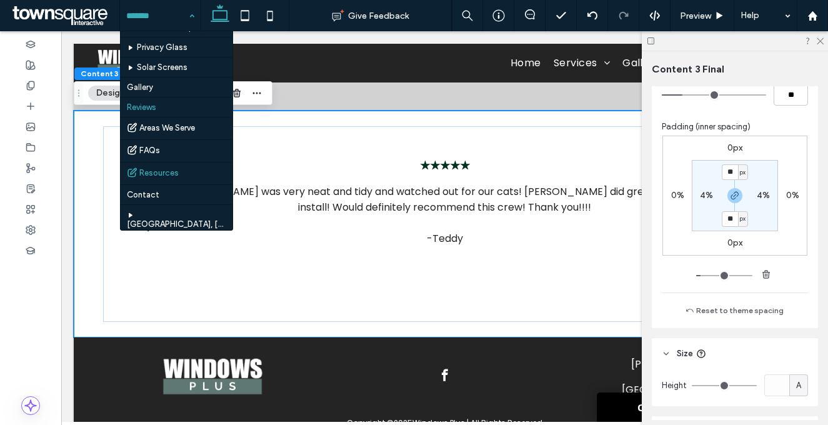
scroll to position [178, 0]
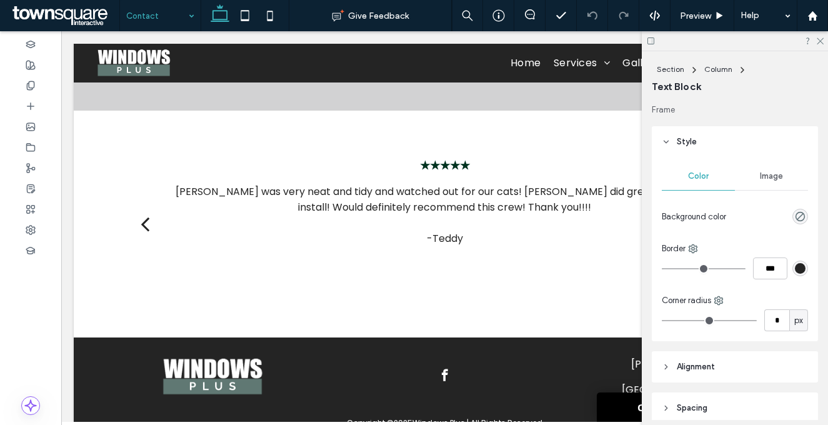
type input "******"
type input "**"
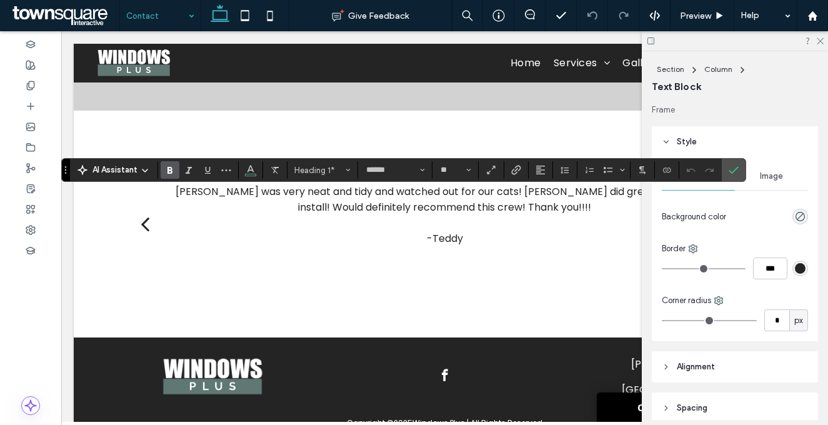
type input "**"
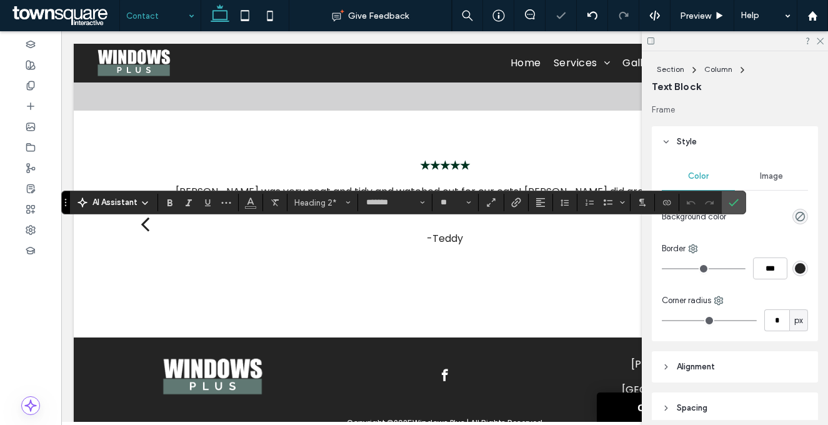
type input "**"
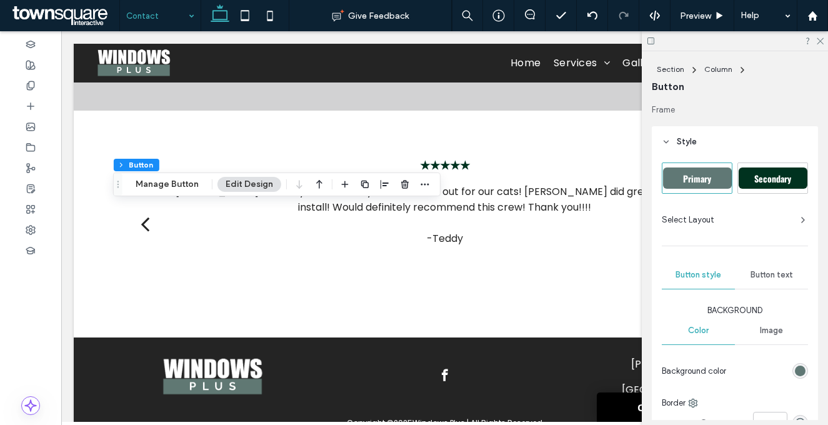
type input "**"
click at [401, 184] on use "button" at bounding box center [404, 184] width 7 height 8
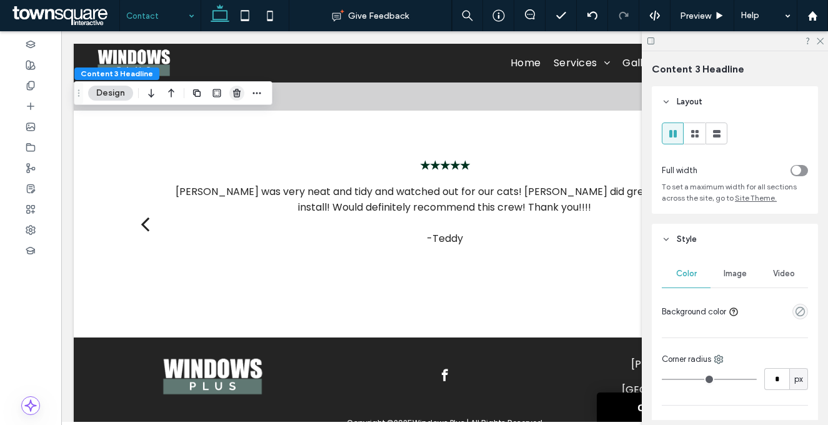
click at [237, 93] on icon "button" at bounding box center [237, 93] width 10 height 10
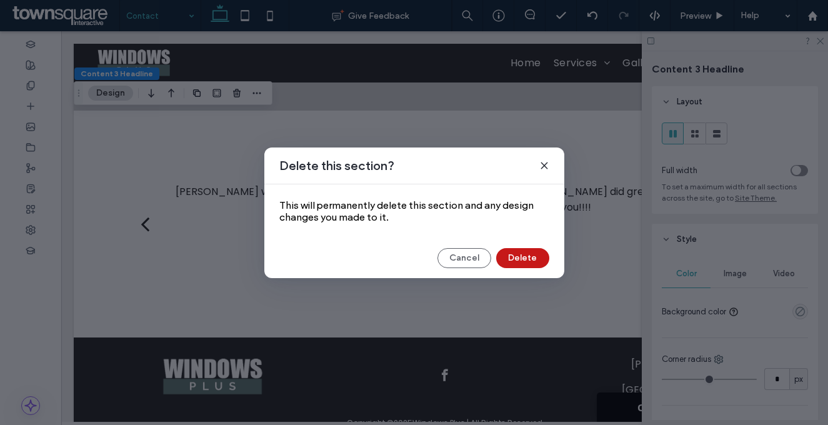
click at [532, 257] on button "Delete" at bounding box center [522, 258] width 53 height 20
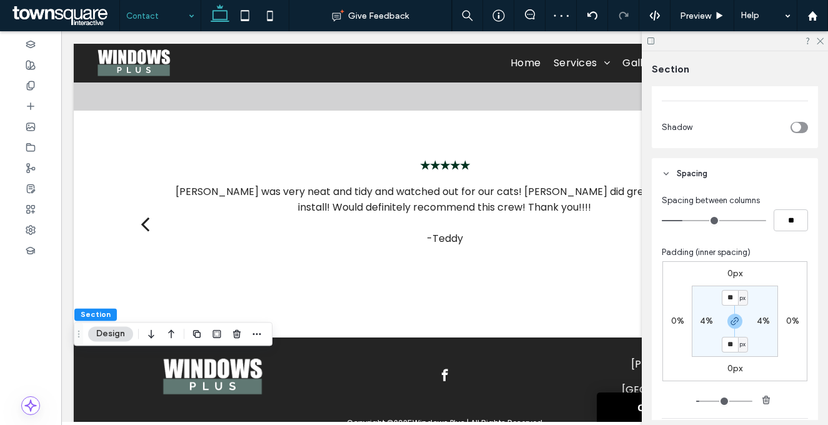
scroll to position [437, 0]
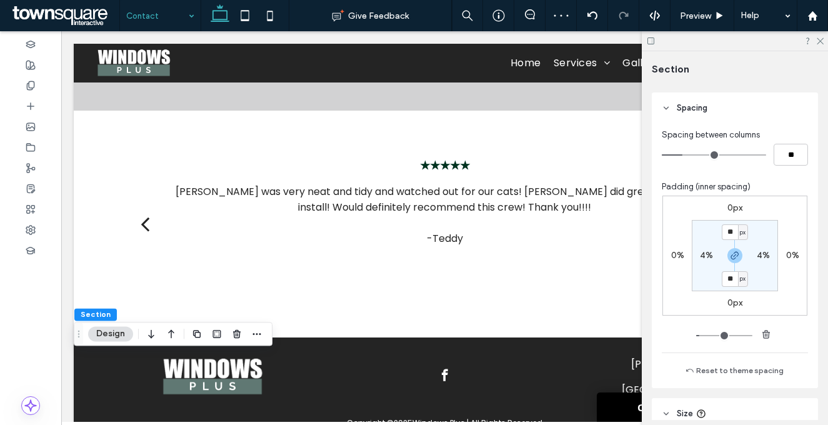
type input "**"
click at [782, 287] on div "0px 0% 0px 0% ** px 4% ** px 4%" at bounding box center [734, 256] width 145 height 120
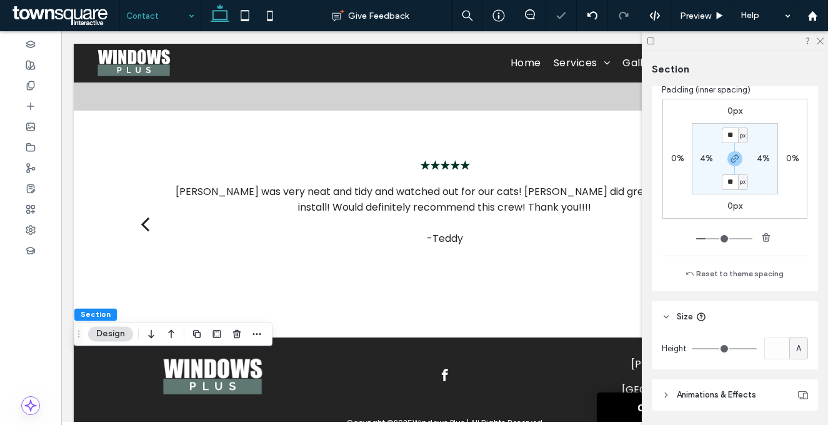
scroll to position [575, 0]
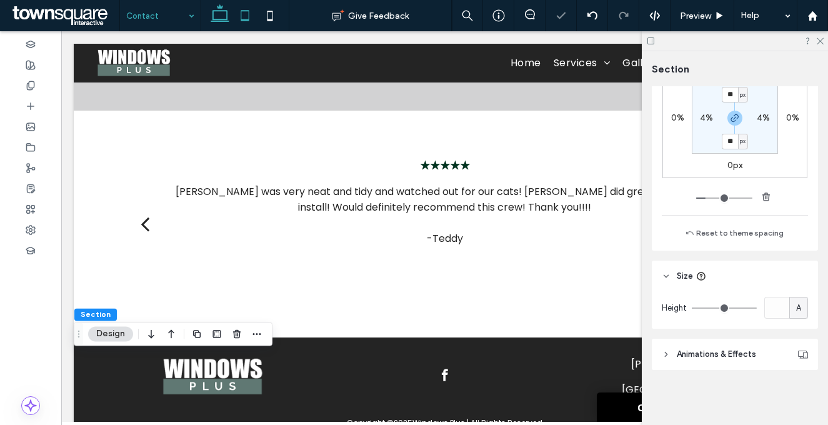
click at [251, 13] on icon at bounding box center [244, 15] width 25 height 25
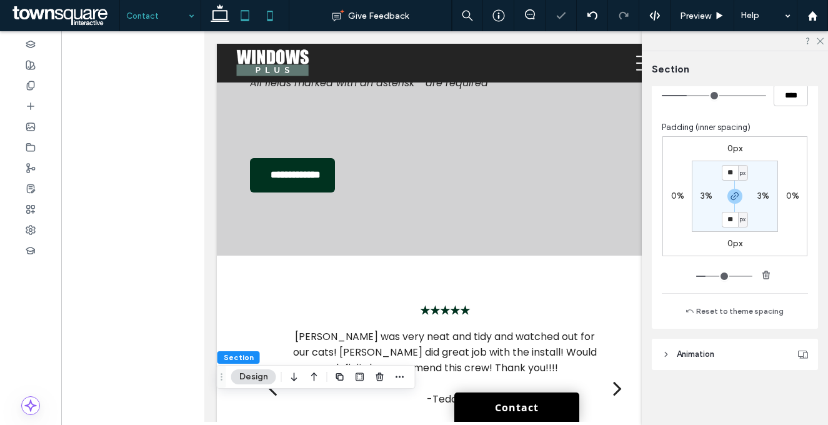
click at [275, 20] on icon at bounding box center [269, 15] width 25 height 25
type input "**"
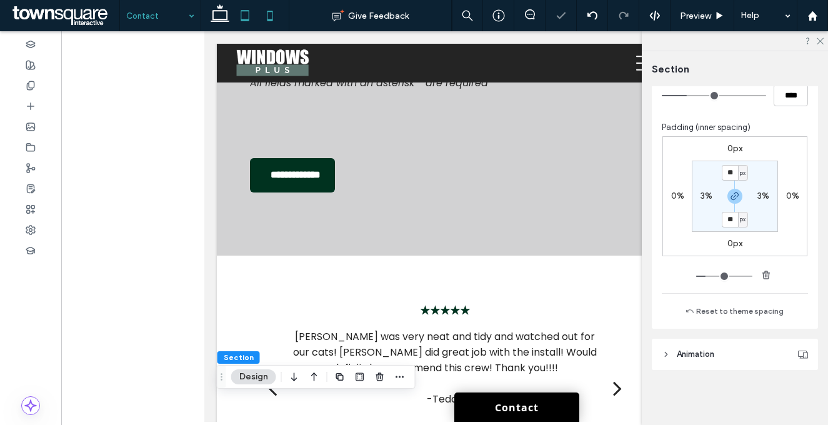
type input "****"
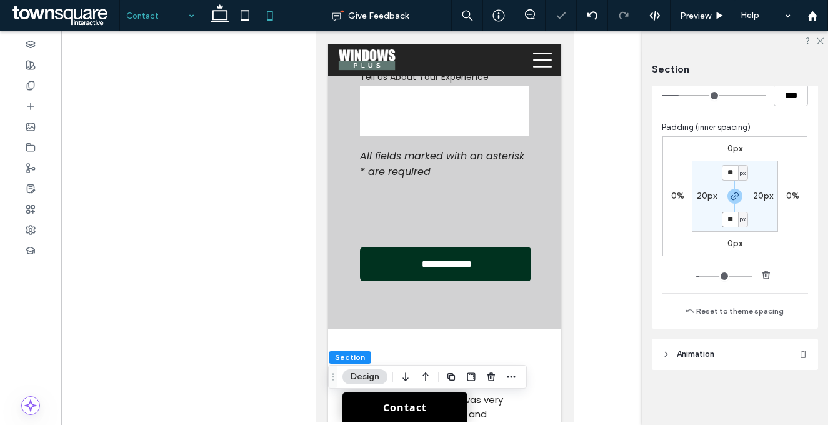
click at [722, 216] on input "**" at bounding box center [730, 220] width 16 height 16
type input "**"
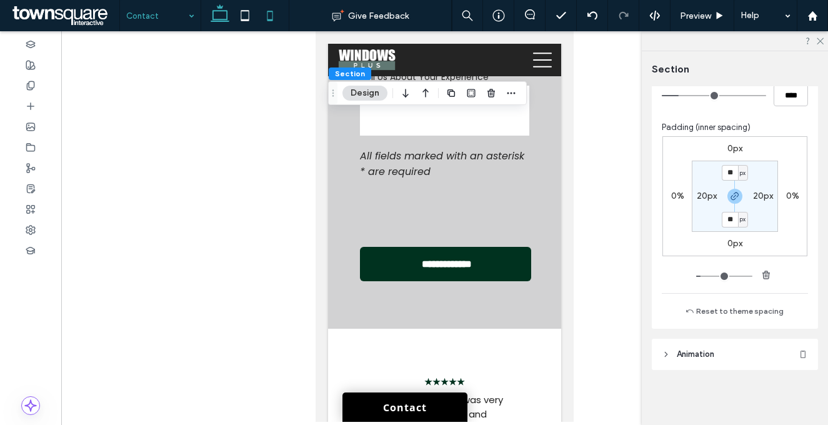
click at [217, 17] on icon at bounding box center [219, 15] width 25 height 25
type input "**"
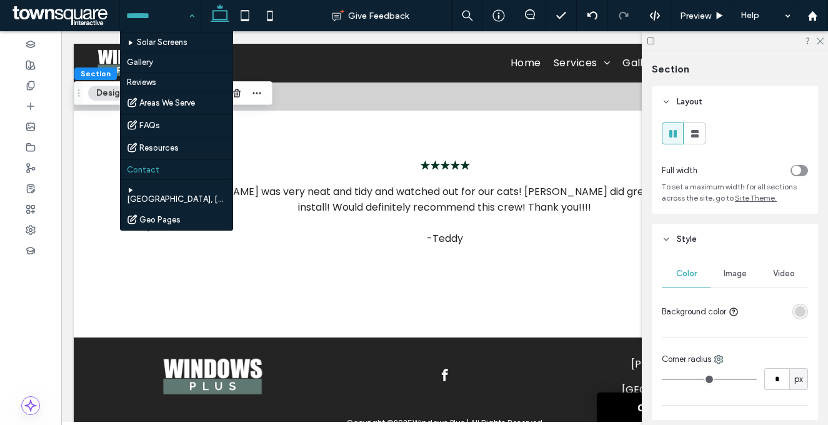
scroll to position [178, 0]
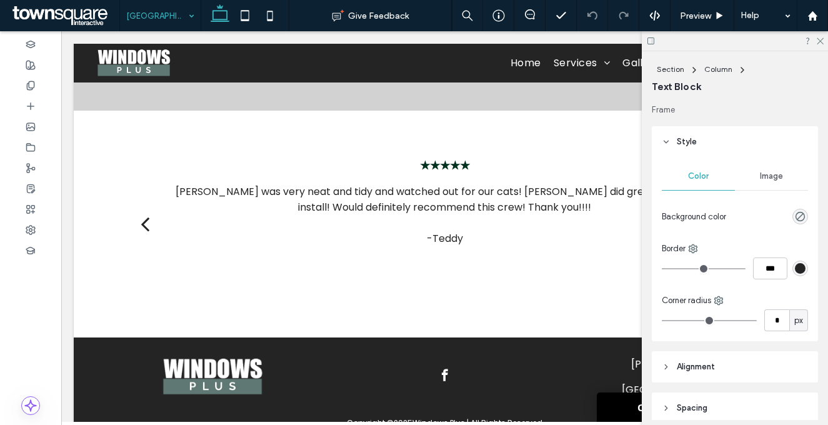
type input "******"
type input "**"
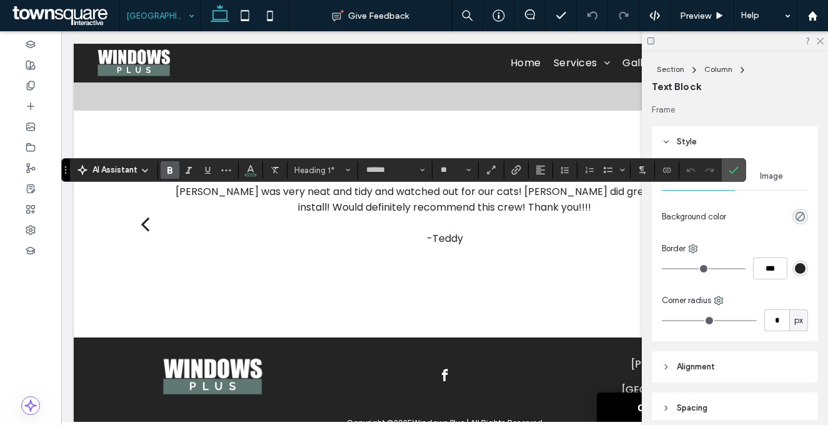
type input "**"
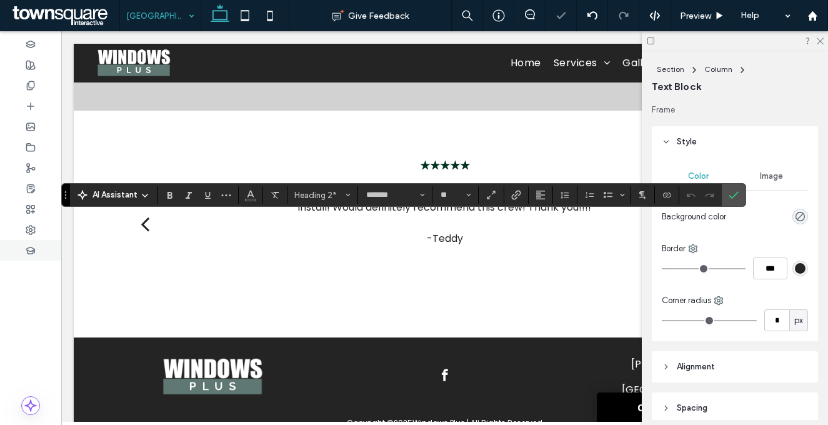
type input "*"
type input "*******"
type input "**"
click at [733, 198] on icon "Confirm" at bounding box center [734, 195] width 10 height 10
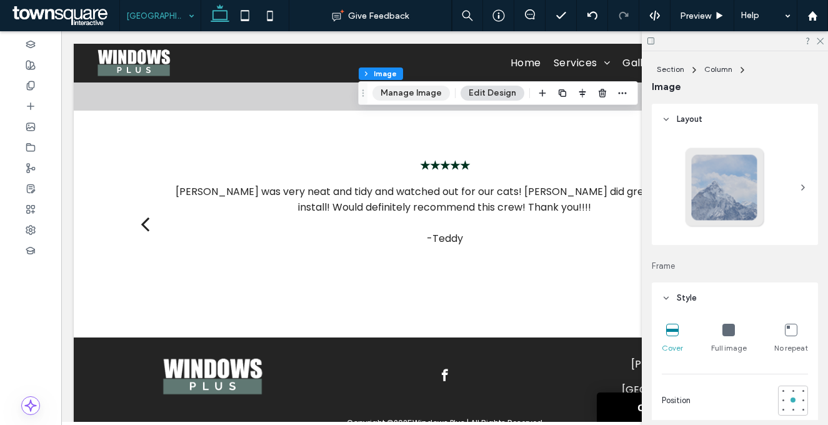
click at [402, 99] on button "Manage Image" at bounding box center [410, 93] width 77 height 15
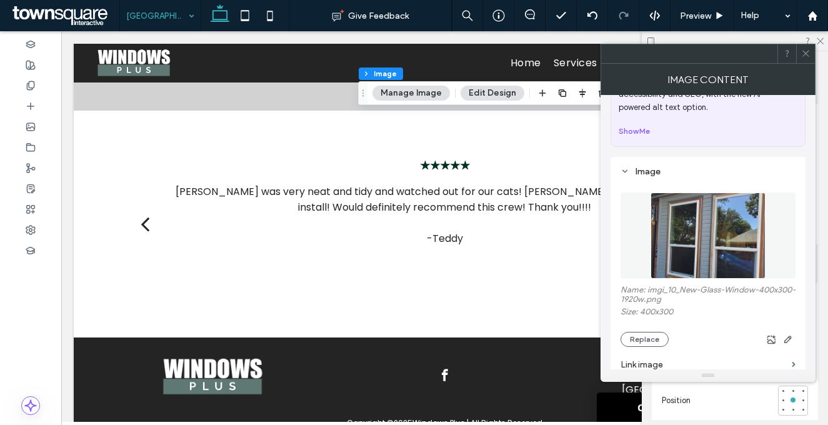
scroll to position [131, 0]
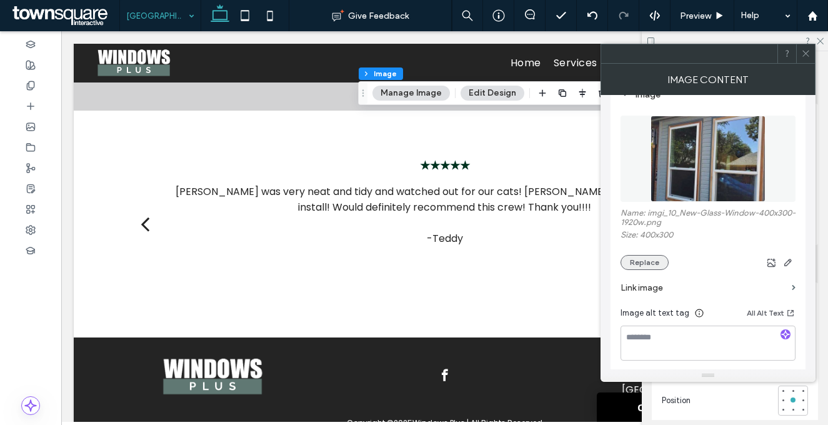
click at [635, 267] on button "Replace" at bounding box center [644, 262] width 48 height 15
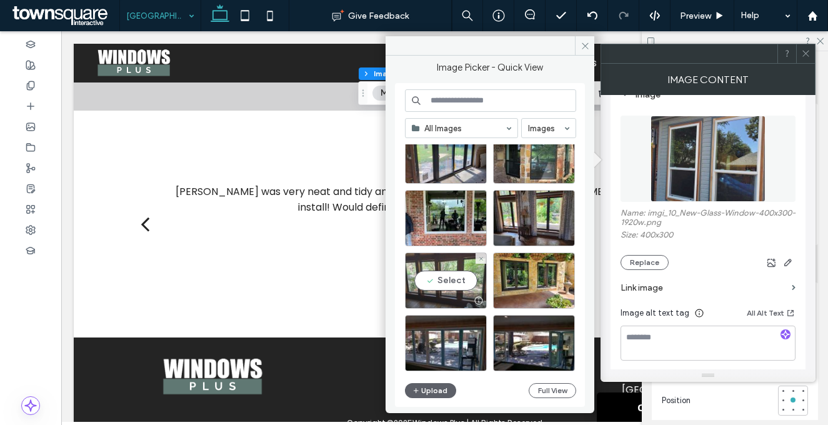
scroll to position [2010, 0]
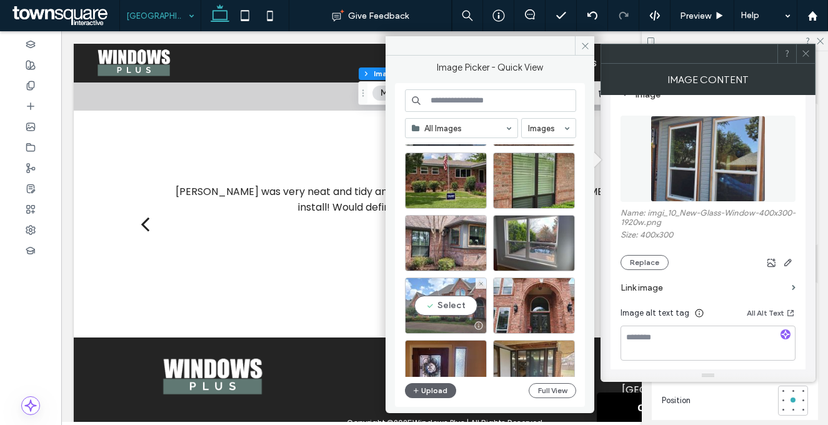
click at [456, 297] on div "Select" at bounding box center [446, 305] width 82 height 56
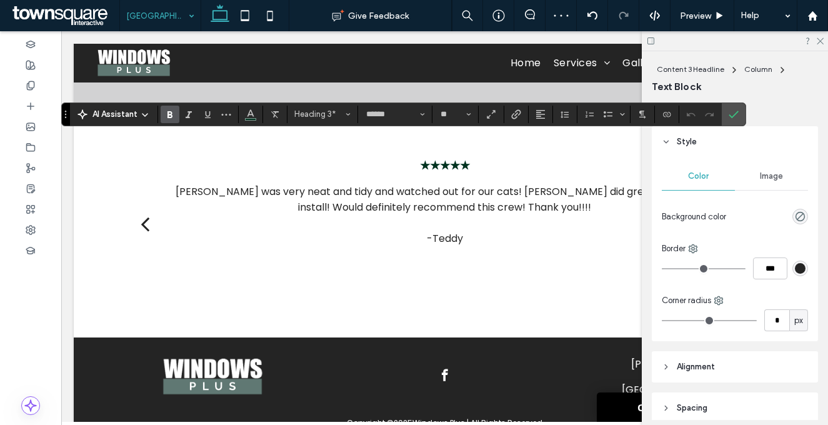
type input "**"
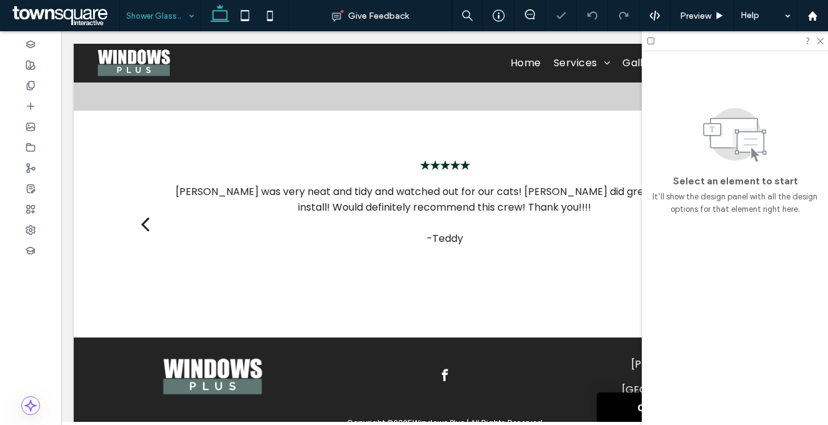
click at [176, 20] on input at bounding box center [157, 15] width 62 height 31
click at [168, 16] on input at bounding box center [157, 15] width 62 height 31
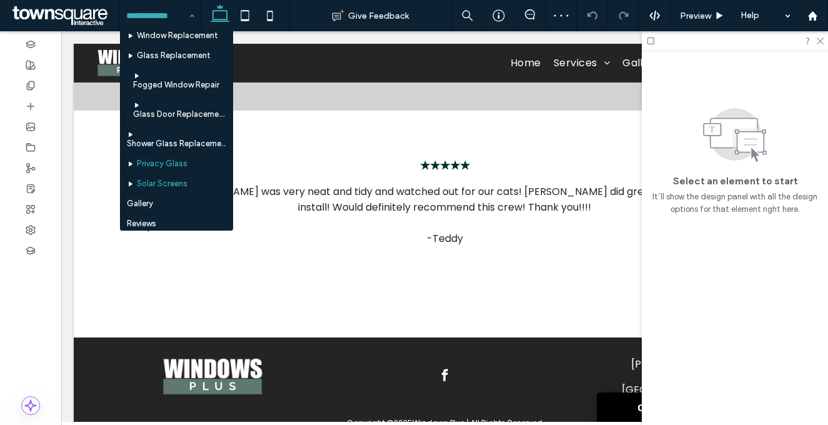
scroll to position [27, 0]
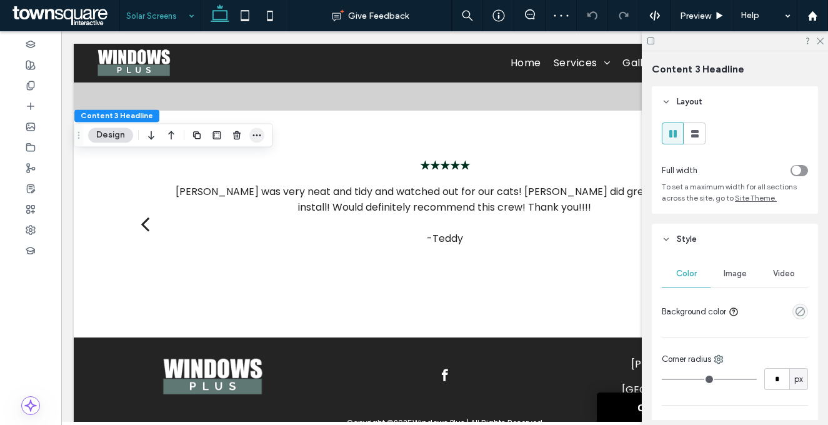
click at [257, 133] on icon "button" at bounding box center [257, 135] width 10 height 10
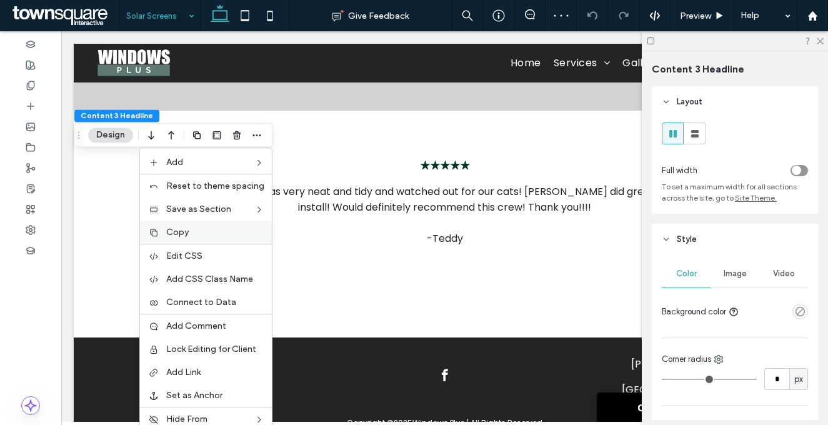
click at [194, 236] on label "Copy" at bounding box center [215, 232] width 98 height 11
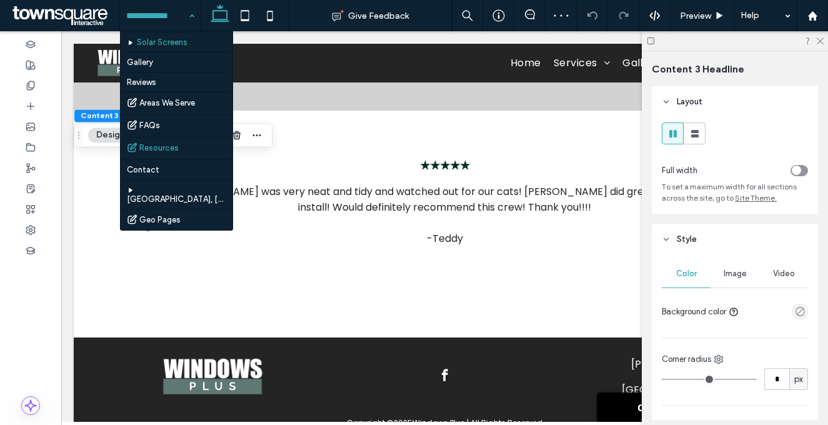
scroll to position [178, 0]
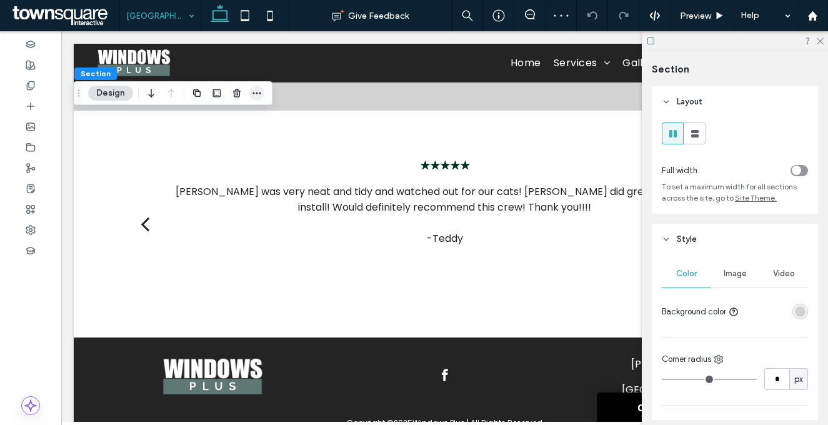
click at [260, 89] on icon "button" at bounding box center [257, 93] width 10 height 10
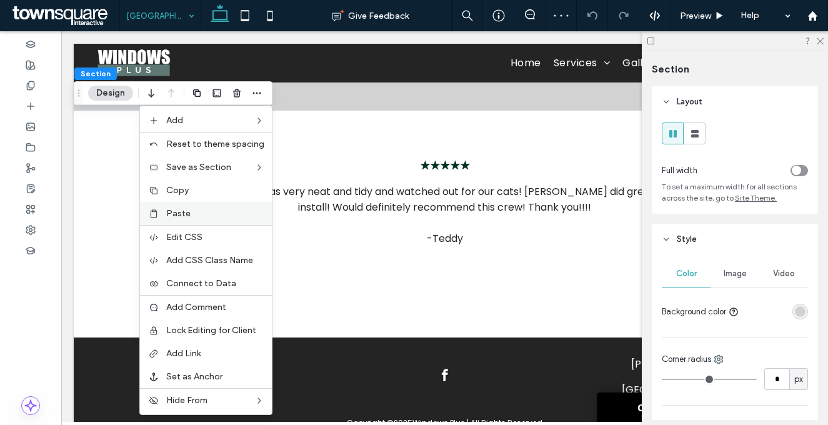
click at [206, 208] on label "Paste" at bounding box center [215, 213] width 98 height 11
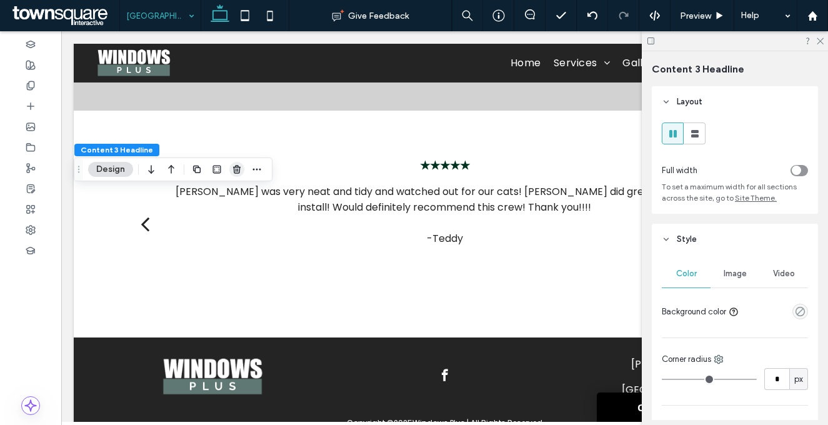
click at [234, 170] on use "button" at bounding box center [236, 169] width 7 height 8
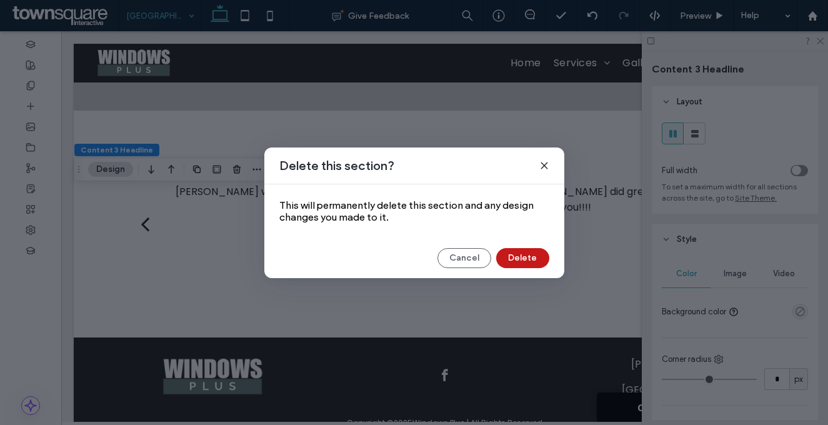
click at [517, 254] on button "Delete" at bounding box center [522, 258] width 53 height 20
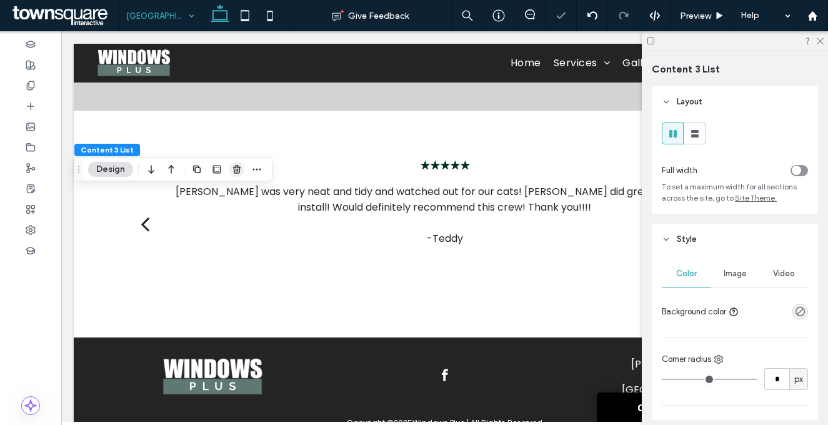
click at [241, 174] on icon "button" at bounding box center [237, 169] width 10 height 10
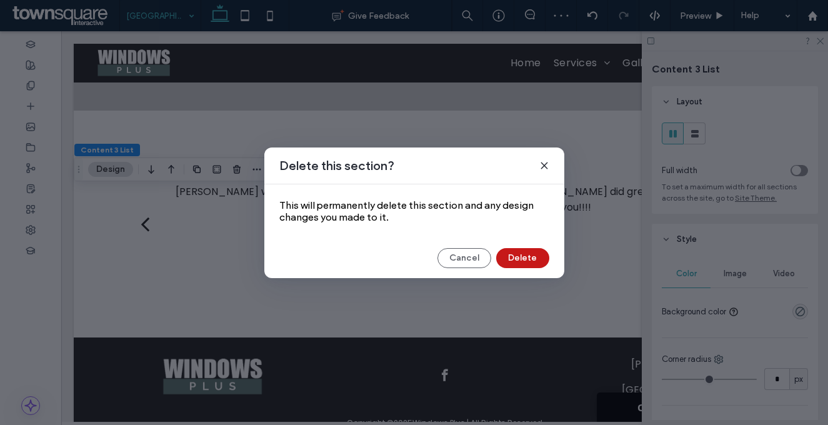
click at [527, 256] on button "Delete" at bounding box center [522, 258] width 53 height 20
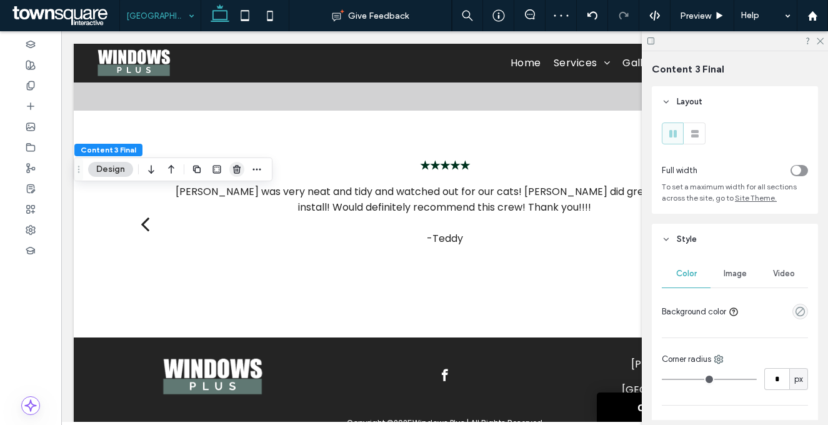
click at [239, 171] on icon "button" at bounding box center [237, 169] width 10 height 10
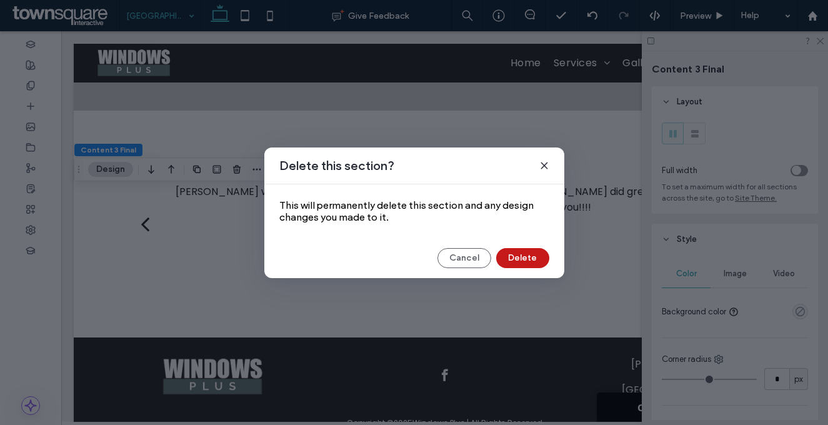
click at [519, 259] on button "Delete" at bounding box center [522, 258] width 53 height 20
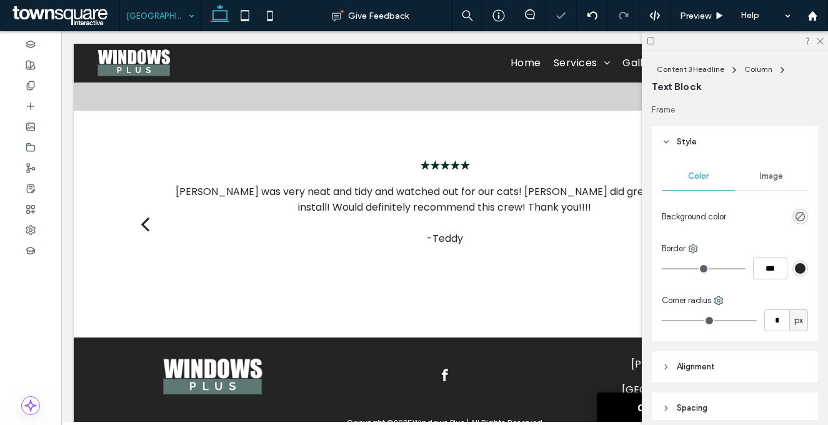
type input "******"
type input "**"
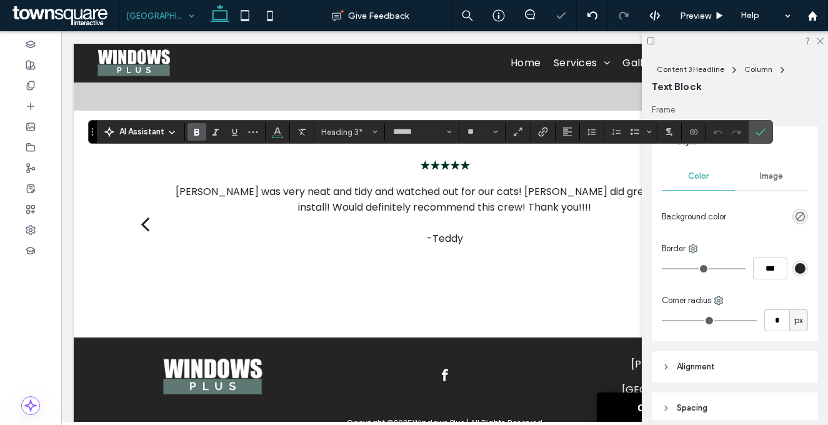
type input "**"
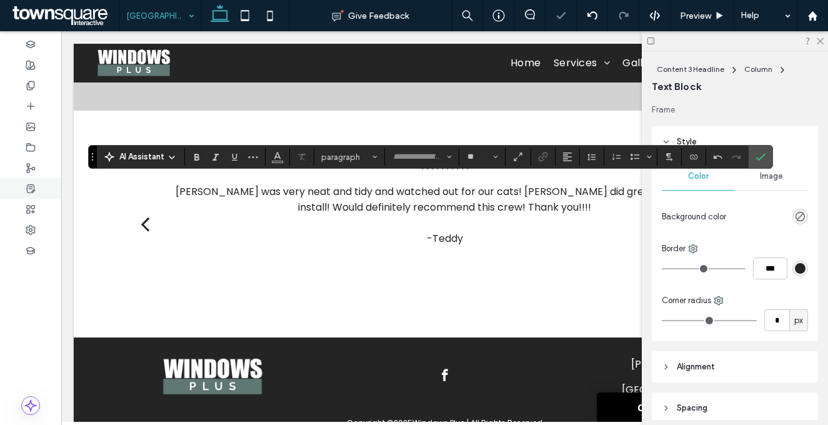
type input "*******"
click at [635, 160] on icon "Bulleted List" at bounding box center [635, 157] width 10 height 10
click at [759, 162] on span "Confirm" at bounding box center [758, 157] width 6 height 22
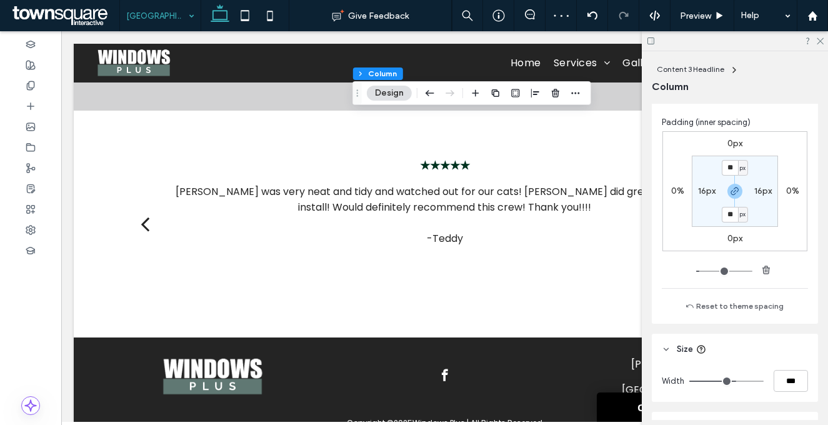
scroll to position [655, 0]
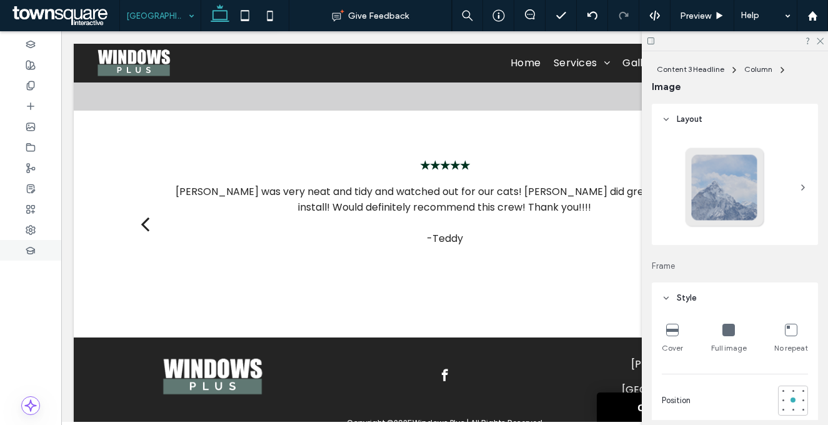
type input "*"
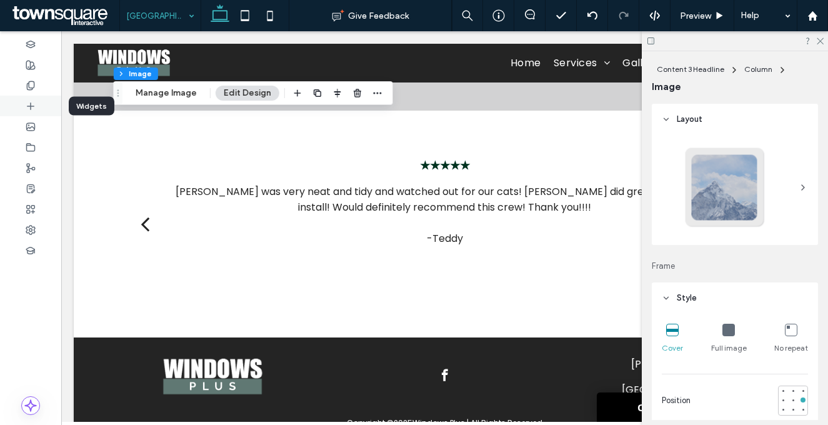
click at [23, 98] on div at bounding box center [30, 106] width 61 height 21
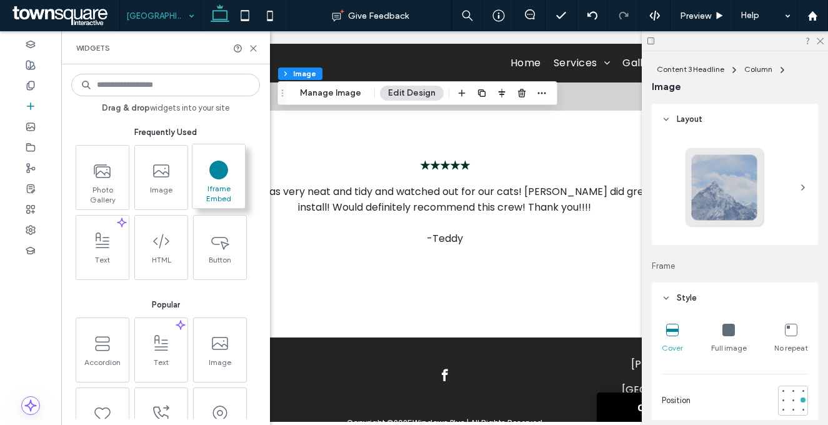
click at [221, 174] on circle at bounding box center [218, 169] width 17 height 17
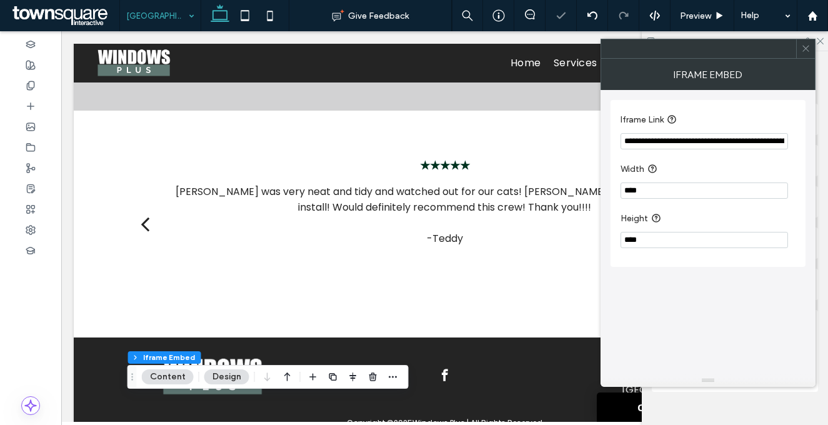
click at [647, 141] on input "**********" at bounding box center [703, 141] width 167 height 16
paste input "Iframe Link"
type input "**********"
click at [804, 49] on icon at bounding box center [805, 48] width 9 height 9
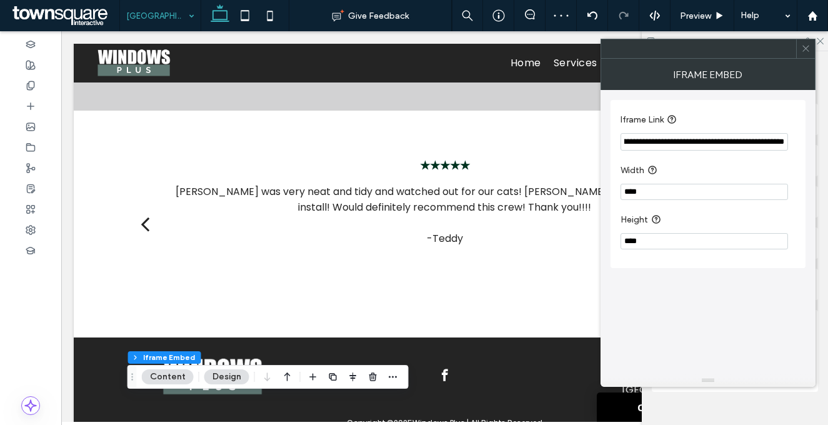
scroll to position [0, 0]
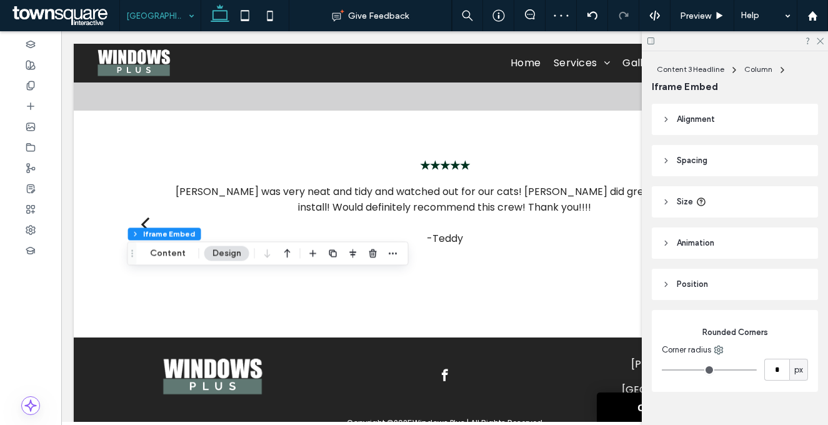
click at [714, 122] on span "Alignment" at bounding box center [696, 119] width 38 height 12
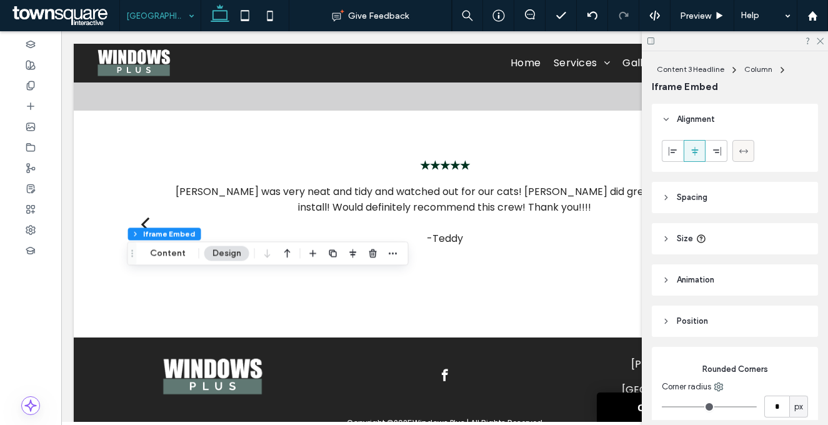
click at [744, 149] on icon at bounding box center [744, 151] width 10 height 10
type input "***"
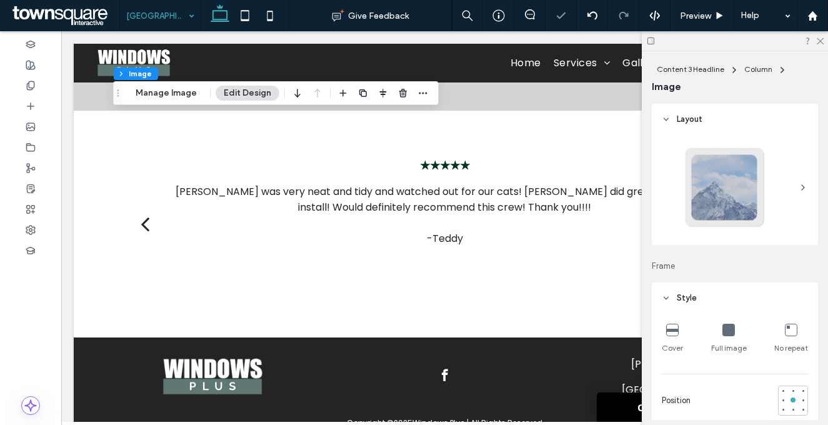
type input "*"
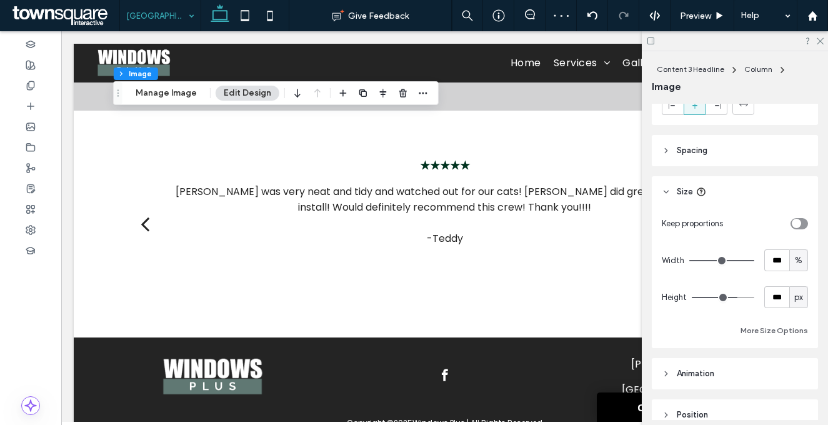
scroll to position [812, 0]
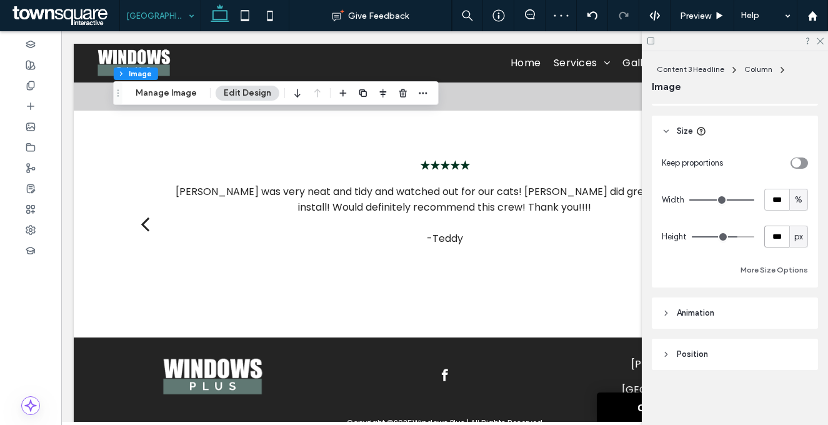
click at [767, 231] on input "***" at bounding box center [776, 237] width 25 height 22
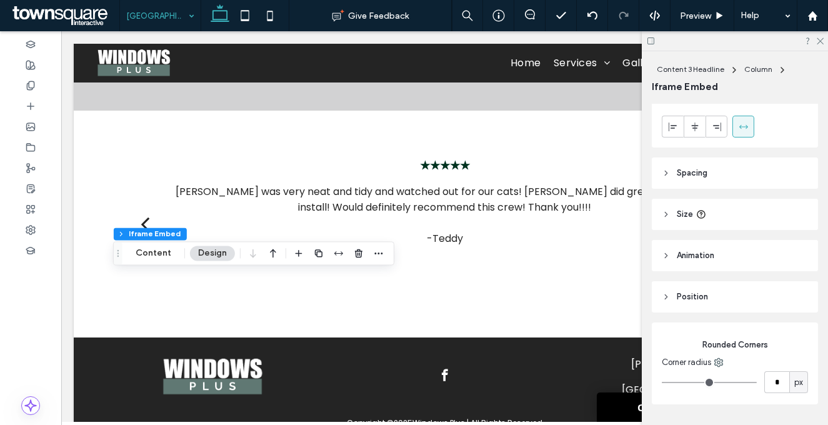
scroll to position [65, 0]
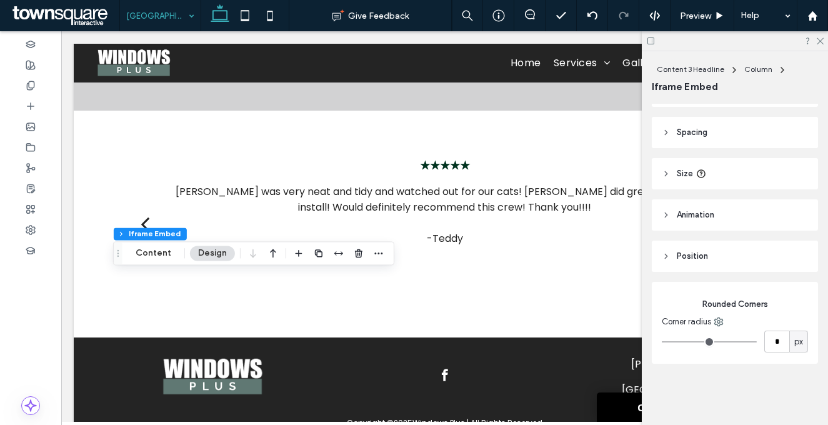
click at [722, 184] on header "Size" at bounding box center [735, 173] width 166 height 31
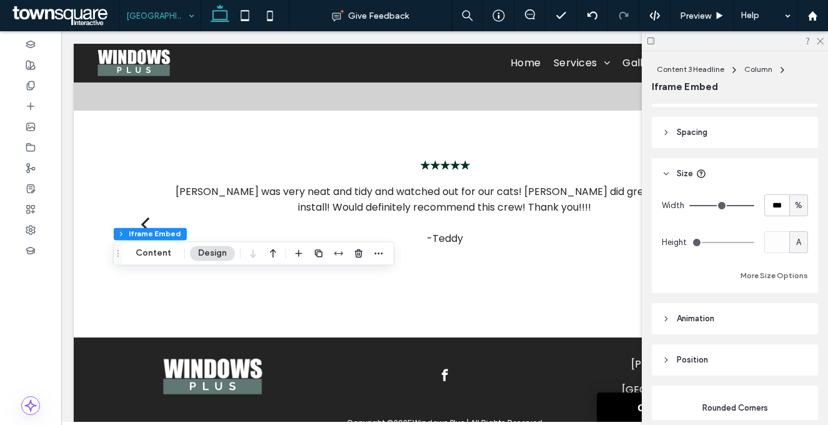
click at [796, 246] on span "A" at bounding box center [798, 242] width 5 height 12
click at [789, 264] on span "px" at bounding box center [791, 264] width 9 height 12
type input "***"
click at [769, 247] on input "***" at bounding box center [776, 242] width 25 height 22
paste input "number-input"
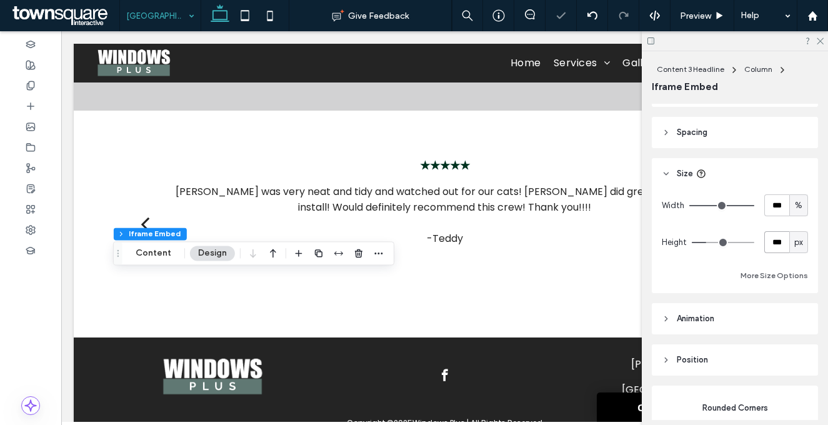
type input "***"
click at [755, 229] on div "Width *** % Height *** px More Size Options" at bounding box center [735, 238] width 146 height 89
click at [244, 12] on icon at bounding box center [244, 15] width 25 height 25
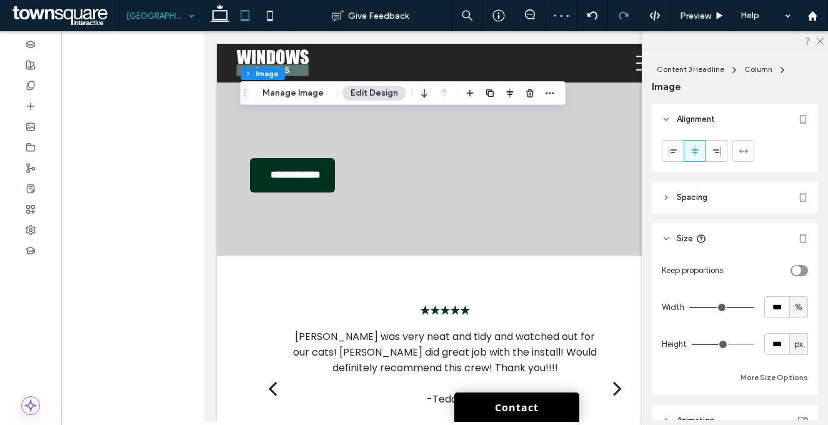
scroll to position [541, 0]
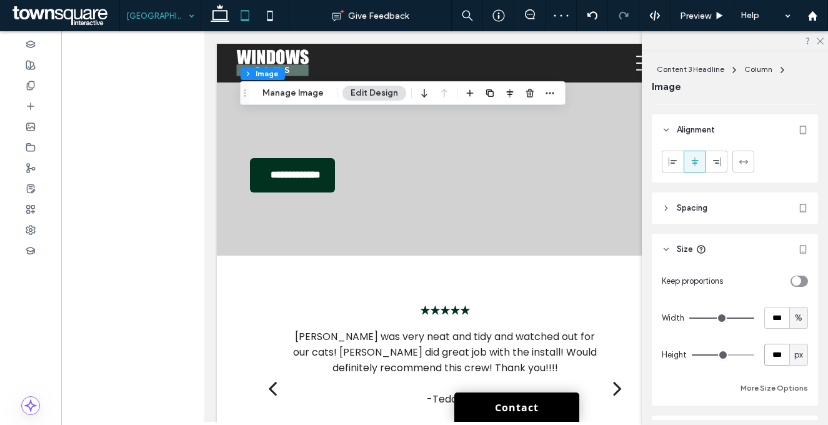
click at [765, 351] on input "***" at bounding box center [776, 355] width 25 height 22
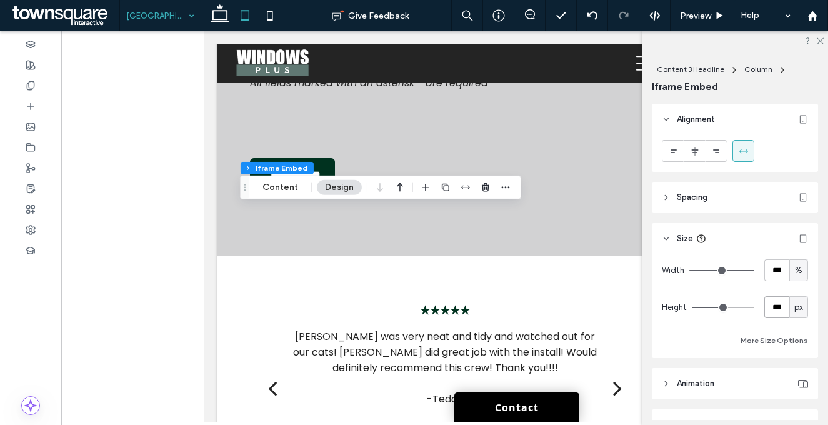
click at [764, 306] on input "***" at bounding box center [776, 307] width 25 height 22
paste input "number-input"
type input "***"
click at [755, 293] on div "Width *** % Height *** px More Size Options" at bounding box center [735, 303] width 146 height 89
click at [267, 23] on icon at bounding box center [269, 15] width 25 height 25
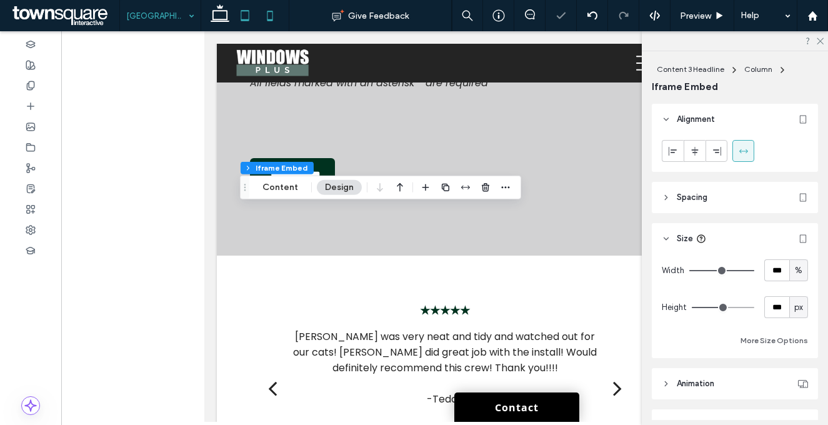
type input "***"
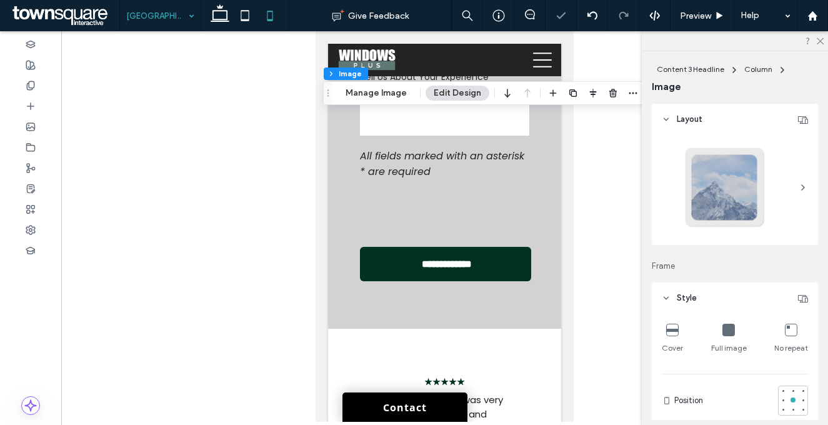
type input "*"
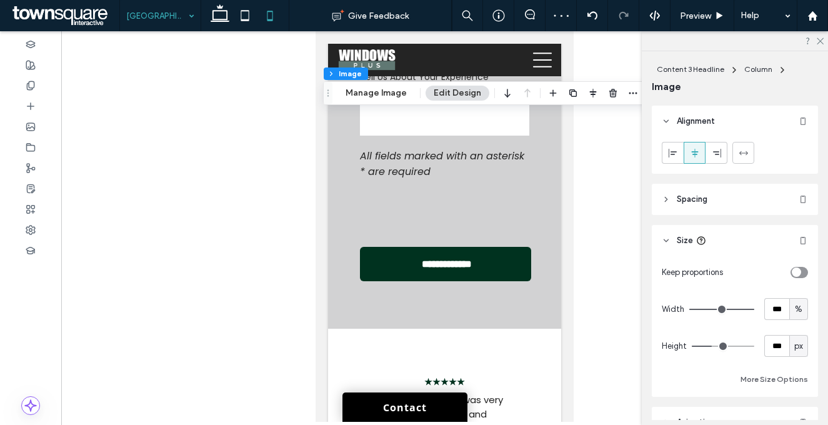
scroll to position [659, 0]
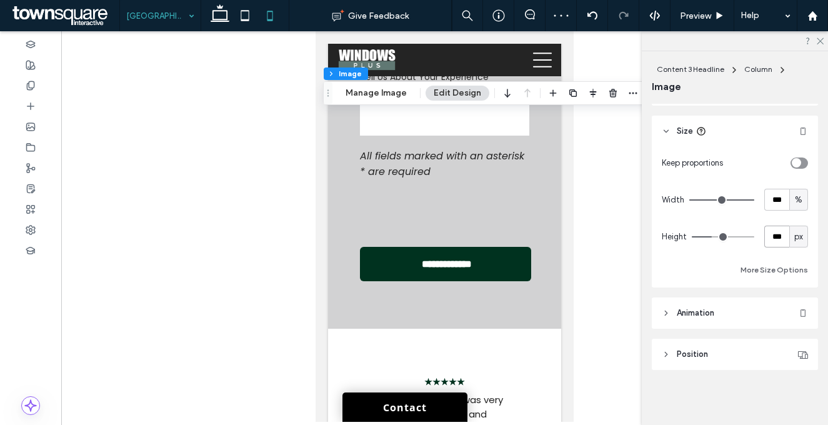
click at [765, 236] on input "***" at bounding box center [776, 237] width 25 height 22
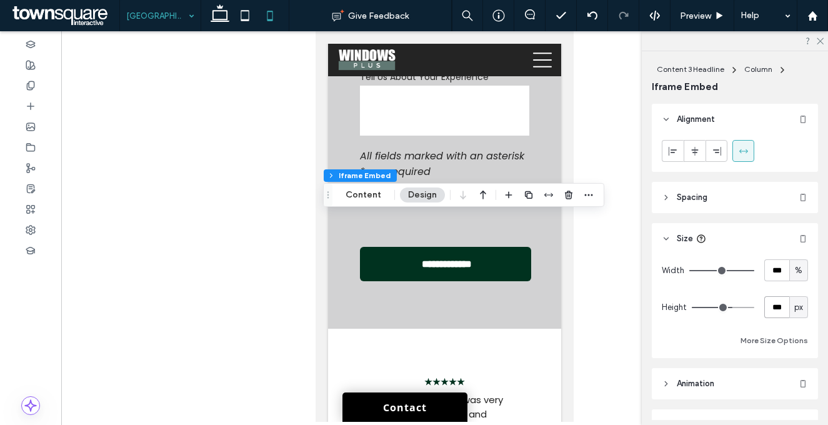
click at [777, 302] on input "***" at bounding box center [776, 307] width 25 height 22
paste input "number-input"
type input "***"
click at [775, 289] on div "Width *** % Height *** px More Size Options" at bounding box center [735, 303] width 146 height 89
click at [216, 22] on icon at bounding box center [219, 15] width 25 height 25
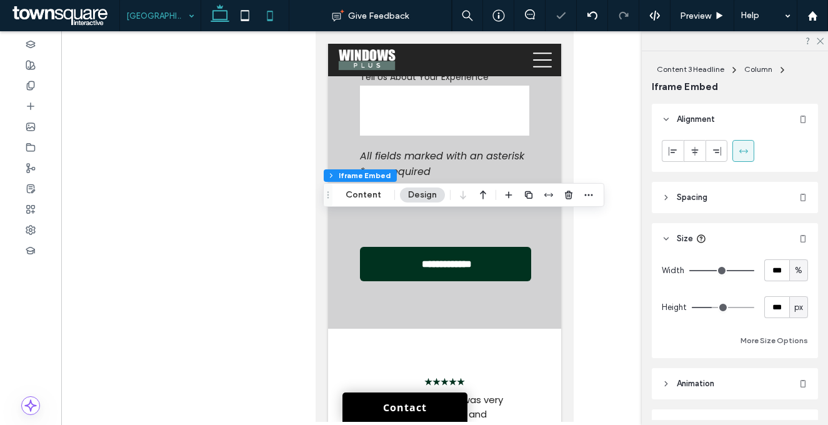
type input "***"
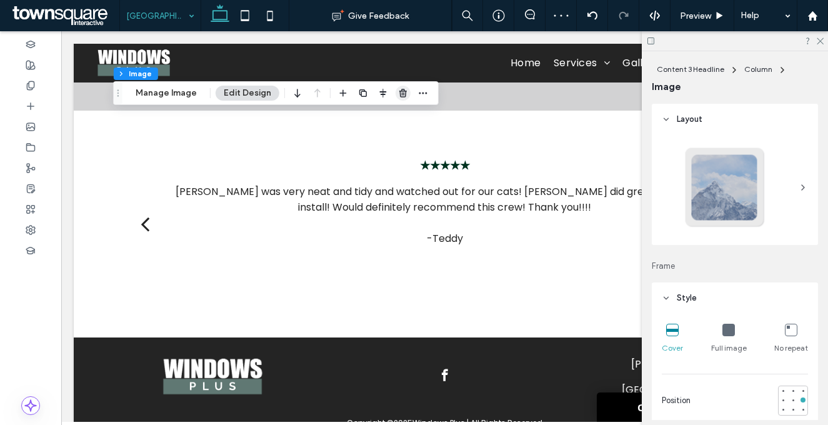
click at [398, 97] on icon "button" at bounding box center [403, 93] width 10 height 10
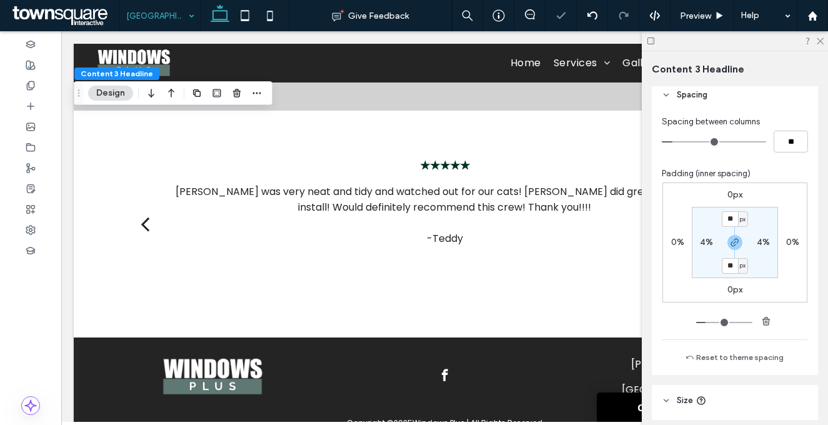
scroll to position [526, 0]
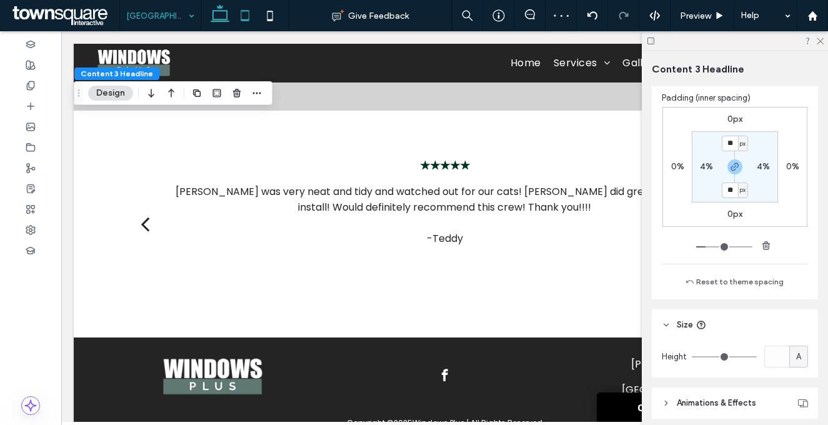
click at [246, 17] on icon at bounding box center [244, 15] width 25 height 25
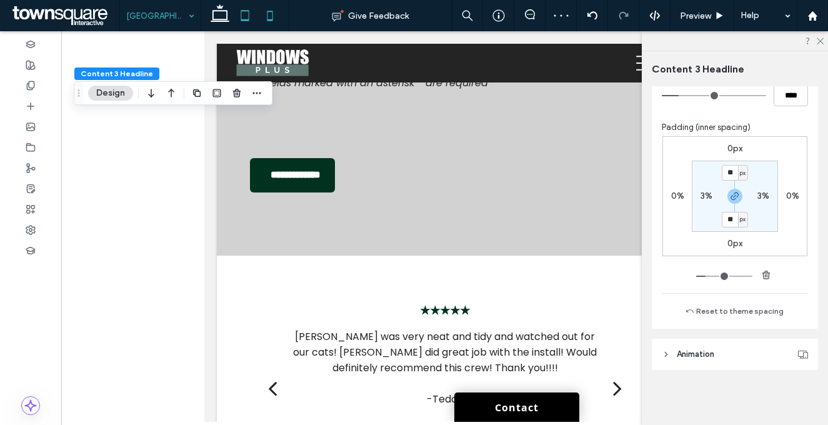
scroll to position [437, 0]
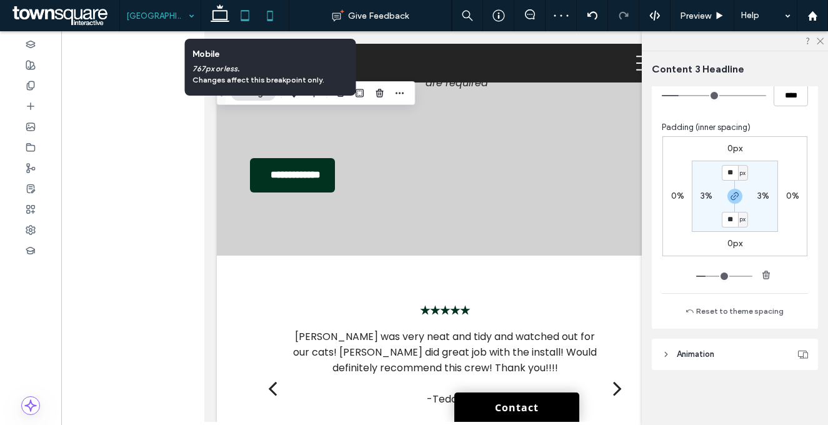
click at [272, 17] on icon at bounding box center [269, 15] width 25 height 25
type input "**"
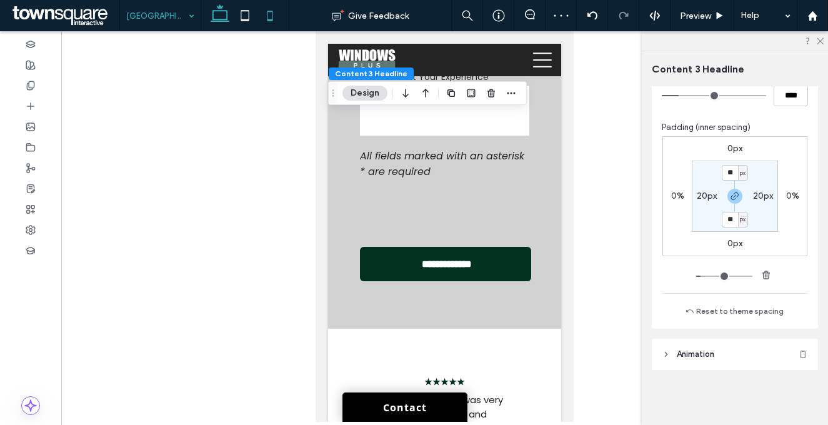
click at [216, 16] on icon at bounding box center [219, 15] width 25 height 25
type input "**"
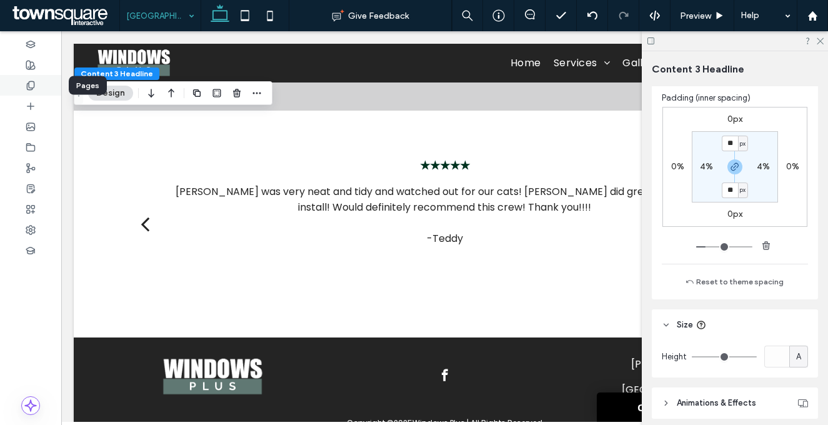
click at [13, 83] on div at bounding box center [30, 85] width 61 height 21
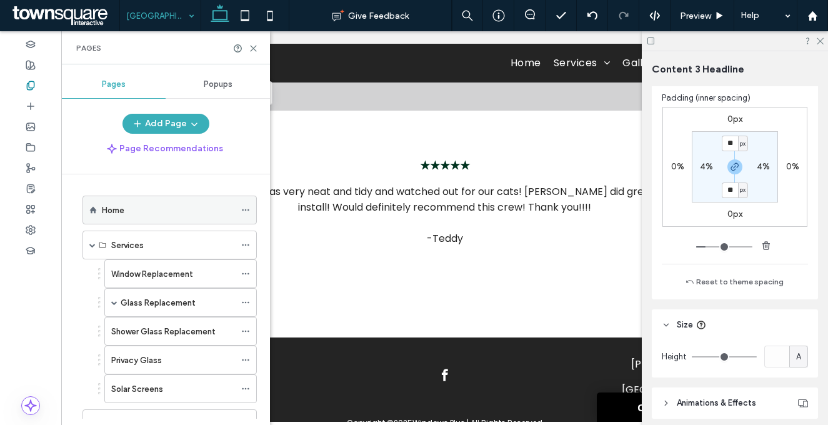
click at [244, 209] on icon at bounding box center [245, 210] width 9 height 9
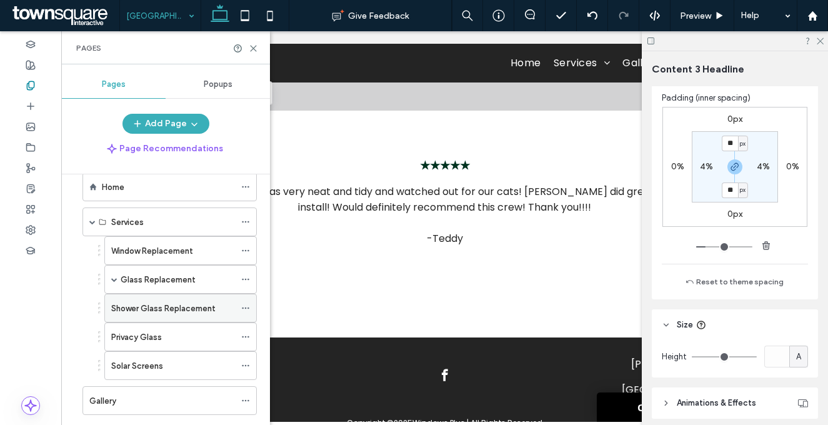
scroll to position [112, 0]
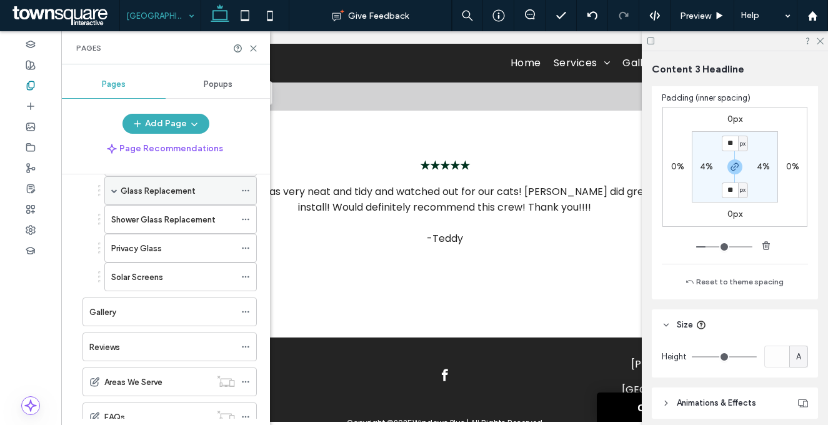
click at [111, 190] on span at bounding box center [114, 190] width 6 height 6
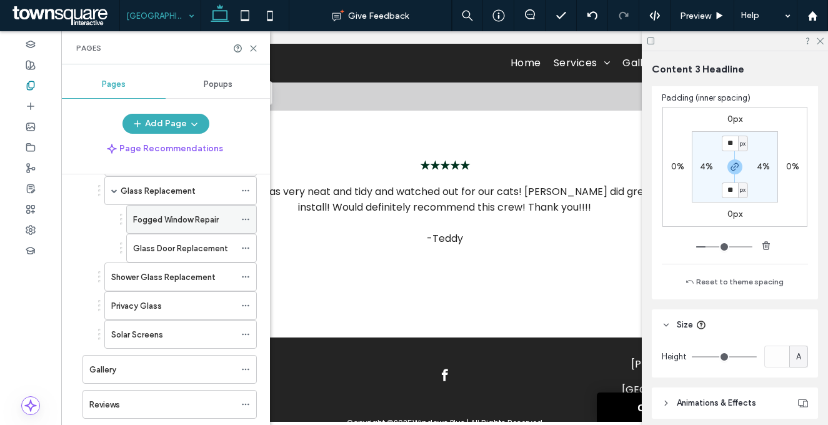
click at [246, 216] on icon at bounding box center [245, 219] width 9 height 9
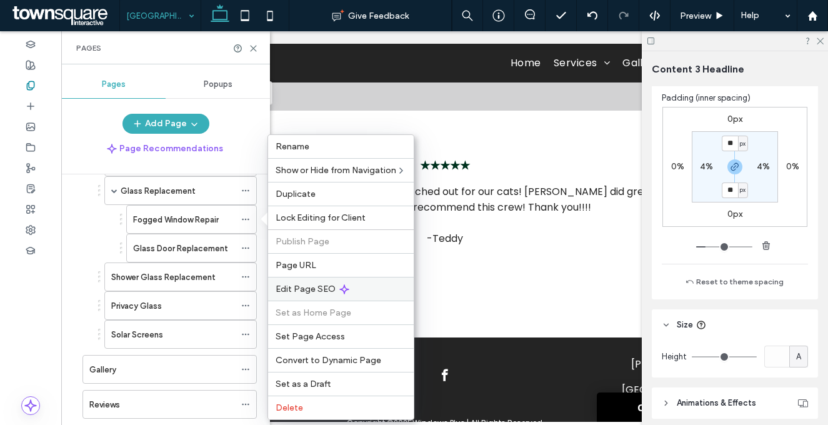
click at [321, 291] on span "Edit Page SEO" at bounding box center [306, 289] width 60 height 11
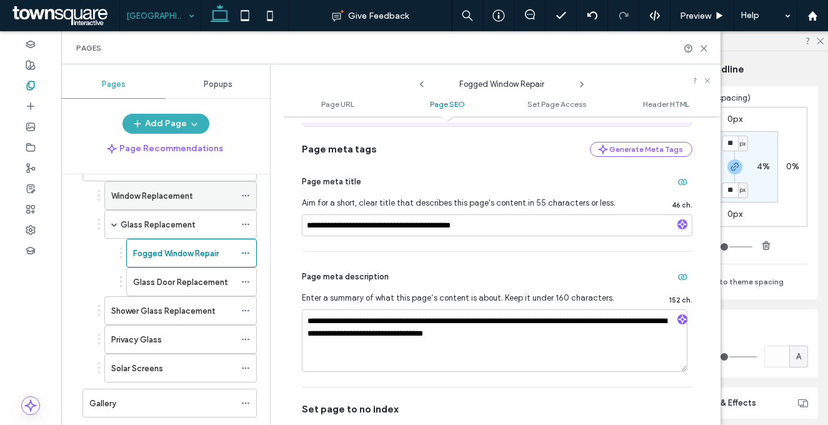
scroll to position [61, 0]
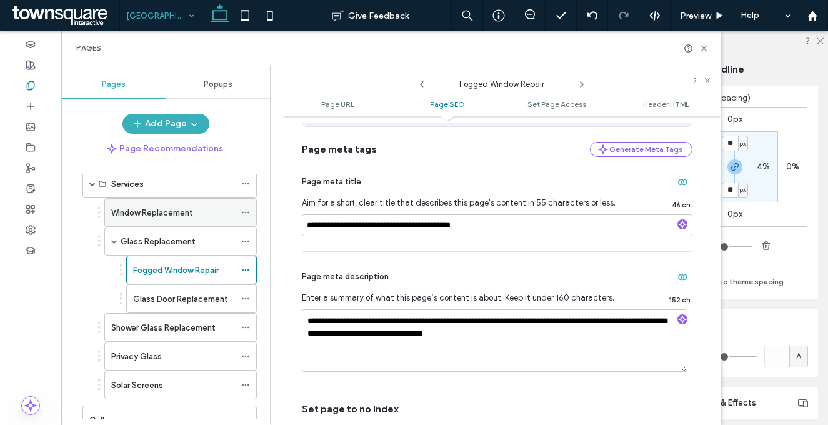
click at [246, 209] on icon at bounding box center [245, 212] width 9 height 9
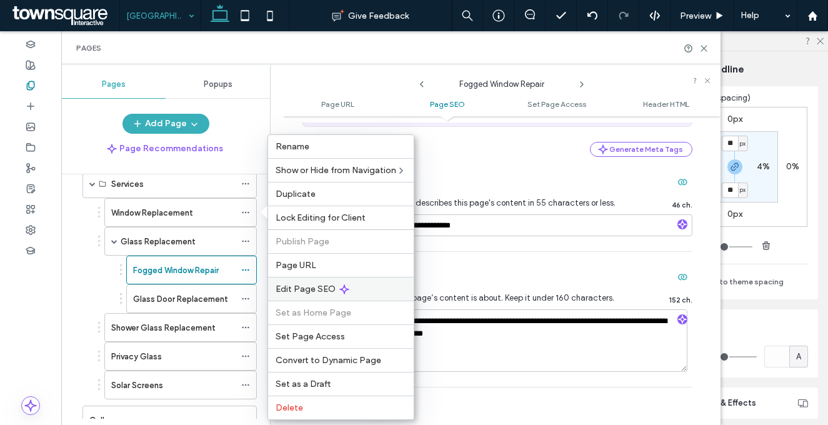
click at [315, 287] on span "Edit Page SEO" at bounding box center [306, 289] width 60 height 11
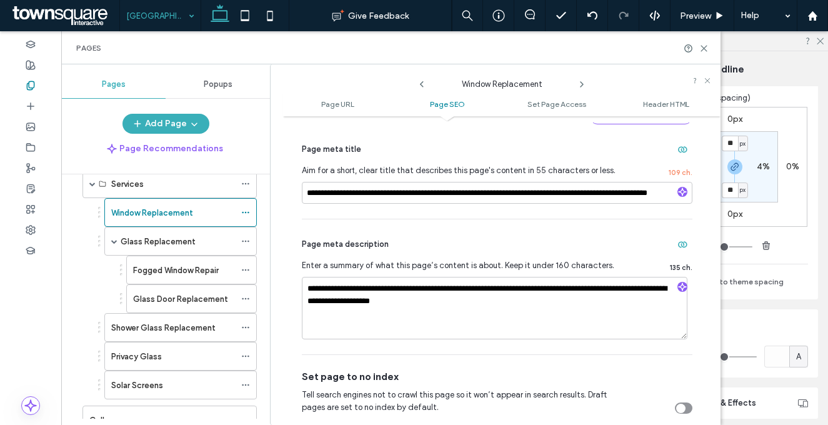
scroll to position [291, 0]
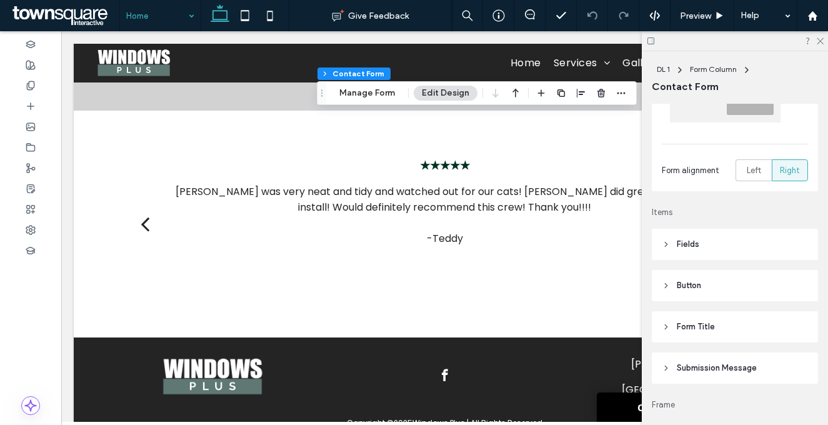
scroll to position [291, 0]
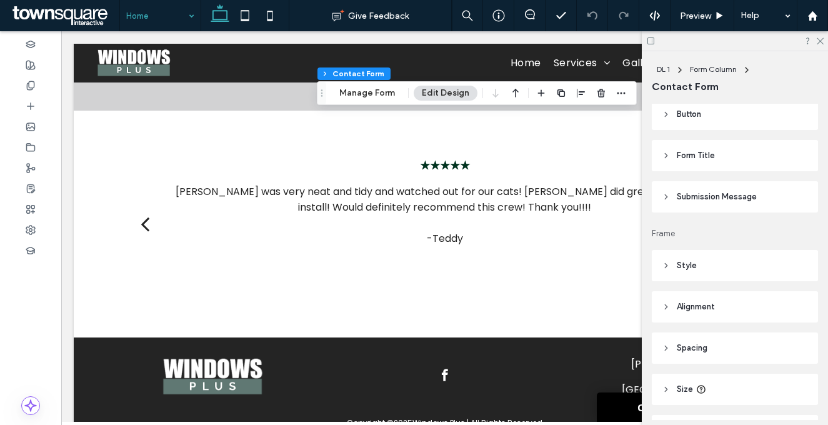
click at [688, 121] on header "Button" at bounding box center [735, 114] width 166 height 31
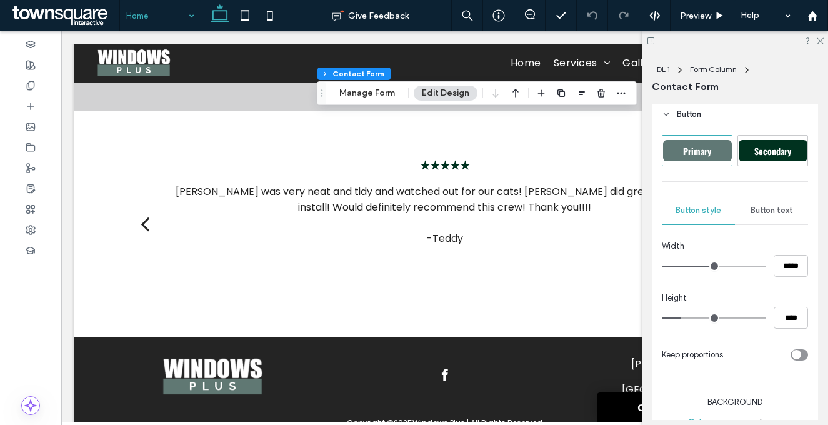
click at [719, 147] on div "Primary" at bounding box center [697, 150] width 69 height 21
type input "***"
type input "*****"
type input "**"
type input "****"
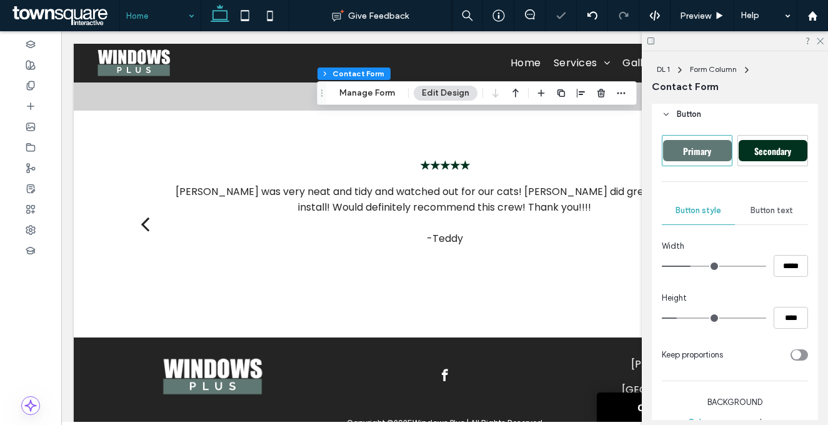
click at [781, 135] on div "Secondary" at bounding box center [772, 150] width 71 height 31
click at [696, 146] on span "Primary" at bounding box center [697, 150] width 37 height 13
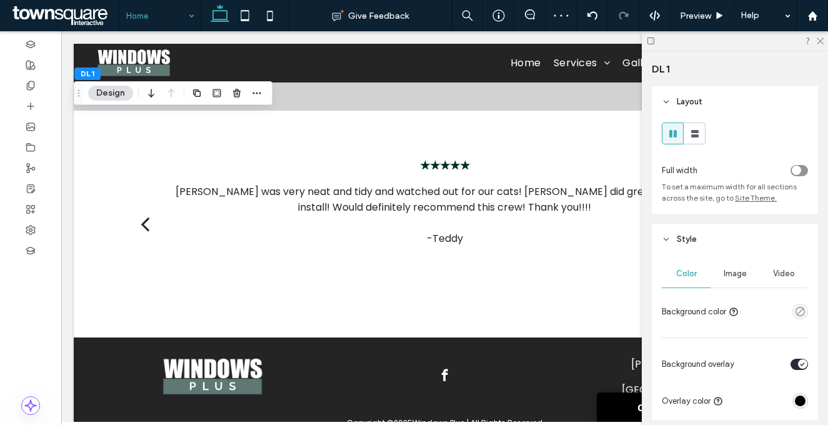
click at [754, 282] on div "Image" at bounding box center [734, 273] width 49 height 27
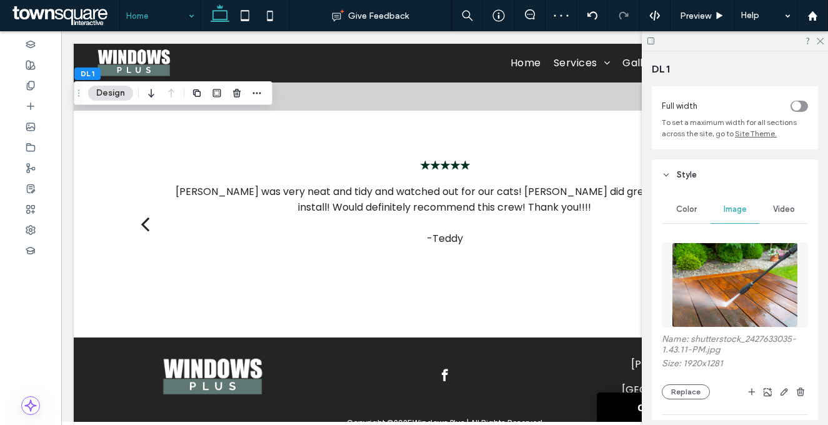
scroll to position [134, 0]
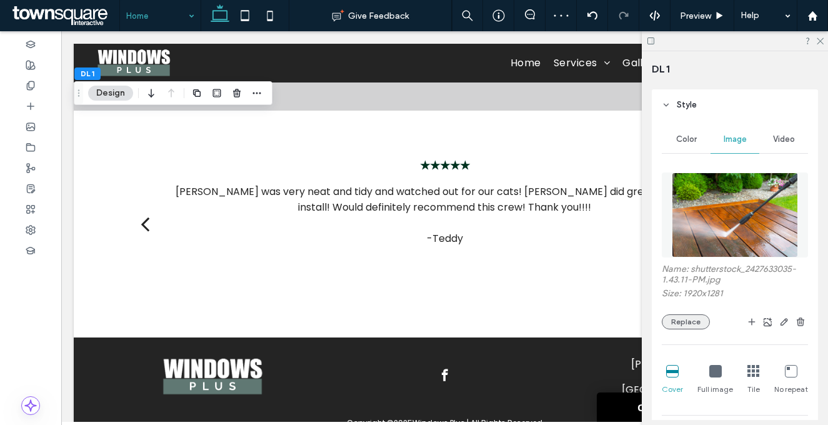
click at [699, 325] on button "Replace" at bounding box center [686, 321] width 48 height 15
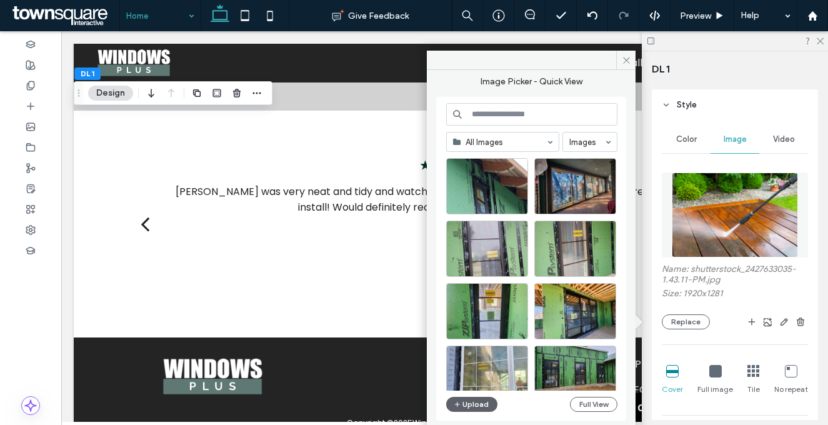
scroll to position [1185, 0]
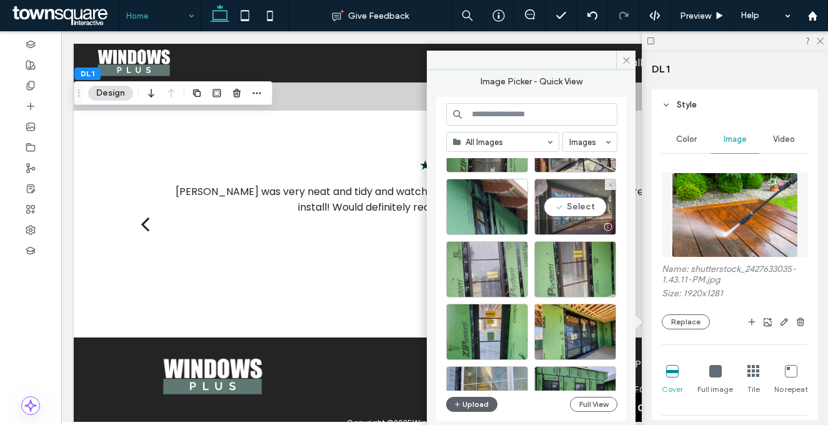
click at [589, 199] on div "Select" at bounding box center [575, 207] width 82 height 56
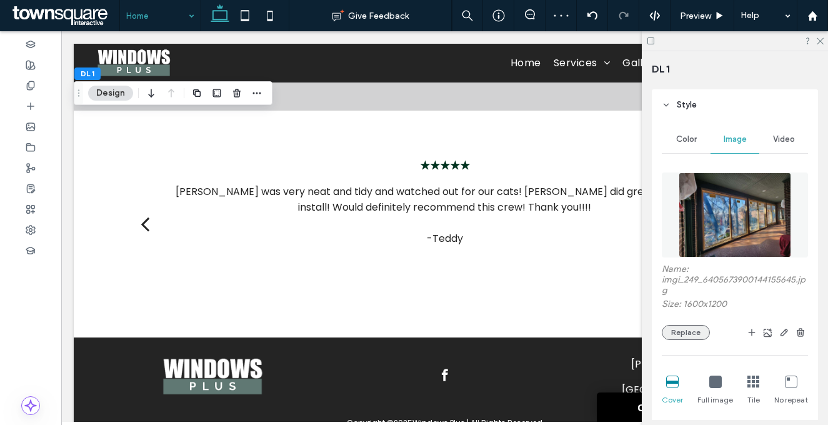
click at [679, 334] on button "Replace" at bounding box center [686, 332] width 48 height 15
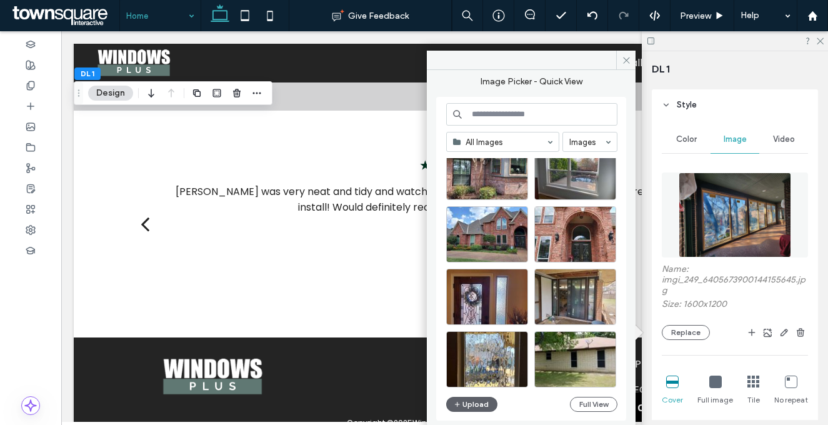
scroll to position [2114, 0]
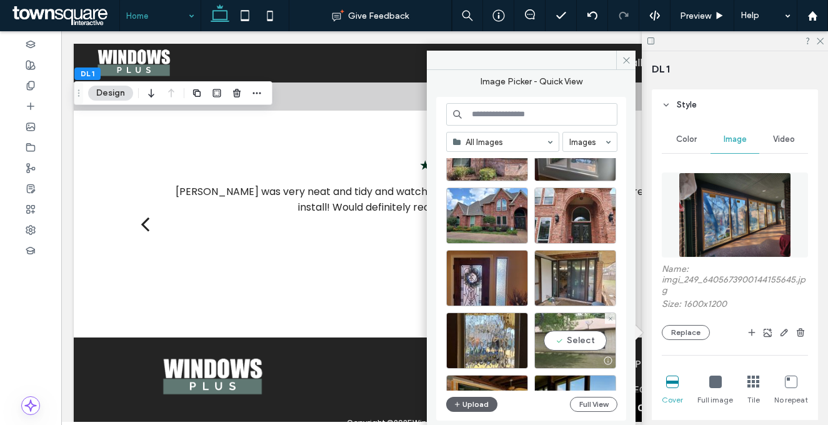
click at [585, 343] on div "Select" at bounding box center [575, 340] width 82 height 56
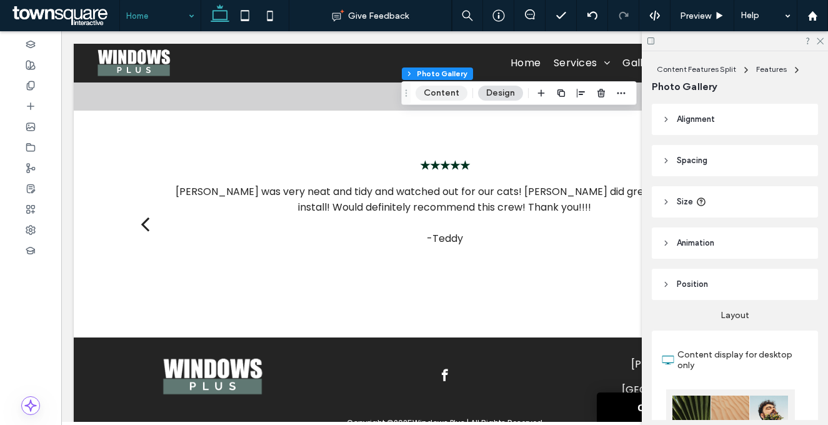
click at [455, 91] on button "Content" at bounding box center [442, 93] width 52 height 15
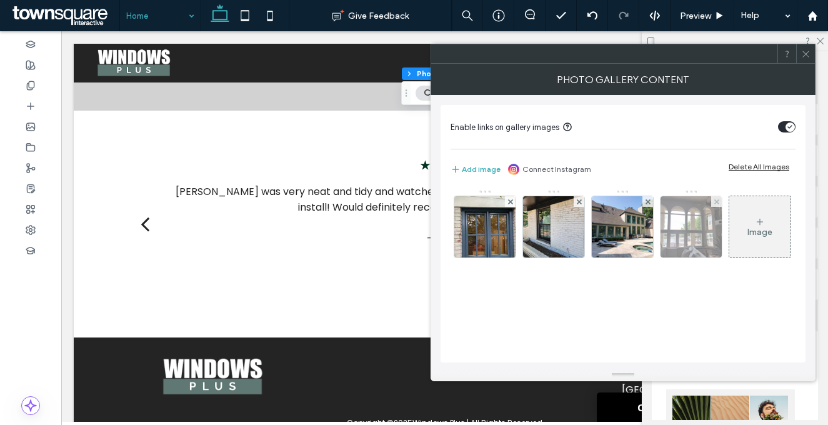
click at [495, 232] on img at bounding box center [484, 226] width 64 height 61
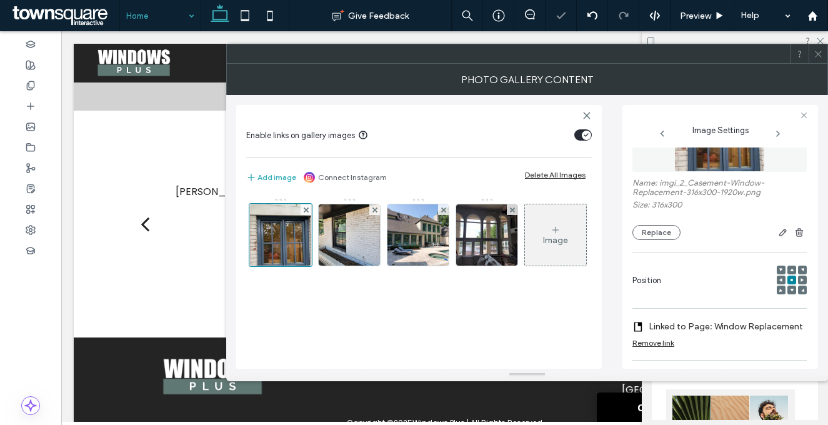
scroll to position [0, 0]
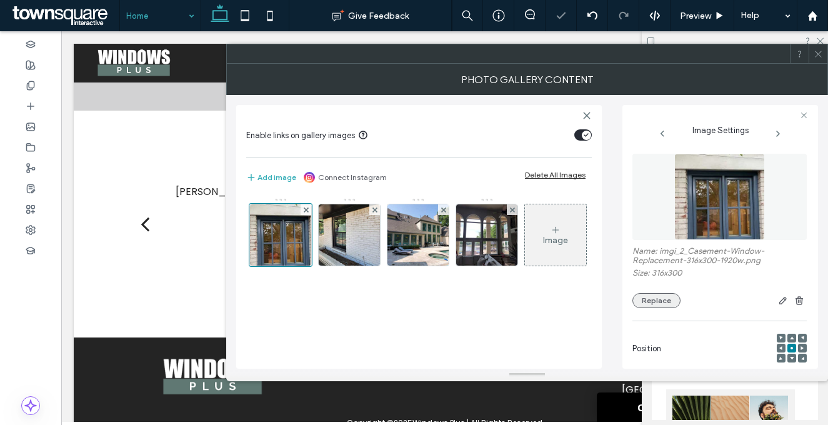
click at [662, 299] on button "Replace" at bounding box center [656, 300] width 48 height 15
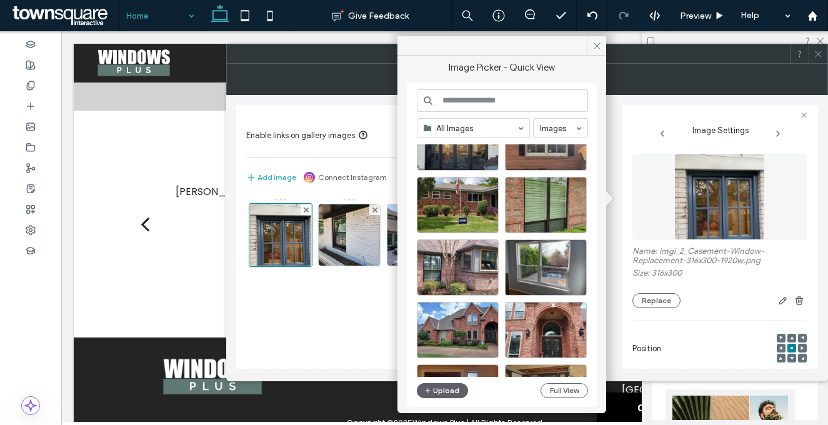
scroll to position [2036, 0]
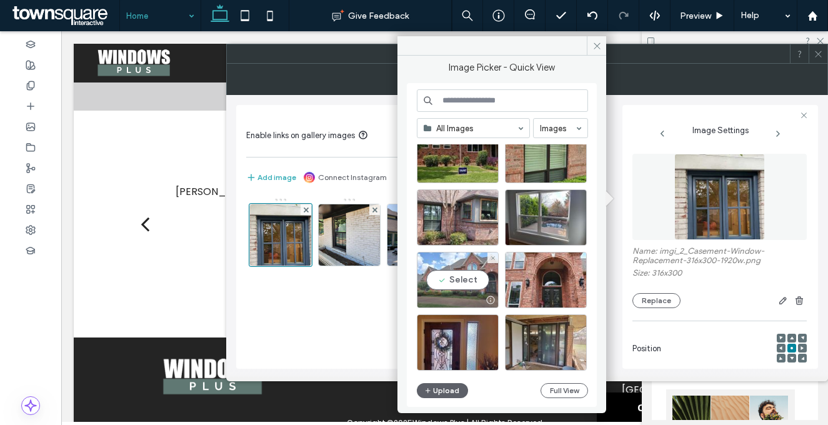
click at [469, 285] on div "Select" at bounding box center [458, 280] width 82 height 56
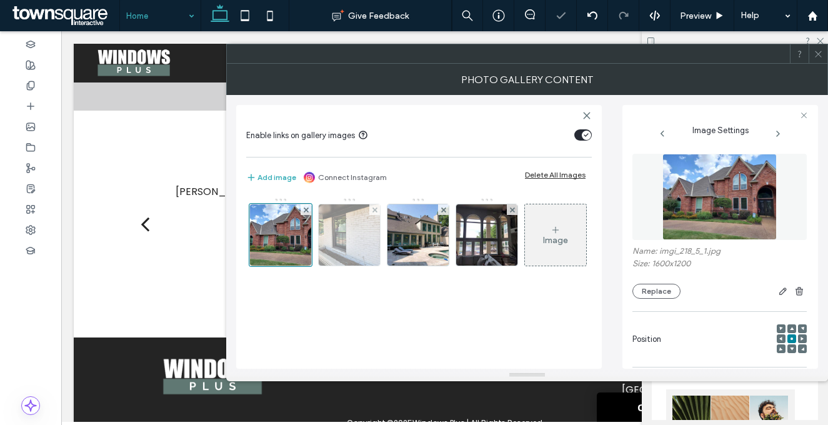
click at [367, 246] on img at bounding box center [350, 234] width 82 height 61
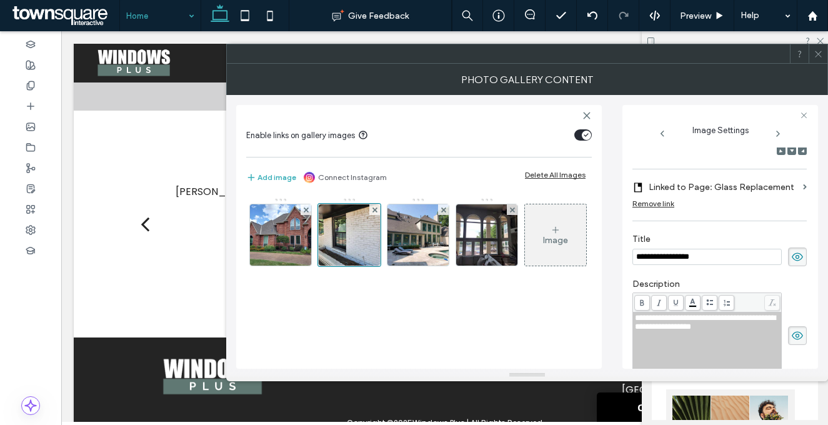
scroll to position [82, 0]
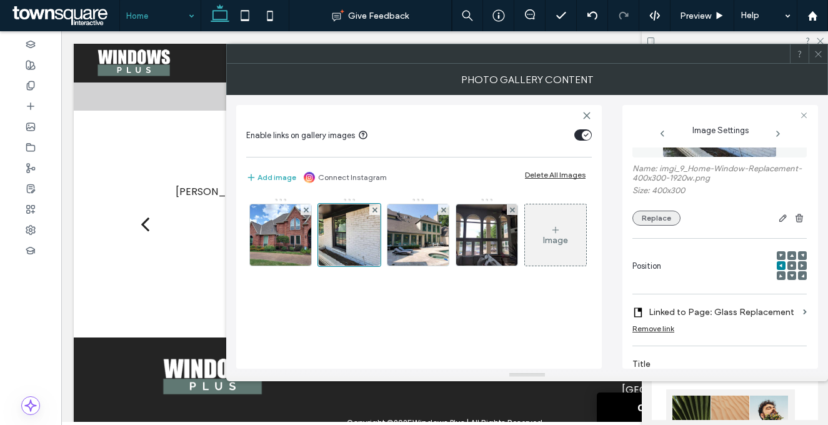
click at [663, 222] on button "Replace" at bounding box center [656, 218] width 48 height 15
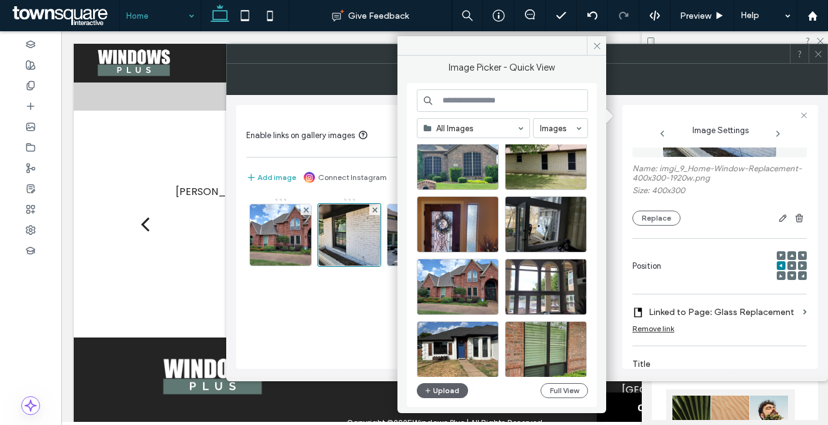
scroll to position [3964, 0]
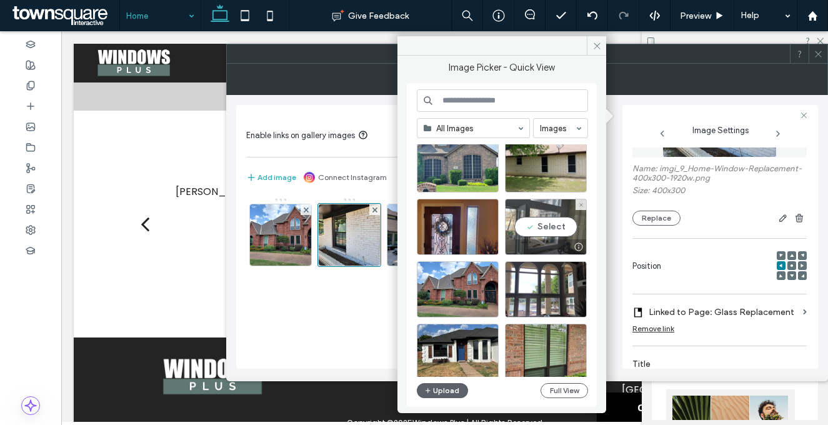
click at [555, 232] on div "Select" at bounding box center [546, 227] width 82 height 56
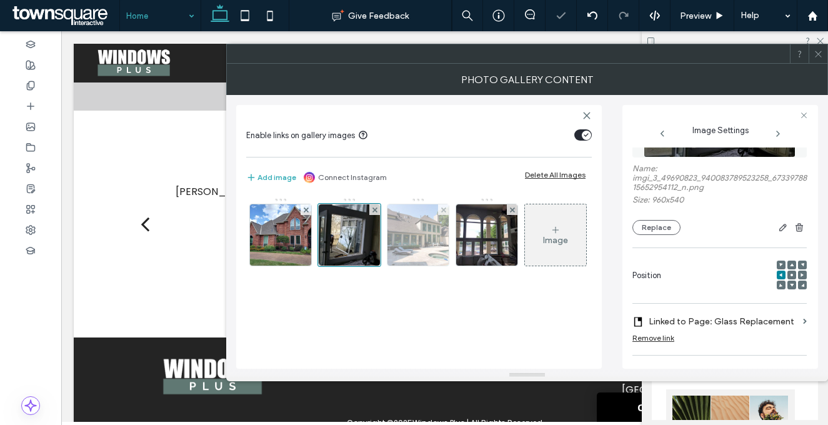
click at [417, 230] on img at bounding box center [418, 234] width 82 height 61
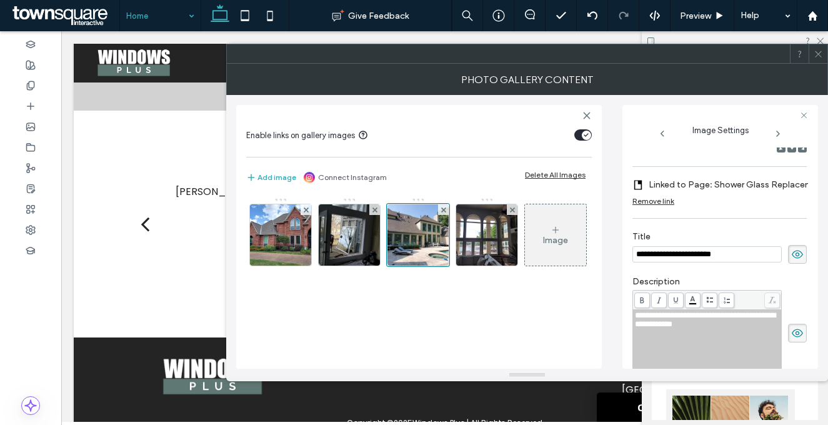
scroll to position [52, 0]
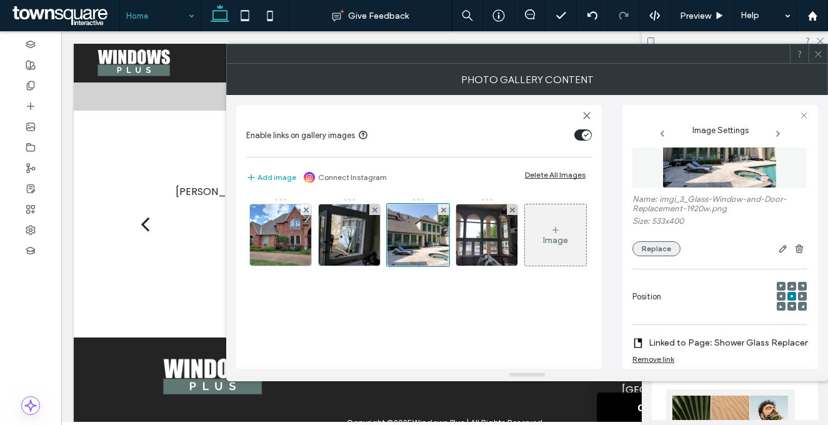
click at [660, 247] on button "Replace" at bounding box center [656, 248] width 48 height 15
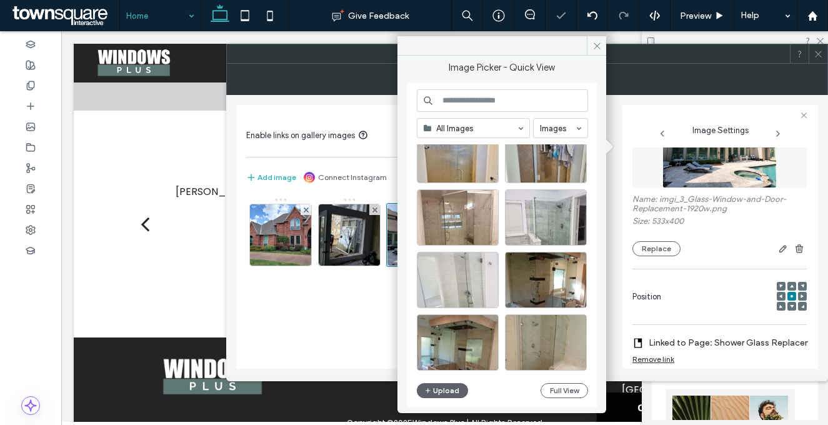
scroll to position [114, 0]
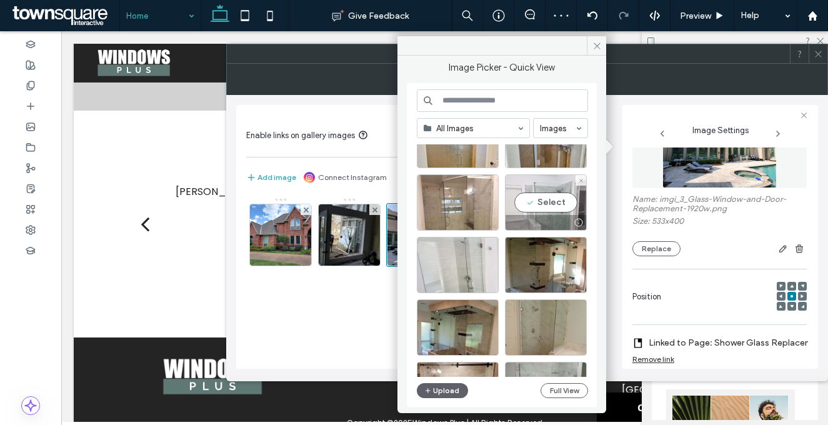
click at [547, 206] on div "Select" at bounding box center [546, 202] width 82 height 56
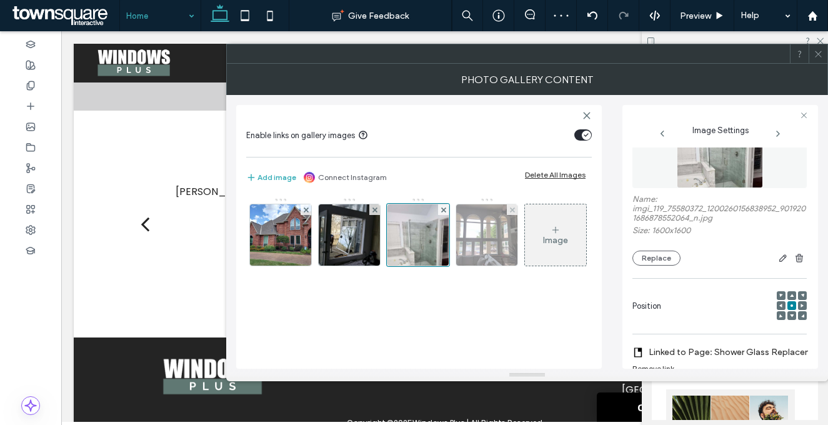
click at [490, 236] on img at bounding box center [486, 234] width 61 height 61
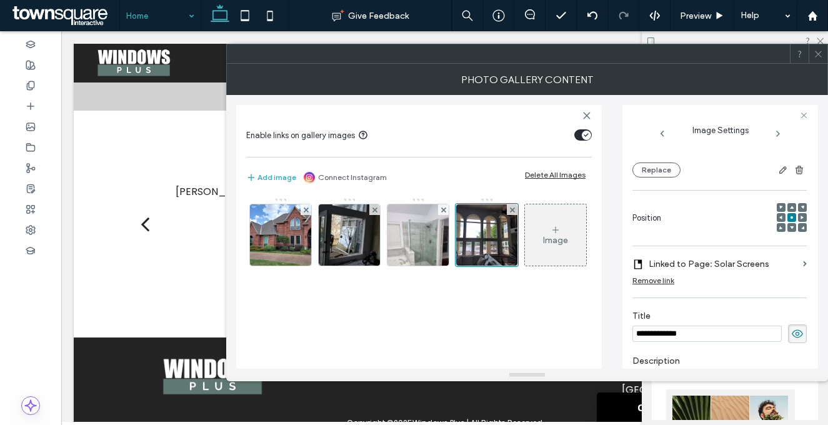
scroll to position [72, 0]
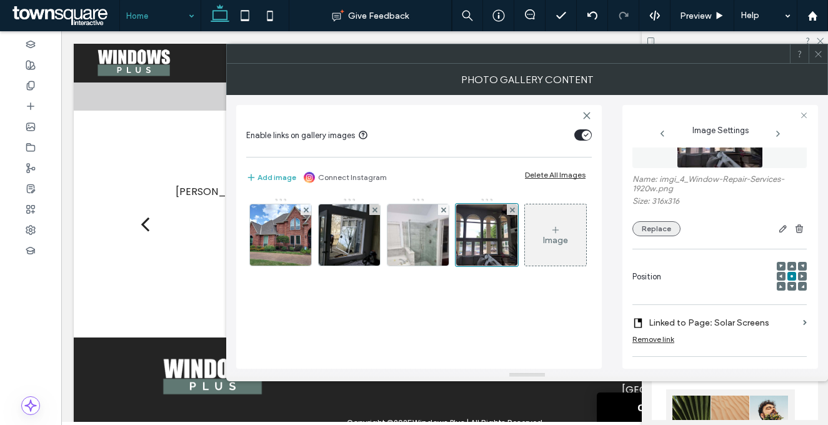
click at [667, 225] on button "Replace" at bounding box center [656, 228] width 48 height 15
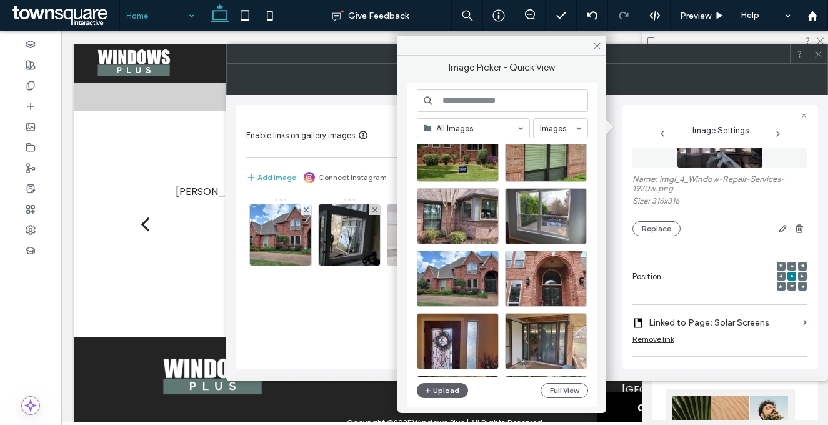
scroll to position [2275, 0]
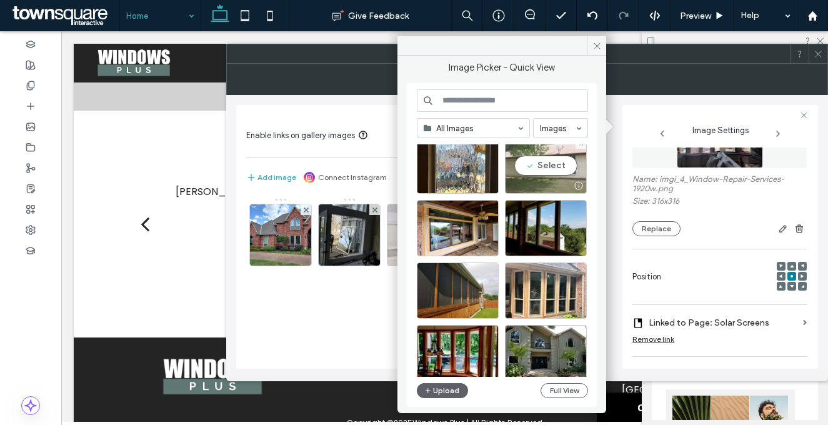
click at [533, 161] on div "Select" at bounding box center [546, 165] width 82 height 56
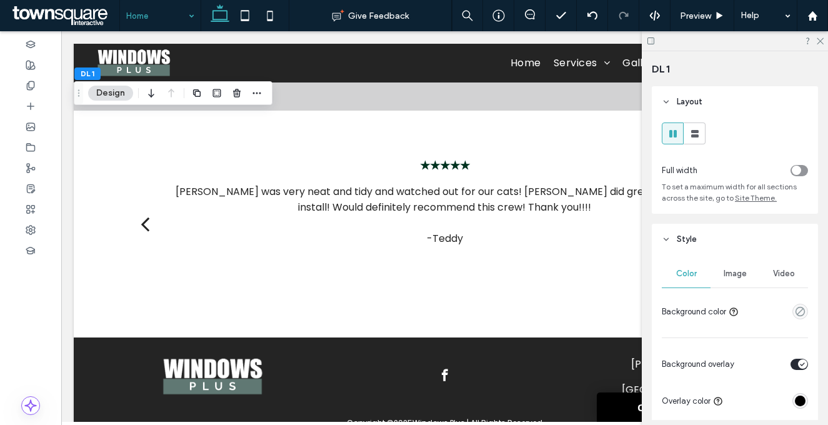
click at [724, 274] on span "Image" at bounding box center [735, 274] width 23 height 10
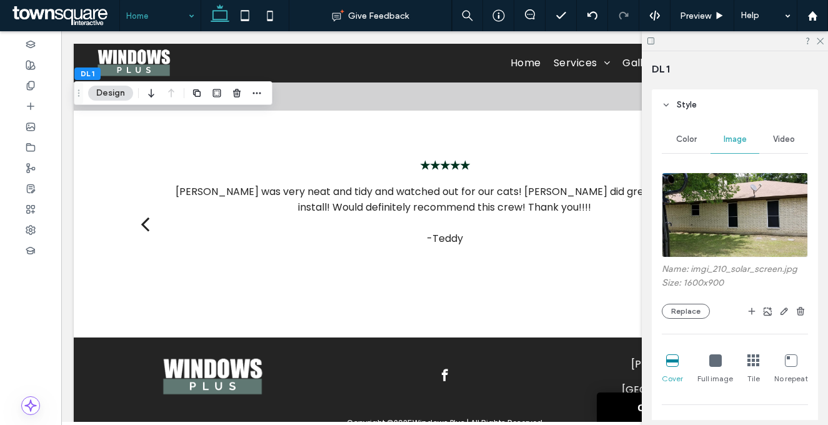
scroll to position [144, 0]
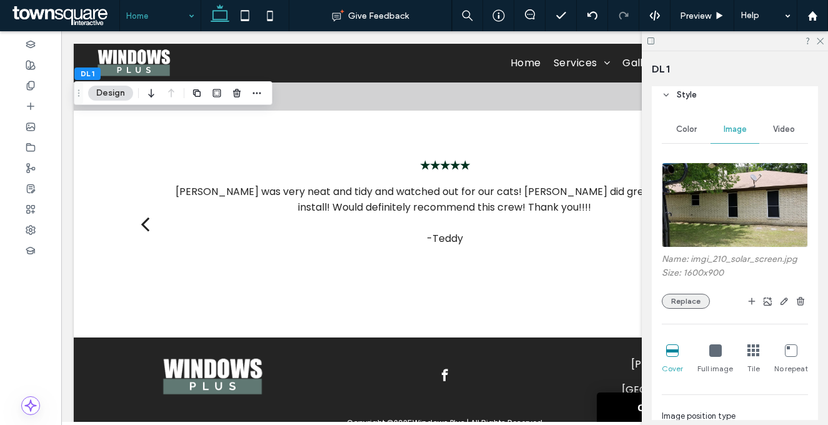
click at [701, 302] on button "Replace" at bounding box center [686, 301] width 48 height 15
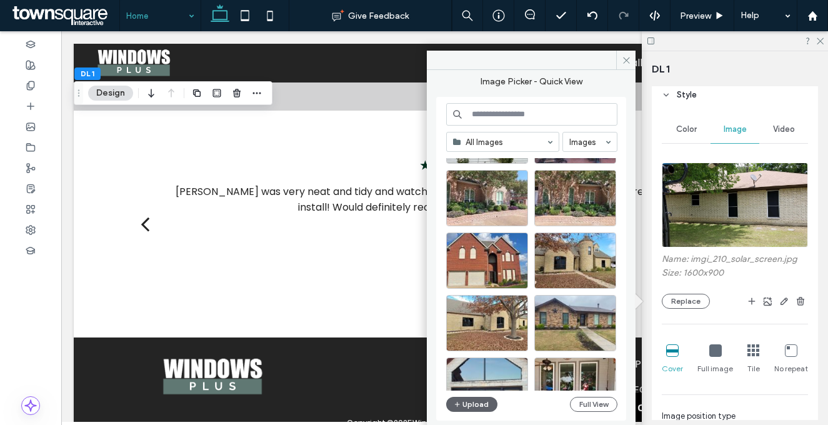
scroll to position [2884, 0]
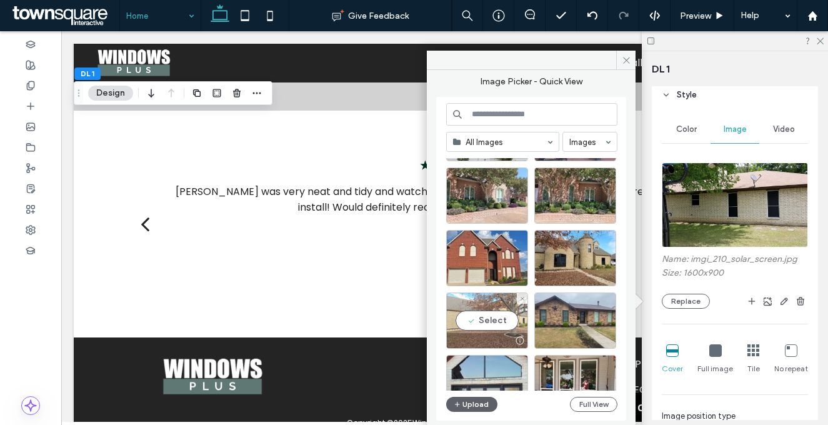
click at [512, 318] on div "Select" at bounding box center [487, 320] width 82 height 56
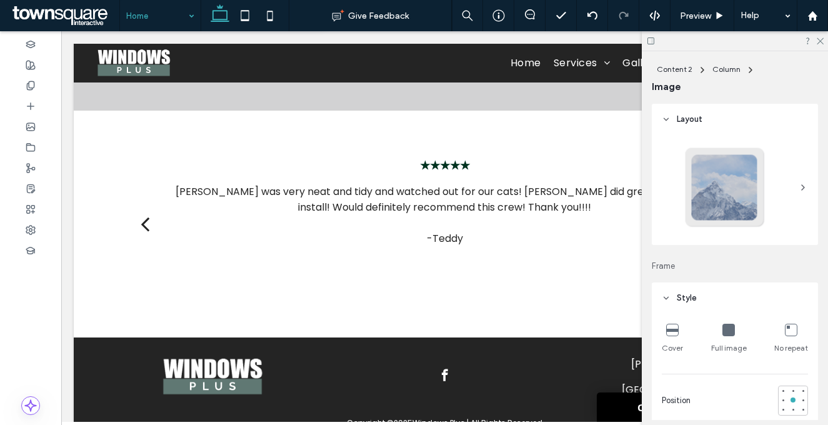
type input "**"
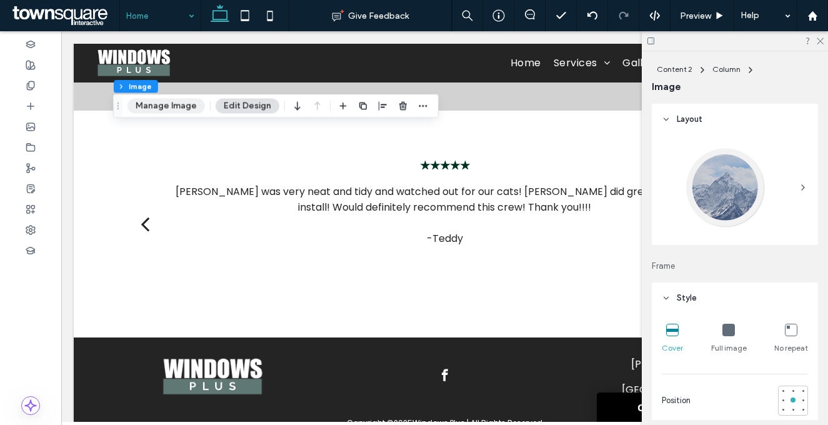
click at [156, 112] on button "Manage Image" at bounding box center [165, 105] width 77 height 15
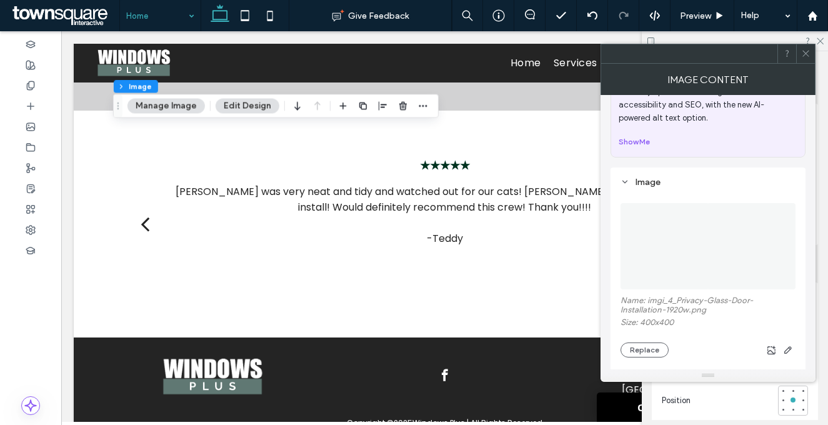
scroll to position [117, 0]
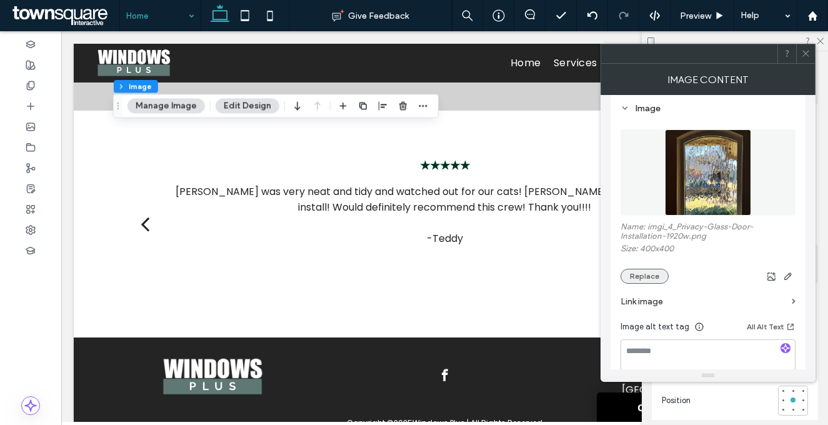
click at [645, 277] on button "Replace" at bounding box center [644, 276] width 48 height 15
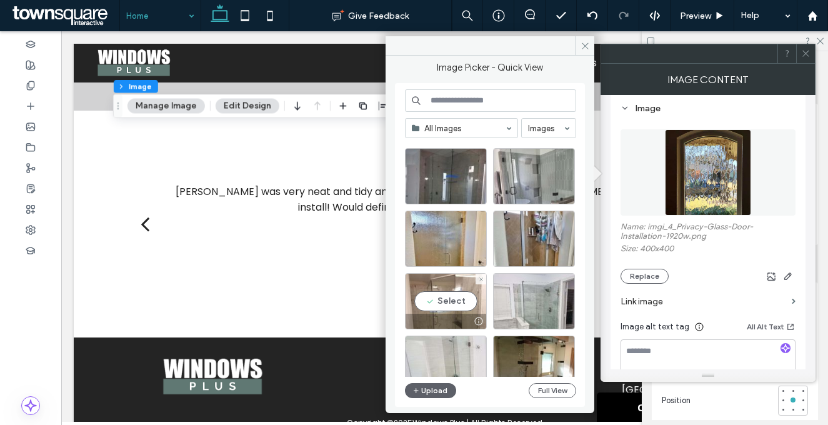
scroll to position [16, 0]
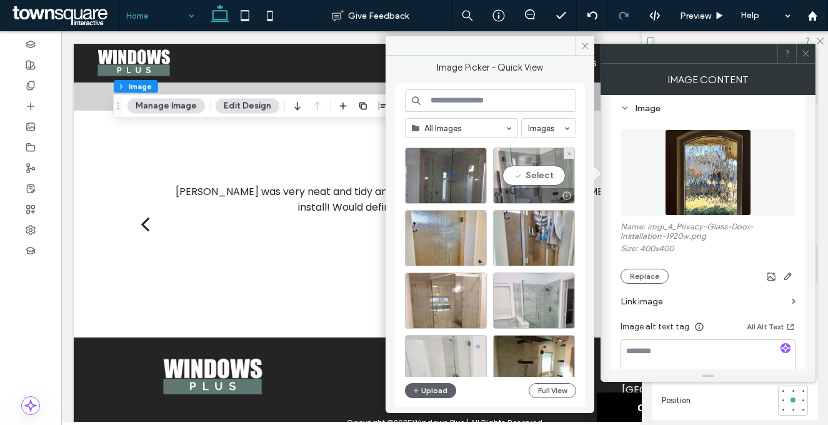
click at [546, 162] on div "Select" at bounding box center [534, 175] width 82 height 56
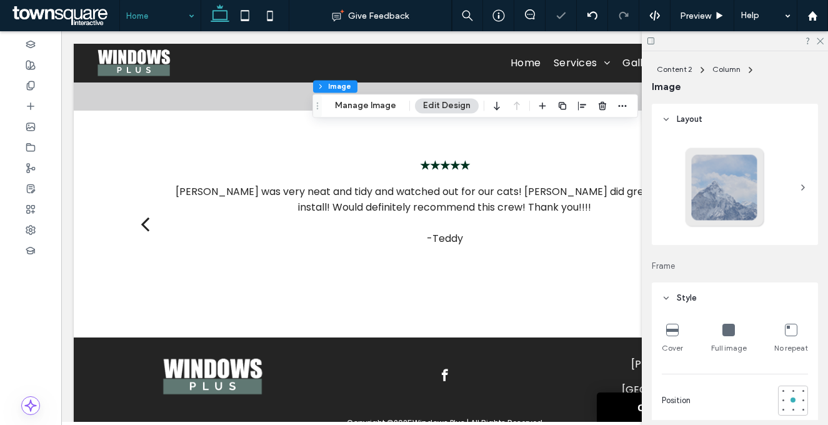
type input "**"
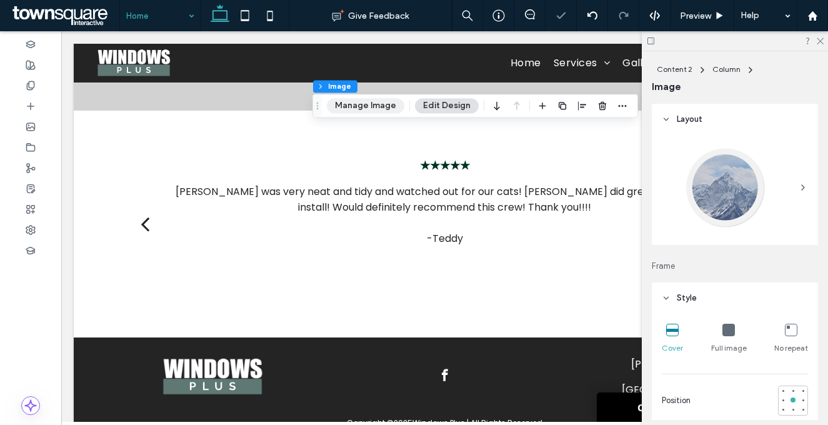
click at [350, 109] on button "Manage Image" at bounding box center [365, 105] width 77 height 15
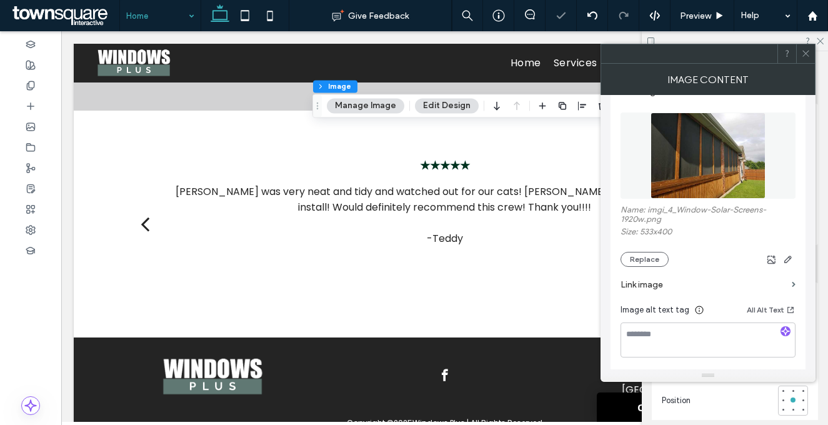
scroll to position [143, 0]
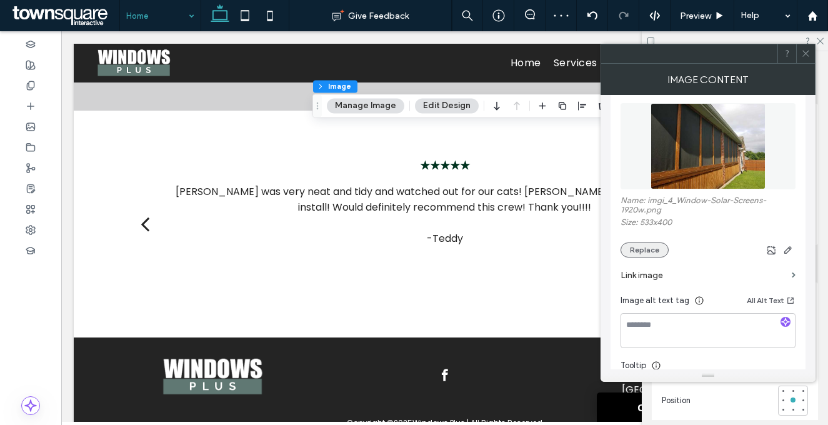
click at [653, 253] on button "Replace" at bounding box center [644, 249] width 48 height 15
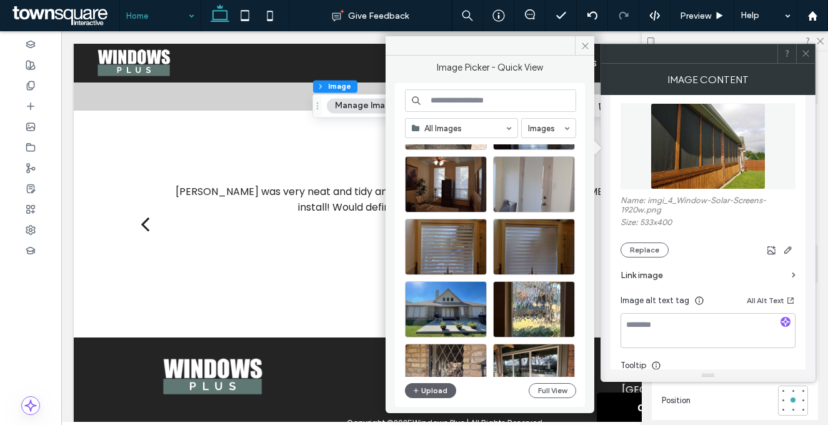
scroll to position [505, 0]
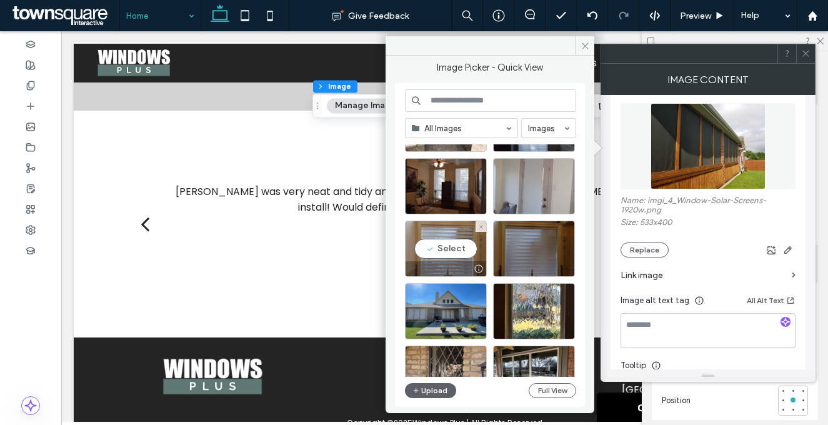
click at [459, 251] on div "Select" at bounding box center [446, 249] width 82 height 56
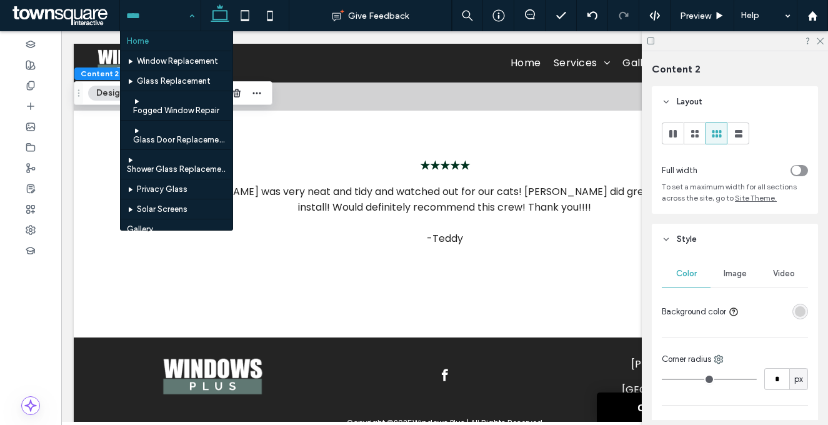
click at [139, 22] on input at bounding box center [157, 15] width 62 height 31
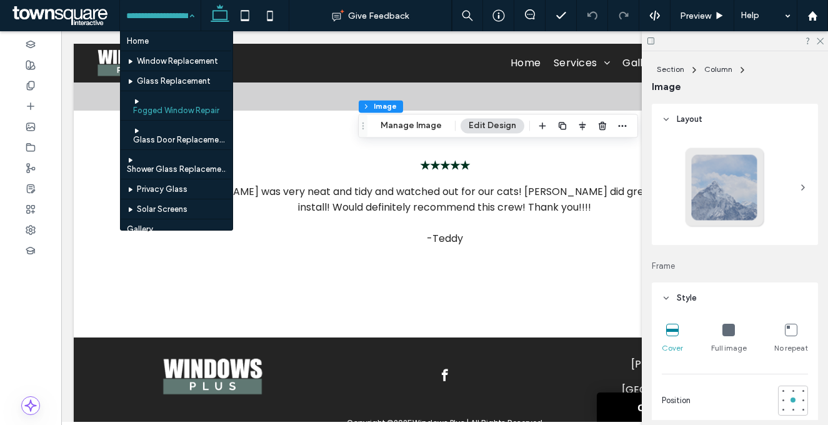
scroll to position [0, 186]
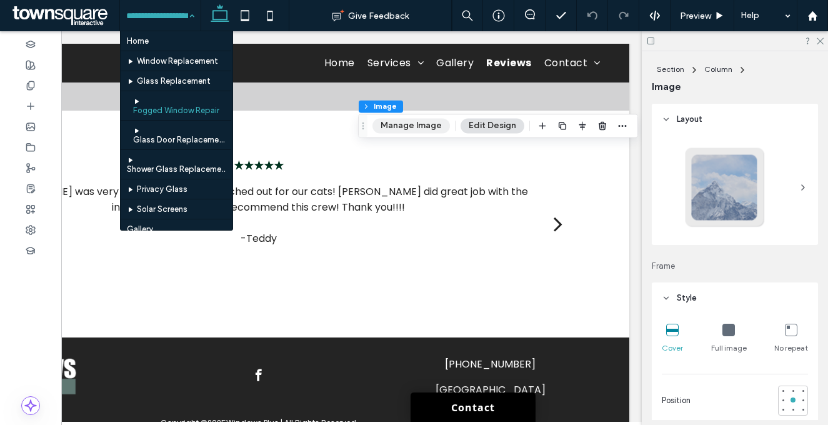
drag, startPoint x: 384, startPoint y: 123, endPoint x: 397, endPoint y: 128, distance: 14.0
click at [384, 122] on button "Manage Image" at bounding box center [410, 125] width 77 height 15
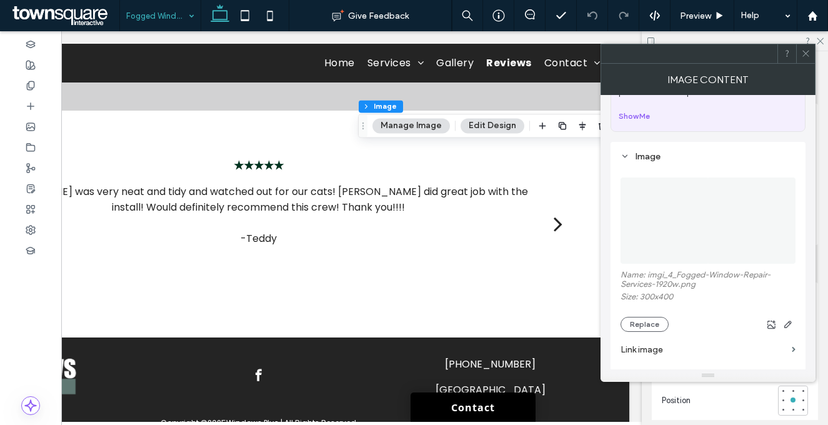
scroll to position [130, 0]
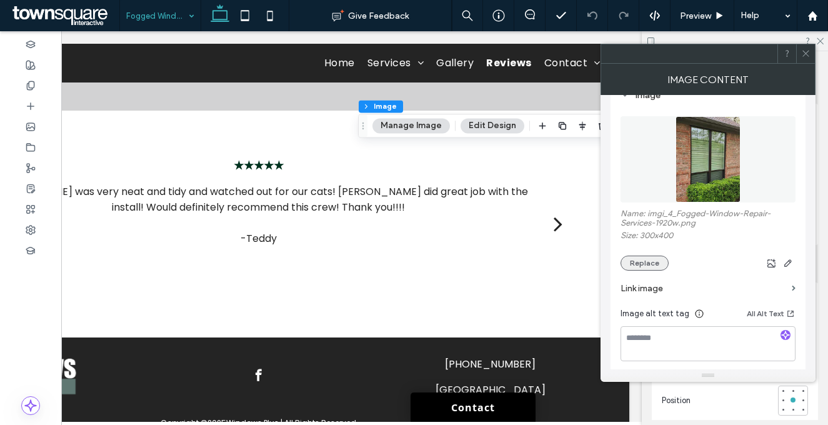
click at [658, 264] on button "Replace" at bounding box center [644, 263] width 48 height 15
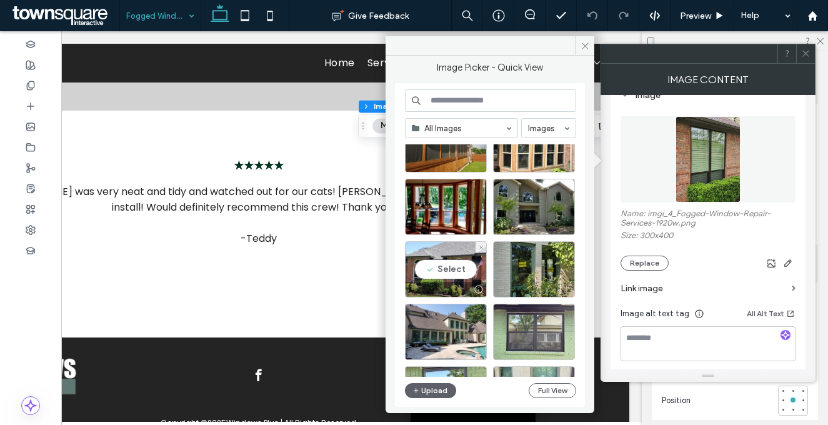
scroll to position [2484, 0]
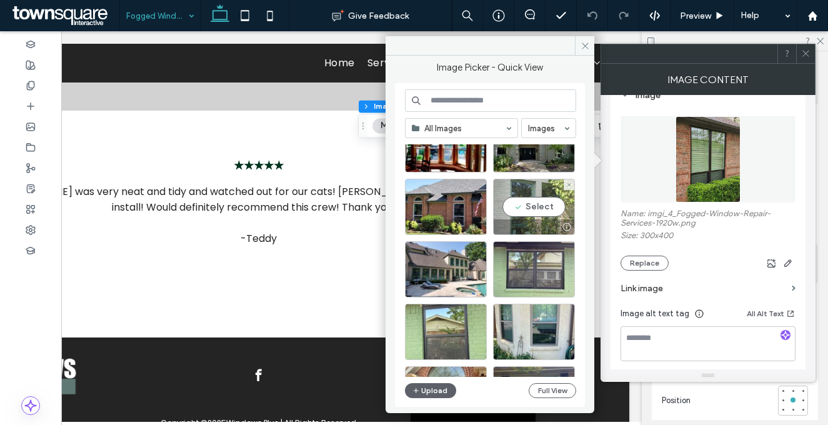
click at [545, 214] on div "Select" at bounding box center [534, 207] width 82 height 56
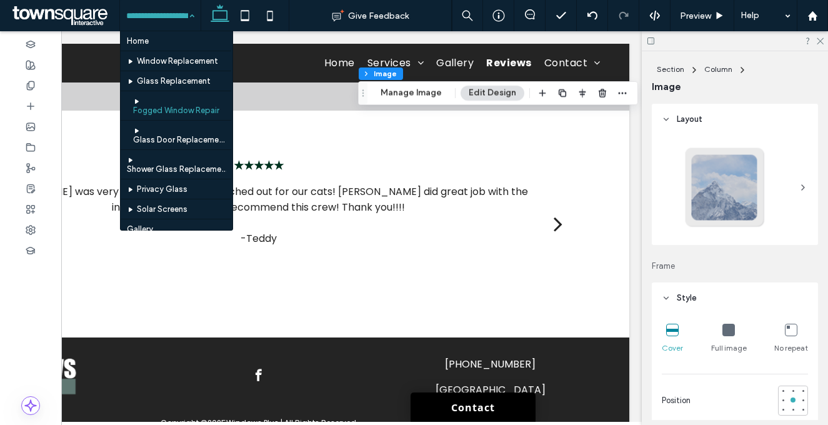
click at [147, 16] on input at bounding box center [157, 15] width 62 height 31
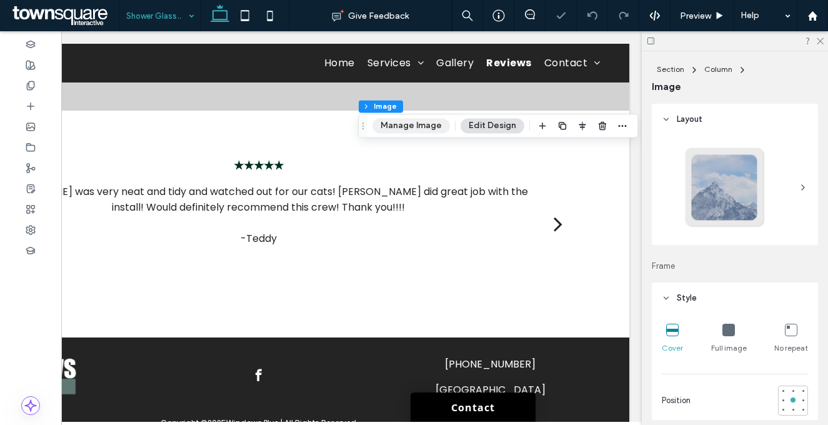
click at [376, 129] on button "Manage Image" at bounding box center [410, 125] width 77 height 15
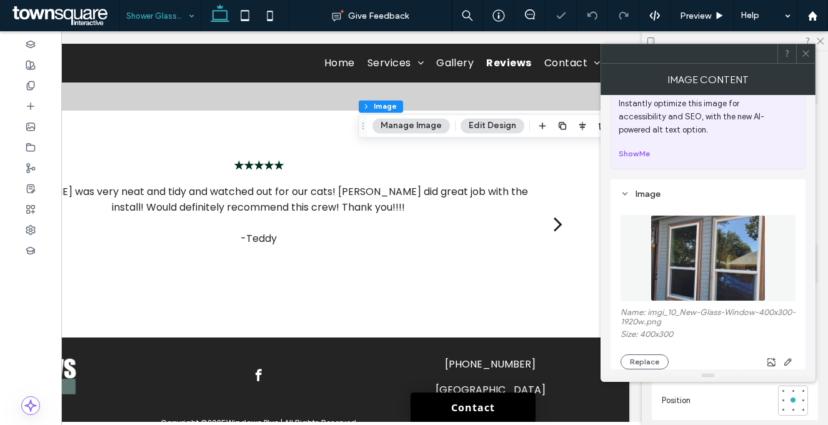
scroll to position [137, 0]
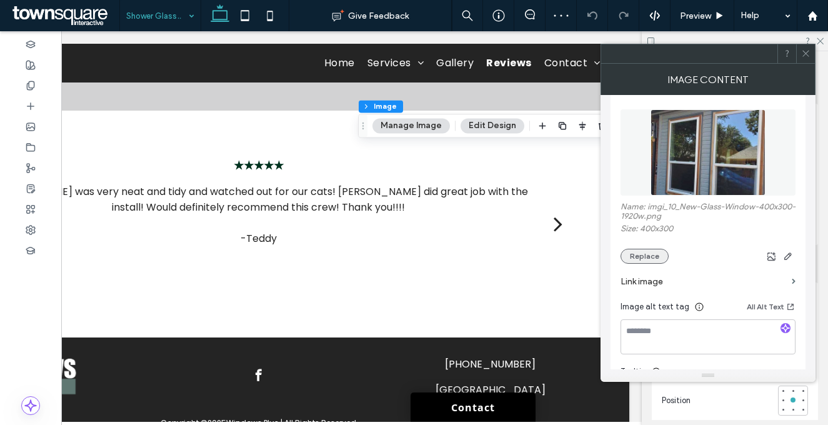
click at [635, 252] on button "Replace" at bounding box center [644, 256] width 48 height 15
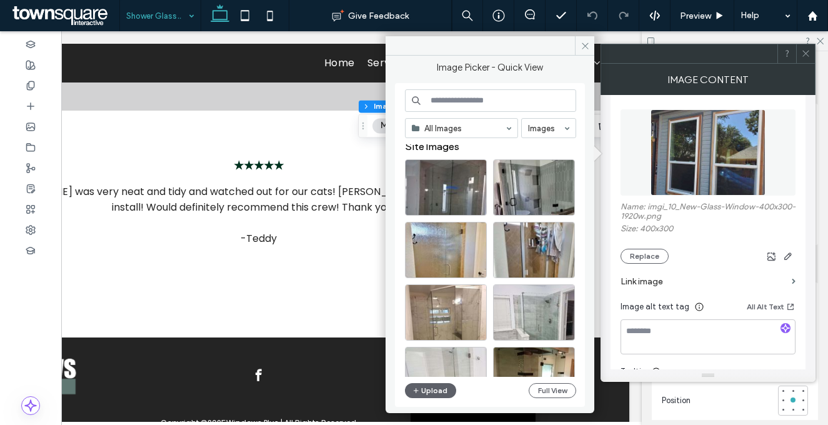
scroll to position [5, 0]
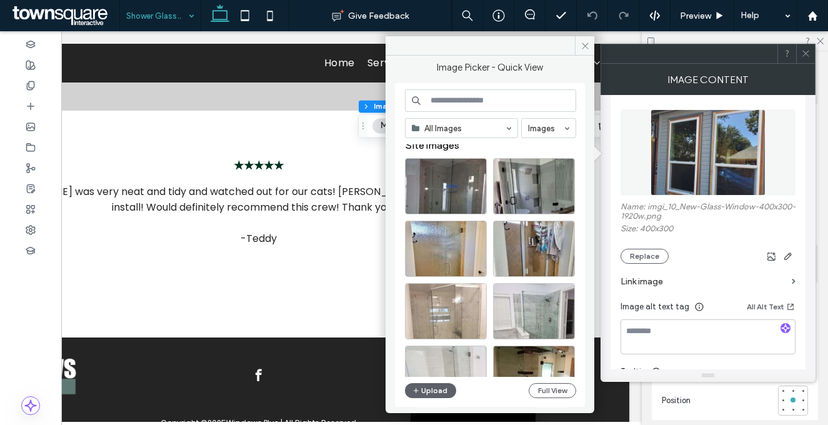
click at [455, 311] on div at bounding box center [446, 311] width 82 height 56
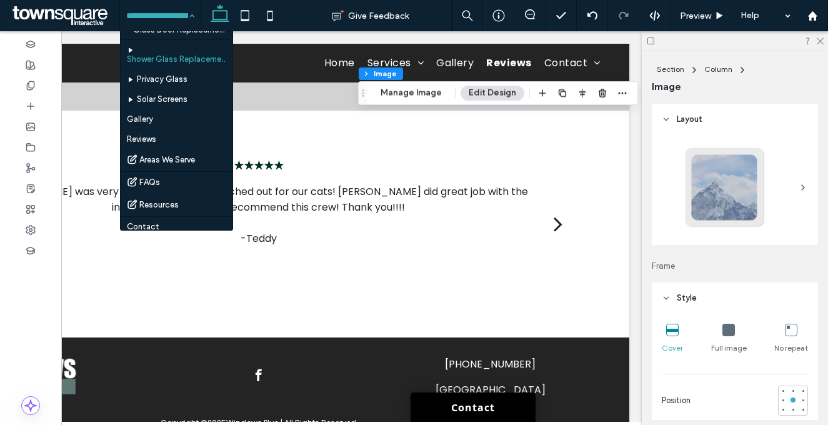
scroll to position [178, 0]
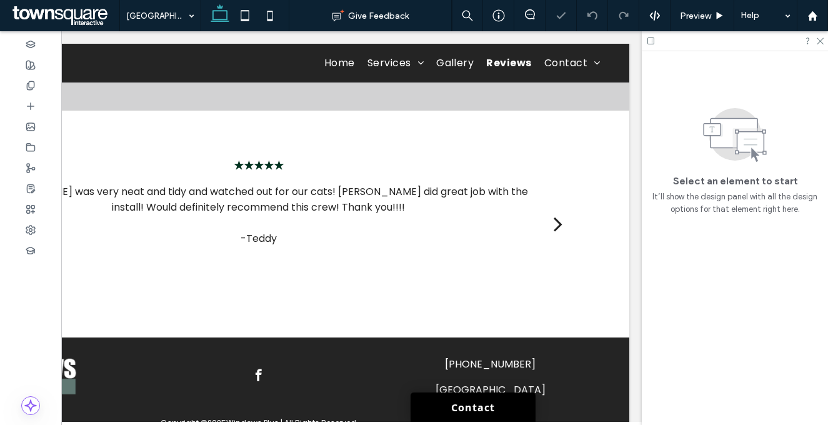
click at [156, 24] on input at bounding box center [157, 15] width 62 height 31
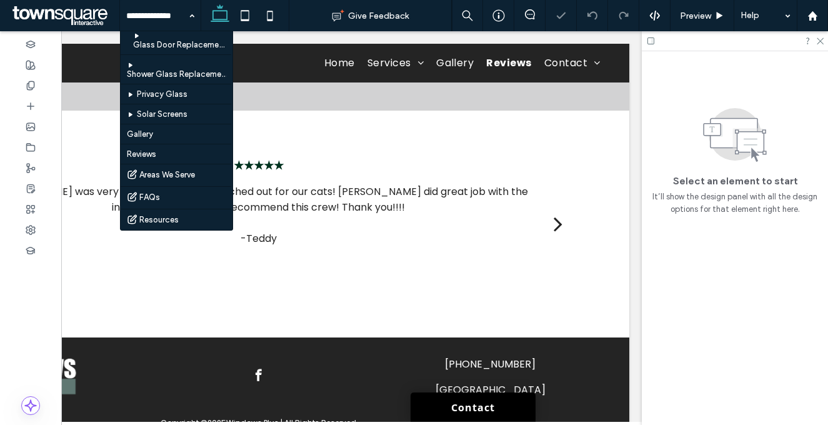
scroll to position [144, 0]
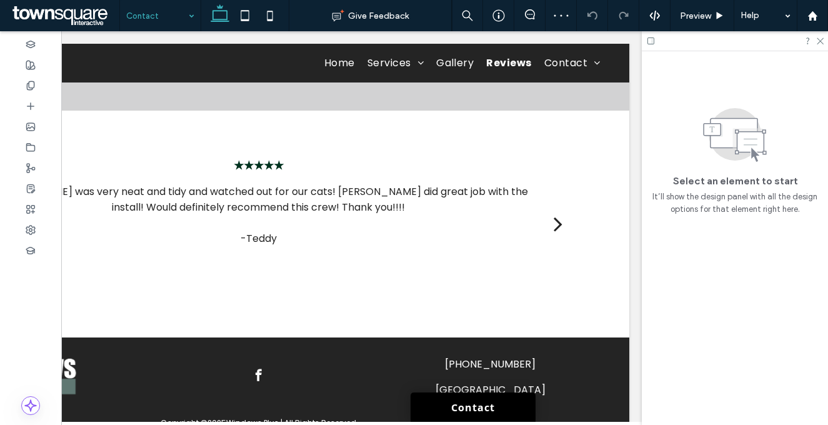
click at [174, 19] on input at bounding box center [157, 15] width 62 height 31
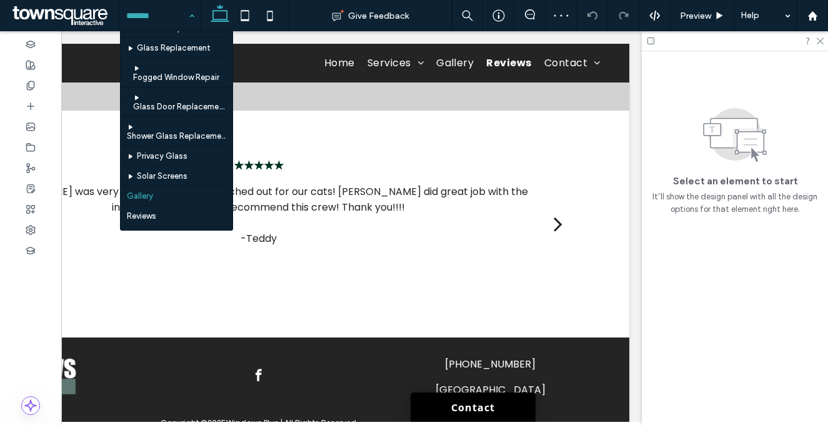
scroll to position [53, 0]
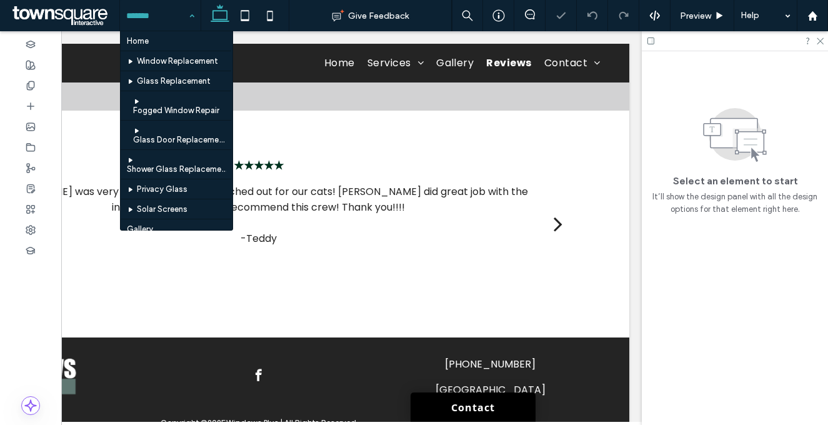
click at [172, 14] on input at bounding box center [157, 15] width 62 height 31
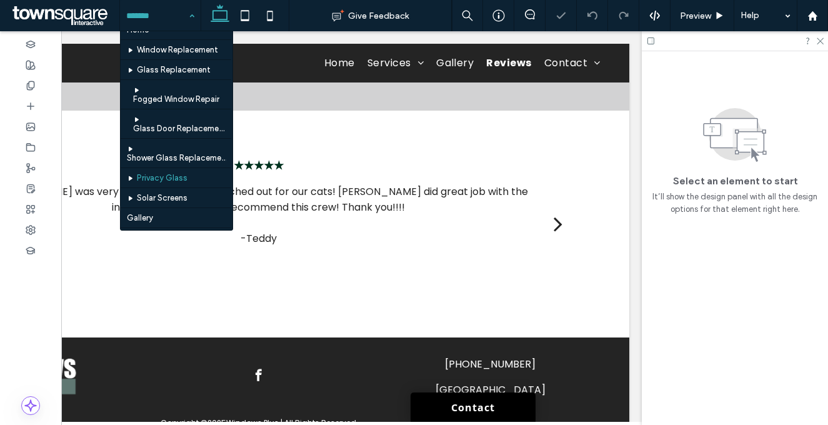
scroll to position [99, 0]
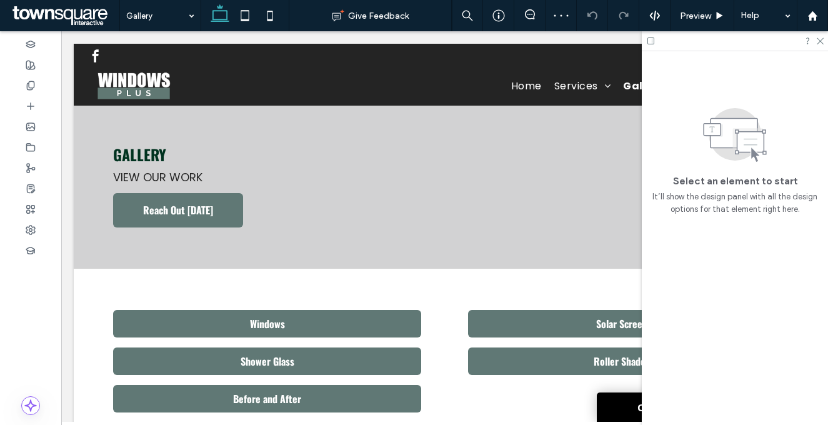
drag, startPoint x: 277, startPoint y: 419, endPoint x: 267, endPoint y: 161, distance: 258.3
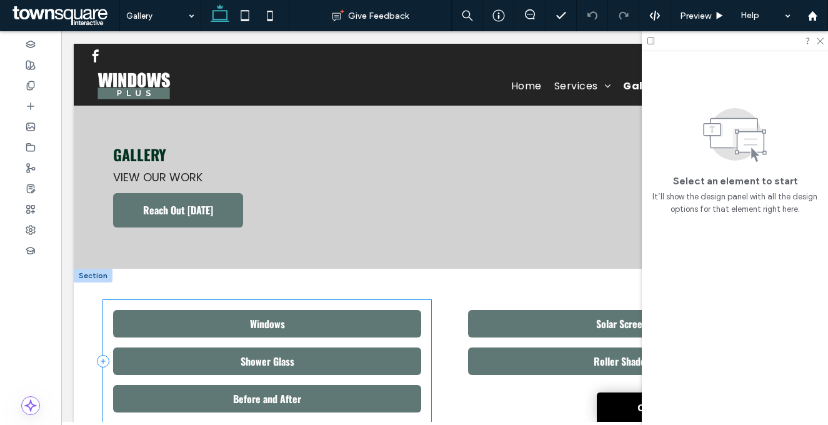
click at [372, 301] on div "Windows Shower Glass Before and After" at bounding box center [266, 361] width 327 height 122
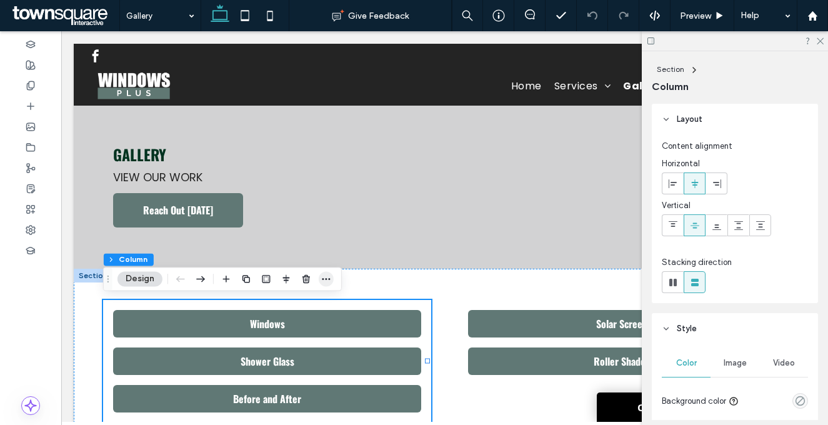
click at [326, 276] on icon "button" at bounding box center [326, 279] width 10 height 10
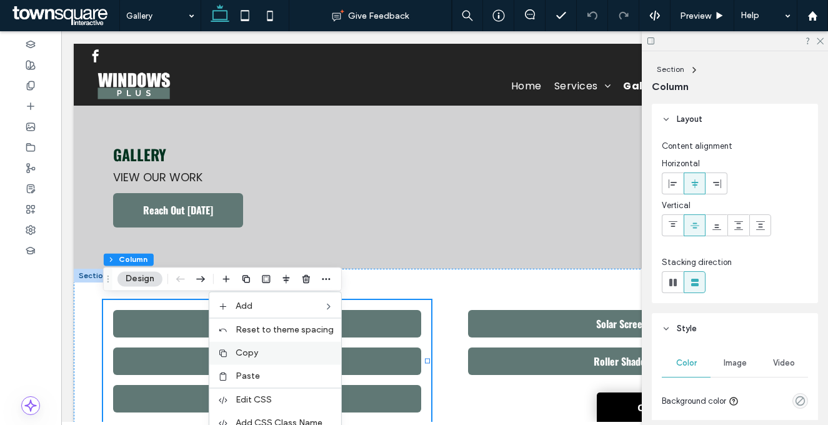
click at [281, 348] on label "Copy" at bounding box center [285, 352] width 98 height 11
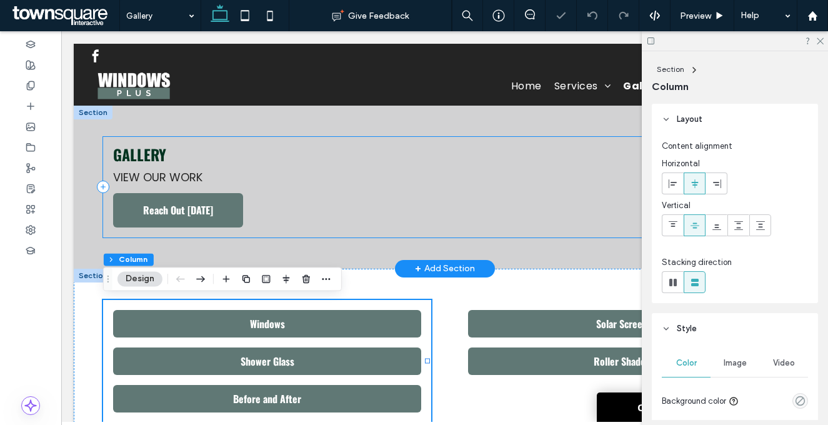
click at [494, 141] on div "Gallery View our work Reach Out [DATE]" at bounding box center [444, 187] width 682 height 101
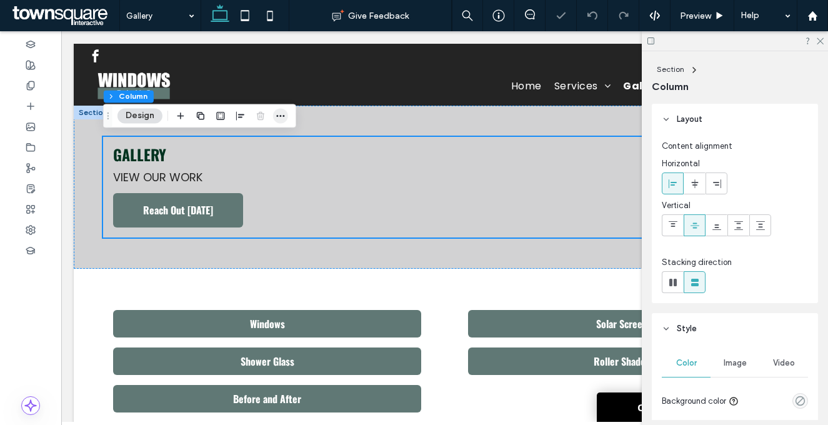
click at [282, 115] on icon "button" at bounding box center [281, 116] width 10 height 10
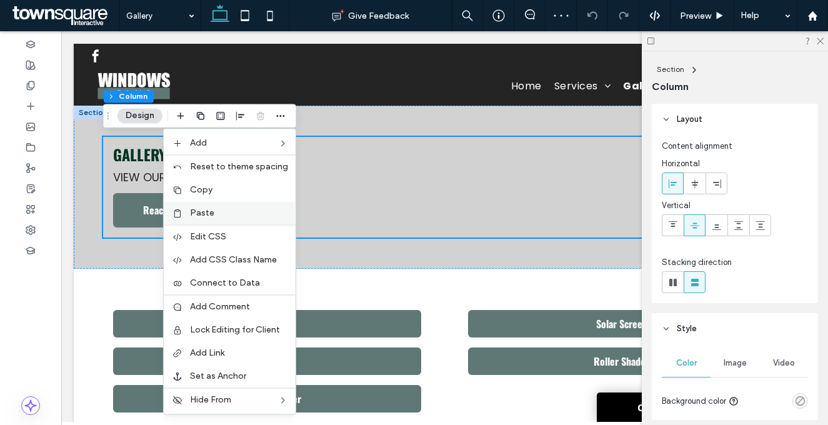
click at [224, 210] on label "Paste" at bounding box center [239, 212] width 98 height 11
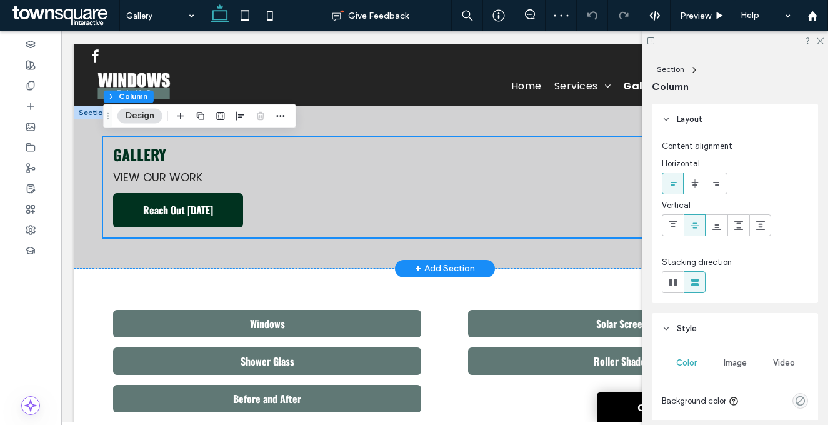
type input "**"
type input "***"
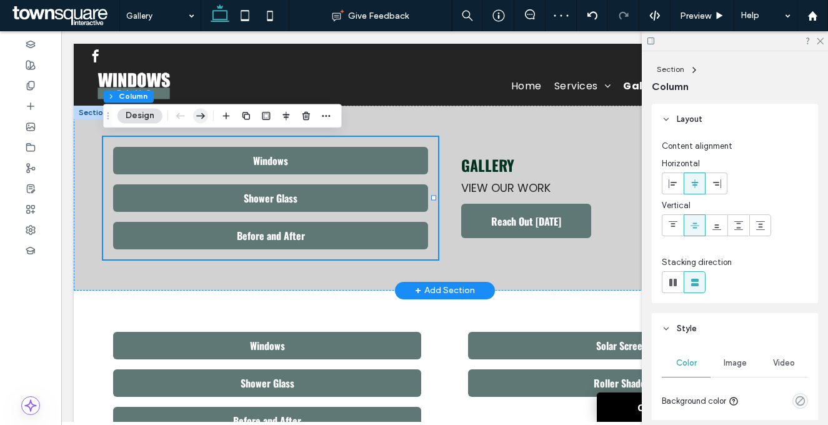
click at [204, 112] on icon "button" at bounding box center [200, 115] width 15 height 22
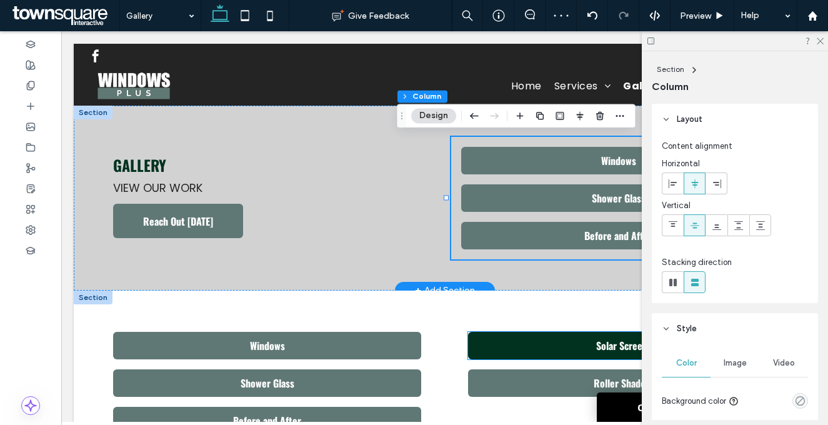
click at [537, 336] on link "Solar Screen" at bounding box center [621, 345] width 307 height 27
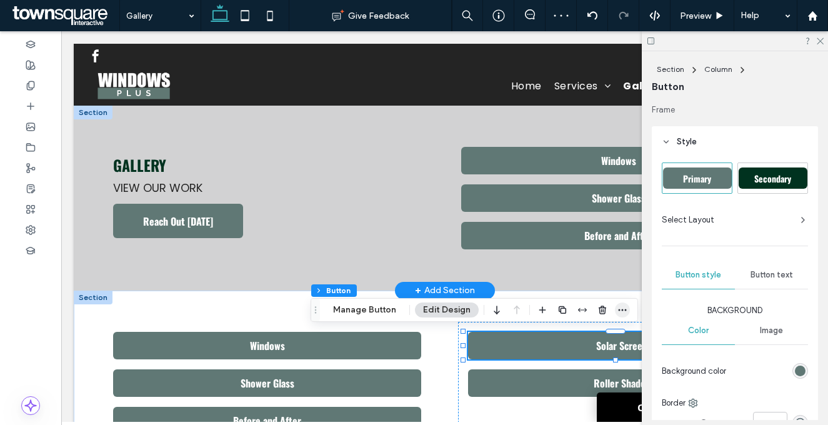
click at [617, 308] on icon "button" at bounding box center [622, 310] width 10 height 10
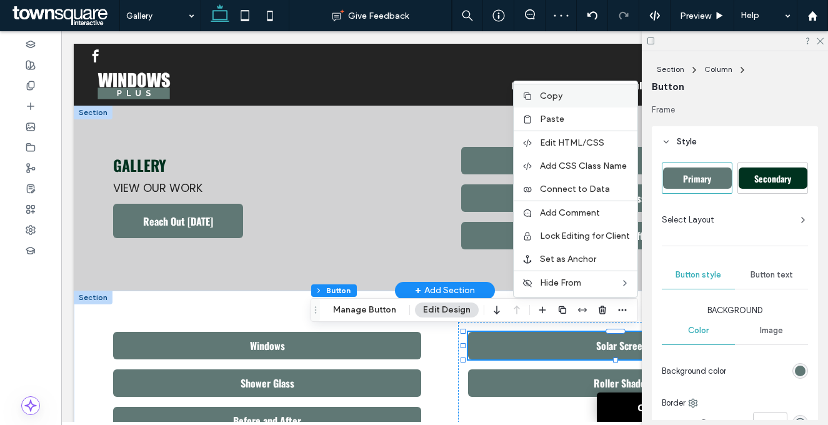
click at [540, 95] on span "Copy" at bounding box center [551, 96] width 22 height 11
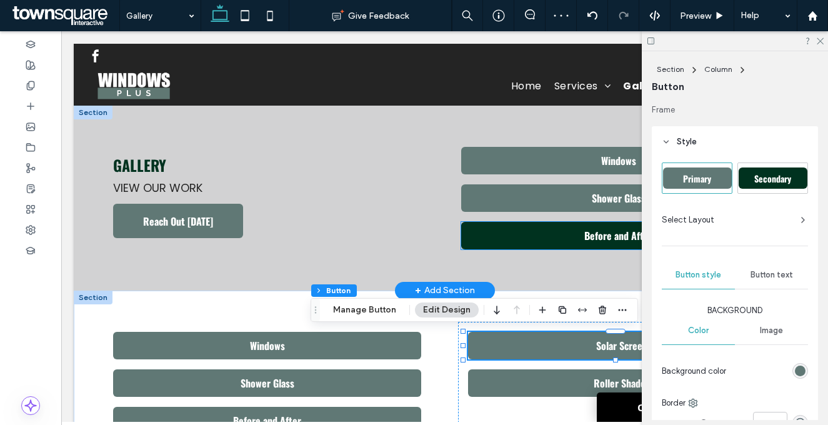
click at [551, 236] on link "Before and After" at bounding box center [618, 235] width 314 height 27
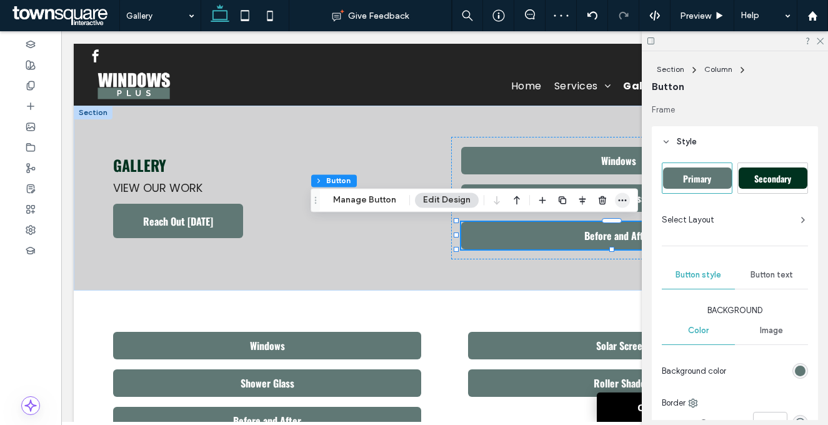
click at [622, 200] on use "button" at bounding box center [623, 200] width 8 height 2
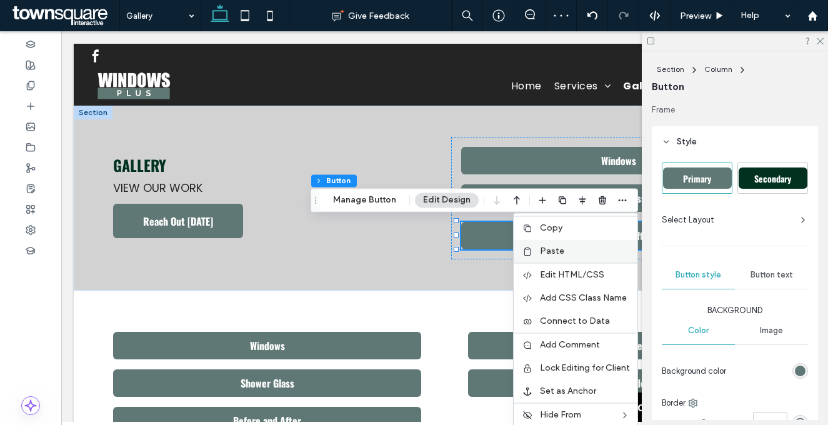
click at [584, 247] on label "Paste" at bounding box center [585, 251] width 90 height 11
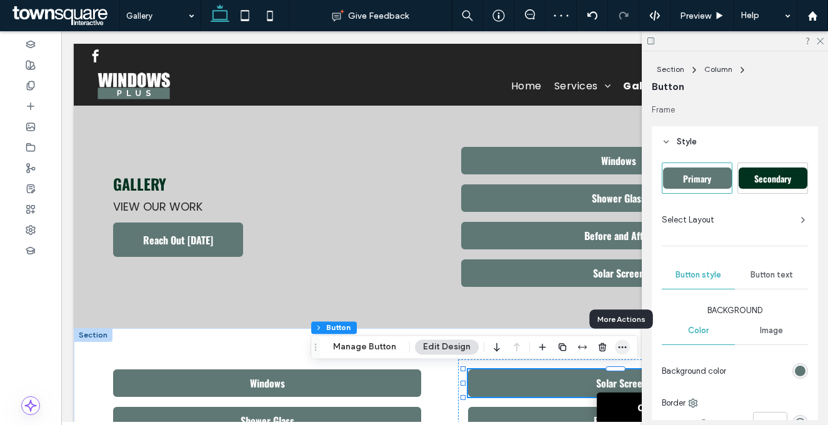
click at [625, 346] on span "button" at bounding box center [622, 346] width 15 height 15
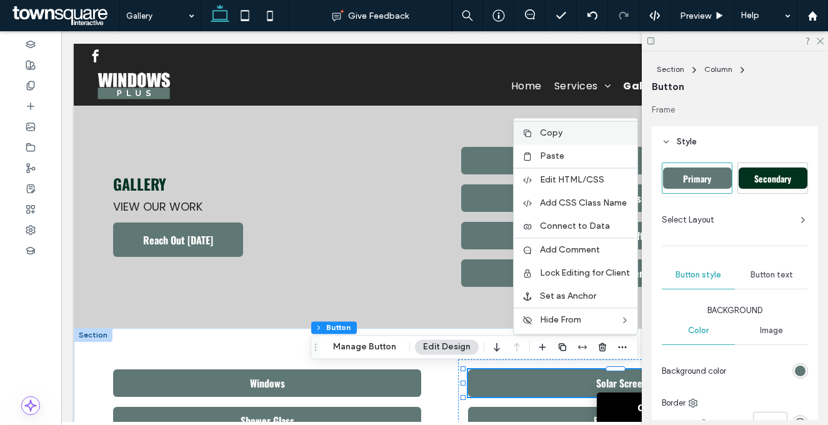
click at [552, 129] on span "Copy" at bounding box center [551, 132] width 22 height 11
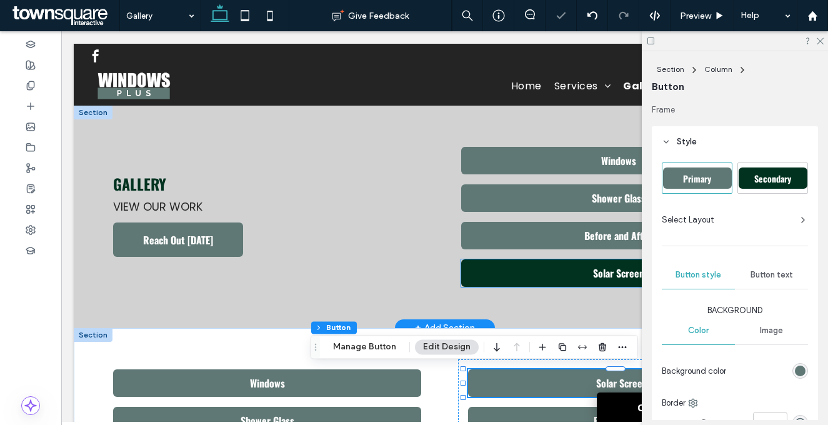
click at [558, 268] on link "Solar Screen" at bounding box center [618, 272] width 314 height 27
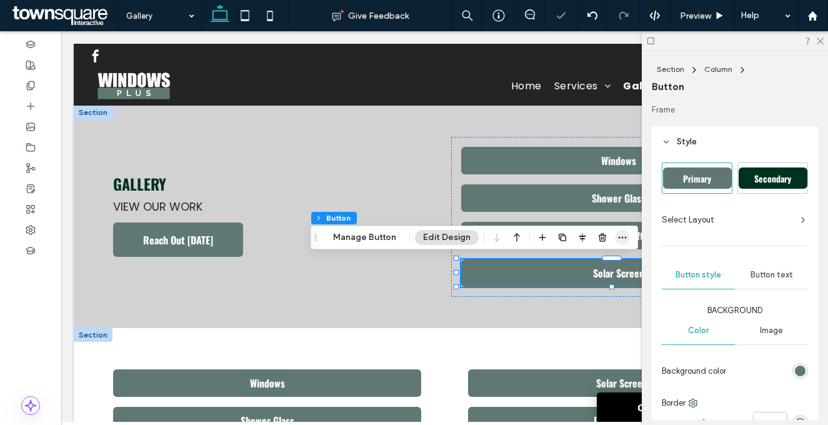
click at [625, 237] on span "button" at bounding box center [622, 237] width 15 height 15
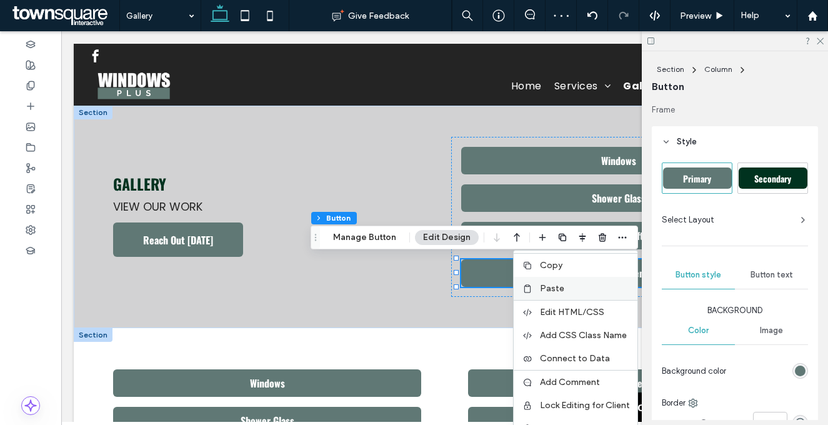
click at [566, 291] on label "Paste" at bounding box center [585, 288] width 90 height 11
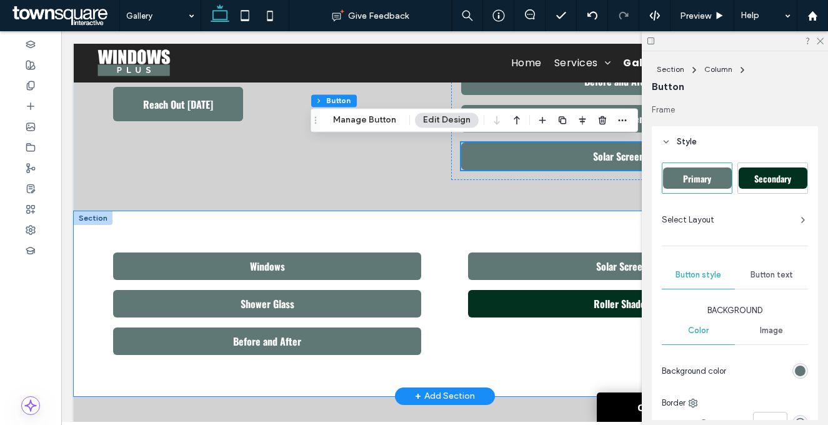
scroll to position [131, 0]
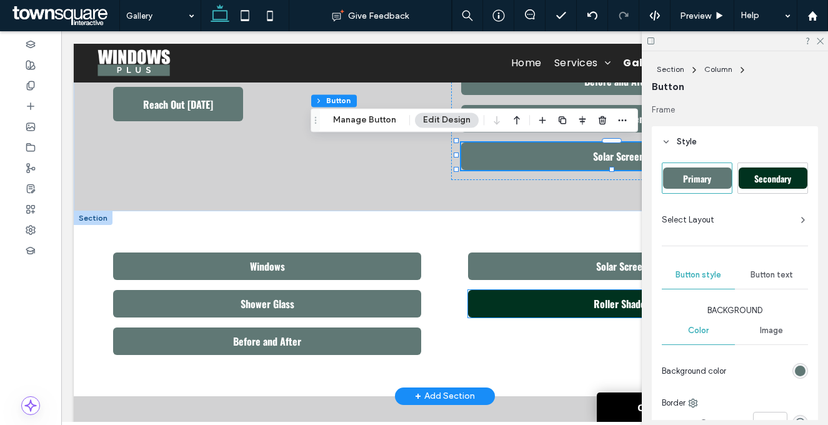
click at [547, 295] on link "Roller Shades" at bounding box center [621, 303] width 307 height 27
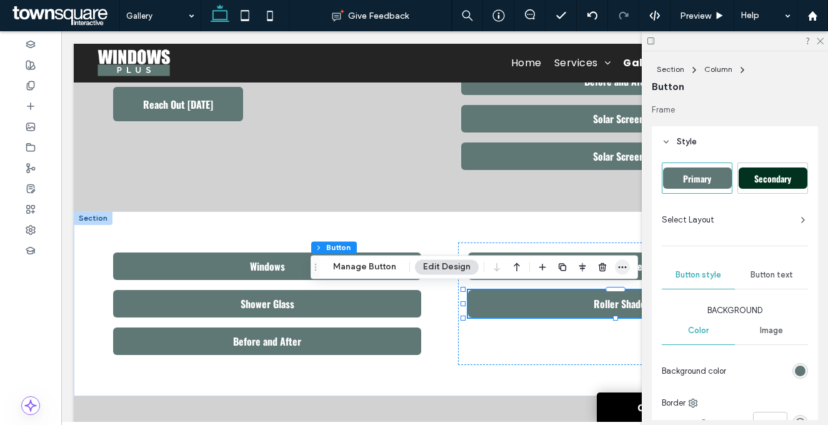
click at [622, 267] on icon "button" at bounding box center [622, 267] width 10 height 10
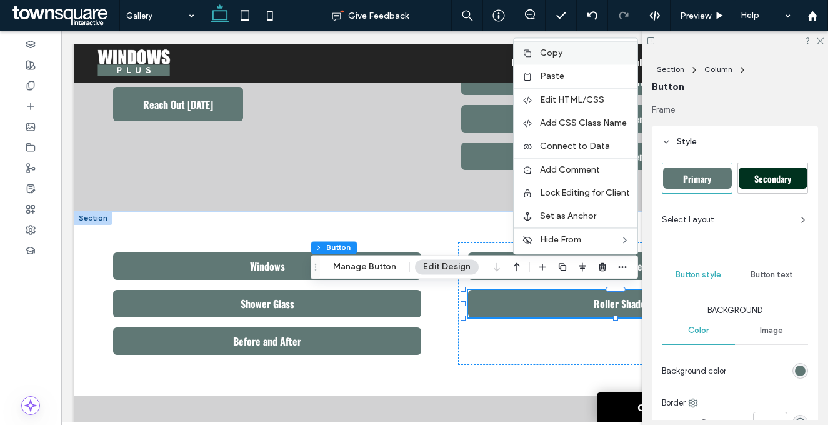
click at [556, 56] on span "Copy" at bounding box center [551, 52] width 22 height 11
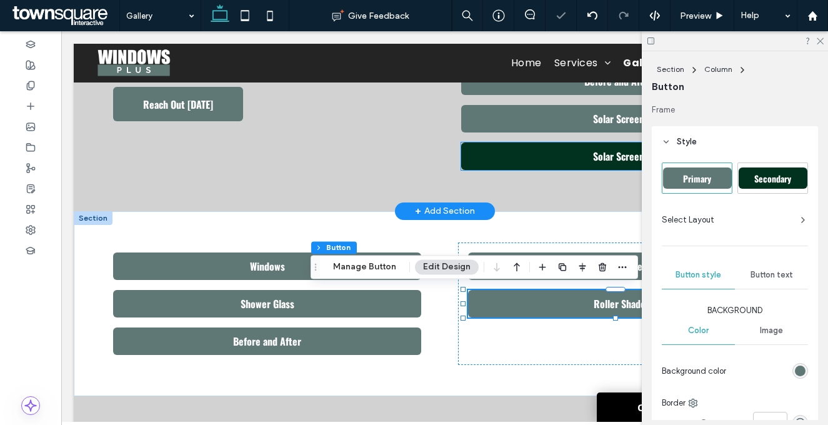
click at [582, 162] on link "Solar Screen" at bounding box center [618, 155] width 314 height 27
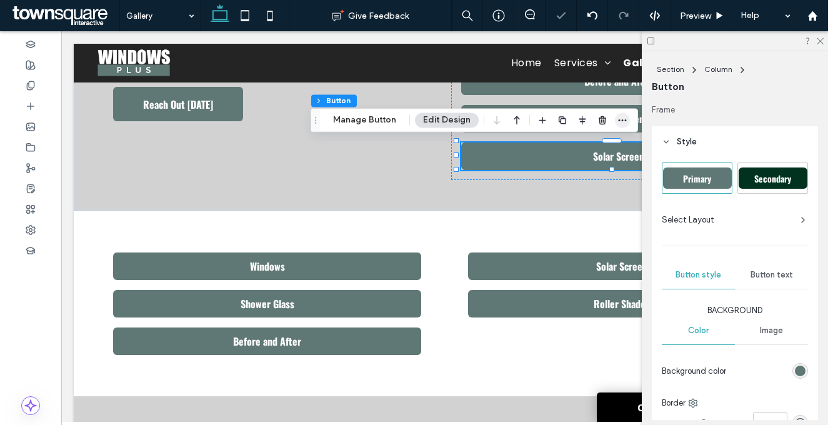
click at [624, 117] on icon "button" at bounding box center [622, 120] width 10 height 10
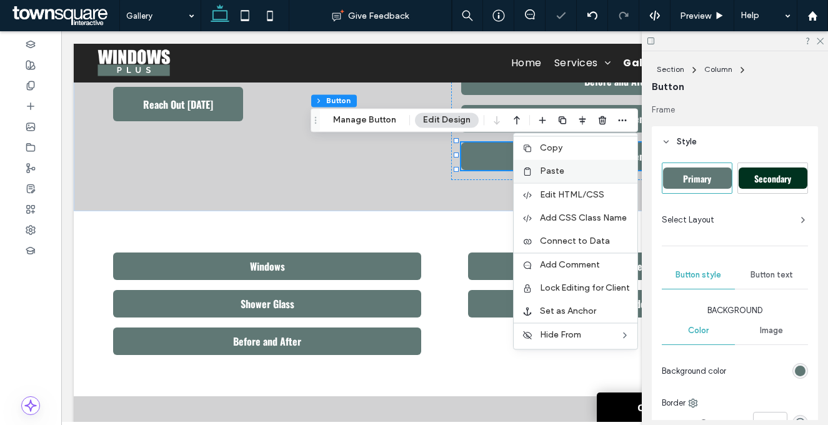
click at [593, 165] on div "Paste" at bounding box center [576, 170] width 124 height 23
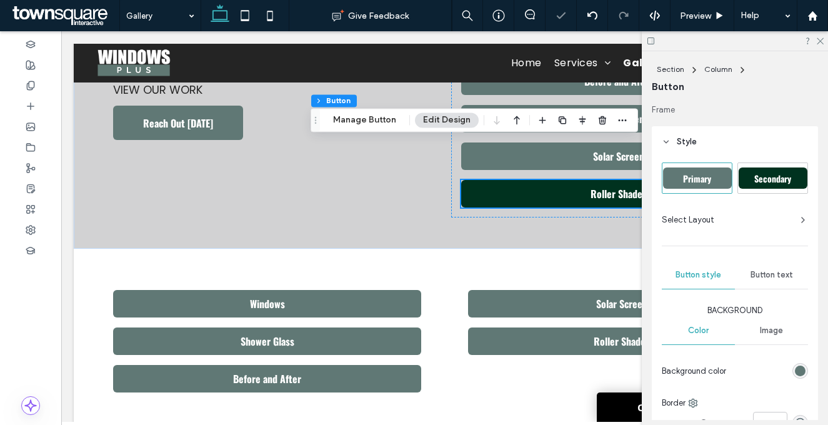
scroll to position [150, 0]
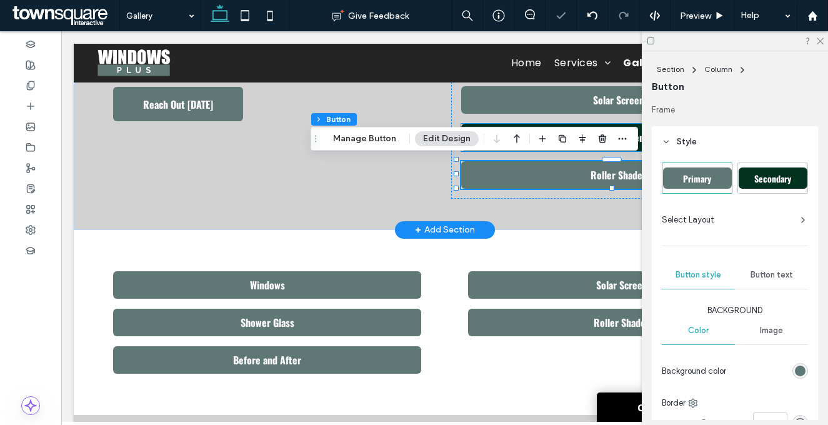
click at [589, 124] on link "Solar Screen" at bounding box center [618, 137] width 314 height 27
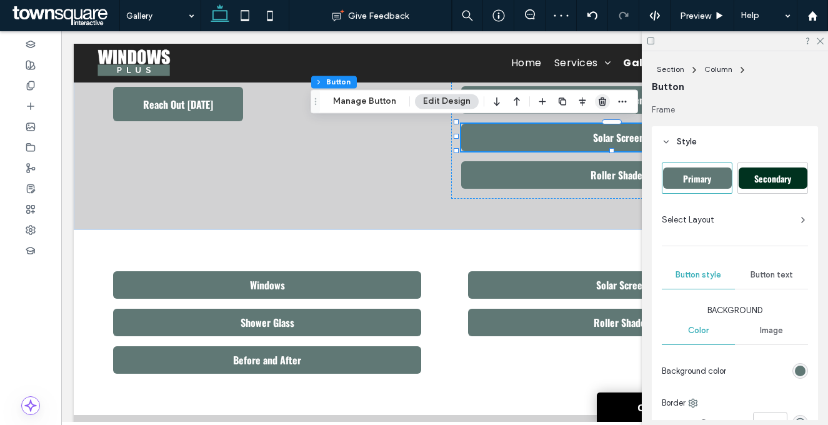
click at [601, 107] on span "button" at bounding box center [602, 101] width 15 height 15
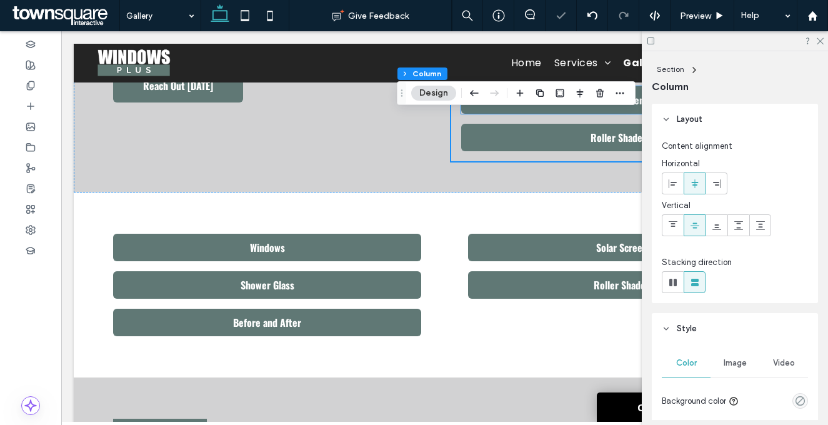
scroll to position [131, 0]
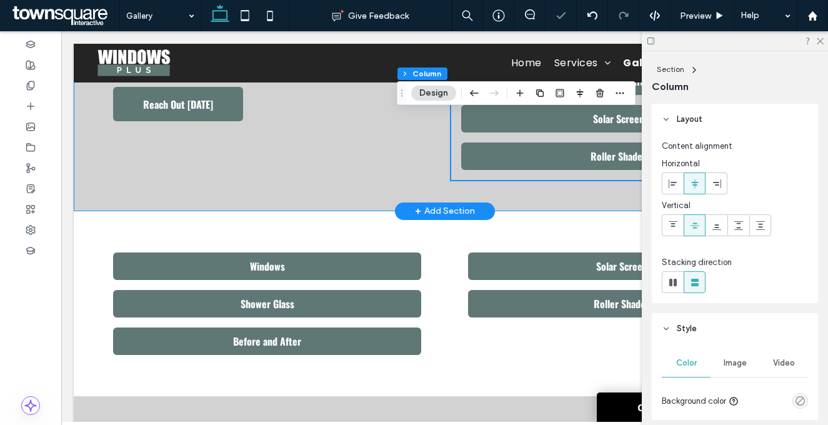
click at [474, 195] on div "Gallery View our work Reach Out [DATE] Windows Shower Glass Before and After So…" at bounding box center [445, 81] width 742 height 260
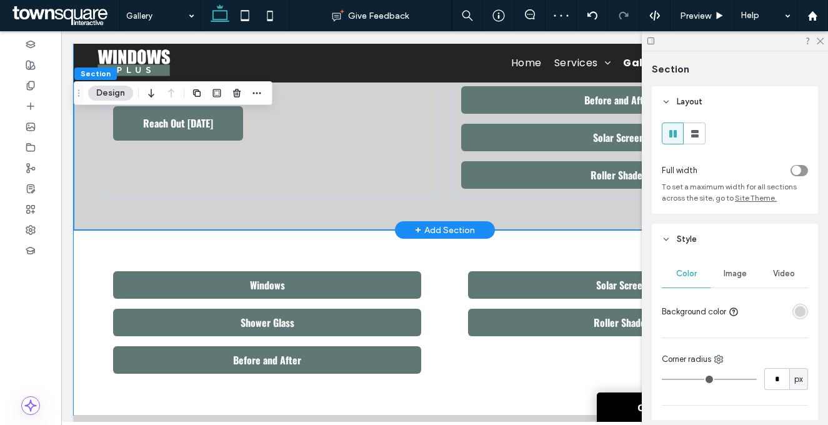
scroll to position [137, 0]
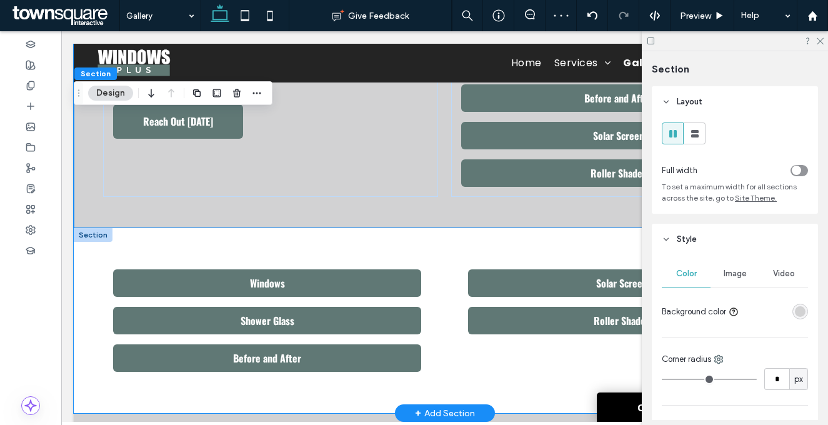
click at [412, 245] on div "Windows Shower Glass Before and After Solar Screen Roller Shades" at bounding box center [445, 320] width 742 height 185
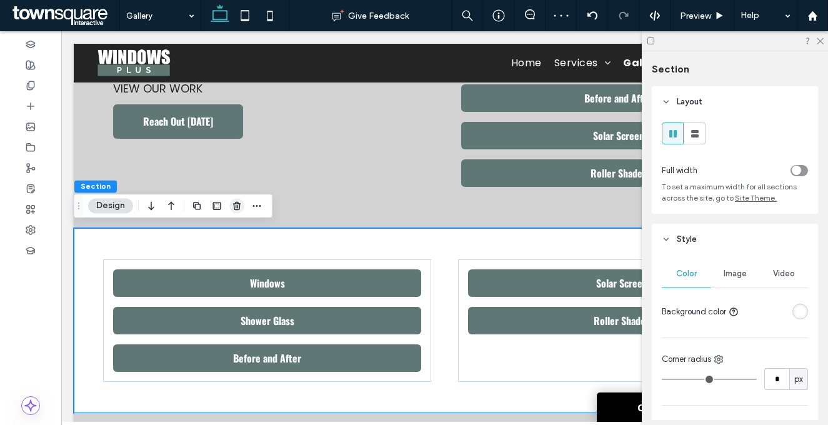
click at [236, 201] on icon "button" at bounding box center [237, 206] width 10 height 10
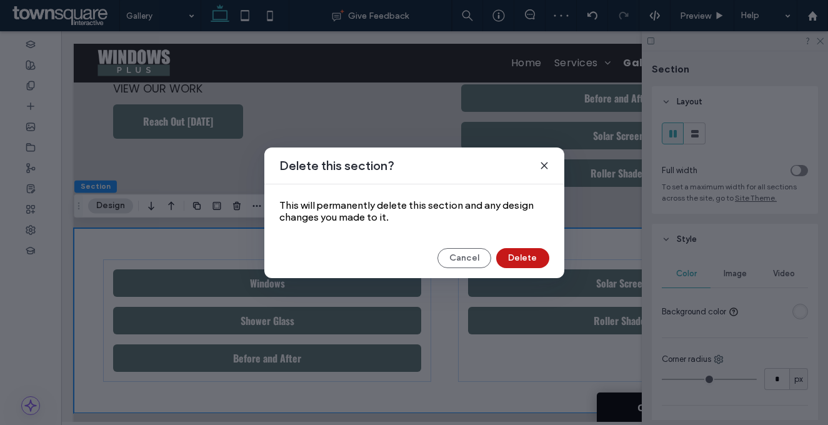
drag, startPoint x: 505, startPoint y: 249, endPoint x: 444, endPoint y: 218, distance: 68.2
click at [505, 249] on button "Delete" at bounding box center [522, 258] width 53 height 20
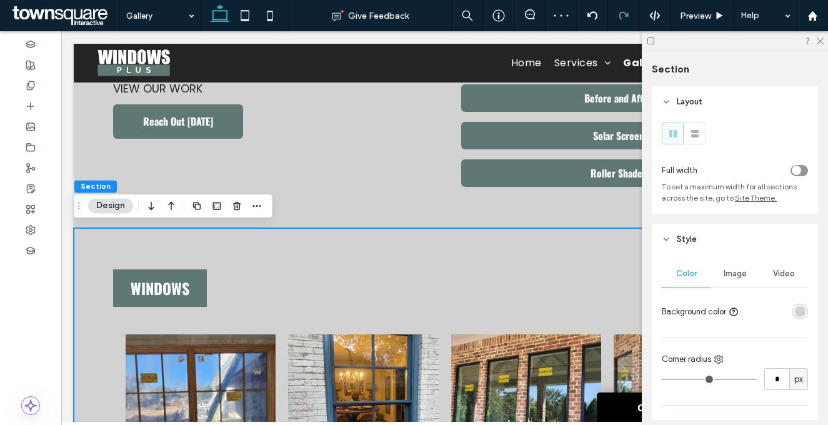
click at [795, 308] on div "rgba(210, 210, 211, 1)" at bounding box center [800, 311] width 11 height 11
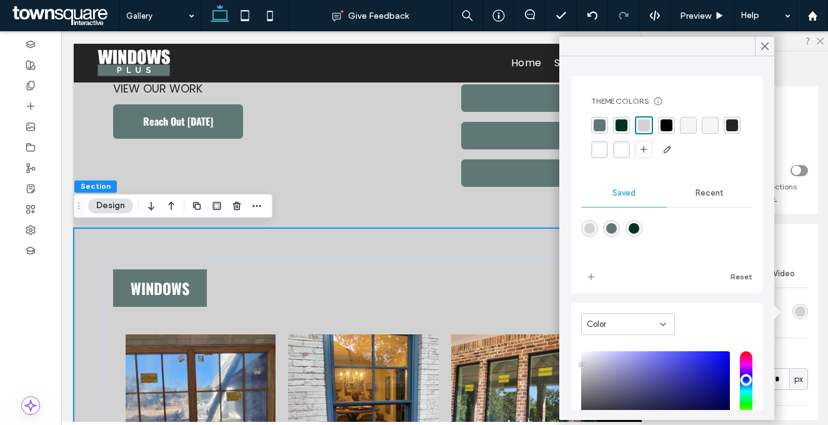
click at [712, 126] on div "rgba(0, 0, 0, 0)" at bounding box center [710, 125] width 12 height 12
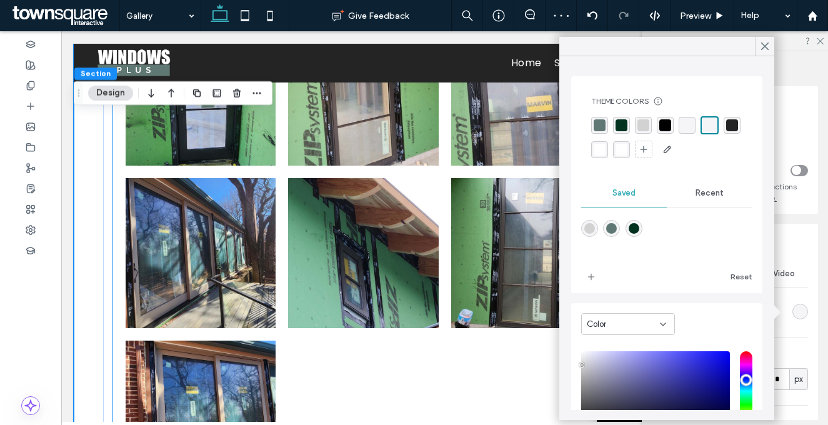
scroll to position [4193, 0]
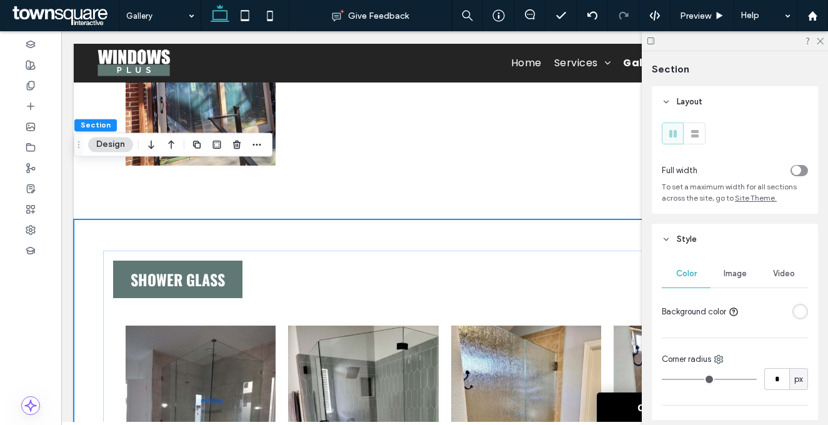
click at [796, 309] on div "rgba(255, 255, 255, 1)" at bounding box center [800, 311] width 11 height 11
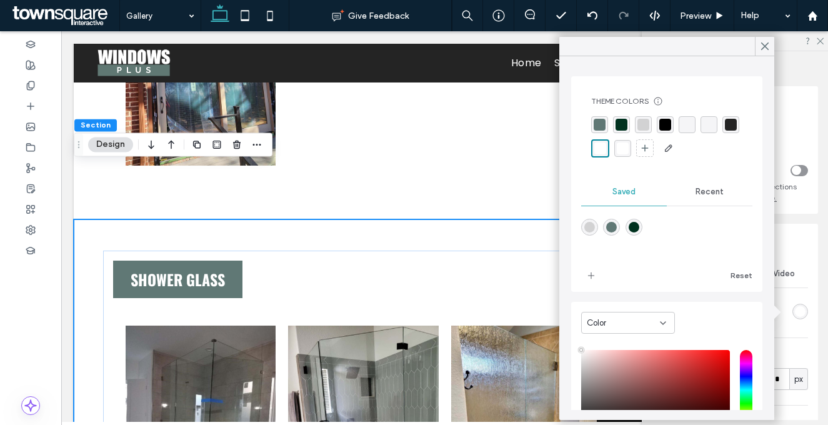
click at [642, 127] on div "rgba(210, 210, 211, 1)" at bounding box center [643, 125] width 12 height 12
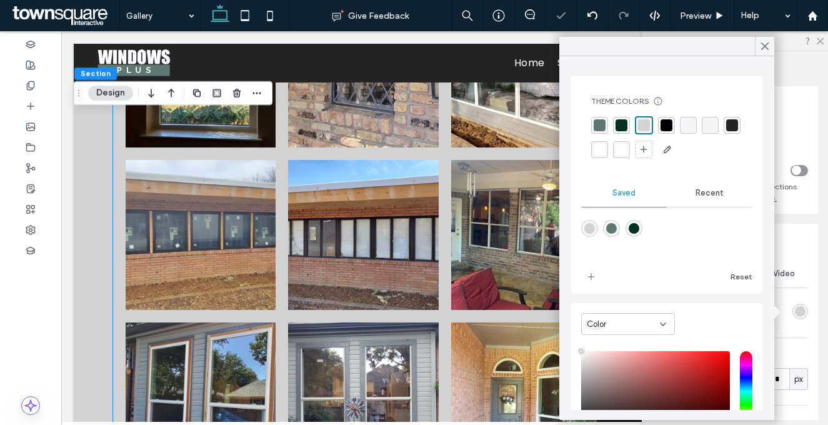
scroll to position [5284, 0]
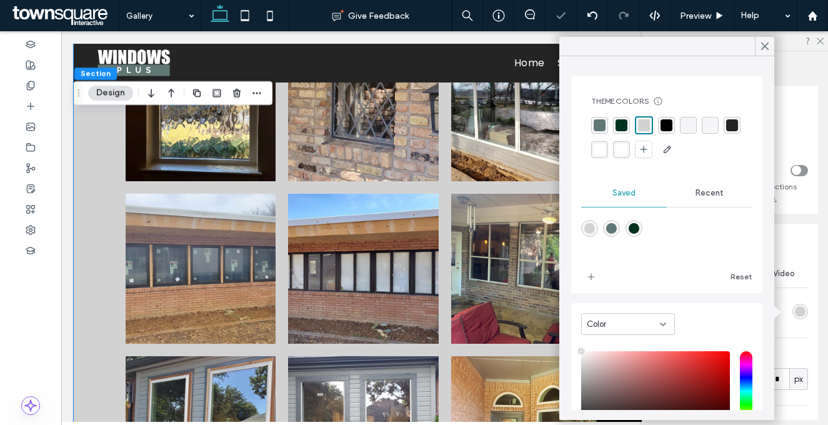
click at [90, 207] on div "Before and After Button Button Button Button Button Button Button Button Button…" at bounding box center [445, 242] width 742 height 635
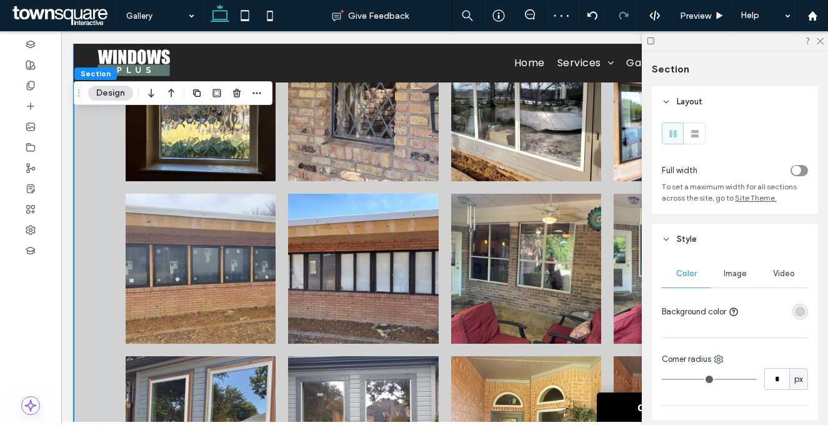
click at [795, 314] on div "rgba(210, 210, 211, 1)" at bounding box center [800, 311] width 11 height 11
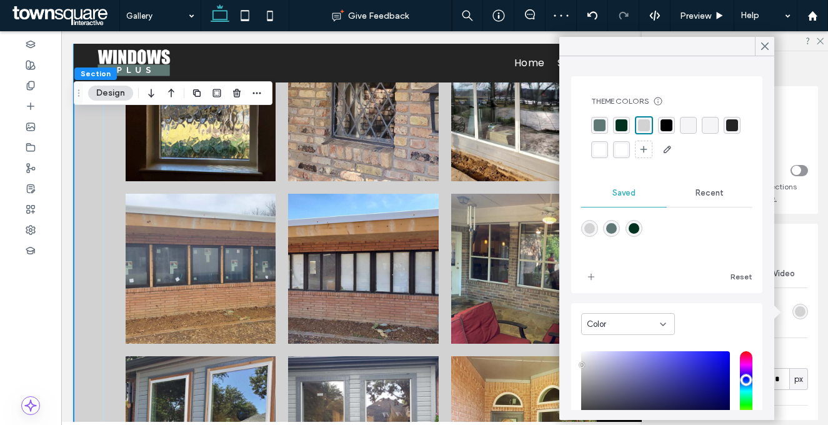
click at [717, 122] on div "rgba(0, 0, 0, 0)" at bounding box center [710, 125] width 17 height 17
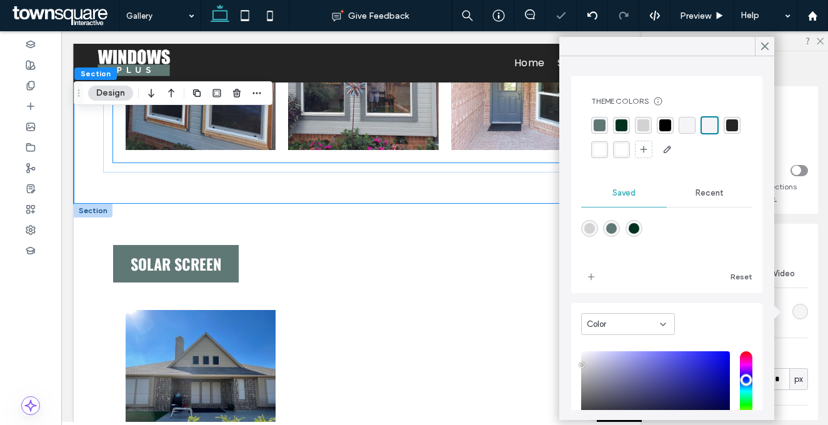
scroll to position [5648, 0]
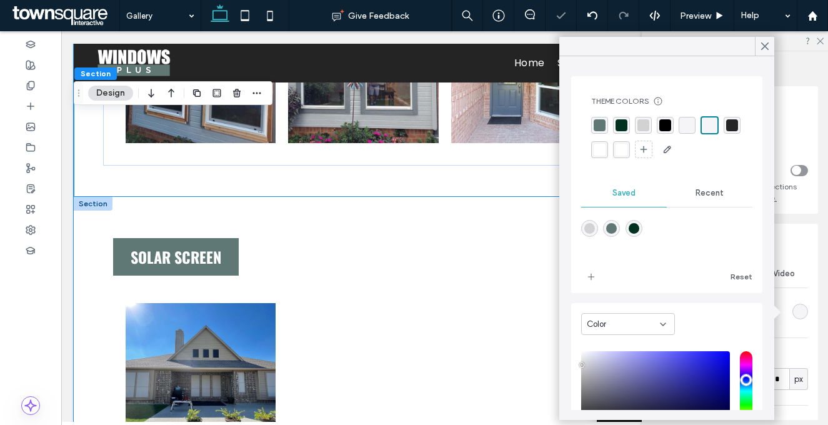
click at [253, 197] on div "Solar Screen Button" at bounding box center [445, 352] width 742 height 310
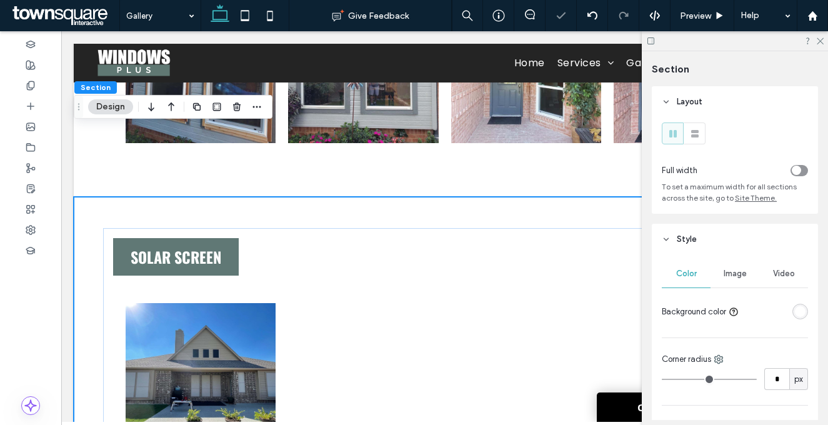
click at [798, 313] on div "rgba(255, 255, 255, 1)" at bounding box center [800, 312] width 16 height 16
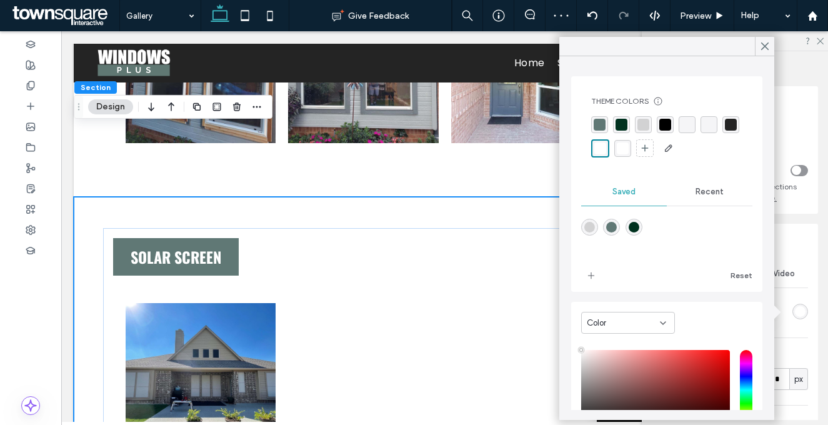
click at [637, 125] on div "rgba(210, 210, 211, 1)" at bounding box center [643, 124] width 17 height 17
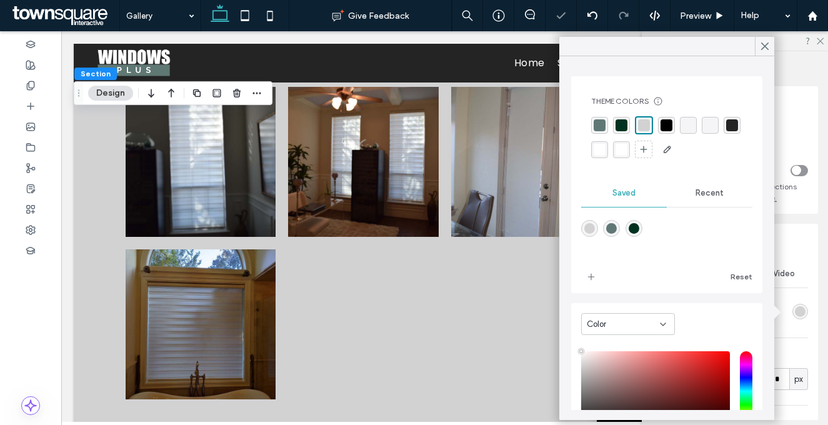
scroll to position [6279, 0]
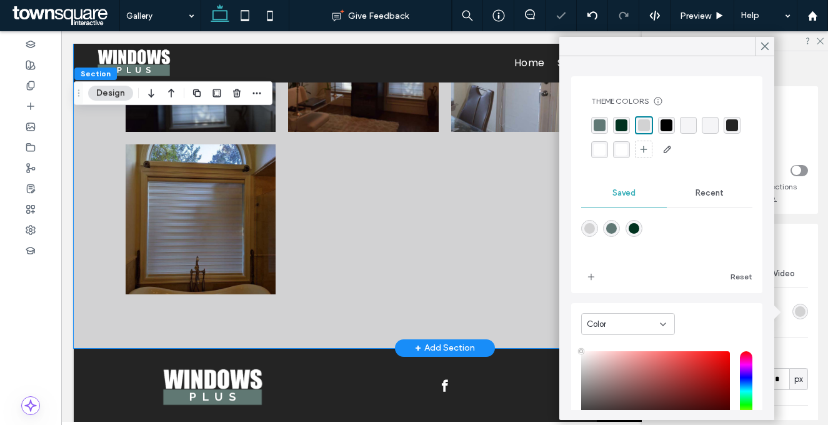
click at [277, 259] on div "Roller Shades Button Button Button Button Button" at bounding box center [445, 112] width 742 height 472
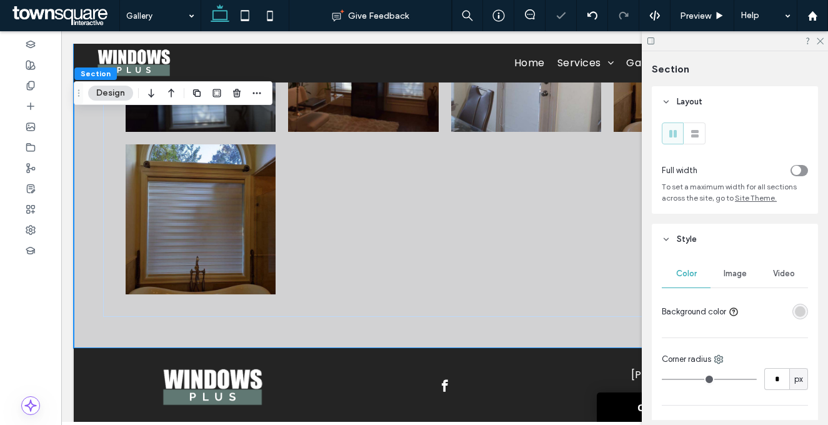
click at [795, 310] on div "rgba(210, 210, 211, 1)" at bounding box center [800, 311] width 11 height 11
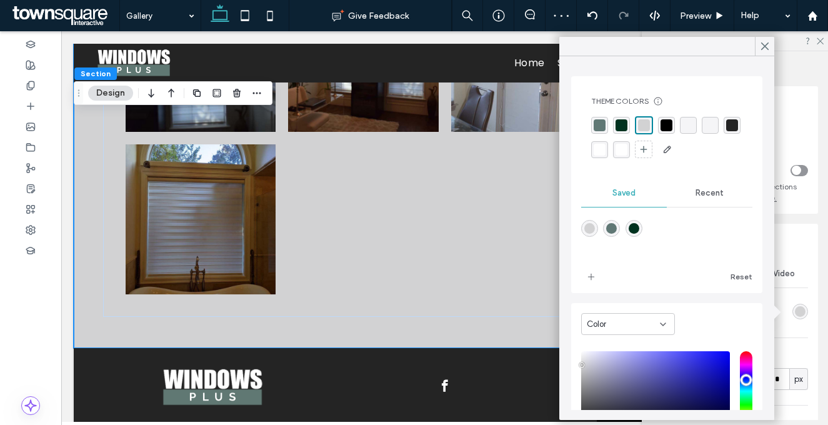
click at [710, 126] on div "rgba(0, 0, 0, 0)" at bounding box center [710, 125] width 12 height 12
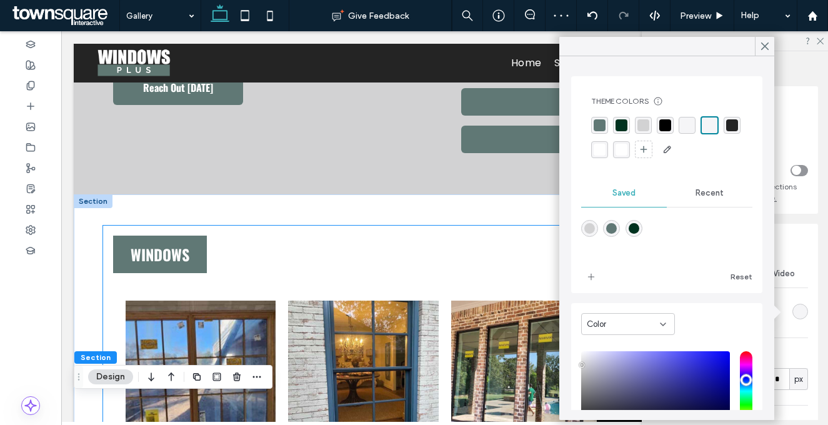
scroll to position [0, 0]
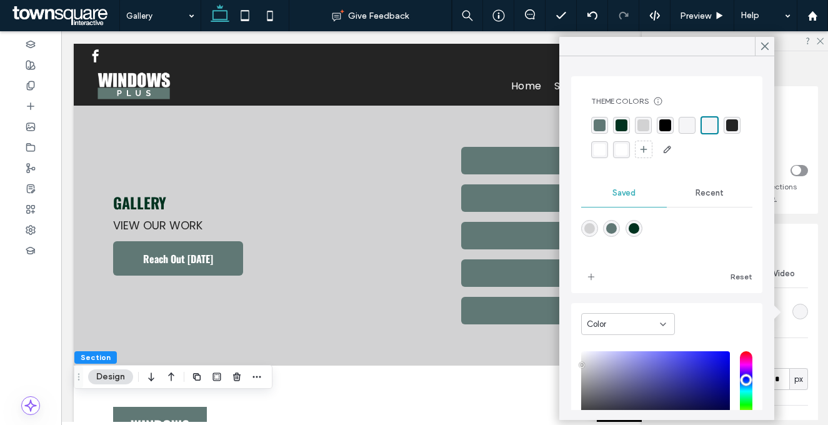
click at [768, 45] on icon at bounding box center [764, 46] width 11 height 11
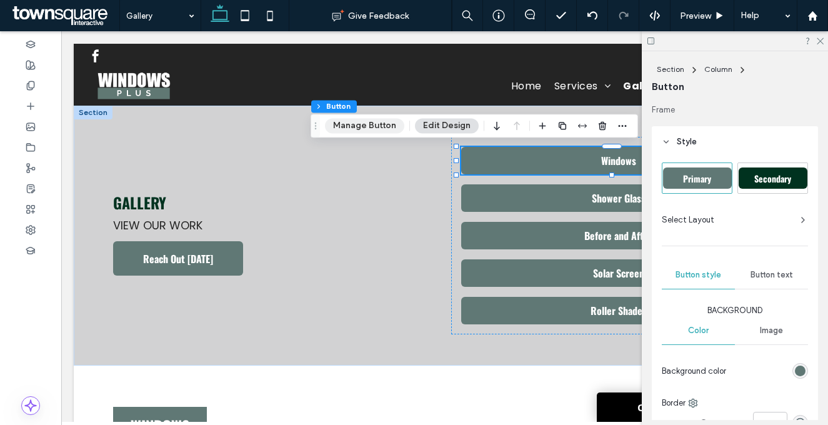
click at [373, 131] on button "Manage Button" at bounding box center [364, 125] width 79 height 15
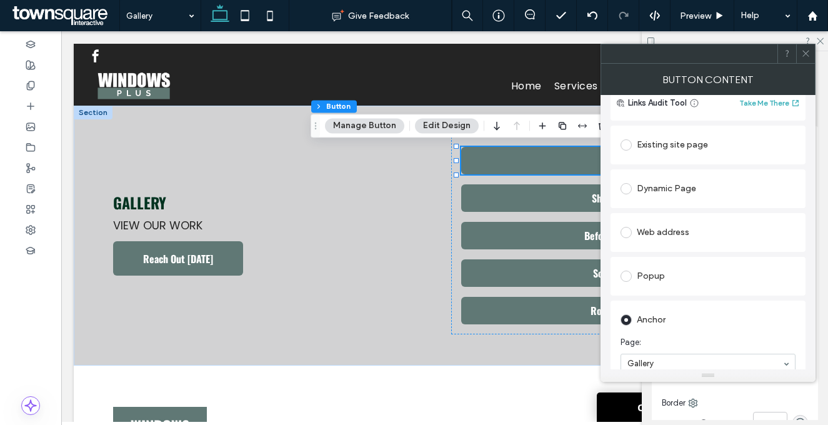
scroll to position [152, 0]
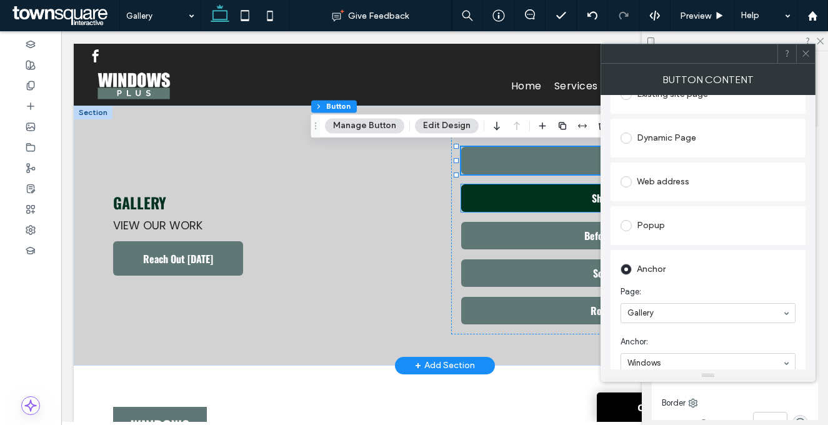
click at [532, 201] on link "Shower Glass" at bounding box center [618, 197] width 314 height 27
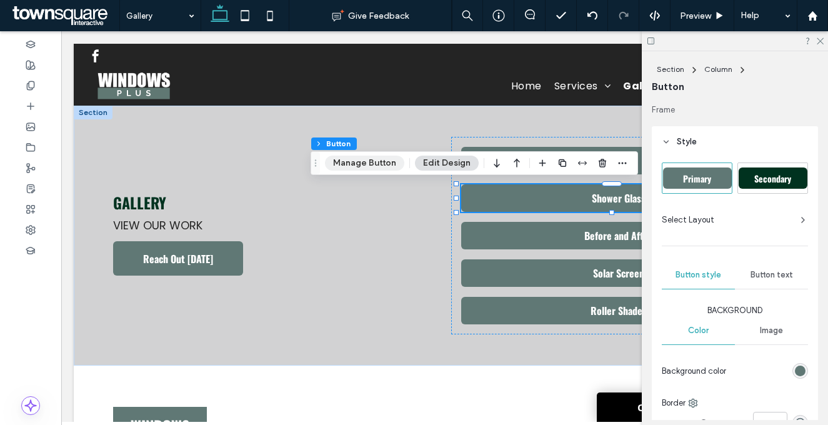
click at [367, 164] on button "Manage Button" at bounding box center [364, 163] width 79 height 15
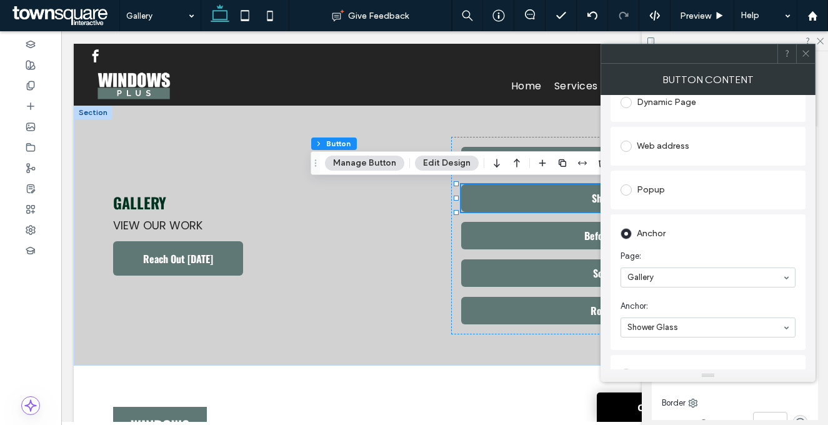
scroll to position [256, 0]
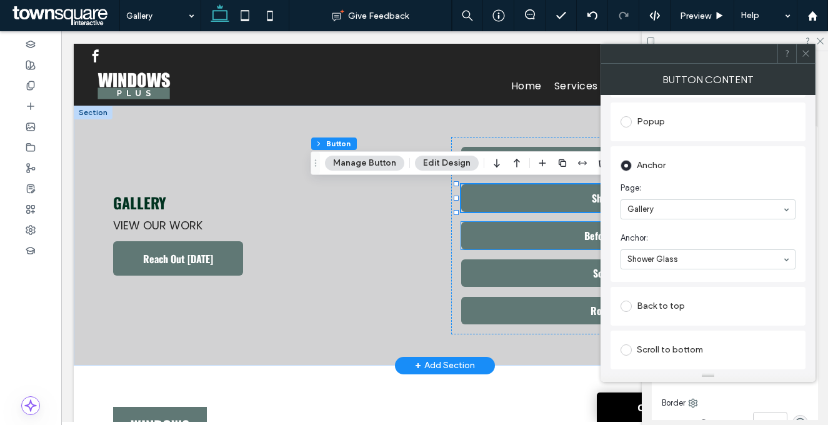
click at [518, 236] on link "Before and After" at bounding box center [618, 235] width 314 height 27
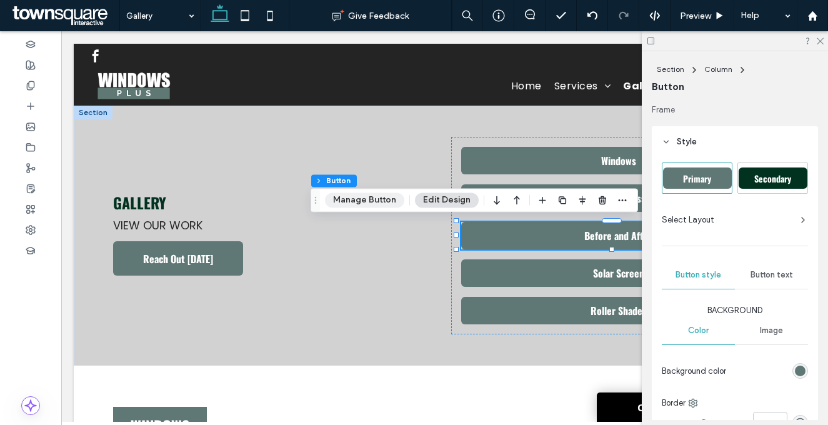
click at [366, 201] on button "Manage Button" at bounding box center [364, 199] width 79 height 15
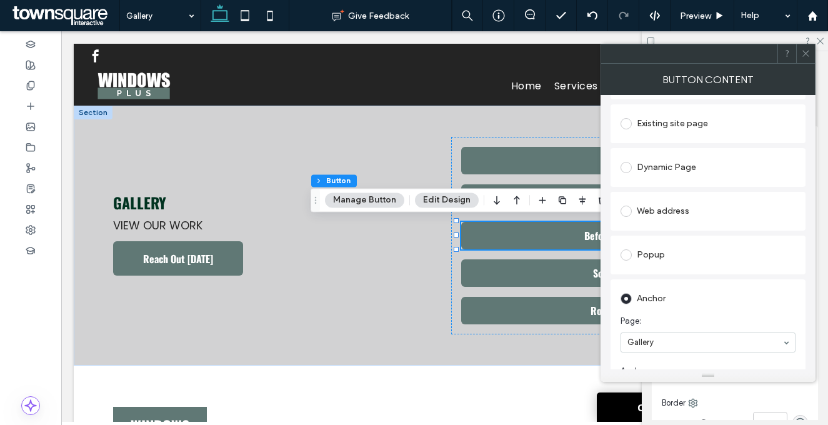
scroll to position [160, 0]
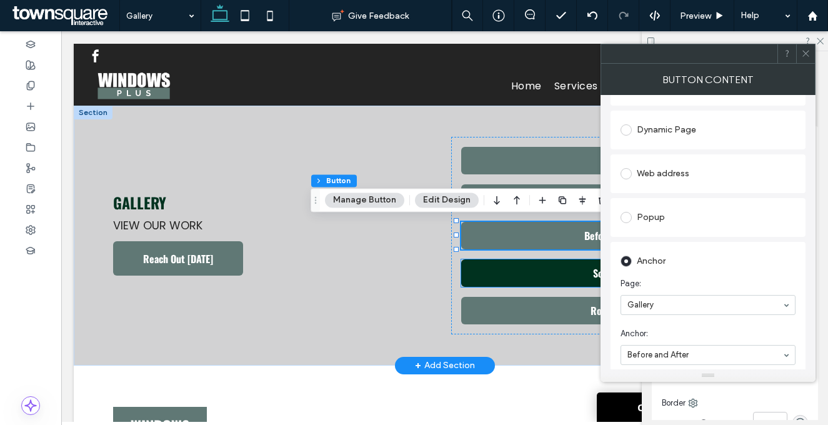
click at [506, 272] on link "Solar Screen" at bounding box center [618, 272] width 314 height 27
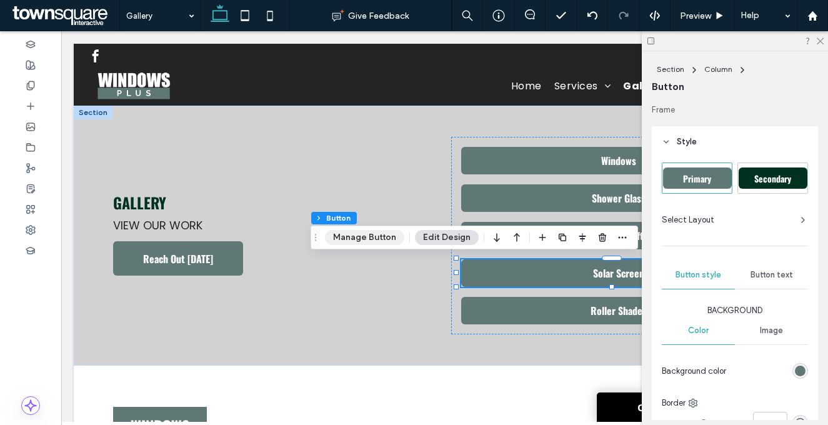
click at [377, 237] on button "Manage Button" at bounding box center [364, 237] width 79 height 15
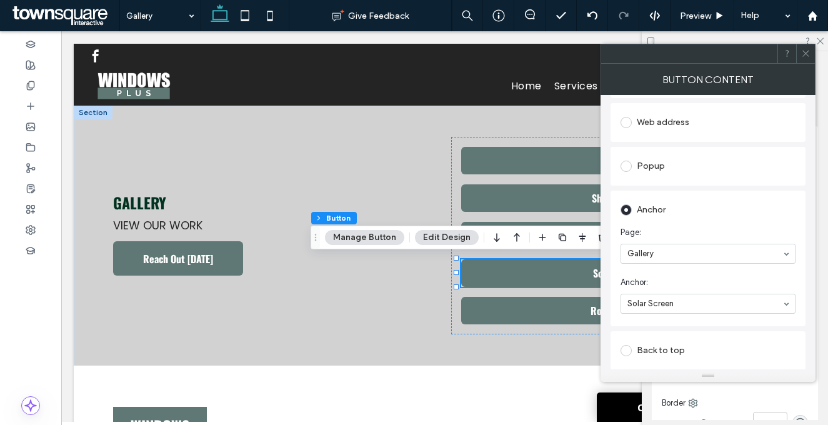
scroll to position [215, 0]
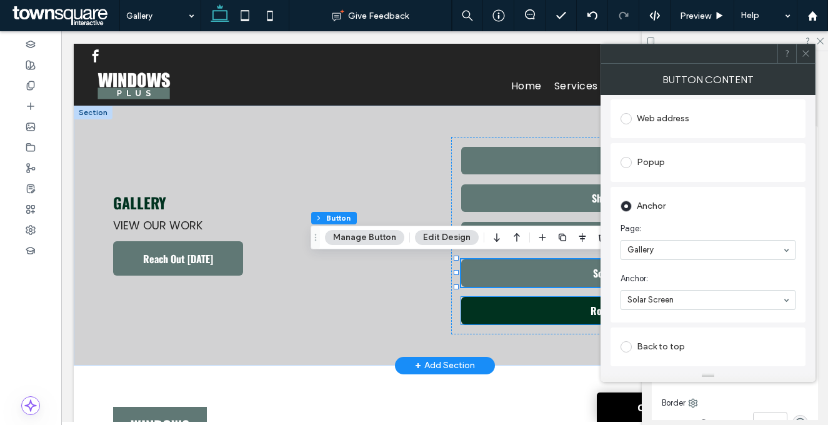
click at [559, 311] on link "Roller Shades" at bounding box center [618, 310] width 314 height 27
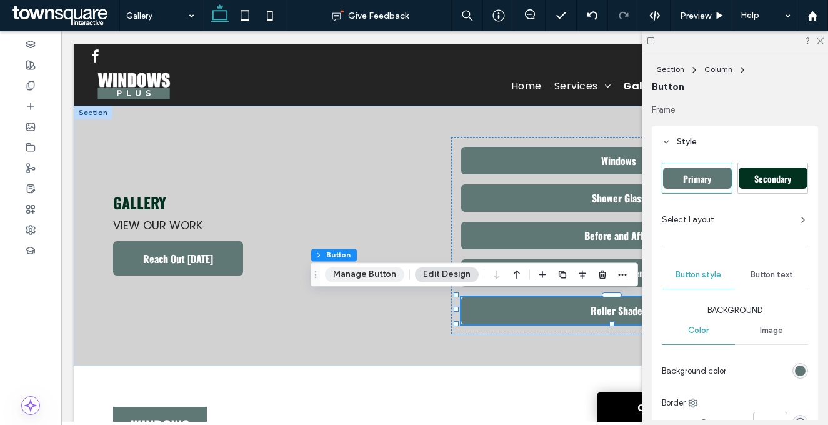
click at [362, 276] on button "Manage Button" at bounding box center [364, 274] width 79 height 15
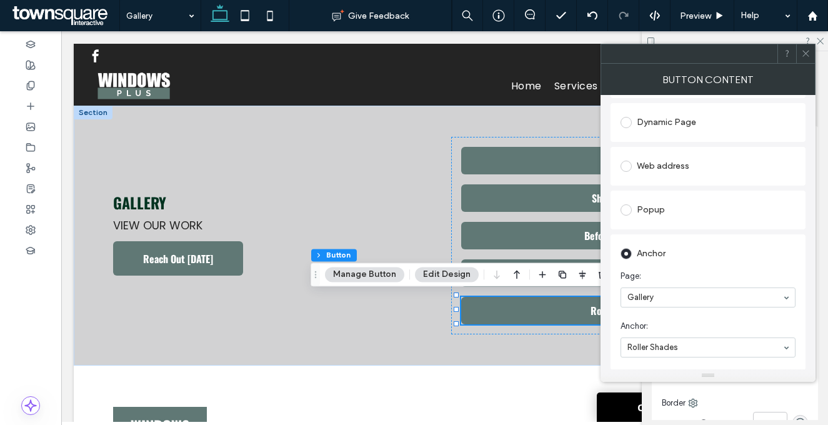
scroll to position [238, 0]
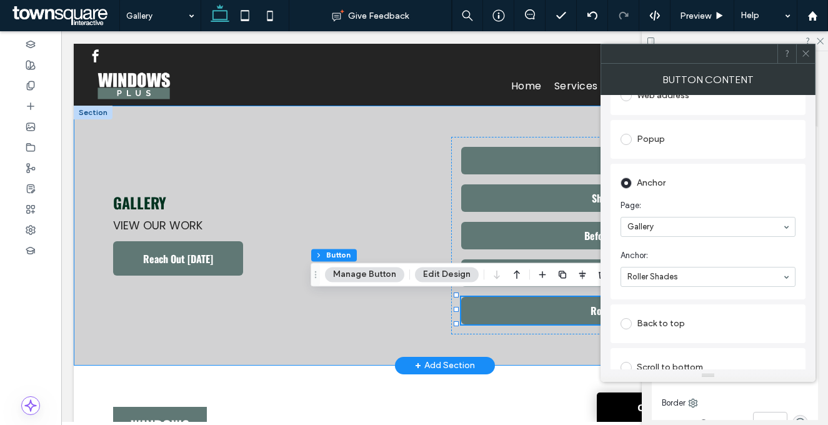
click at [384, 130] on div "Gallery View our work Reach Out [DATE] Windows Shower Glass Before and After So…" at bounding box center [445, 236] width 742 height 260
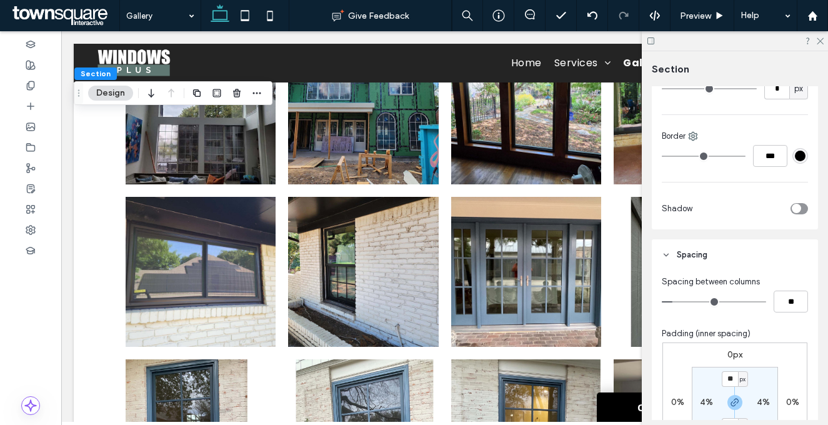
scroll to position [575, 0]
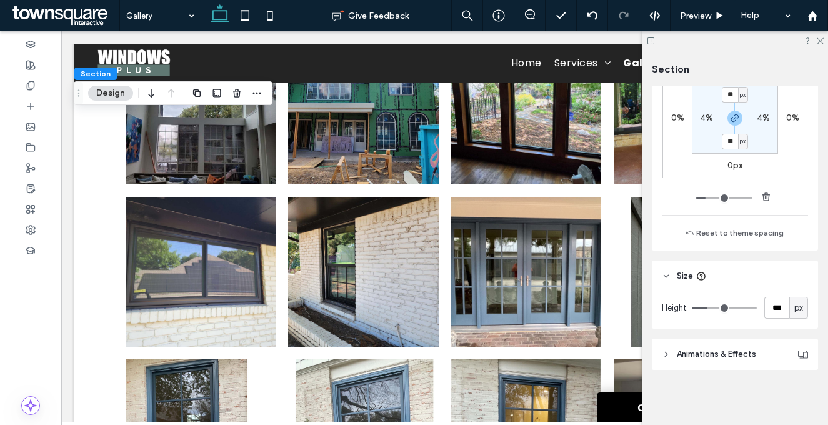
click at [789, 297] on div "px" at bounding box center [798, 308] width 19 height 22
click at [789, 287] on span "A" at bounding box center [791, 286] width 5 height 12
type input "*"
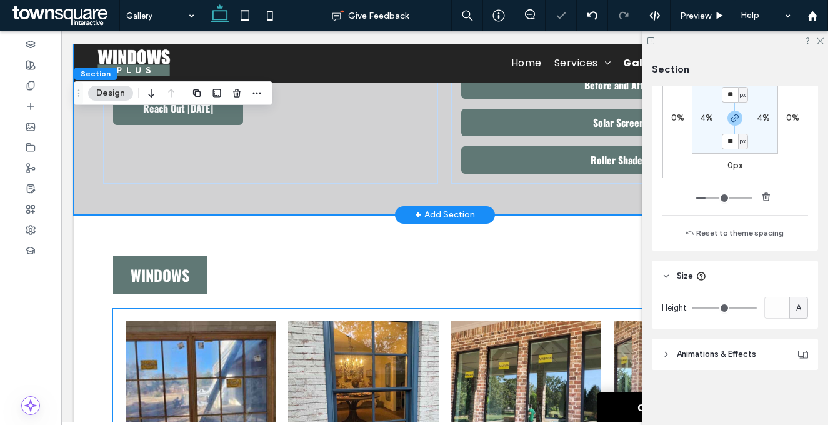
scroll to position [0, 0]
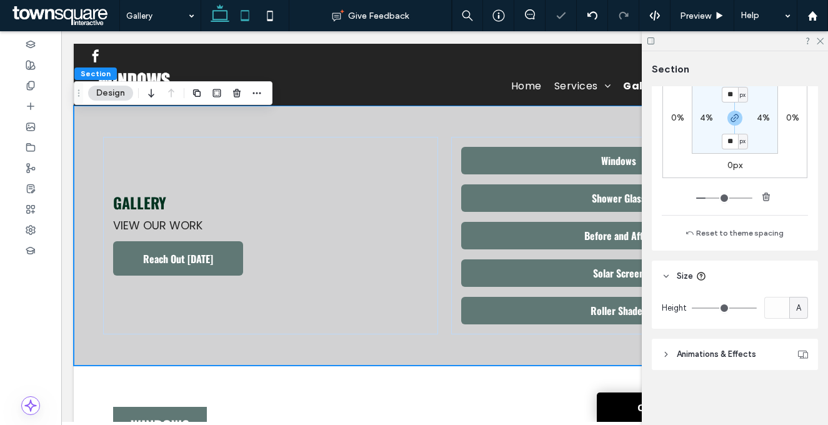
click at [242, 15] on icon at bounding box center [244, 15] width 25 height 25
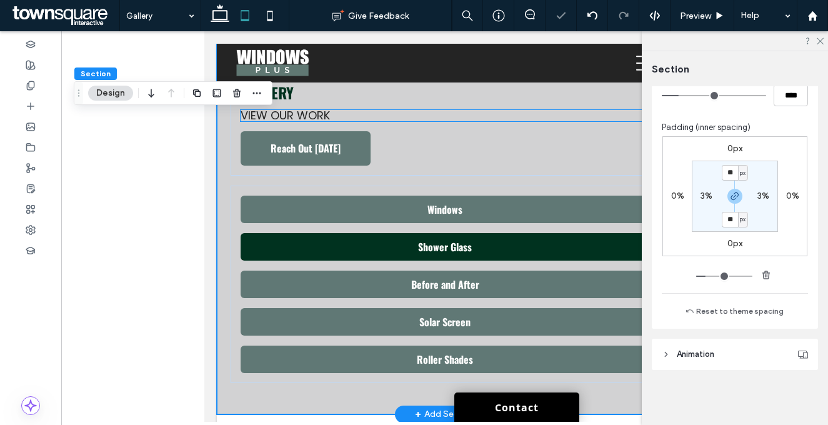
scroll to position [40, 0]
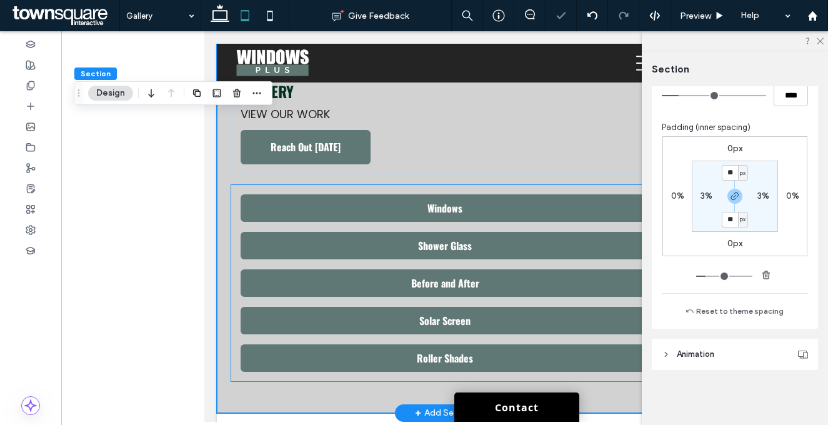
click at [462, 189] on div "Windows Shower Glass Before and After Solar Screen Roller Shades" at bounding box center [444, 282] width 429 height 197
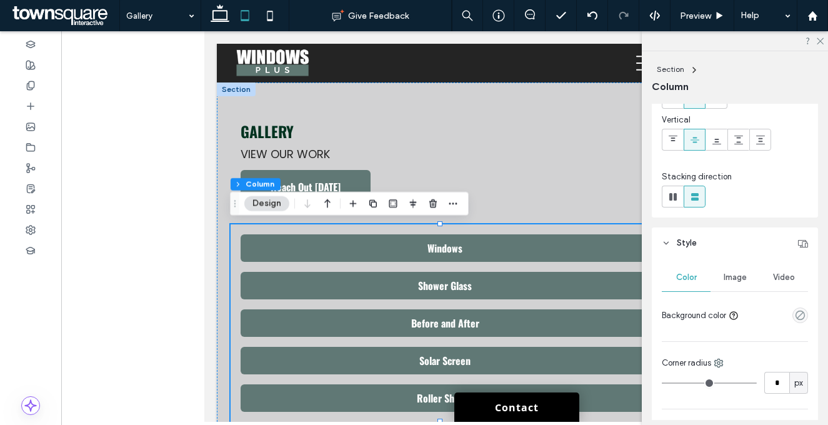
scroll to position [155, 0]
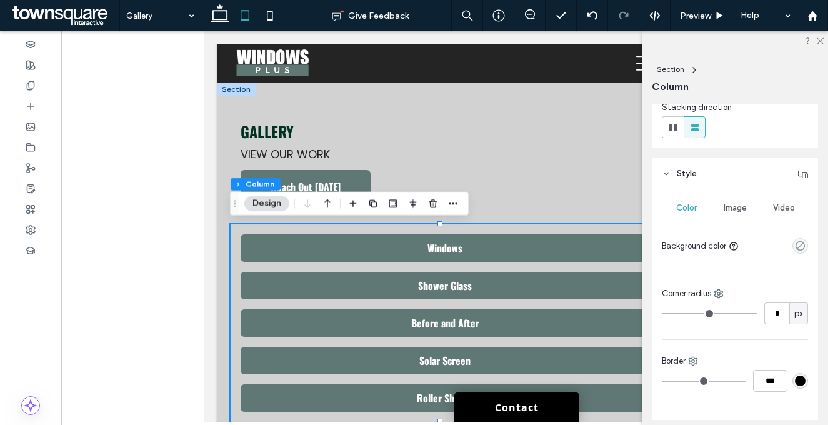
click at [597, 216] on div "Gallery View our work Reach Out [DATE] Windows Shower Glass Before and After So…" at bounding box center [444, 267] width 456 height 371
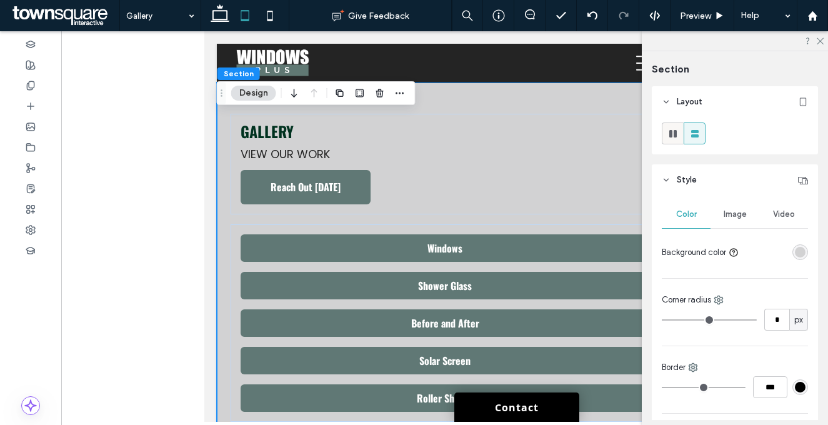
click at [667, 139] on icon at bounding box center [673, 133] width 12 height 12
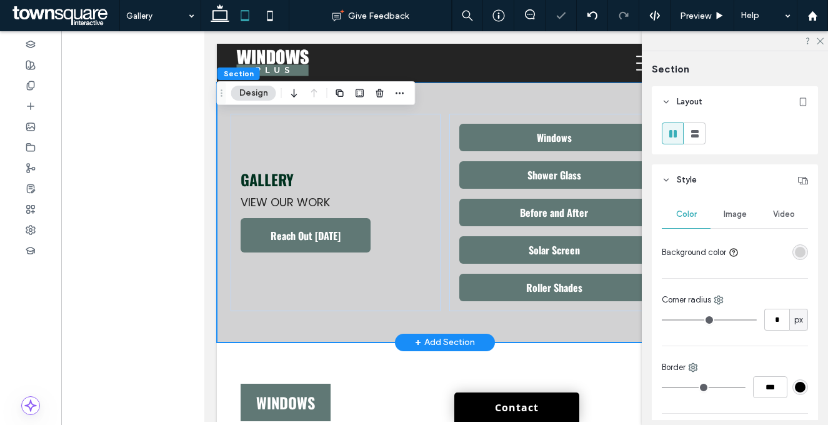
click at [478, 324] on div "Gallery View our work Reach Out [DATE] Windows Shower Glass Before and After So…" at bounding box center [444, 212] width 456 height 260
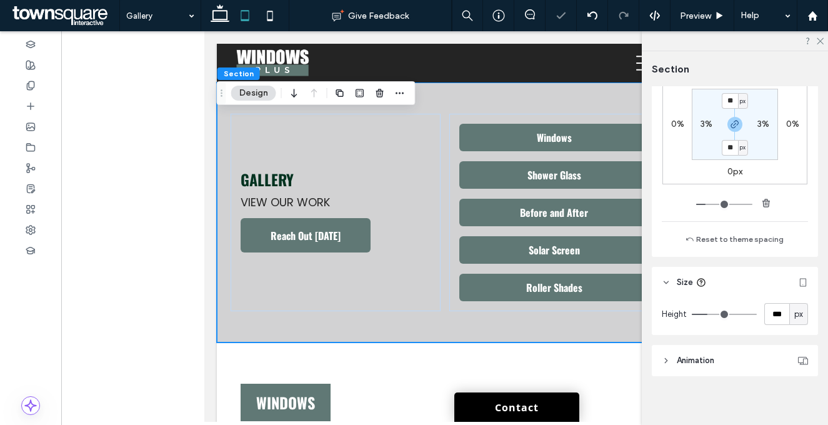
scroll to position [516, 0]
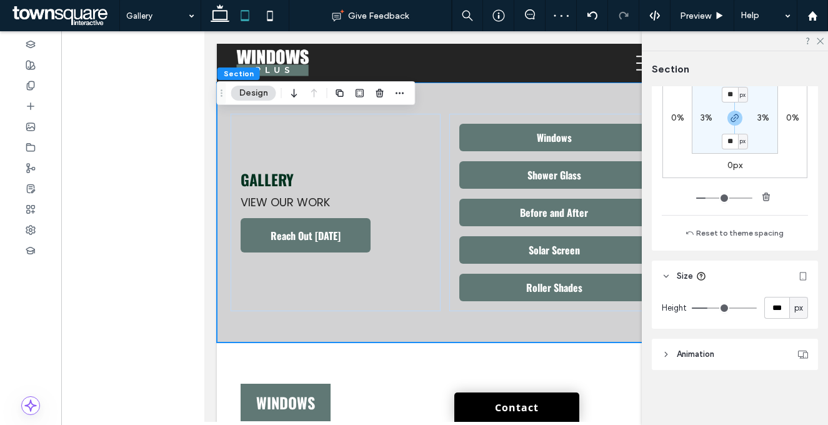
click at [804, 303] on div "Height *** px" at bounding box center [735, 310] width 166 height 37
click at [796, 304] on div "px" at bounding box center [798, 308] width 12 height 12
click at [793, 291] on span "A" at bounding box center [791, 286] width 5 height 12
type input "*"
click at [271, 23] on icon at bounding box center [269, 15] width 25 height 25
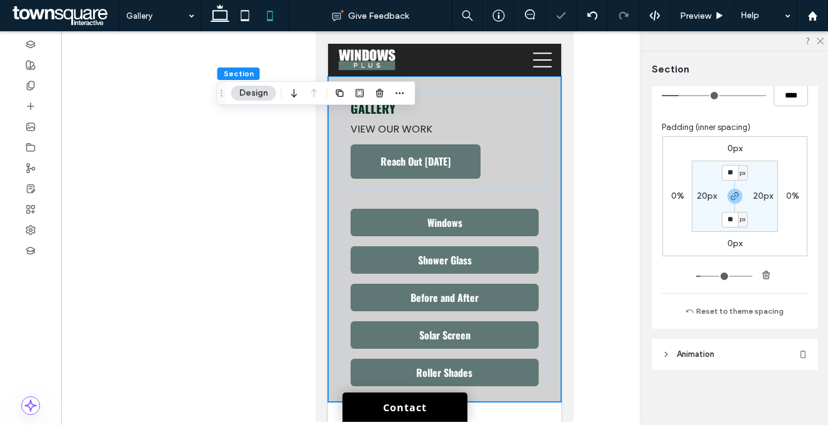
type input "**"
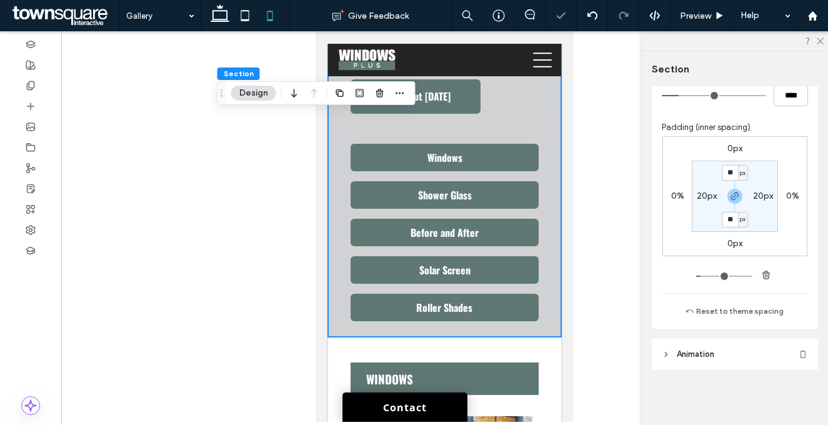
scroll to position [437, 0]
click at [547, 255] on div "Gallery View our work Reach Out [DATE] Windows Shower Glass Before and After So…" at bounding box center [444, 174] width 233 height 326
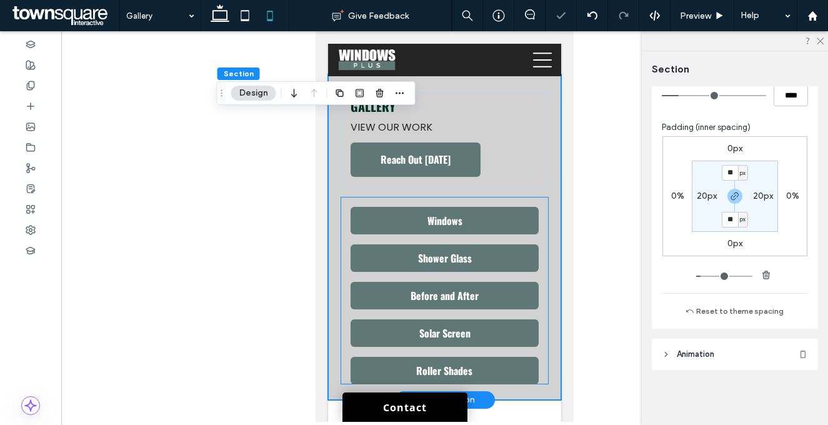
scroll to position [0, 0]
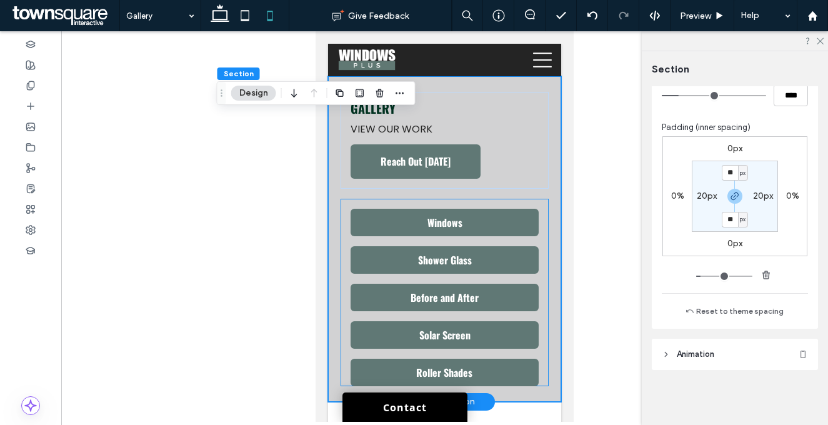
click at [425, 203] on div "Windows Shower Glass Before and After Solar Screen Roller Shades" at bounding box center [445, 292] width 208 height 187
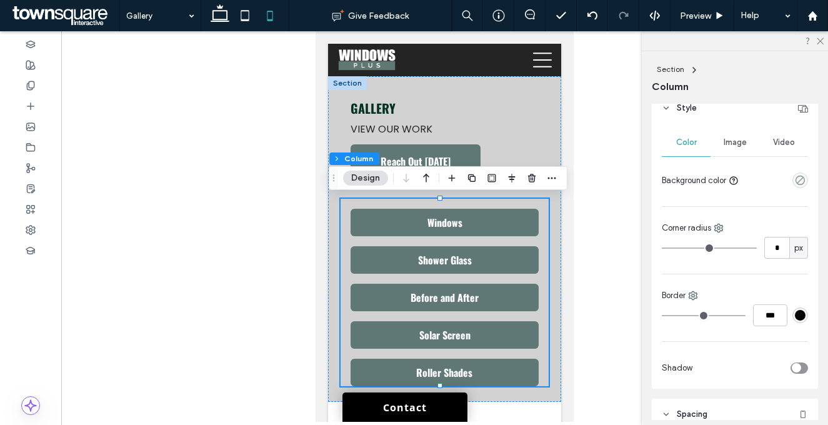
scroll to position [598, 0]
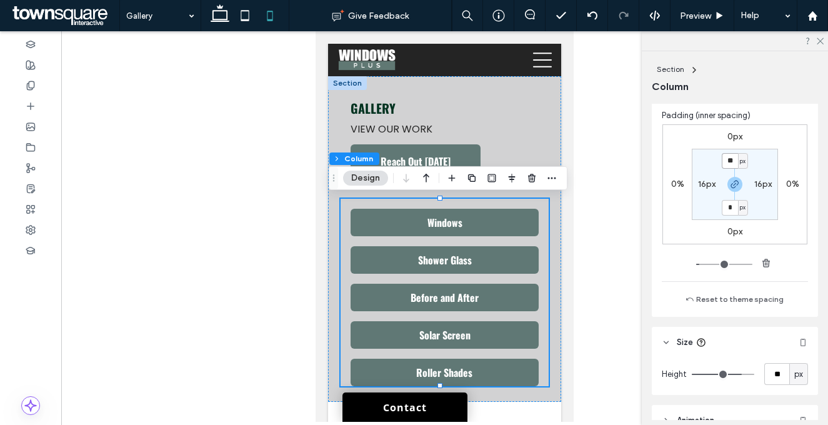
click at [723, 162] on input "**" at bounding box center [730, 161] width 16 height 16
type input "**"
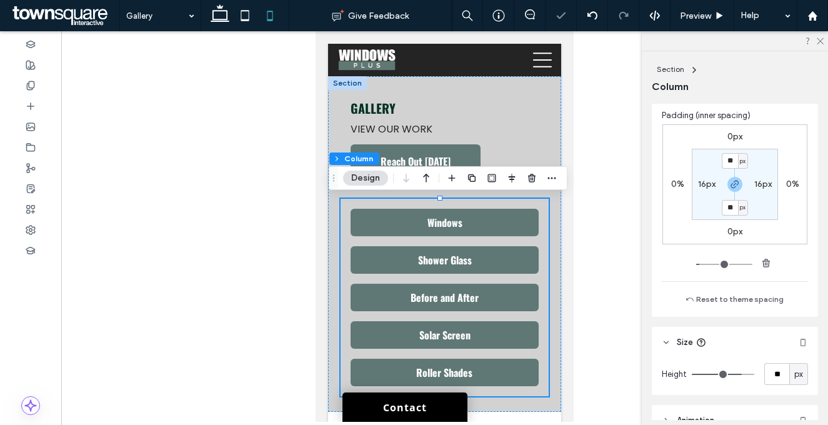
type input "**"
type input "*"
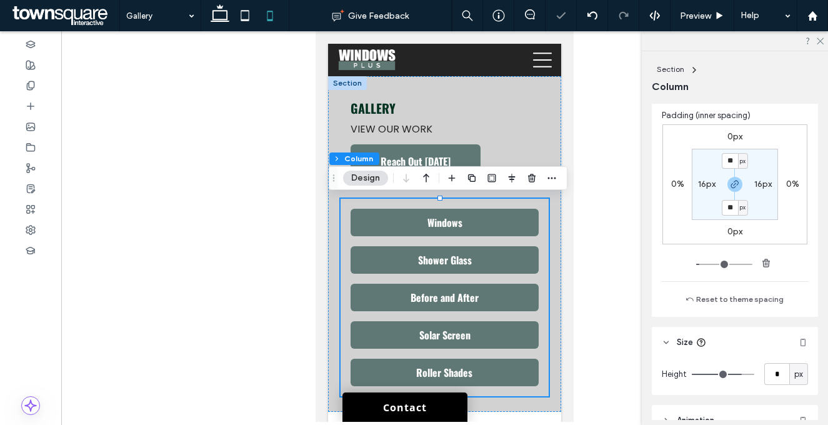
type input "*"
drag, startPoint x: 1047, startPoint y: 402, endPoint x: 824, endPoint y: 358, distance: 227.3
click at [247, 15] on icon at bounding box center [244, 15] width 25 height 25
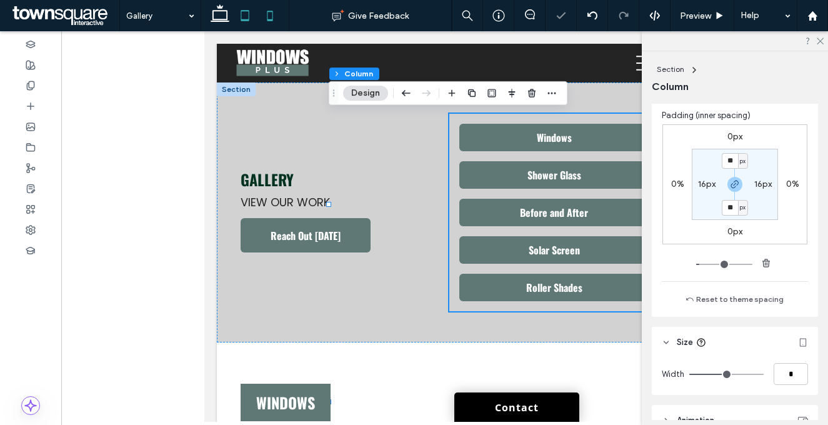
type input "**"
type input "***"
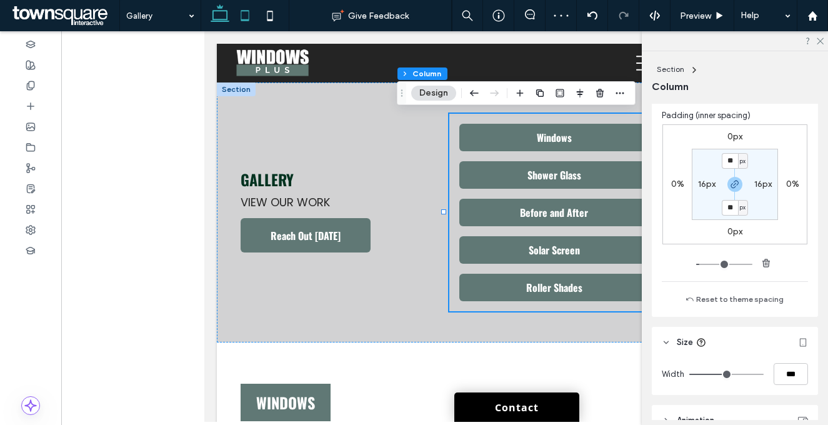
click at [210, 18] on icon at bounding box center [219, 15] width 25 height 25
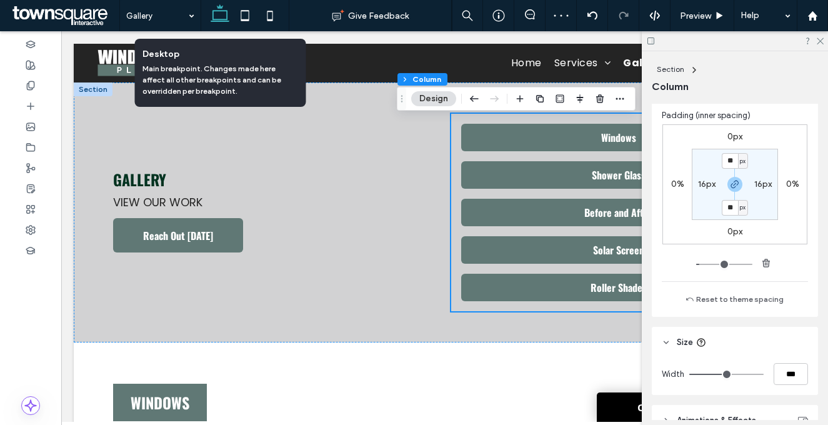
scroll to position [22, 0]
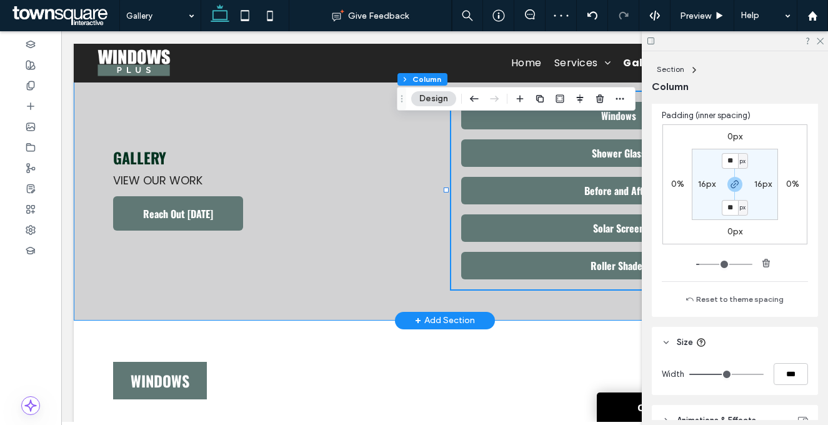
click at [427, 266] on div "Gallery View our work Reach Out [DATE]" at bounding box center [270, 190] width 334 height 197
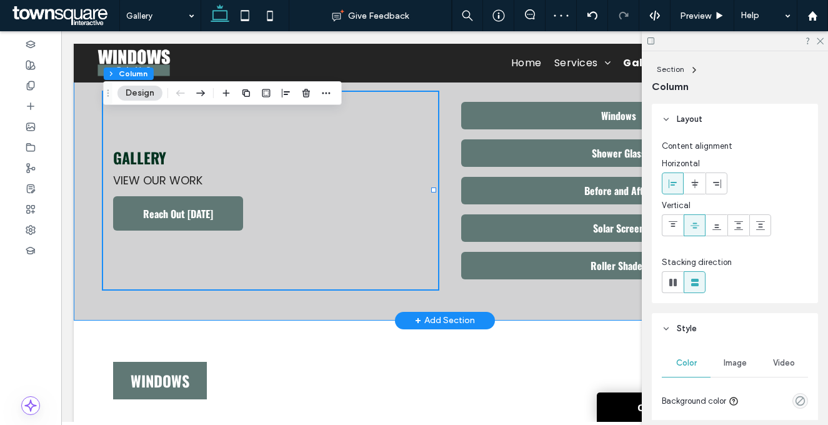
click at [439, 272] on div "Gallery View our work Reach Out Today Windows Shower Glass Before and After Sol…" at bounding box center [445, 191] width 742 height 260
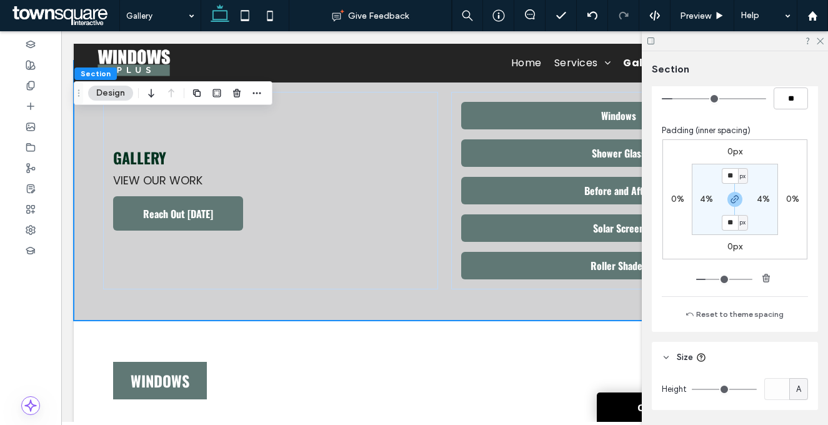
scroll to position [575, 0]
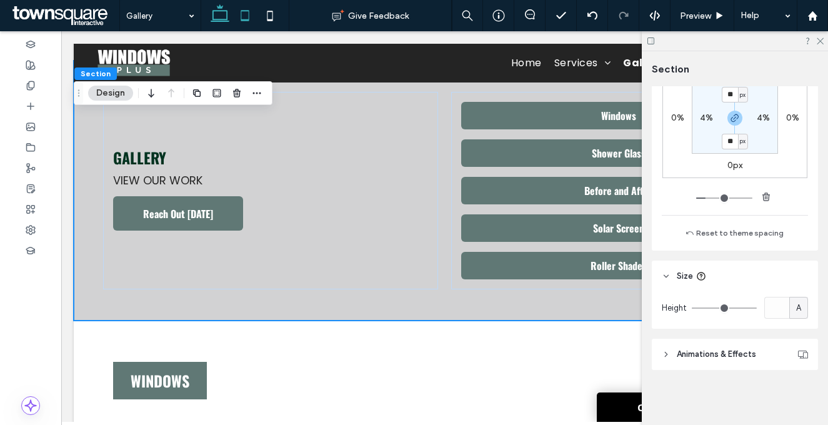
click at [246, 17] on icon at bounding box center [244, 15] width 25 height 25
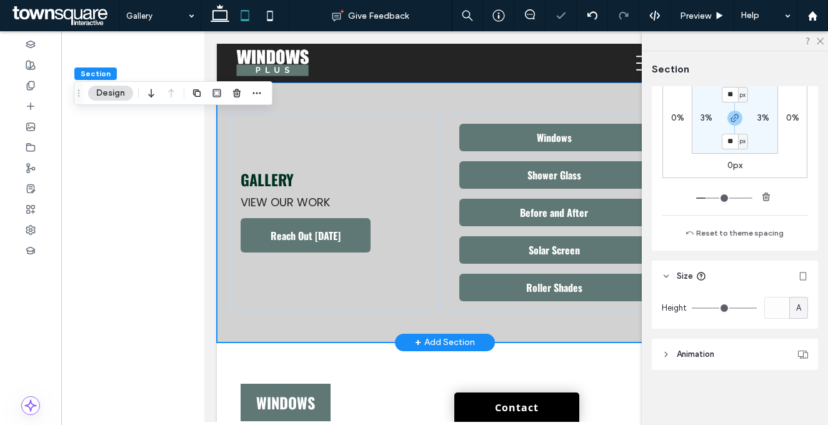
scroll to position [516, 0]
click at [276, 25] on icon at bounding box center [269, 15] width 25 height 25
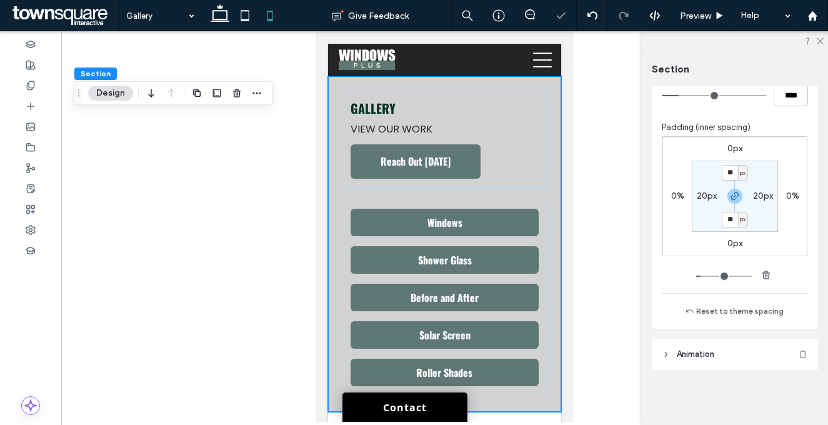
type input "**"
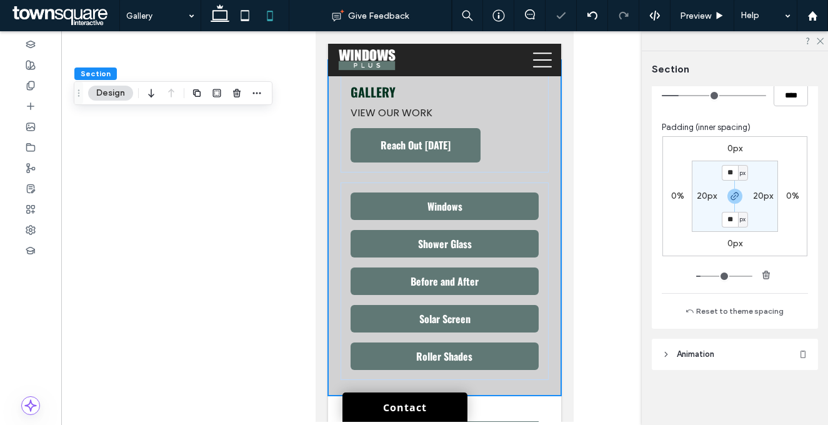
scroll to position [437, 0]
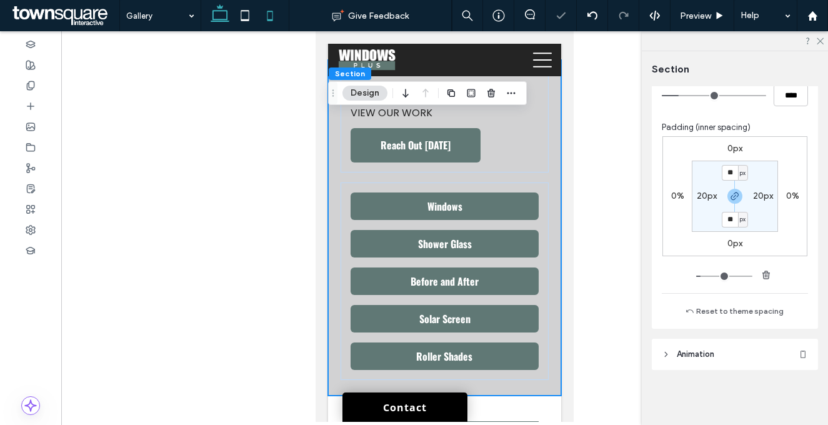
click at [224, 14] on icon at bounding box center [219, 15] width 25 height 25
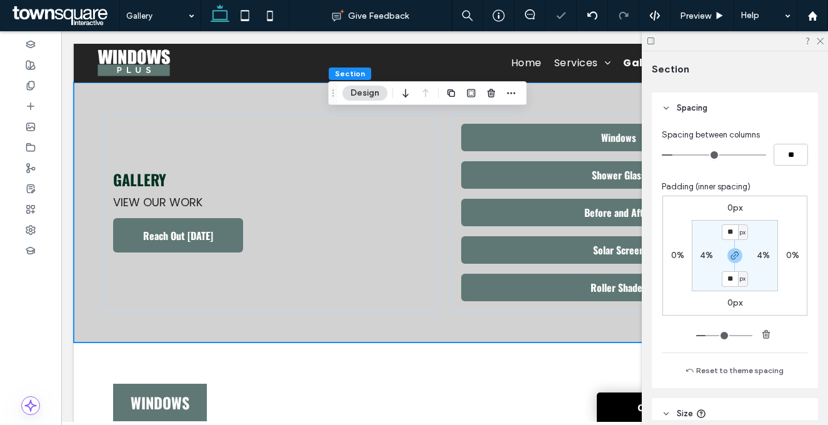
type input "**"
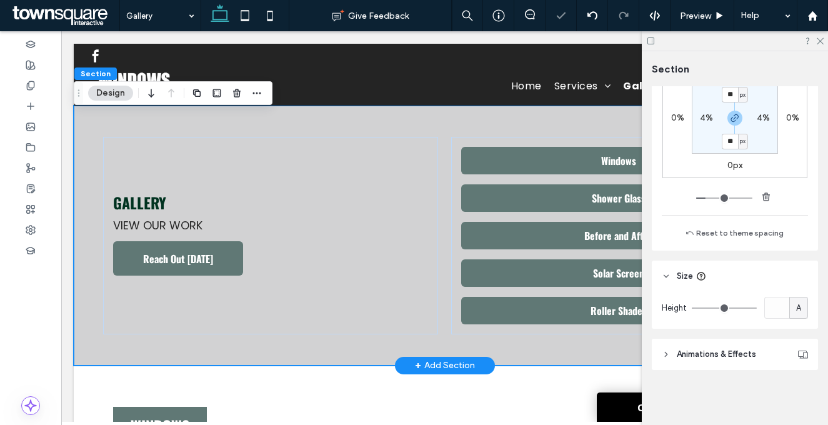
click at [387, 125] on div "Gallery View our work Reach Out Today Windows Shower Glass Before and After Sol…" at bounding box center [445, 236] width 742 height 260
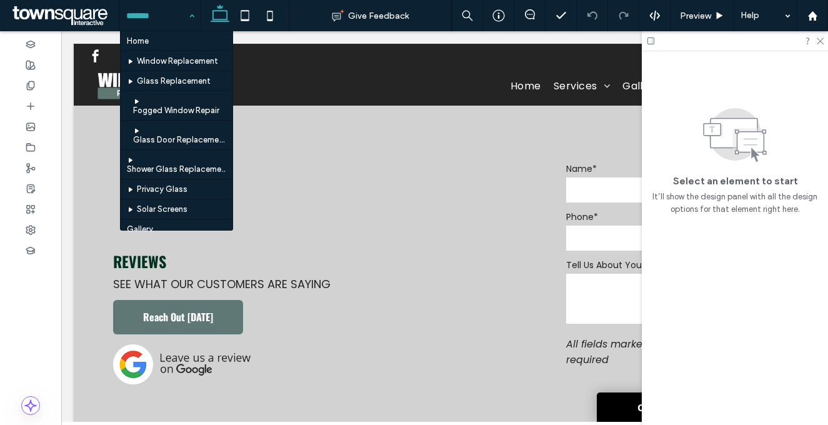
click at [168, 17] on input at bounding box center [157, 15] width 62 height 31
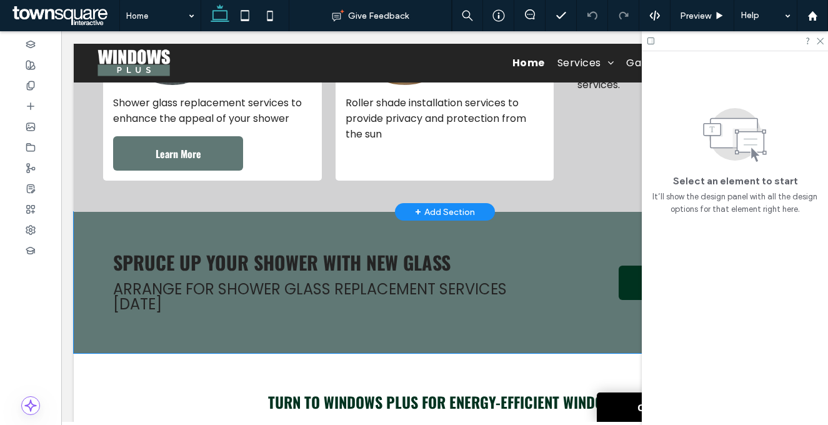
scroll to position [1240, 0]
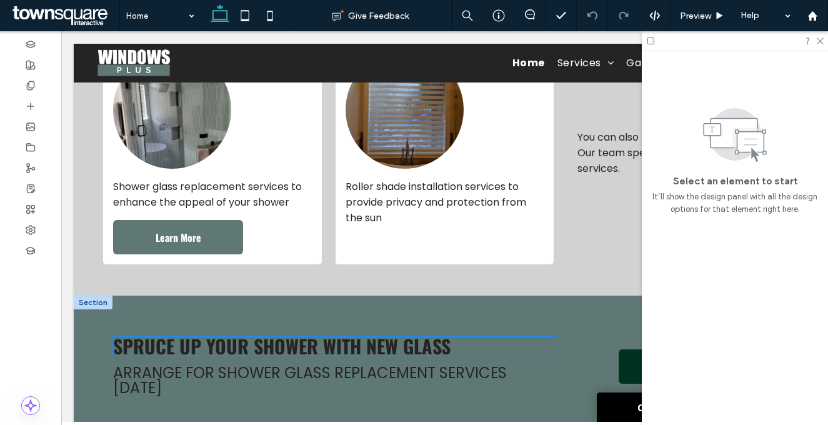
click at [327, 347] on span "Spruce Up Your Shower With New Glass" at bounding box center [281, 346] width 337 height 28
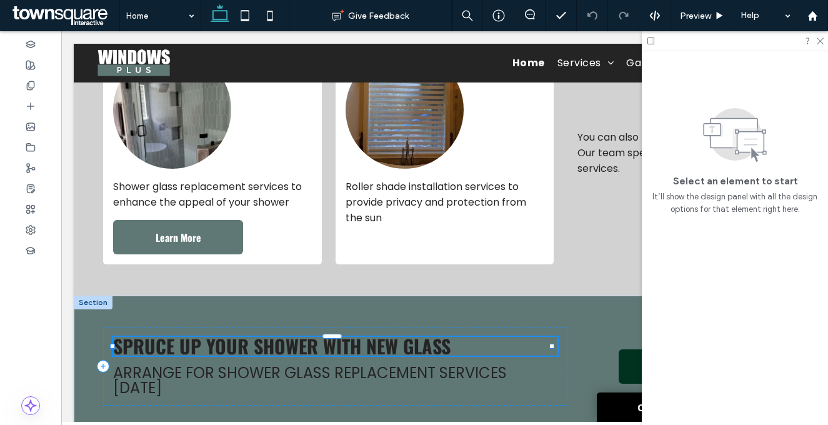
click at [327, 347] on div "Spruce Up Your Shower With New Glass" at bounding box center [335, 346] width 444 height 19
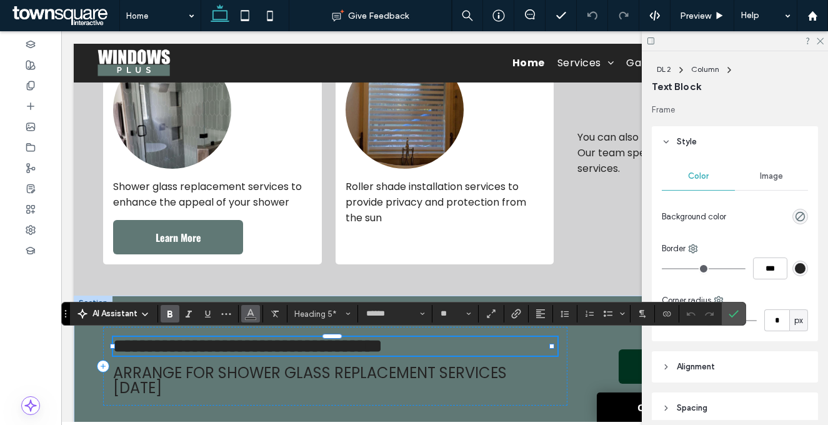
click at [254, 312] on icon "Color" at bounding box center [251, 312] width 10 height 10
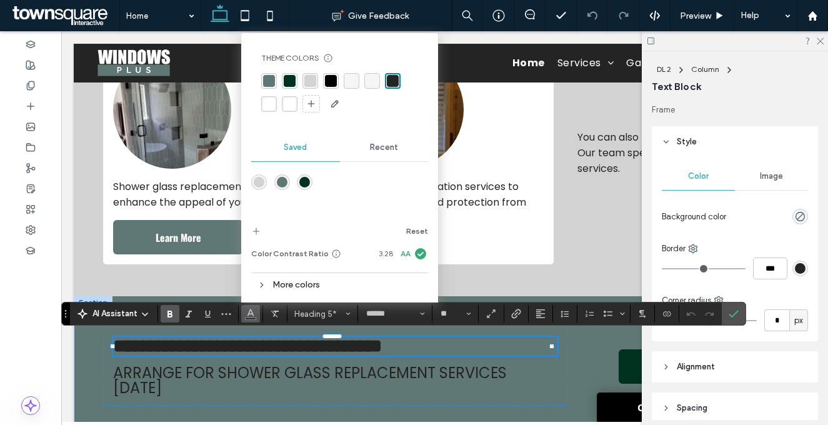
click at [271, 103] on div "rgba(255, 255, 255, 1)" at bounding box center [269, 104] width 12 height 12
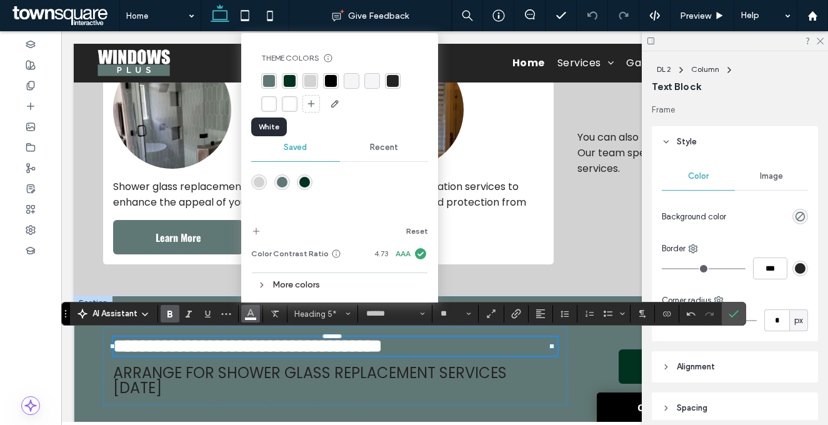
click at [269, 104] on div "rgba(255, 255, 255, 1)" at bounding box center [269, 104] width 12 height 12
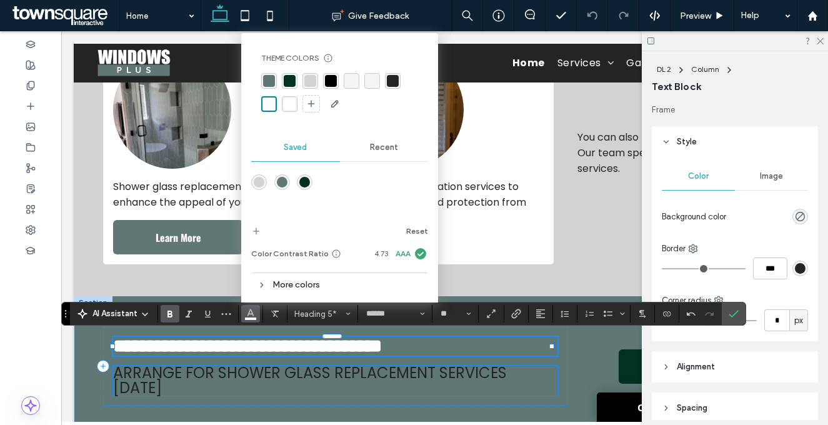
click at [234, 372] on span "Arrange for shower glass replacement services [DATE]" at bounding box center [310, 380] width 394 height 36
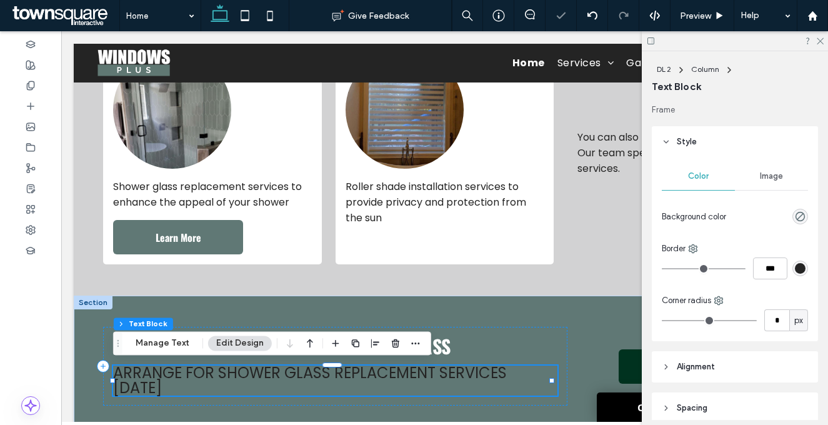
click at [234, 372] on span "Arrange for shower glass replacement services [DATE]" at bounding box center [310, 380] width 394 height 36
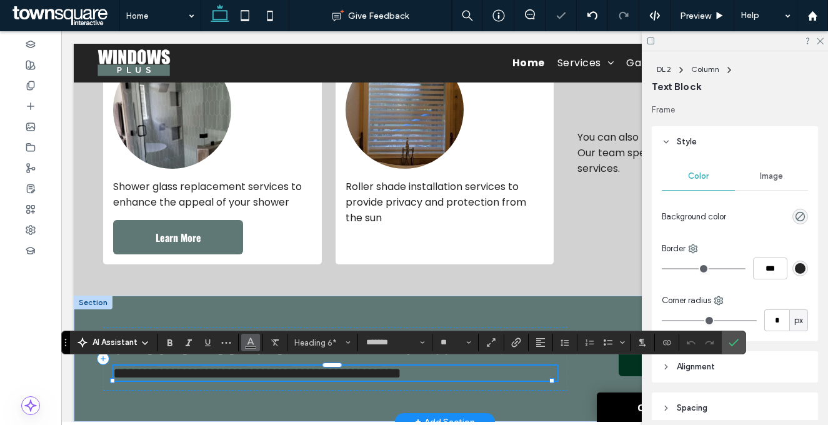
click at [248, 341] on icon "Color" at bounding box center [251, 341] width 10 height 10
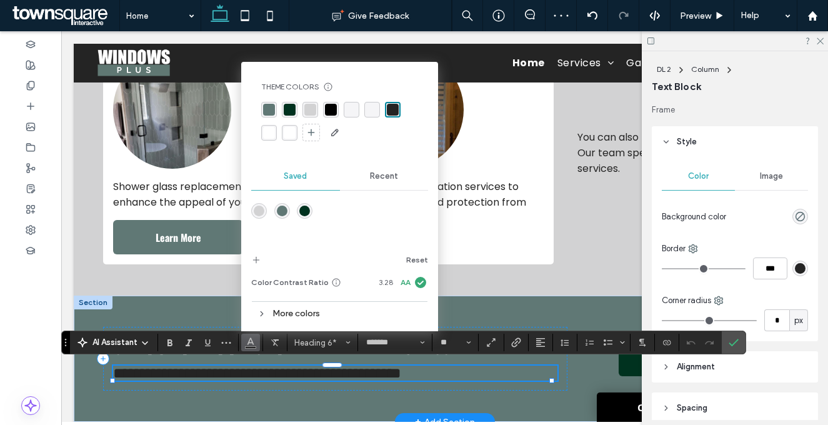
click at [255, 132] on div "Theme Colors Save time with Theme Colors Create a color palette to instantly ad…" at bounding box center [339, 112] width 177 height 81
click at [267, 132] on div "rgba(255, 255, 255, 1)" at bounding box center [269, 133] width 12 height 12
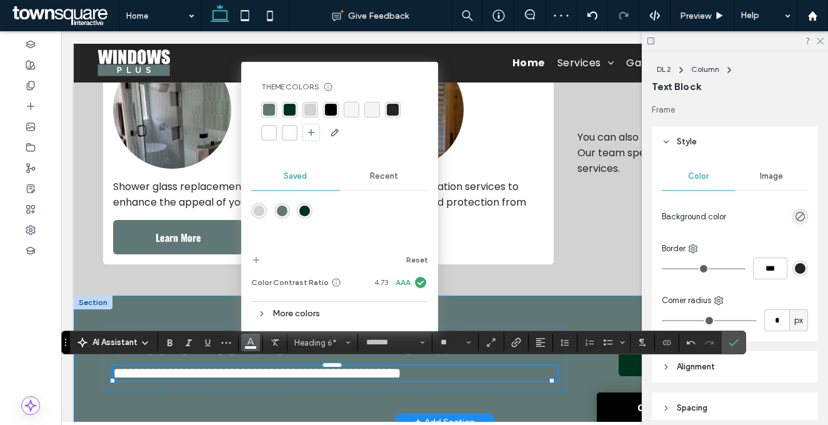
click at [182, 311] on div "**********" at bounding box center [445, 359] width 742 height 126
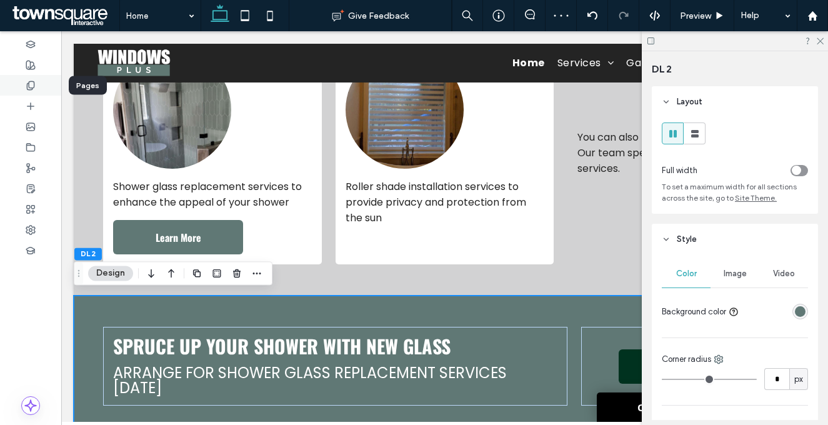
click at [31, 82] on icon at bounding box center [31, 86] width 10 height 10
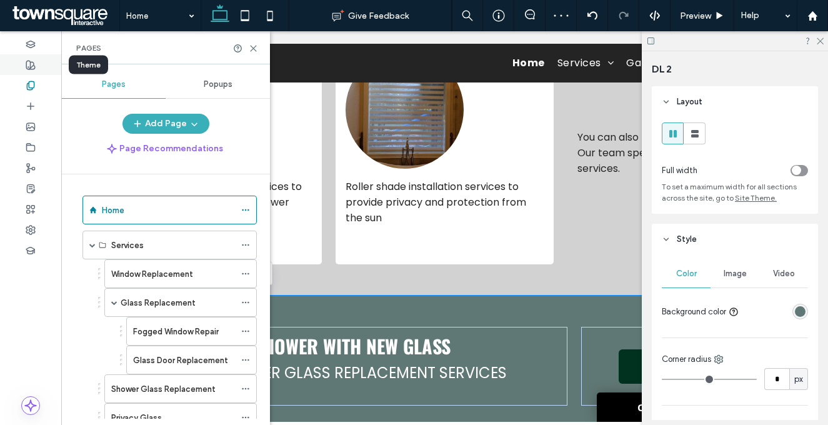
click at [28, 69] on icon at bounding box center [31, 65] width 10 height 10
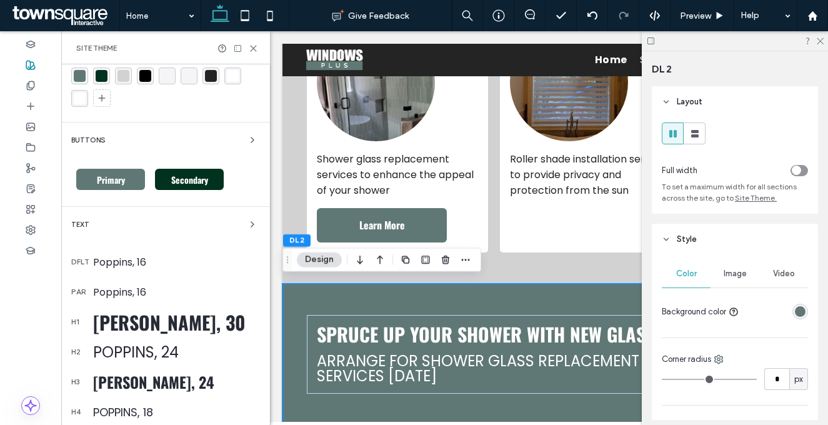
scroll to position [123, 0]
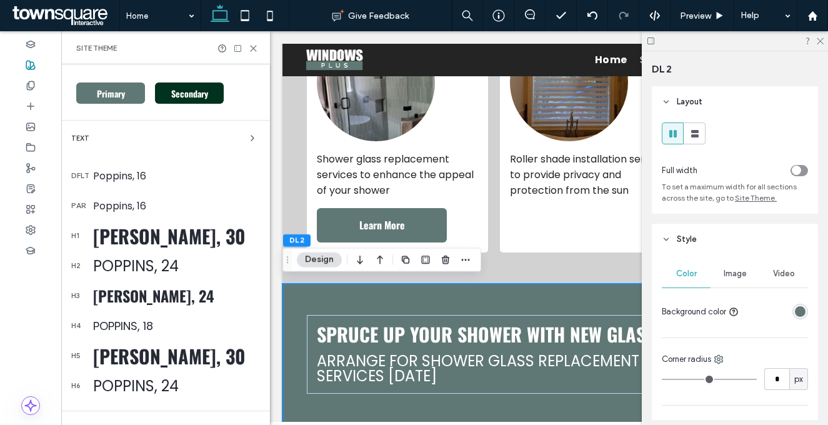
click at [144, 359] on div "Oswald, 30" at bounding box center [176, 356] width 167 height 28
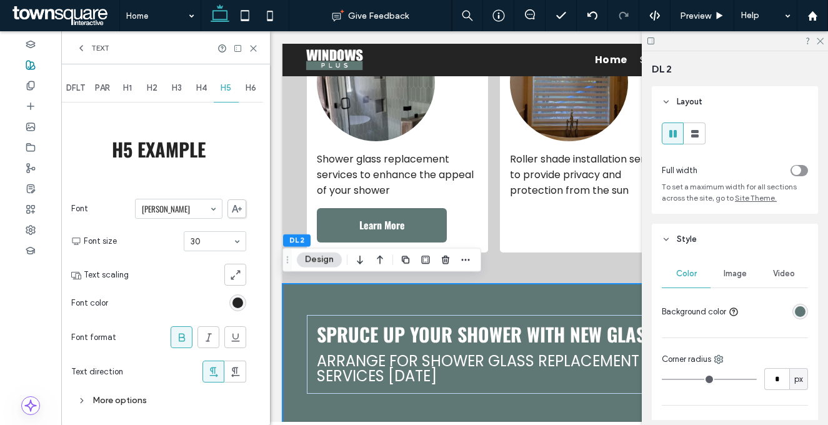
scroll to position [0, 0]
click at [237, 301] on div "rgb(36, 36, 36)" at bounding box center [237, 302] width 11 height 11
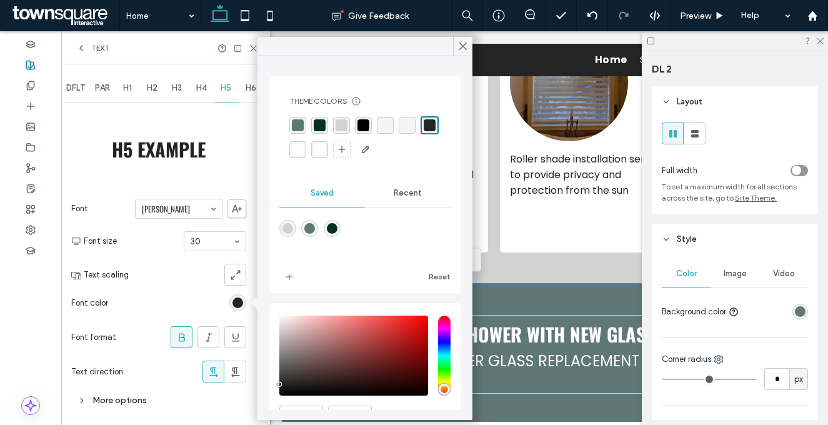
click at [304, 146] on div "rgba(255, 255, 255, 1)" at bounding box center [298, 150] width 12 height 12
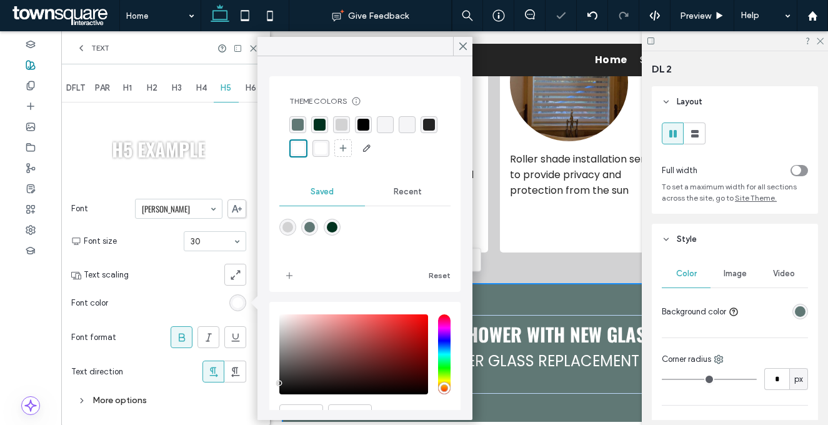
click at [252, 89] on span "H6" at bounding box center [251, 88] width 11 height 10
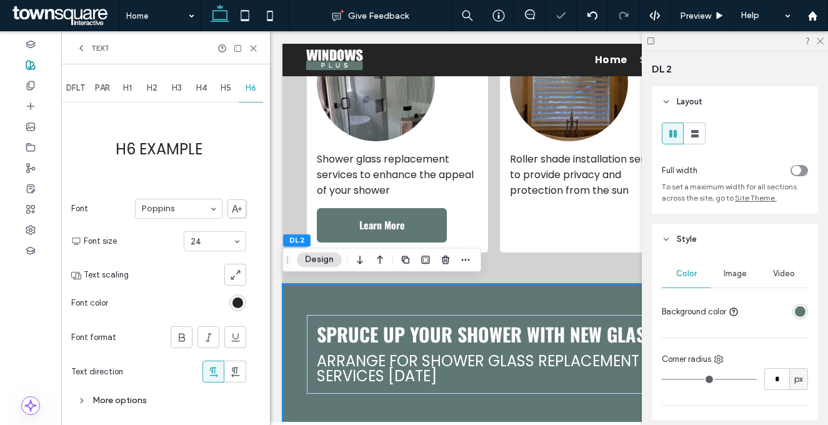
click at [241, 309] on div "rgb(36, 36, 36)" at bounding box center [237, 302] width 17 height 17
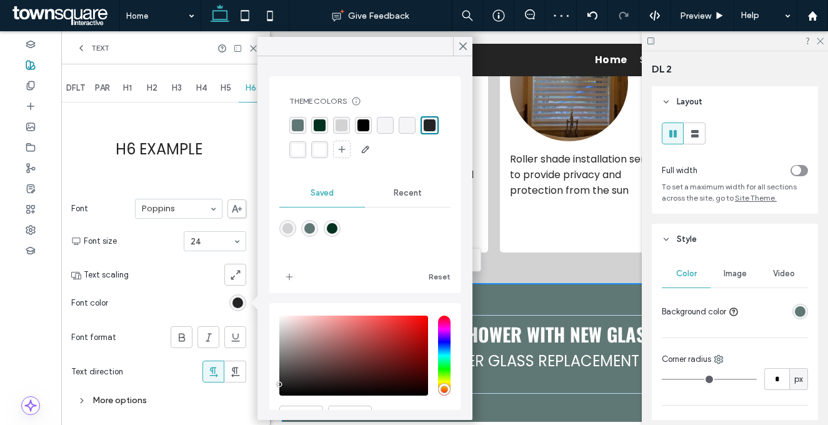
click at [320, 157] on div at bounding box center [364, 137] width 151 height 43
click at [306, 154] on div "rgba(255, 255, 255, 1)" at bounding box center [297, 149] width 17 height 17
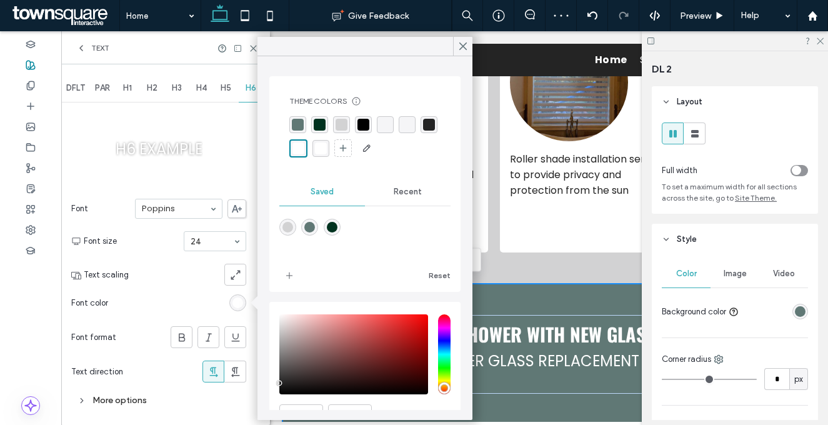
drag, startPoint x: 189, startPoint y: 128, endPoint x: 197, endPoint y: 124, distance: 9.2
click at [189, 128] on span at bounding box center [189, 268] width 10 height 307
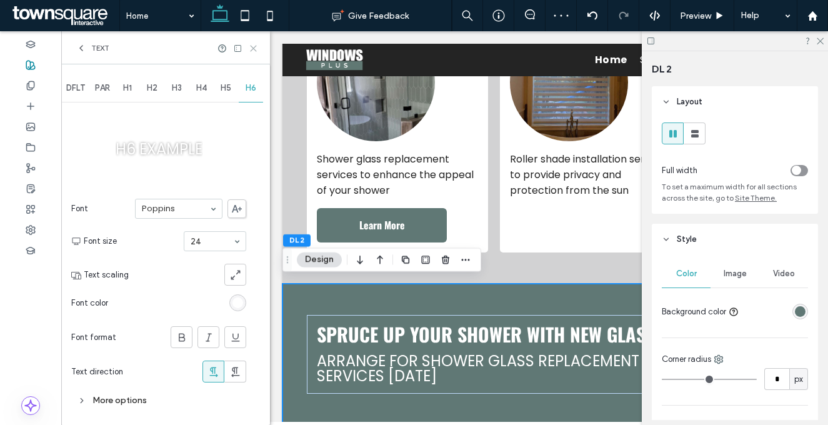
click at [254, 47] on use at bounding box center [254, 49] width 6 height 6
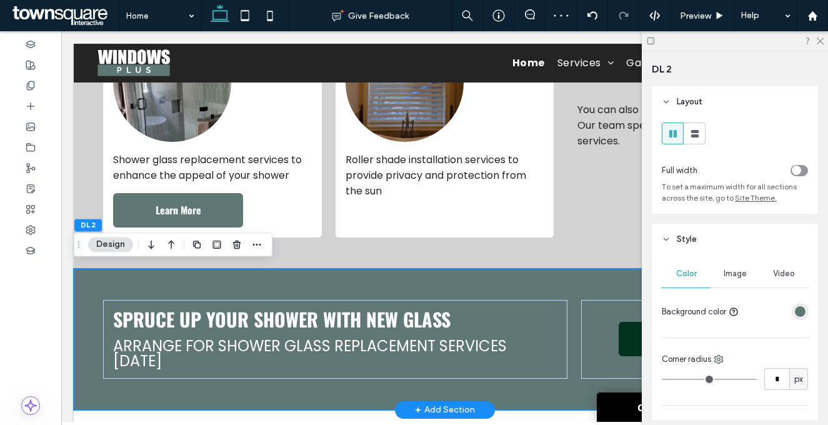
scroll to position [1245, 0]
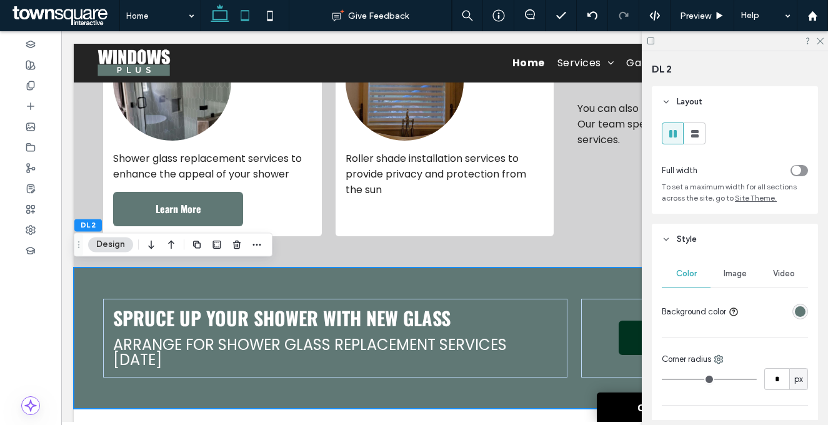
click at [249, 11] on icon at bounding box center [244, 15] width 25 height 25
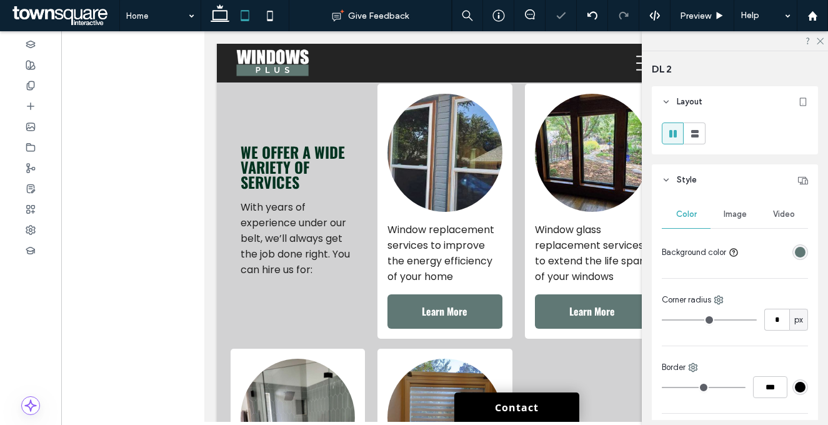
scroll to position [1740, 0]
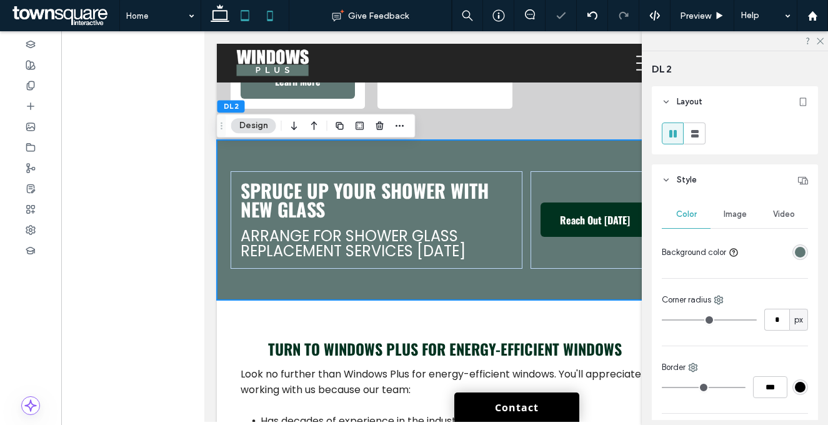
click at [270, 15] on icon at bounding box center [269, 15] width 25 height 25
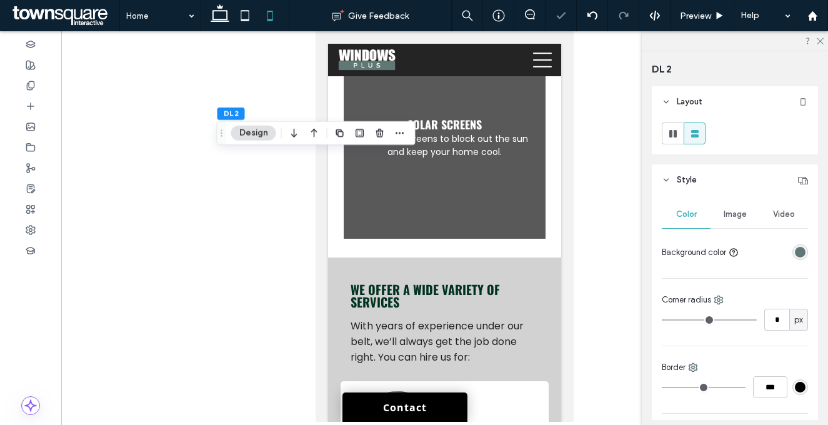
type input "**"
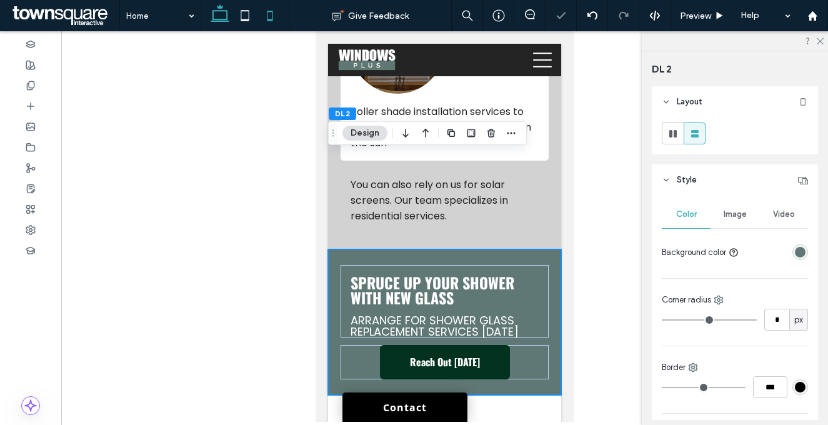
click at [225, 15] on icon at bounding box center [219, 15] width 25 height 25
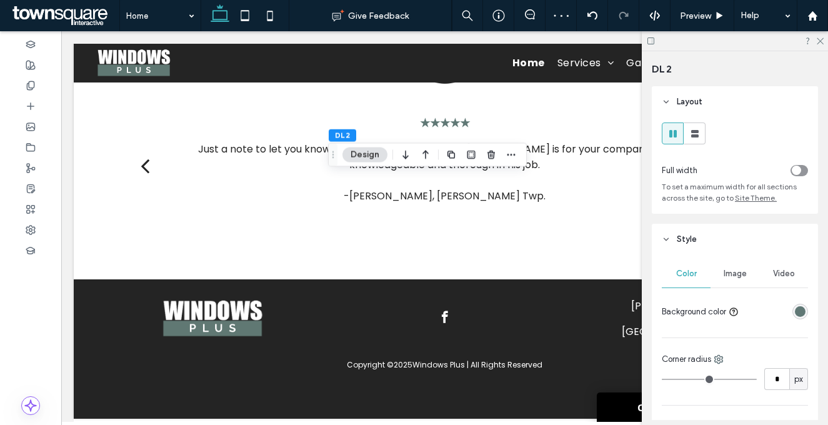
type input "**"
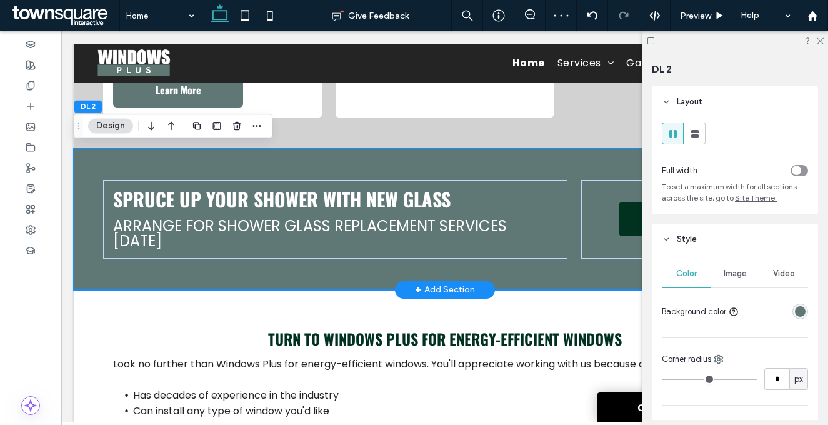
click at [417, 272] on div "Spruce Up Your Shower With New Glass Arrange for shower glass replacement servi…" at bounding box center [445, 219] width 742 height 141
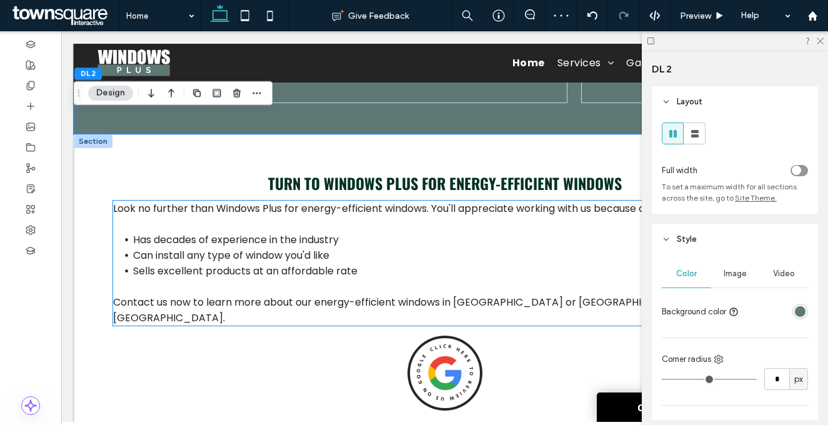
scroll to position [1634, 0]
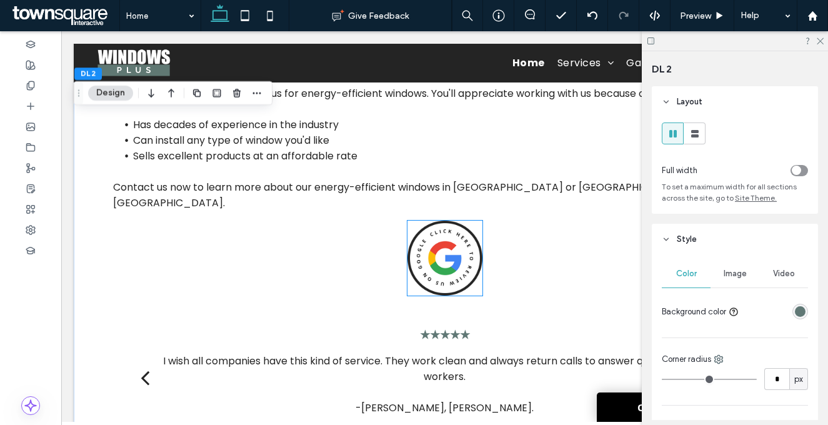
click at [432, 237] on img at bounding box center [444, 258] width 75 height 75
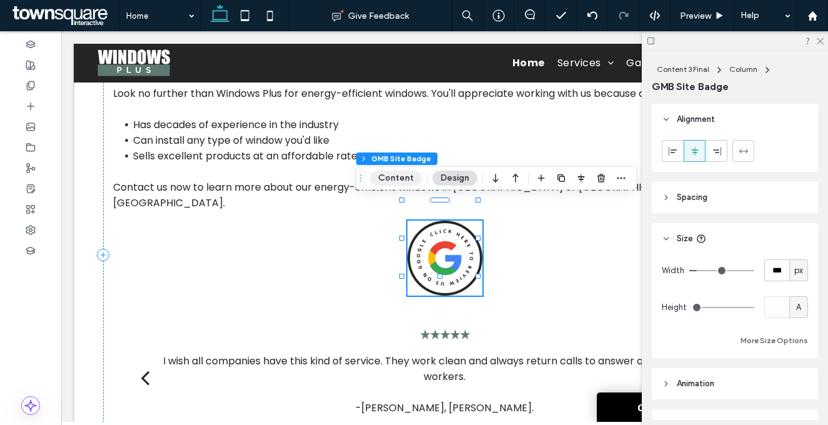
click at [402, 177] on button "Content" at bounding box center [396, 178] width 52 height 15
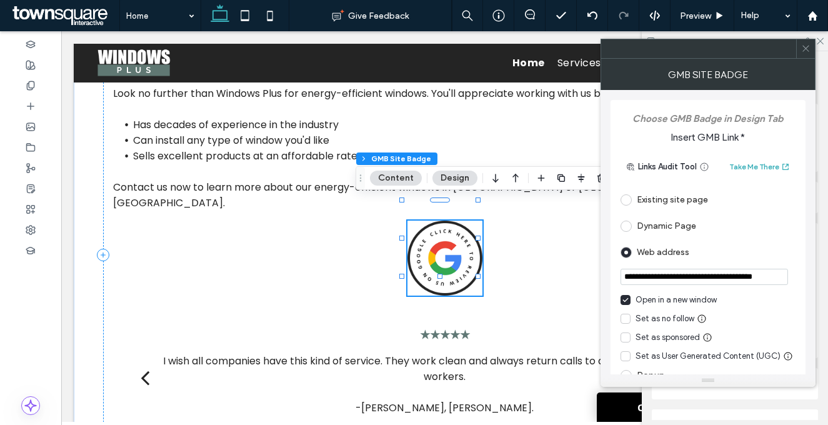
click at [804, 49] on icon at bounding box center [805, 48] width 9 height 9
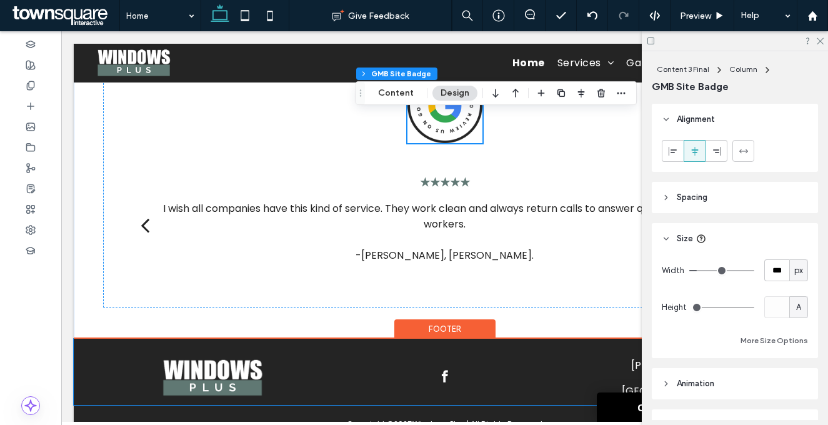
scroll to position [1838, 0]
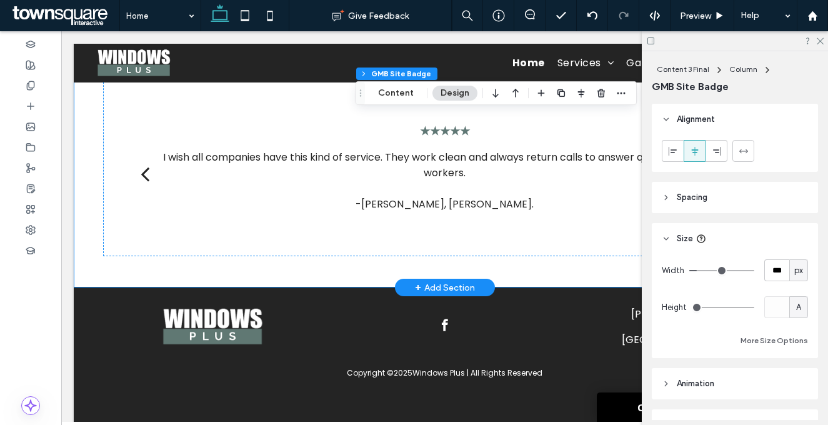
click at [479, 246] on div "Turn to Windows Plus for energy-efficient windows Look no further than Windows …" at bounding box center [445, 52] width 742 height 472
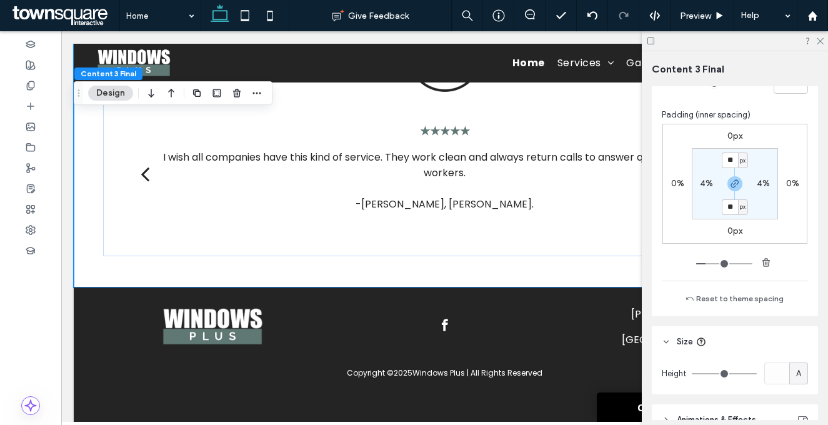
scroll to position [575, 0]
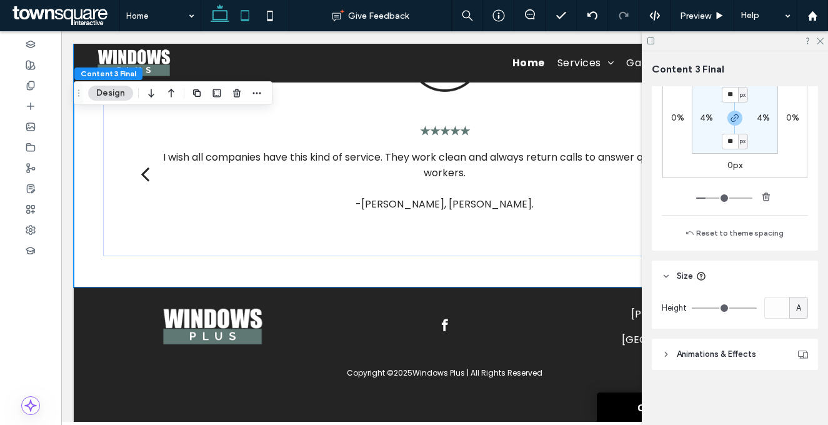
click at [247, 11] on use at bounding box center [245, 15] width 8 height 11
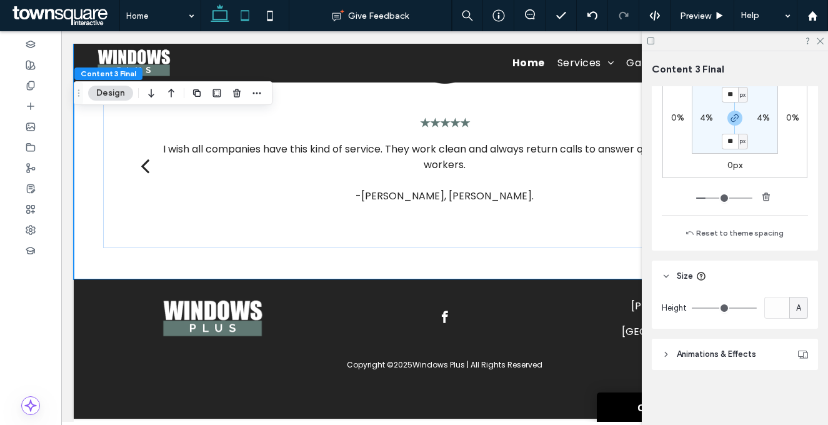
scroll to position [516, 0]
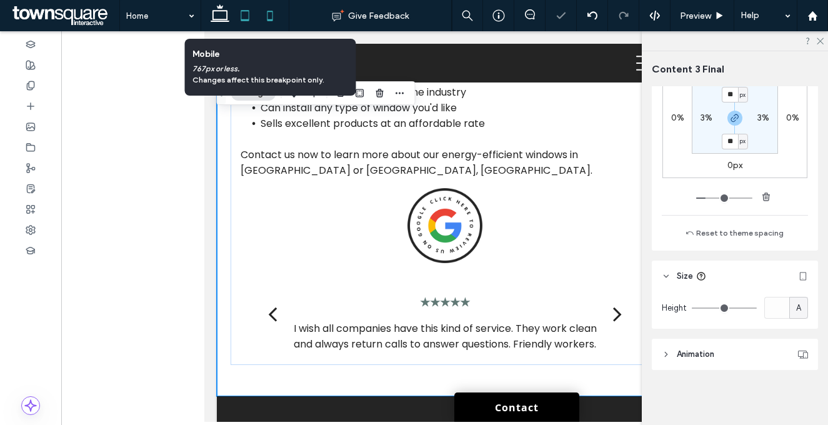
click at [276, 17] on icon at bounding box center [269, 15] width 25 height 25
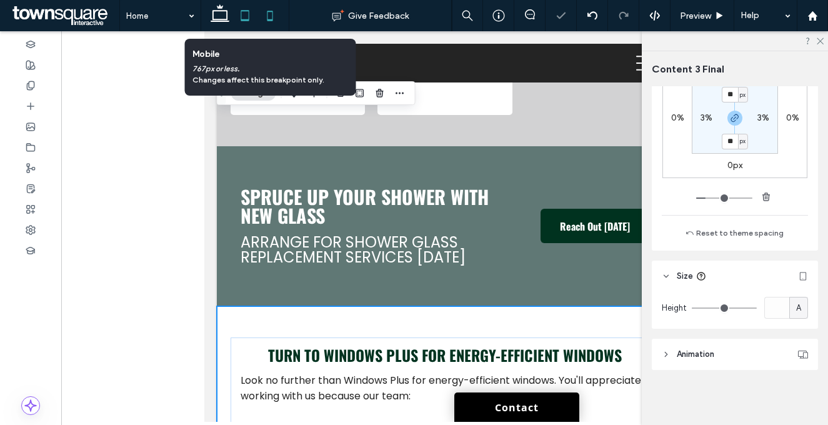
type input "**"
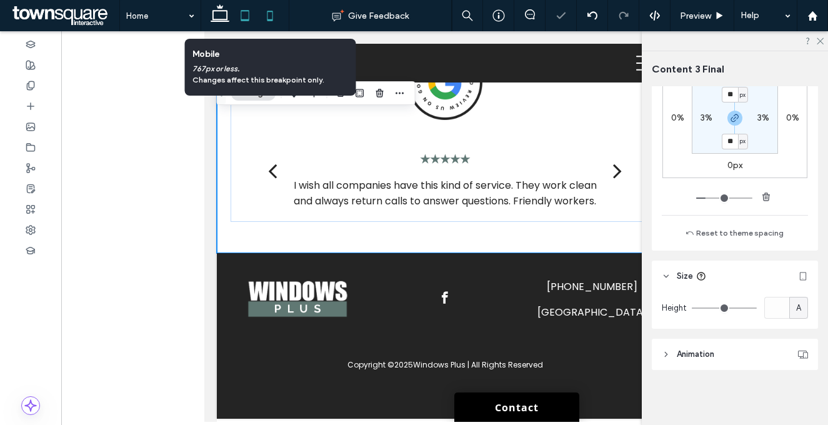
scroll to position [437, 0]
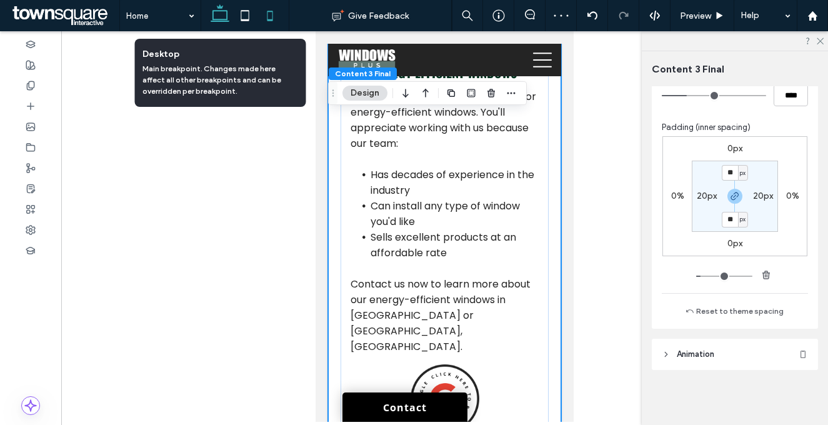
click at [215, 16] on icon at bounding box center [219, 15] width 25 height 25
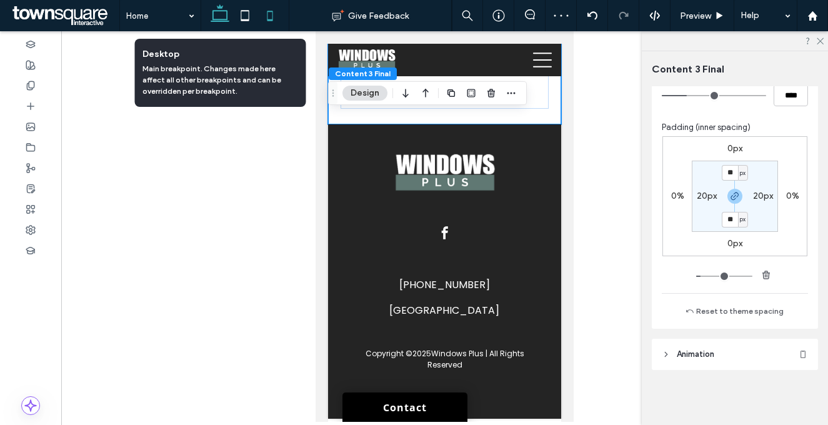
type input "**"
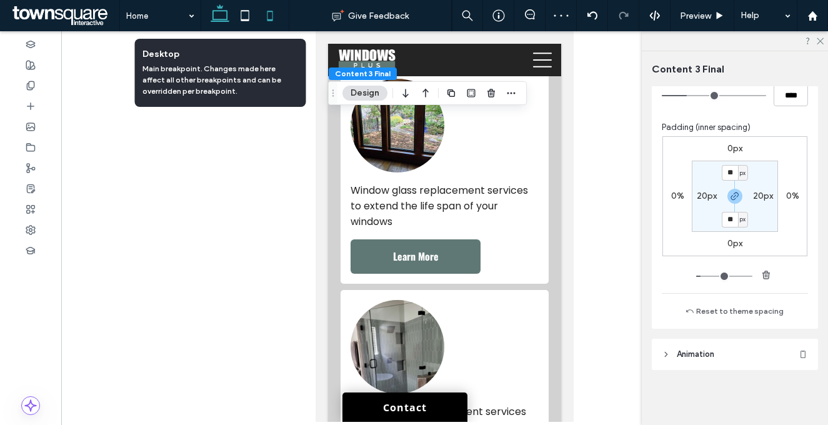
scroll to position [575, 0]
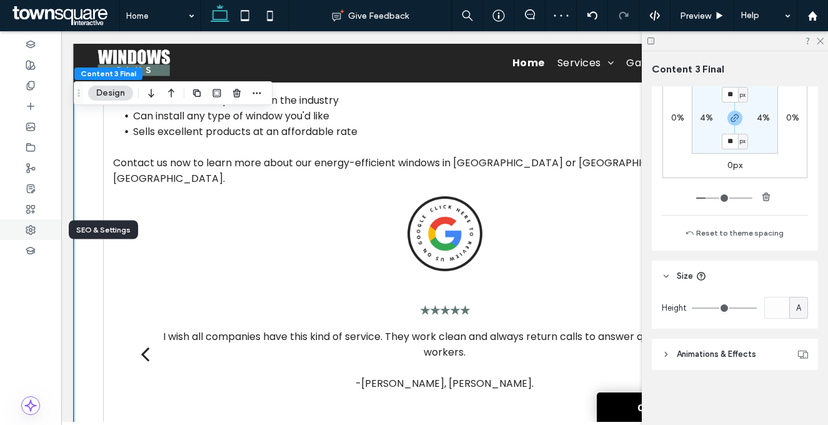
click at [10, 231] on div at bounding box center [30, 229] width 61 height 21
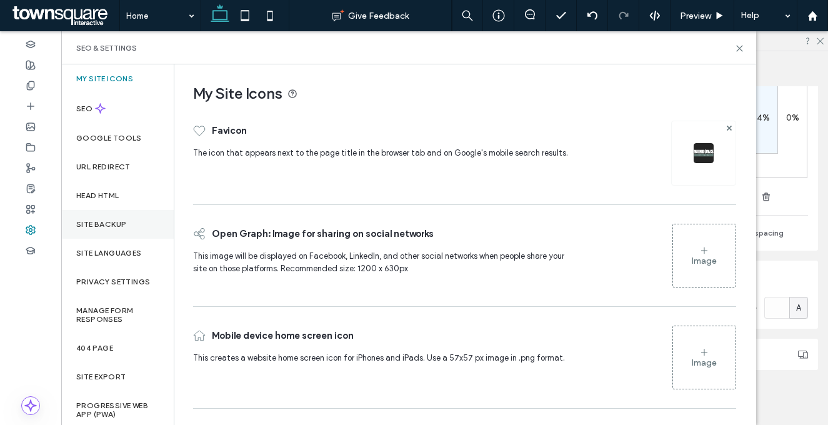
click at [104, 220] on label "Site Backup" at bounding box center [101, 224] width 50 height 9
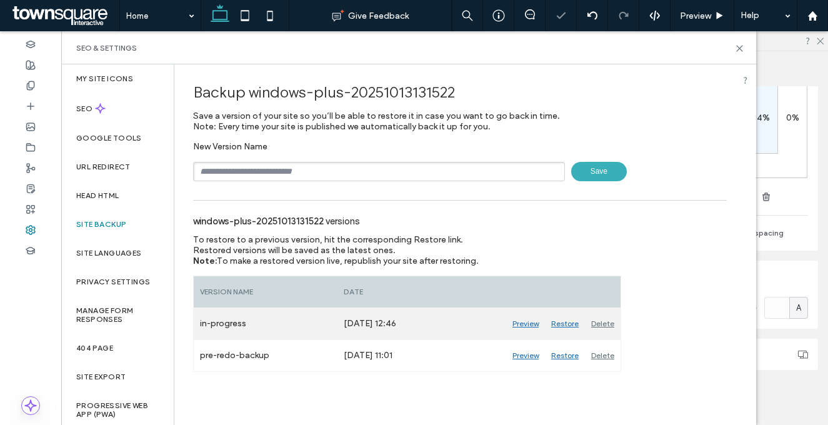
click at [600, 322] on div "Delete" at bounding box center [603, 323] width 36 height 31
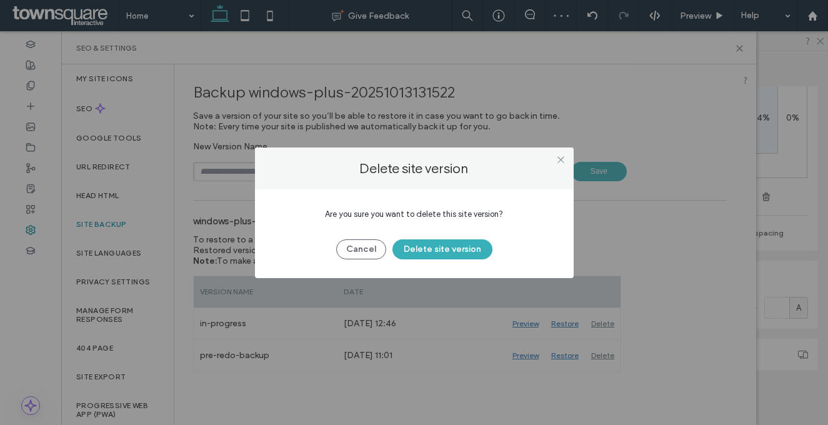
click at [459, 234] on div "Cancel Delete site version" at bounding box center [414, 243] width 281 height 32
click at [459, 242] on button "Delete site version" at bounding box center [442, 249] width 100 height 20
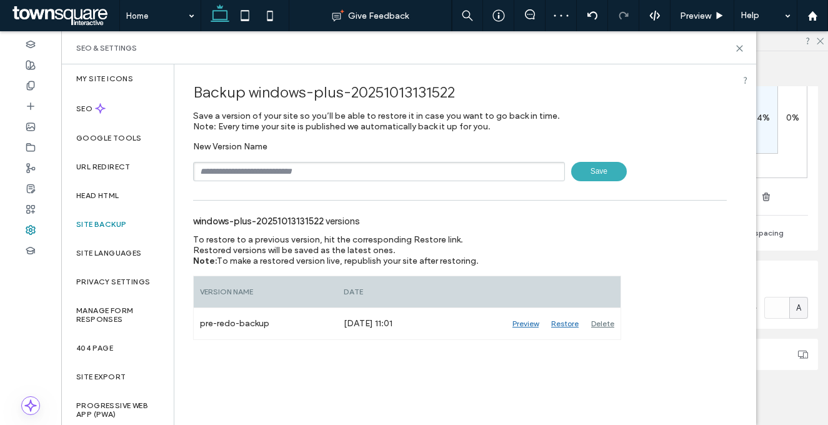
click at [344, 171] on input "text" at bounding box center [379, 171] width 372 height 19
type input "**********"
click at [602, 174] on span "Save" at bounding box center [599, 171] width 56 height 19
click at [654, 236] on div "windows-plus-20251013131522 versions To restore to a previous version, hit the …" at bounding box center [460, 289] width 534 height 165
